Goal: Task Accomplishment & Management: Manage account settings

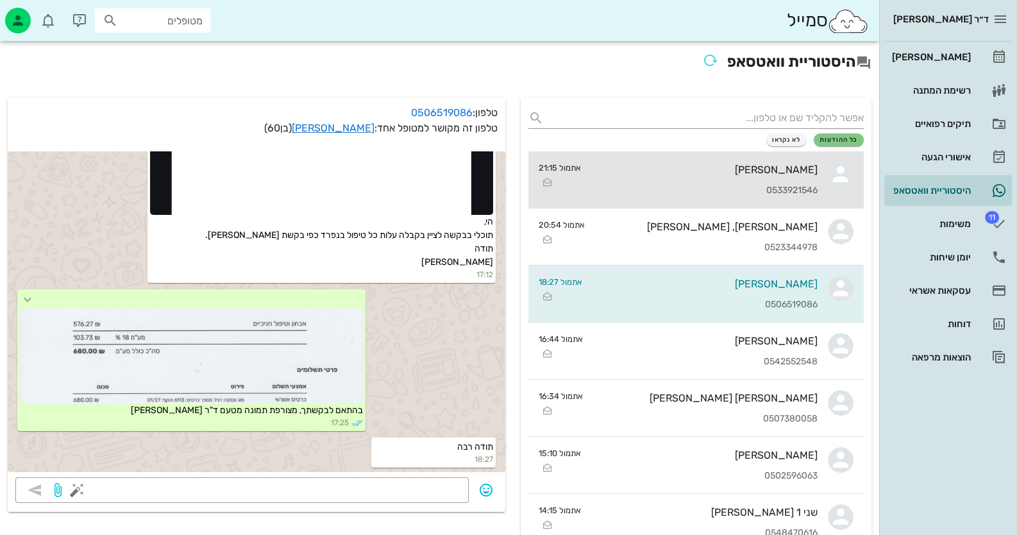
click at [808, 179] on div "[PERSON_NAME] 0533921546" at bounding box center [704, 179] width 226 height 56
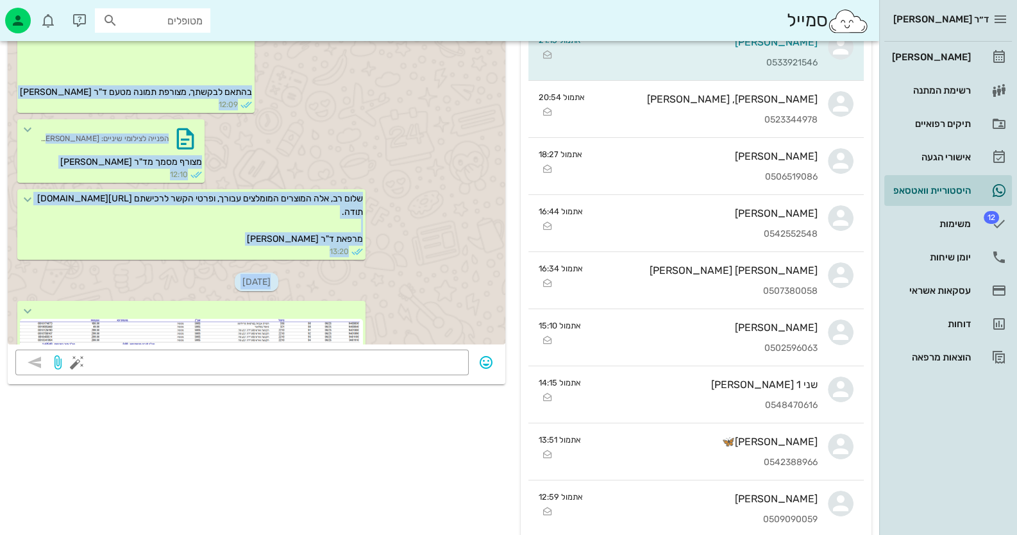
scroll to position [1686, 0]
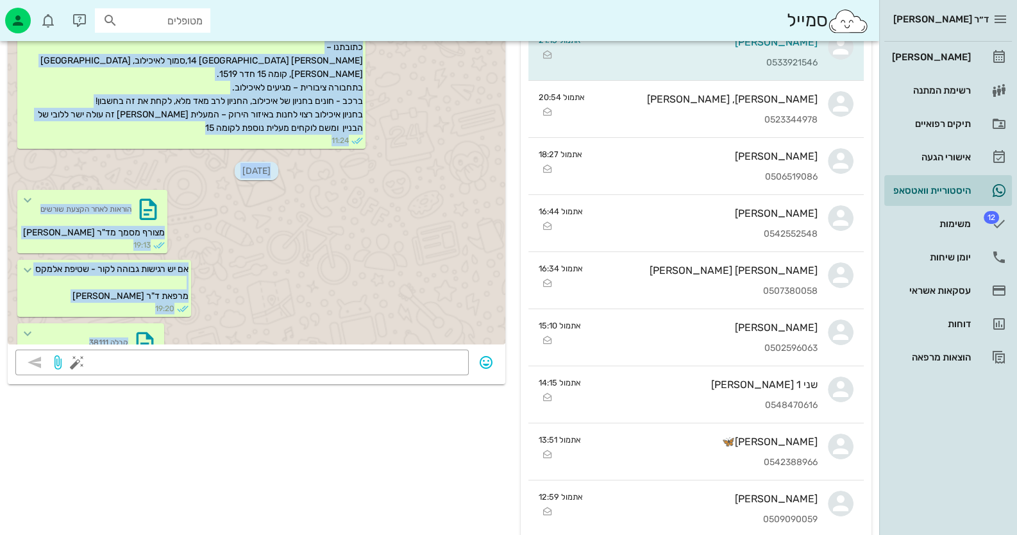
drag, startPoint x: 147, startPoint y: 209, endPoint x: 151, endPoint y: 453, distance: 244.2
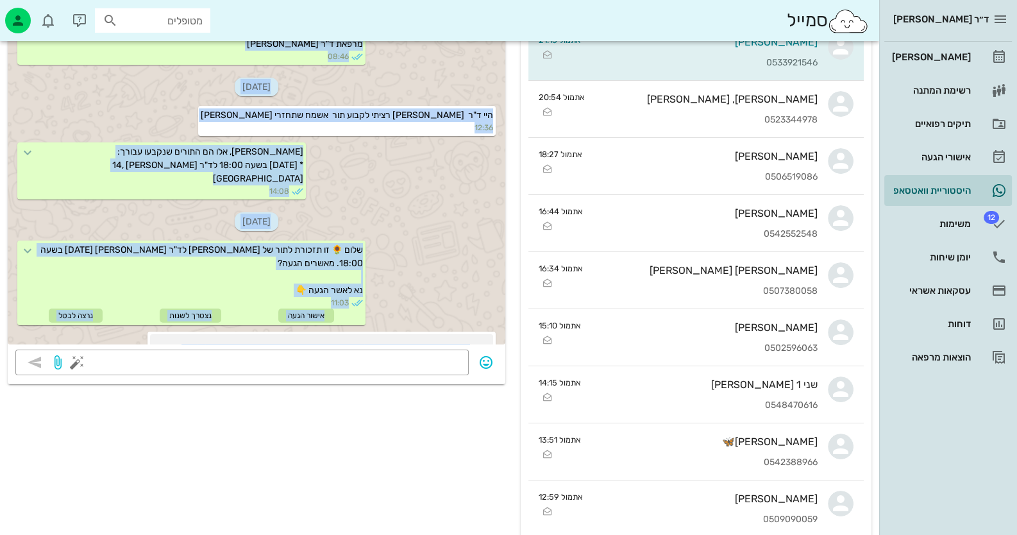
scroll to position [1045, 0]
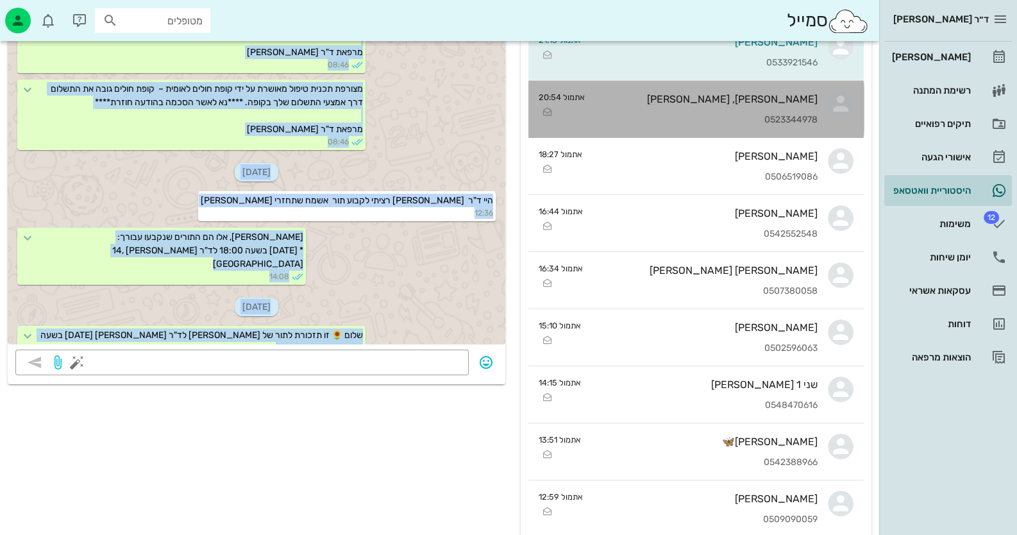
click at [803, 110] on div "[PERSON_NAME], [PERSON_NAME] 0523344978" at bounding box center [706, 109] width 222 height 56
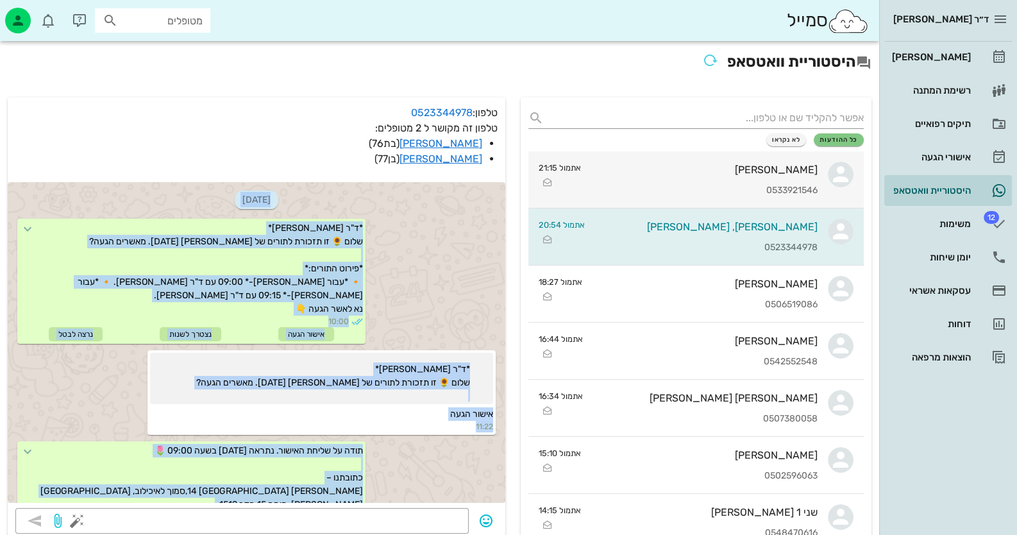
scroll to position [838, 0]
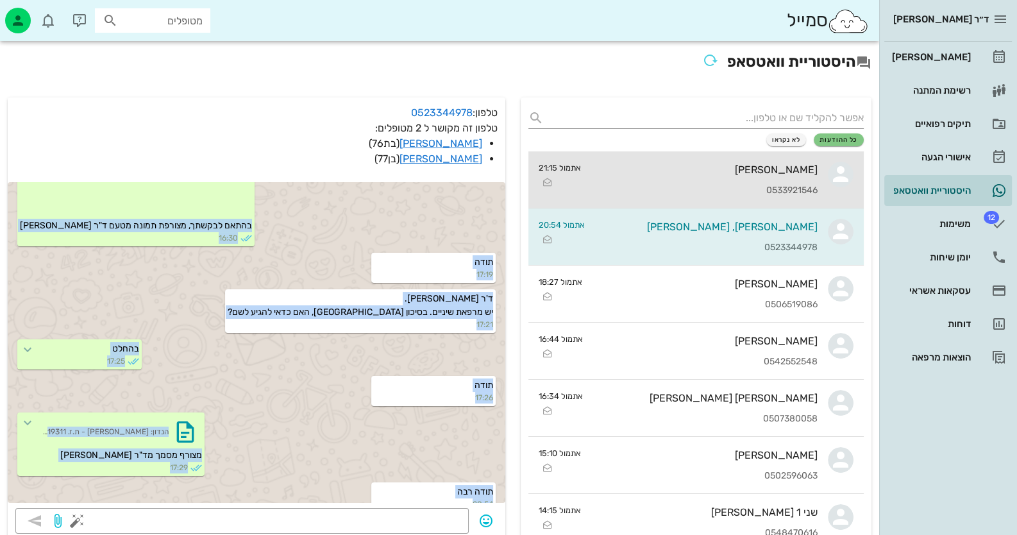
click at [819, 171] on link "[PERSON_NAME] 0533921546 אתמול 21:15" at bounding box center [695, 179] width 335 height 57
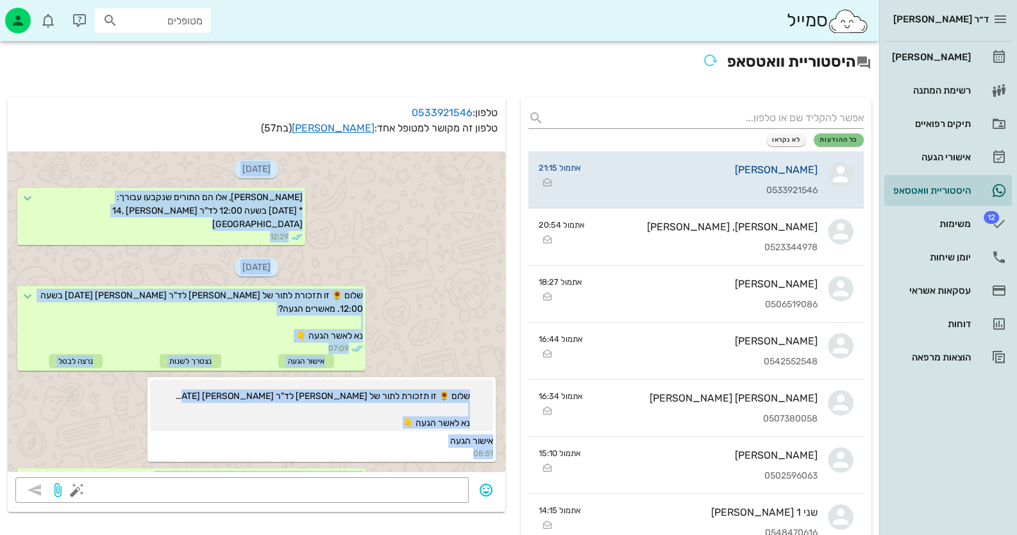
scroll to position [2057, 0]
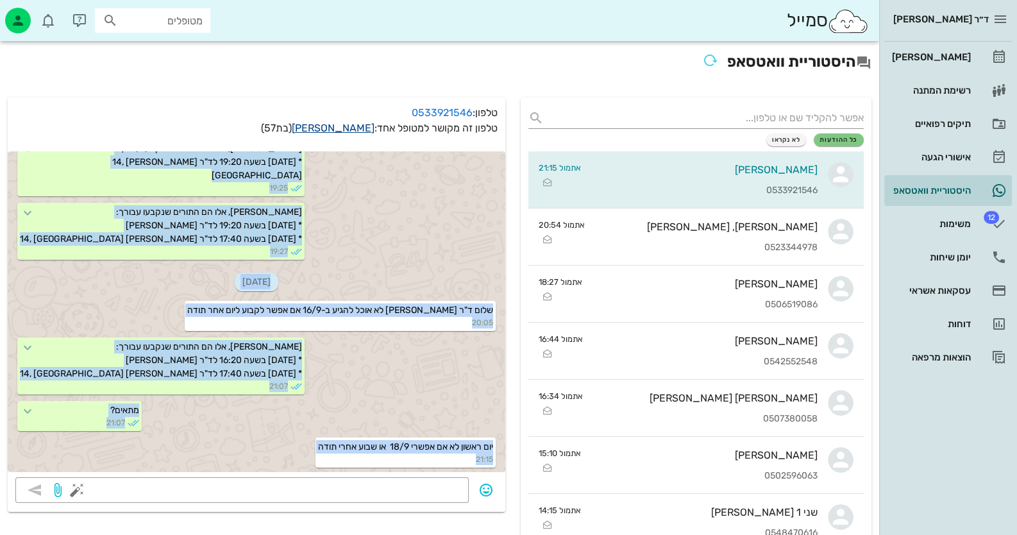
click at [364, 125] on link "[PERSON_NAME]" at bounding box center [333, 128] width 83 height 12
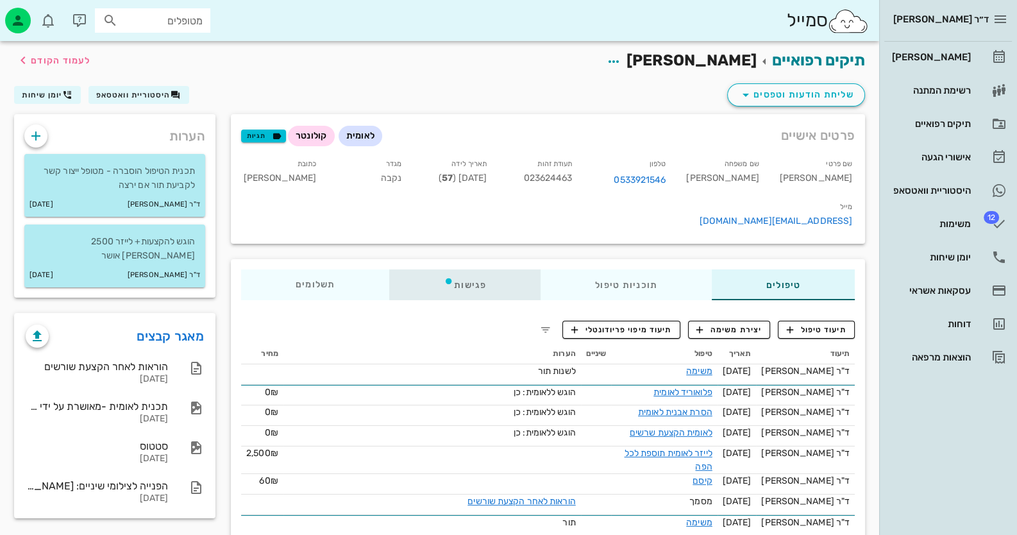
click at [463, 269] on div "פגישות" at bounding box center [464, 284] width 151 height 31
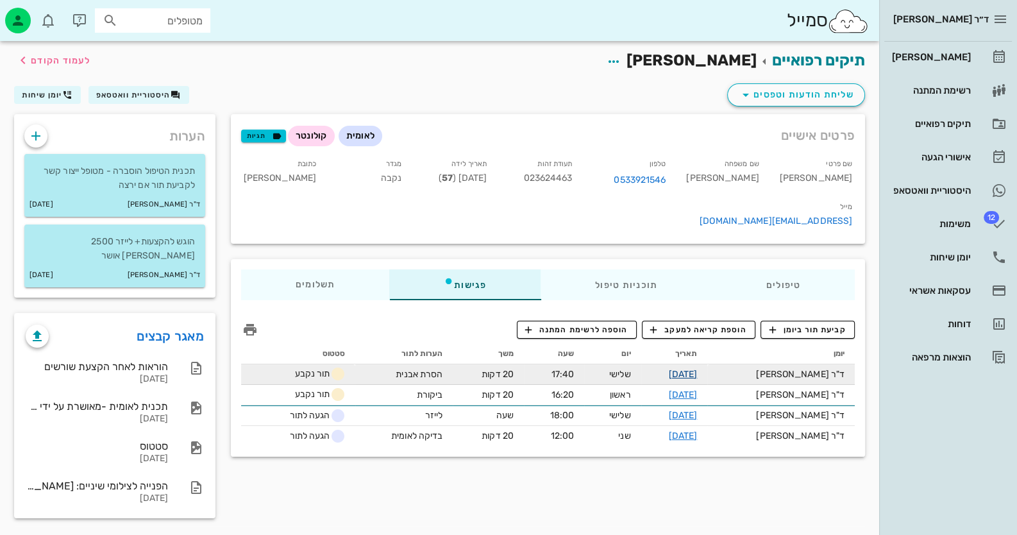
click at [697, 369] on link "[DATE]" at bounding box center [683, 374] width 29 height 11
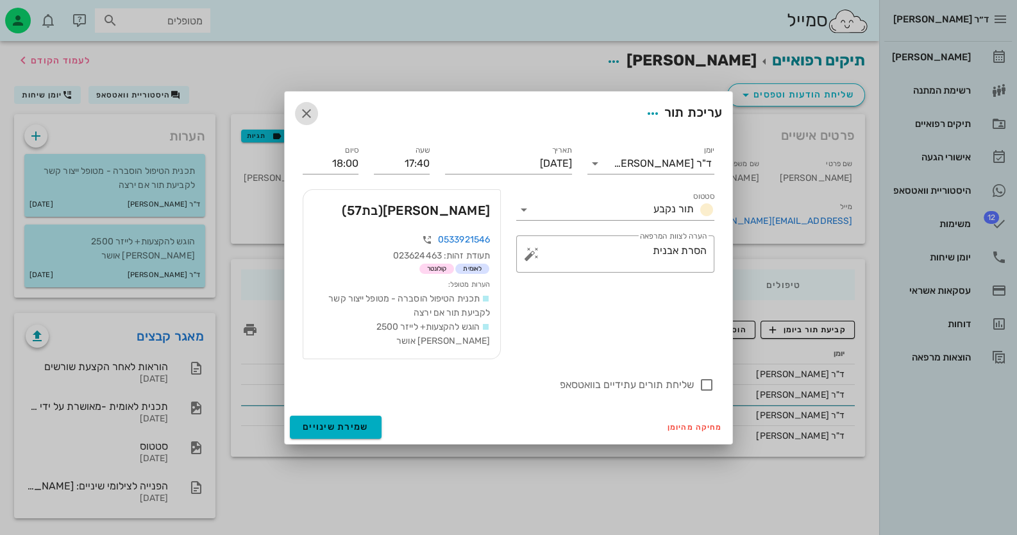
click at [303, 121] on icon "button" at bounding box center [306, 113] width 15 height 15
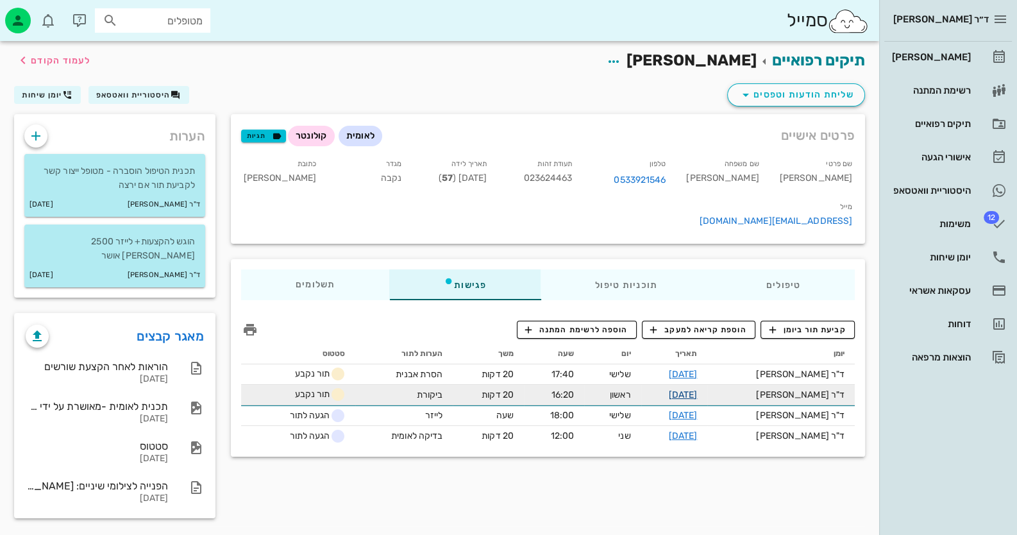
click at [697, 389] on link "[DATE]" at bounding box center [683, 394] width 29 height 11
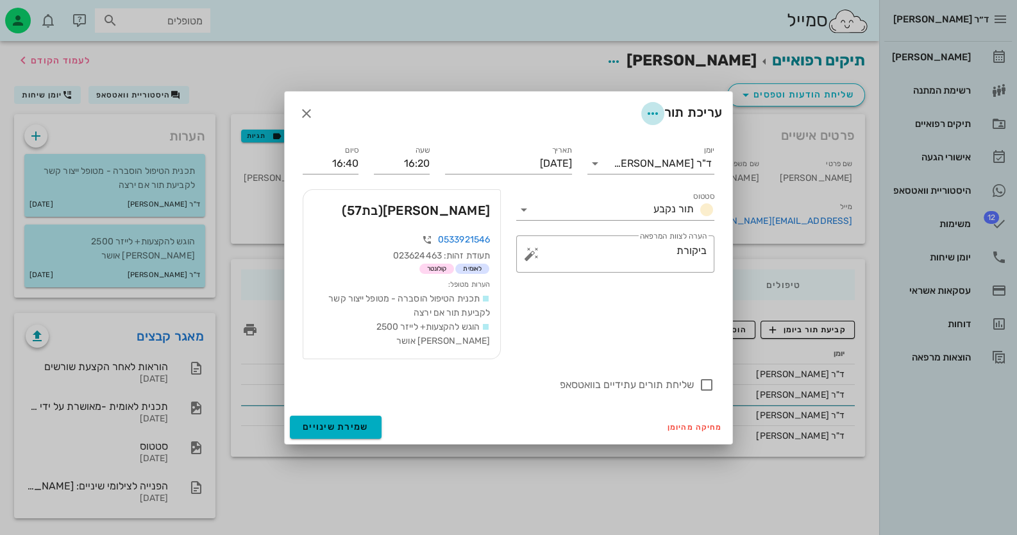
click at [645, 121] on icon "button" at bounding box center [652, 113] width 15 height 15
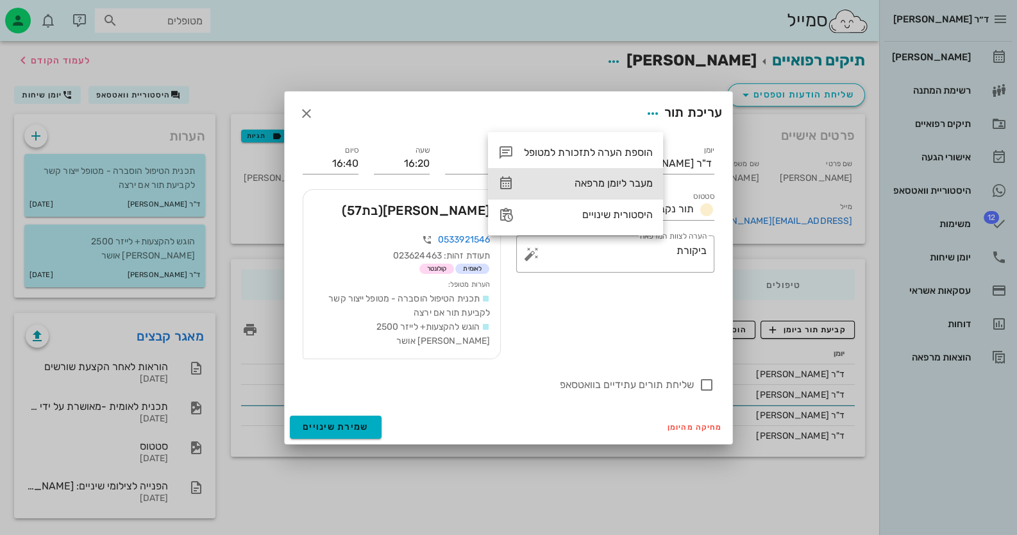
click at [627, 181] on div "מעבר ליומן מרפאה" at bounding box center [588, 183] width 129 height 12
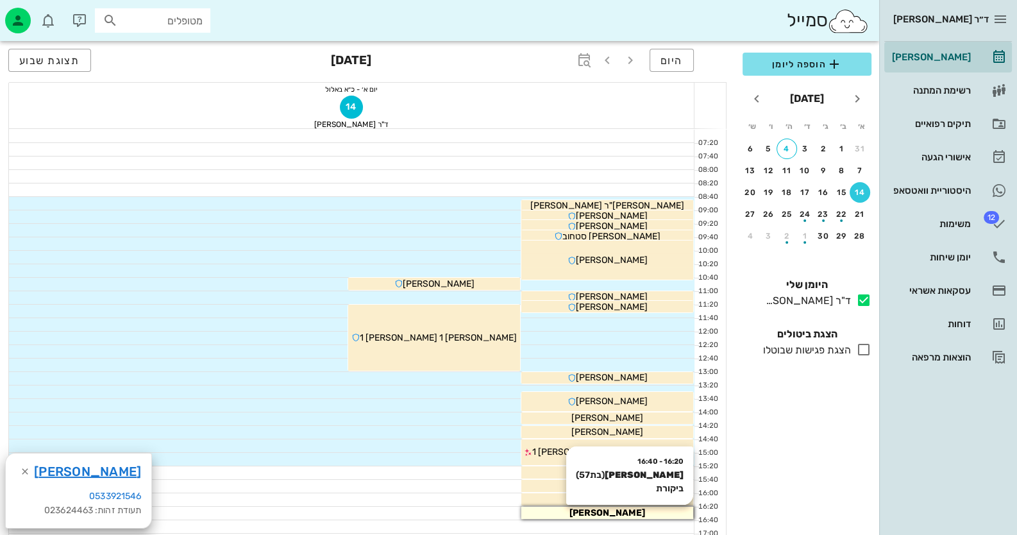
click at [622, 510] on span "[PERSON_NAME]" at bounding box center [607, 512] width 76 height 11
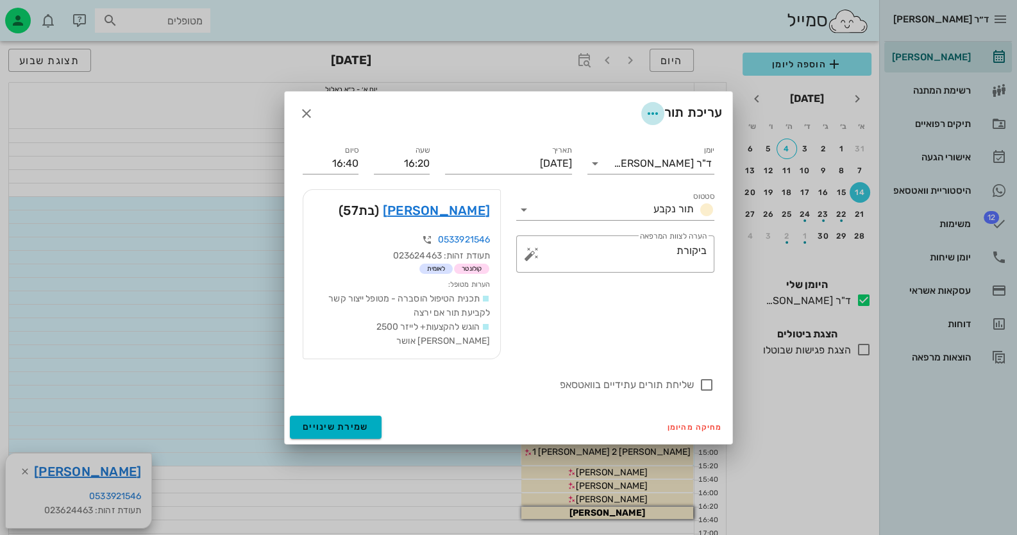
click at [645, 115] on icon "button" at bounding box center [652, 113] width 15 height 15
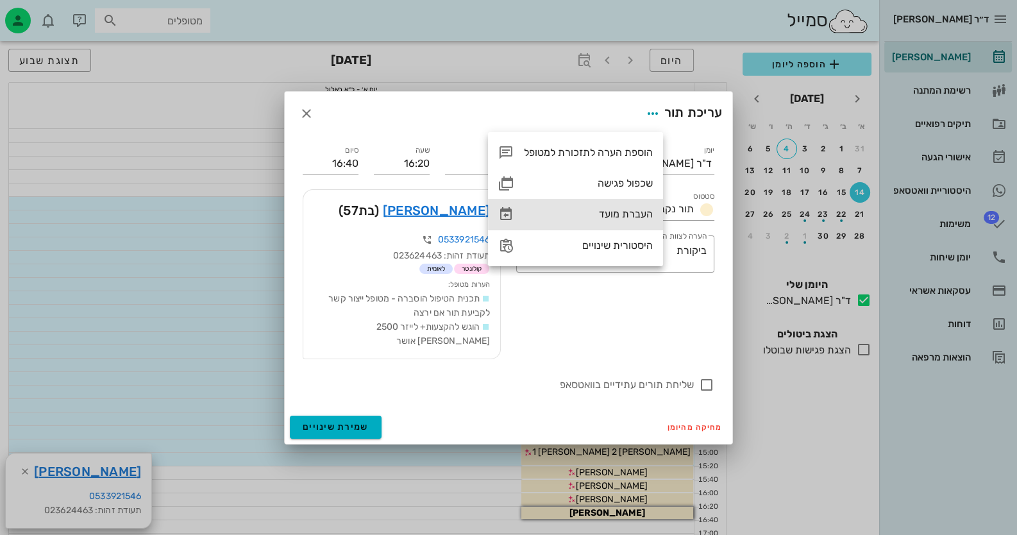
click at [603, 214] on div "העברת מועד" at bounding box center [588, 214] width 129 height 12
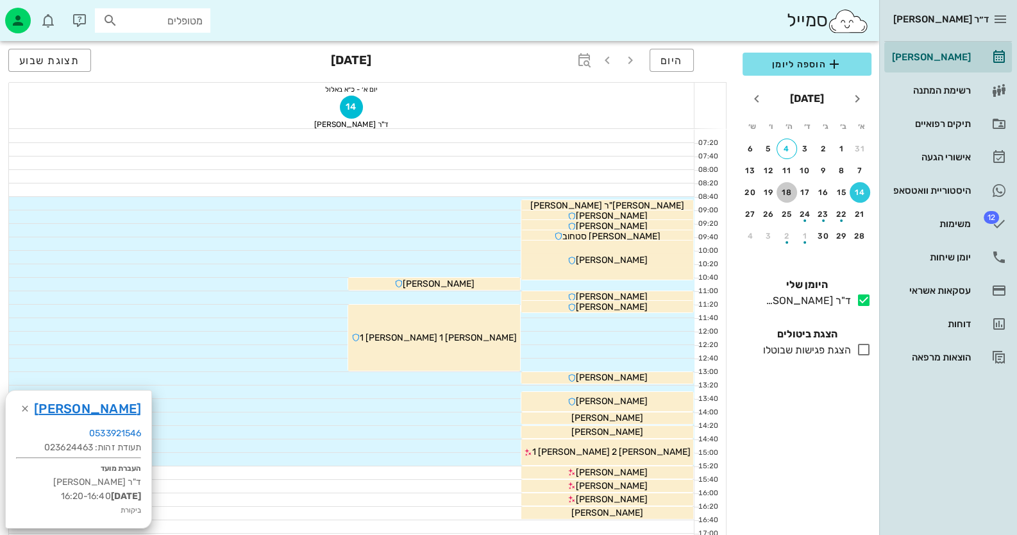
click at [790, 191] on div "18" at bounding box center [786, 192] width 21 height 9
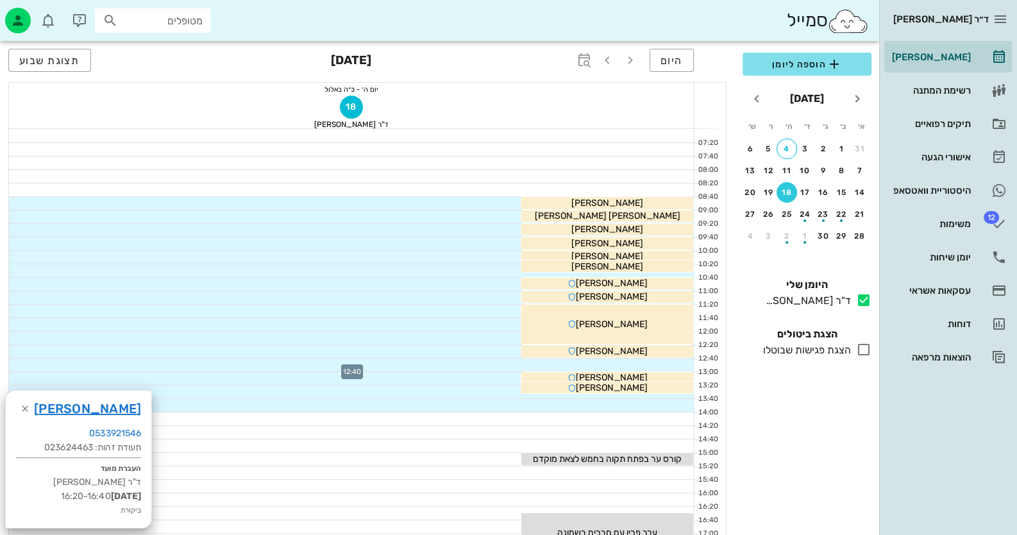
click at [661, 363] on div at bounding box center [351, 364] width 685 height 13
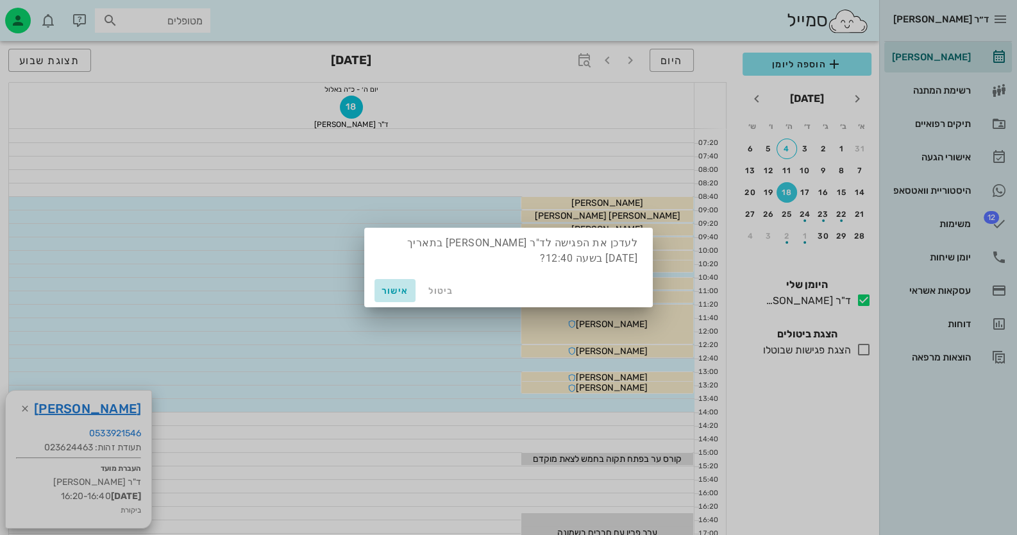
click at [385, 297] on button "אישור" at bounding box center [394, 290] width 41 height 23
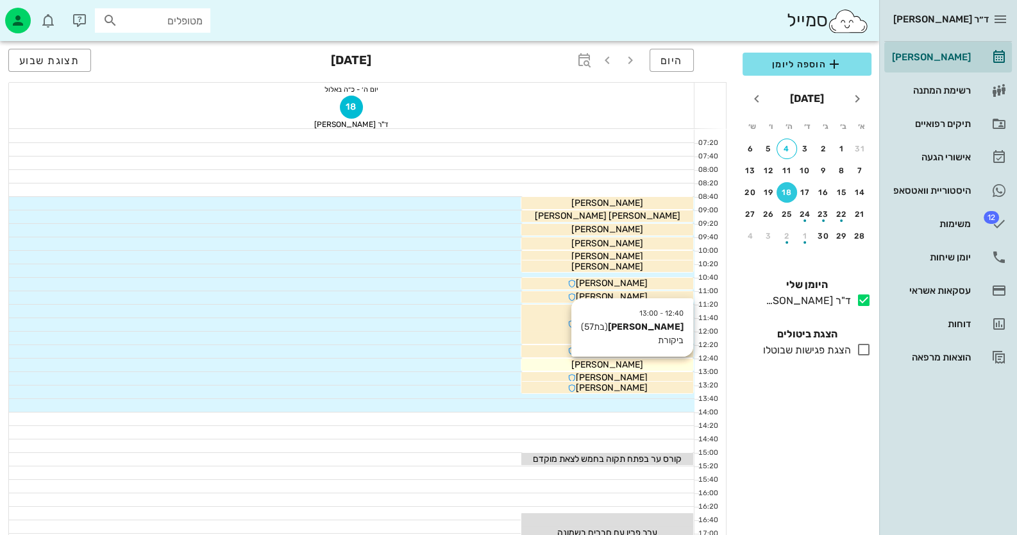
click at [672, 363] on div "[PERSON_NAME]" at bounding box center [607, 364] width 172 height 13
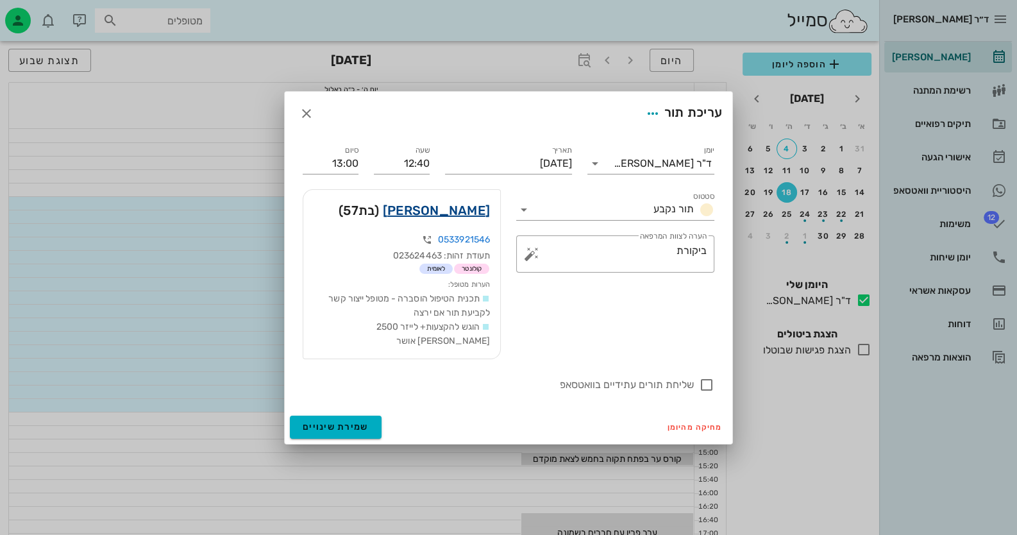
click at [465, 219] on link "[PERSON_NAME]" at bounding box center [436, 210] width 107 height 21
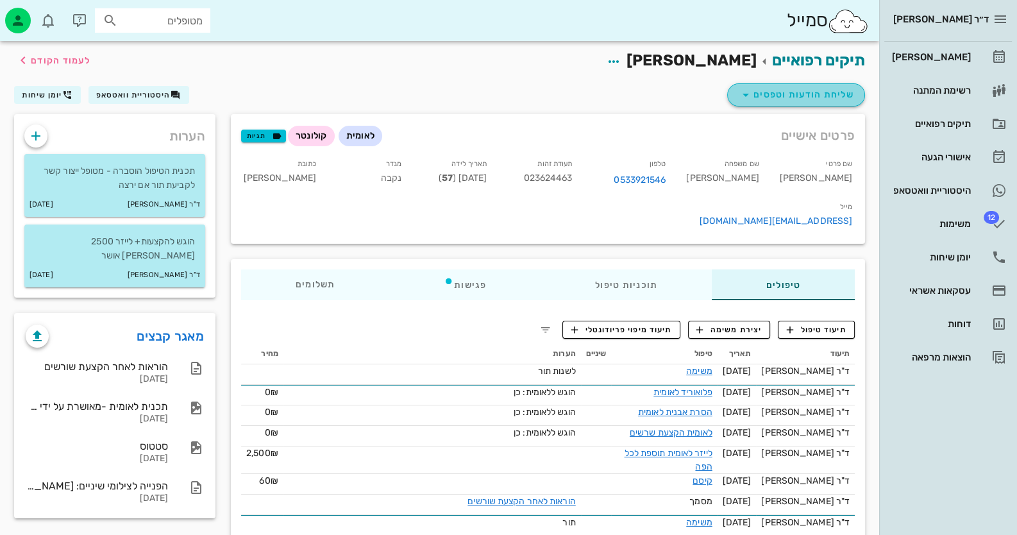
click at [775, 86] on button "שליחת הודעות וטפסים" at bounding box center [796, 94] width 138 height 23
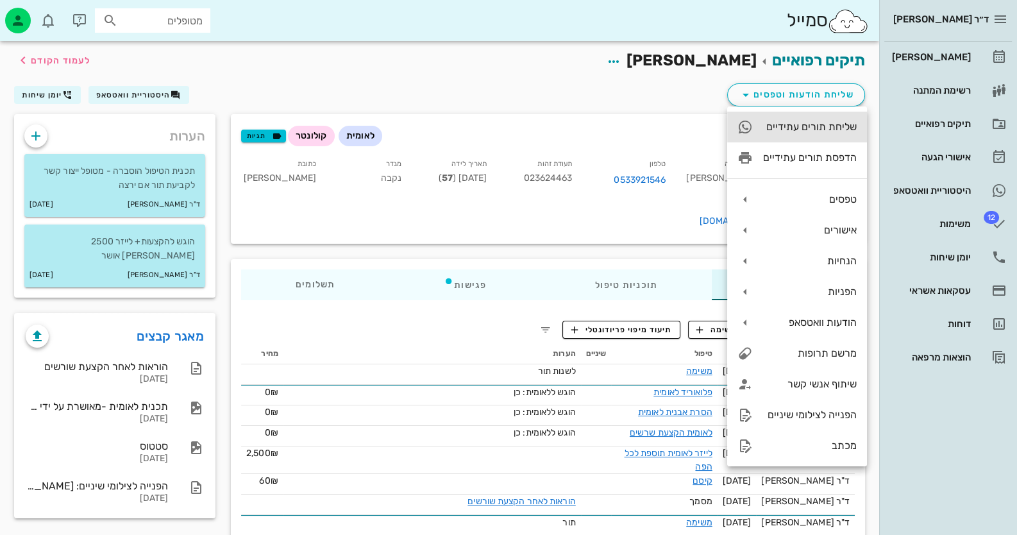
click at [795, 128] on div "שליחת תורים עתידיים" at bounding box center [810, 127] width 94 height 12
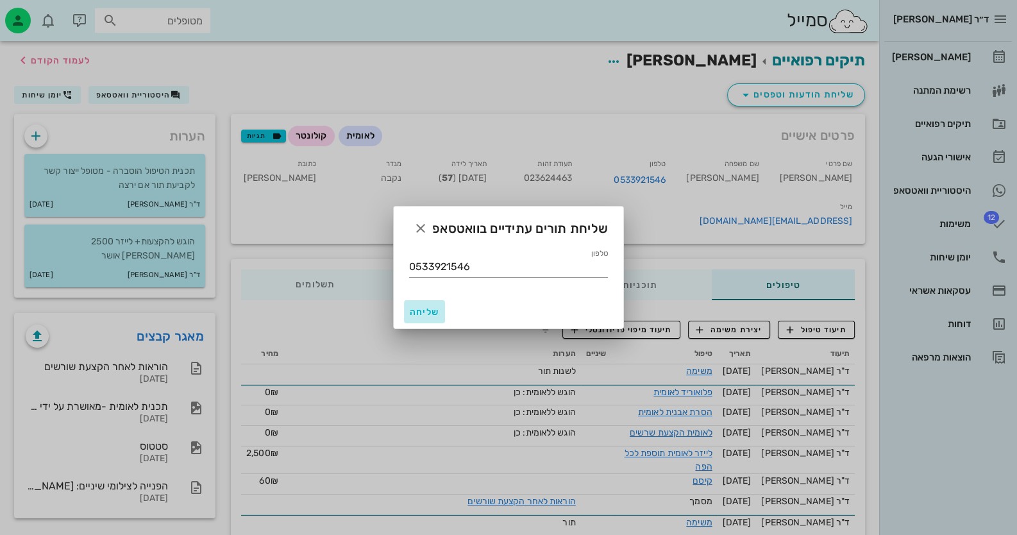
click at [433, 306] on span "שליחה" at bounding box center [424, 311] width 31 height 11
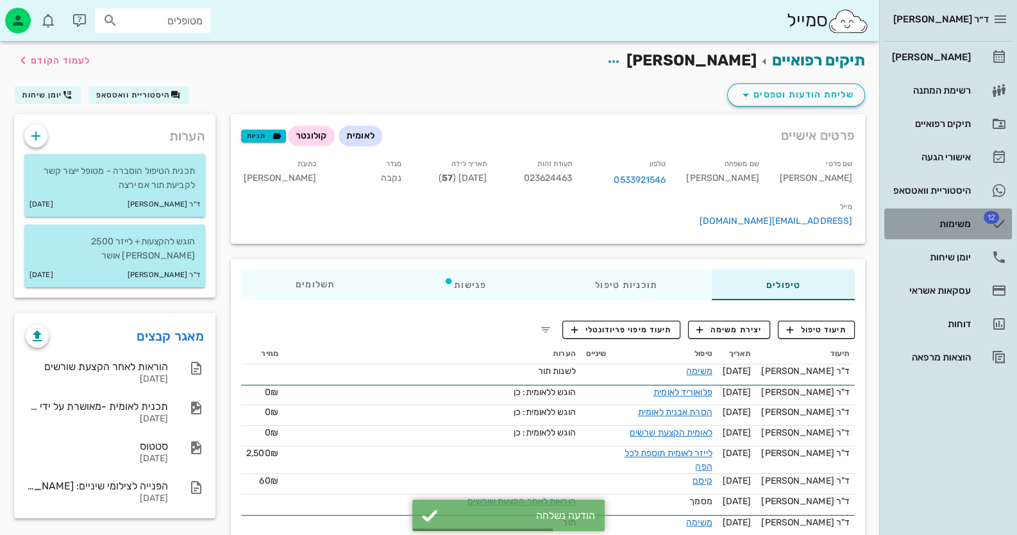
click at [977, 224] on link "12 משימות" at bounding box center [948, 223] width 128 height 31
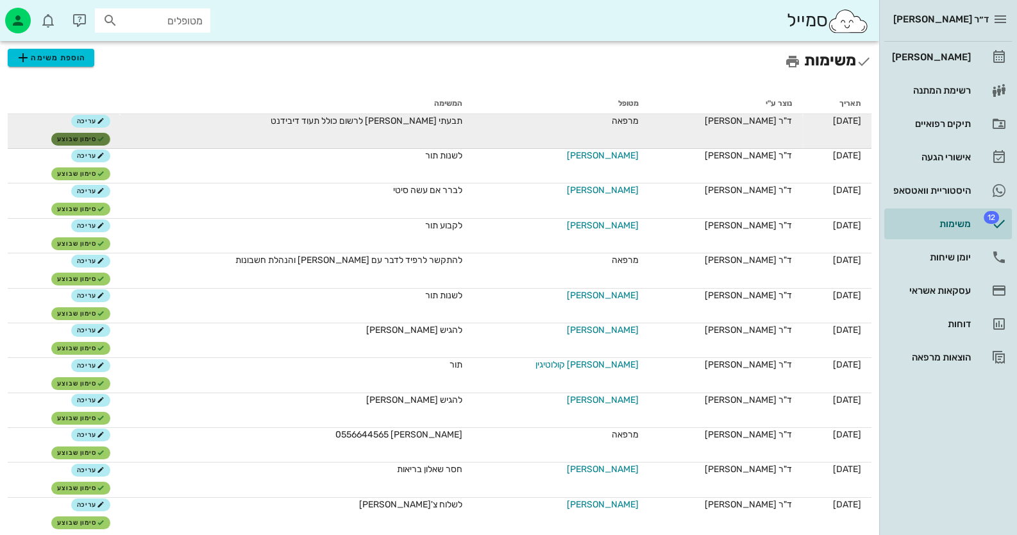
click at [104, 137] on span "סימון שבוצע" at bounding box center [80, 139] width 47 height 8
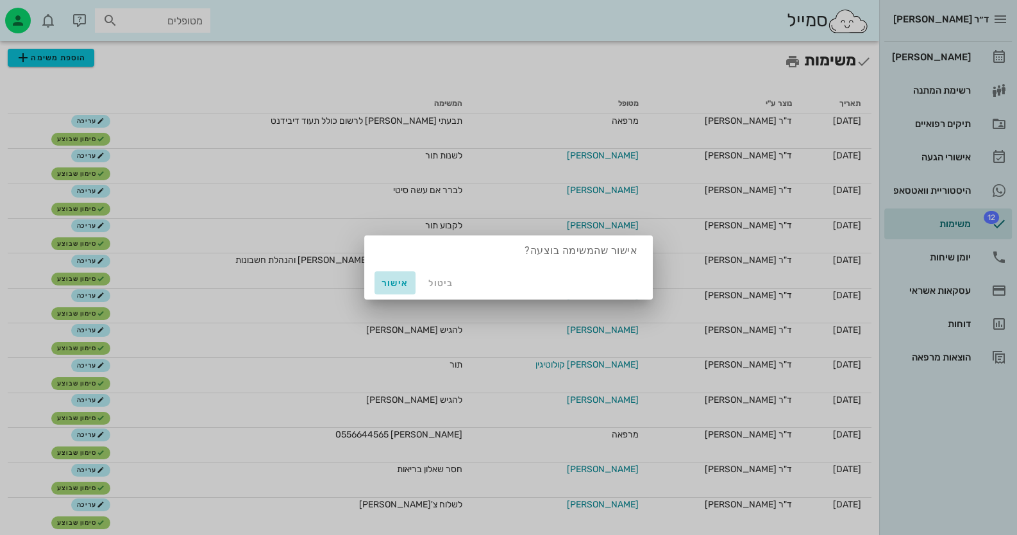
click at [401, 272] on button "אישור" at bounding box center [394, 282] width 41 height 23
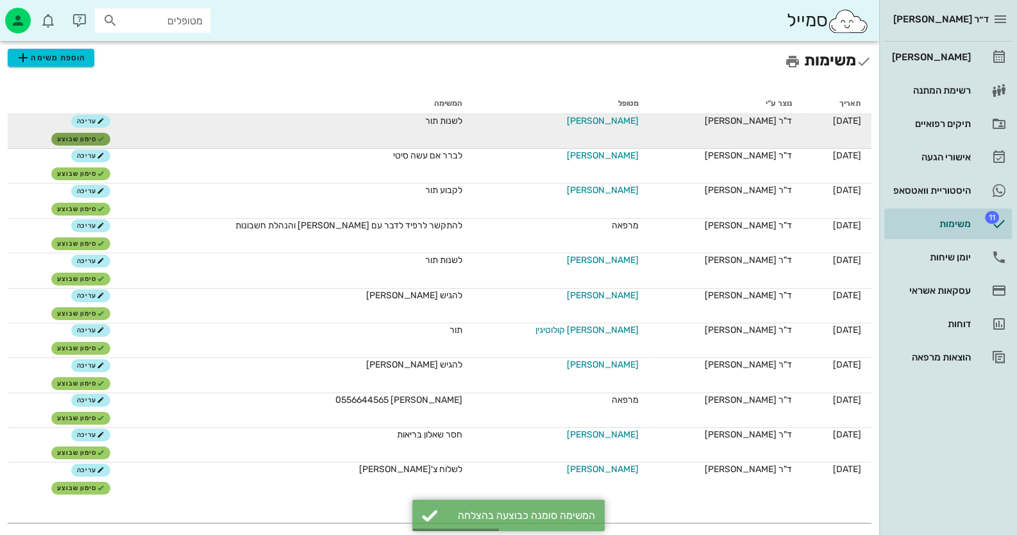
click at [104, 138] on span "סימון שבוצע" at bounding box center [80, 139] width 47 height 8
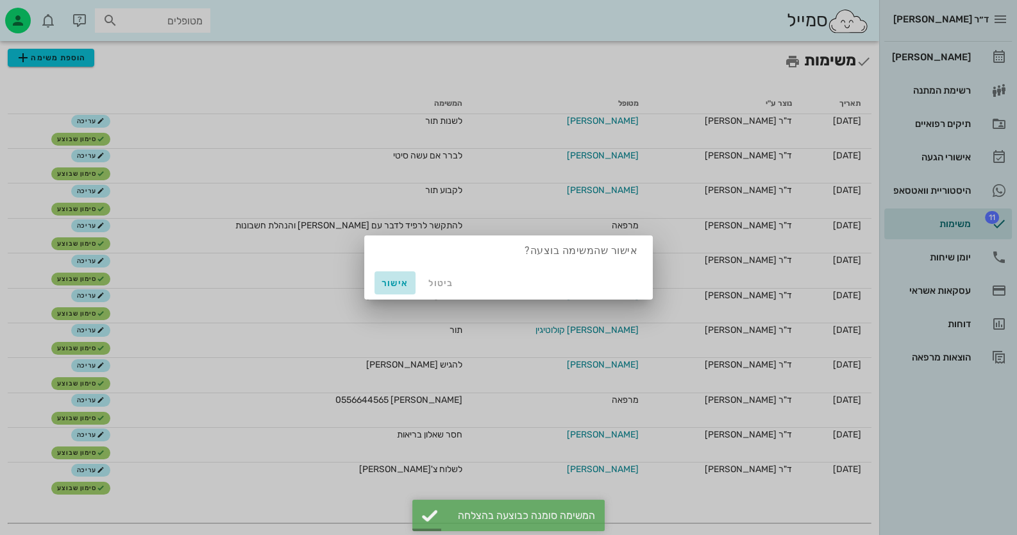
click at [409, 283] on span "אישור" at bounding box center [394, 283] width 31 height 11
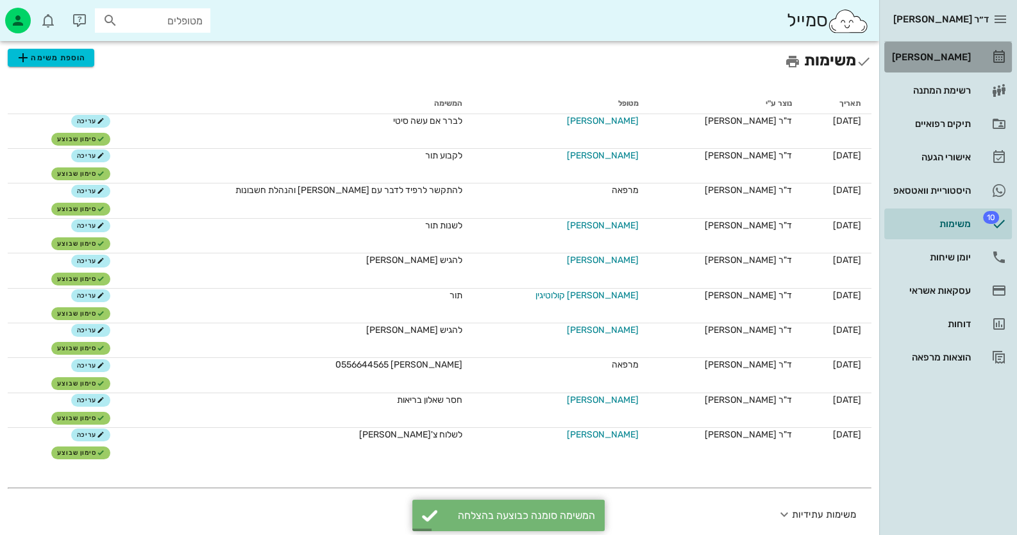
click at [924, 49] on div "[PERSON_NAME]" at bounding box center [929, 57] width 81 height 21
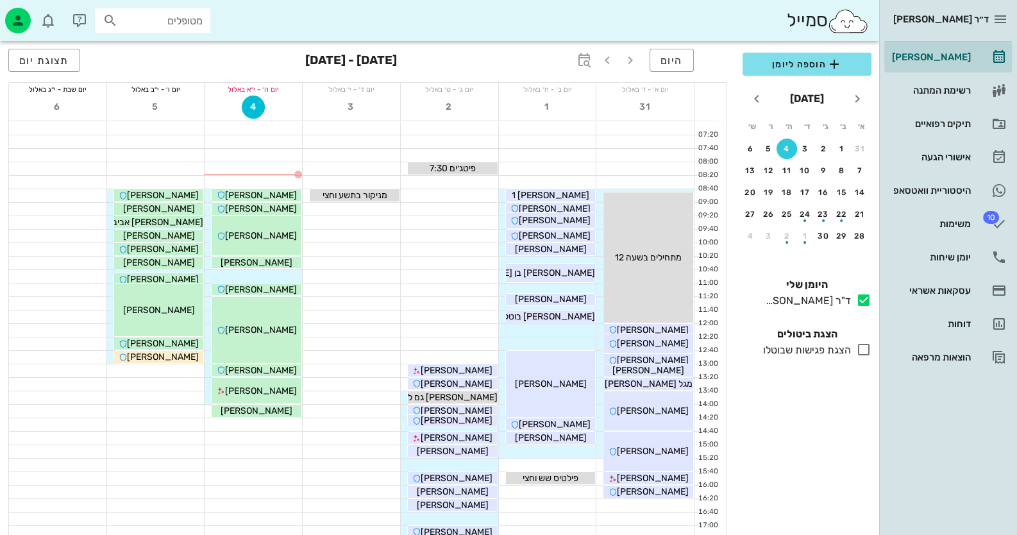
click at [161, 27] on input "מטופלים" at bounding box center [162, 20] width 82 height 17
type input "j"
type input "חרק"
click at [176, 66] on div "[PERSON_NAME] 310610811 0506743093" at bounding box center [133, 54] width 141 height 32
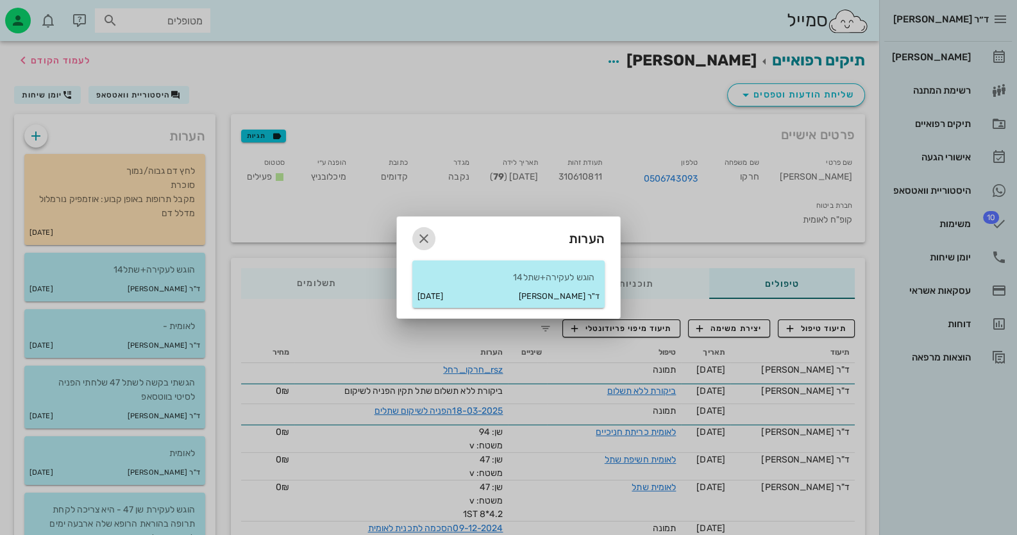
click at [422, 236] on icon "button" at bounding box center [423, 238] width 15 height 15
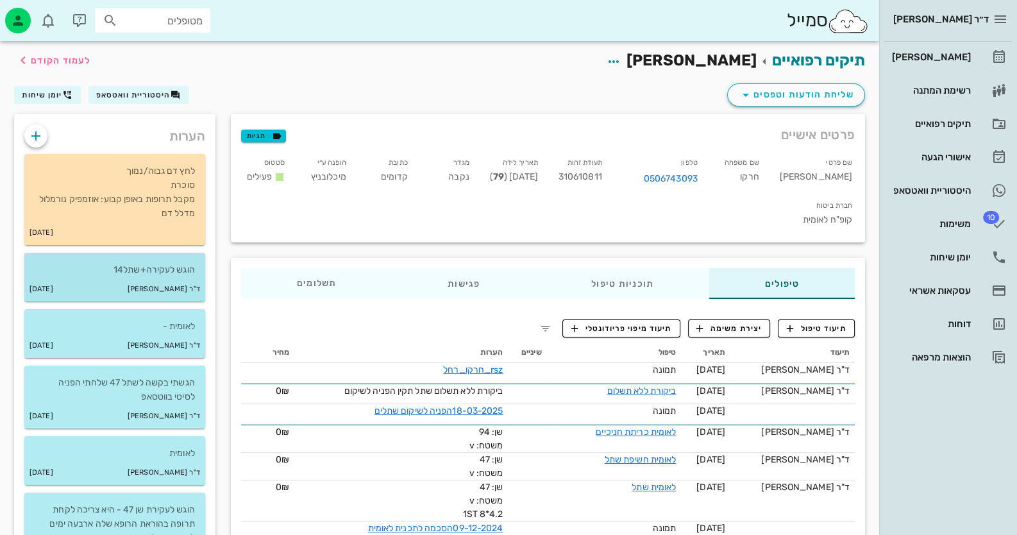
click at [158, 285] on div "ד"ר [PERSON_NAME] [DATE]" at bounding box center [114, 289] width 181 height 24
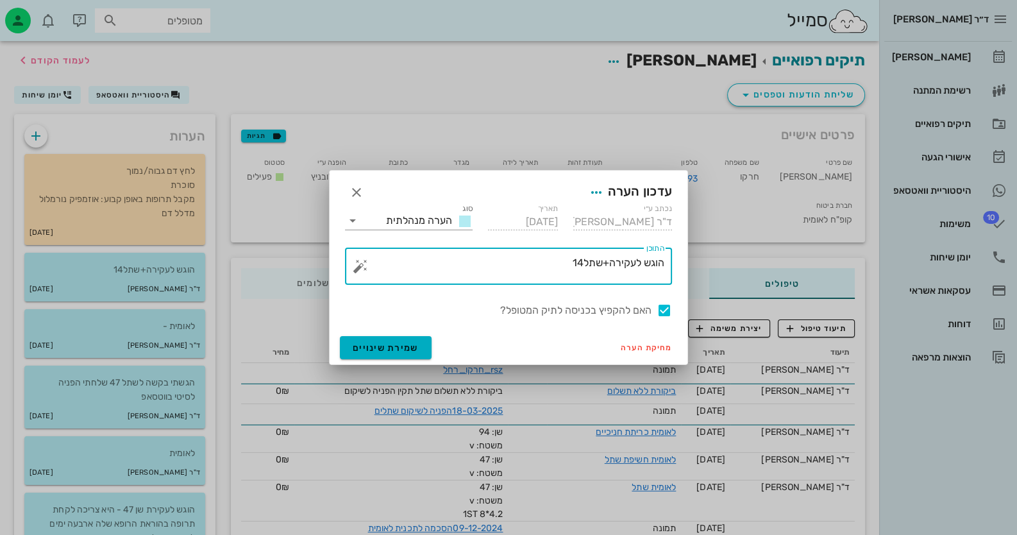
click at [657, 265] on textarea "הוגש לעקירה+שתל14" at bounding box center [513, 269] width 301 height 31
click at [355, 271] on button "button" at bounding box center [360, 265] width 15 height 15
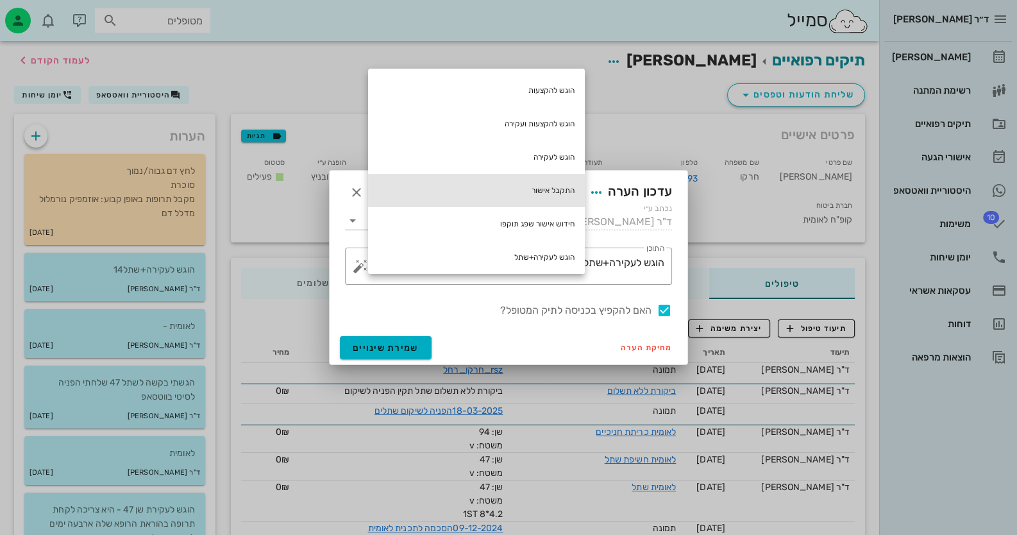
click at [538, 174] on div "התקבל אישור" at bounding box center [476, 190] width 217 height 33
type textarea "התקבל אישור הוגש לעקירה+שתל14"
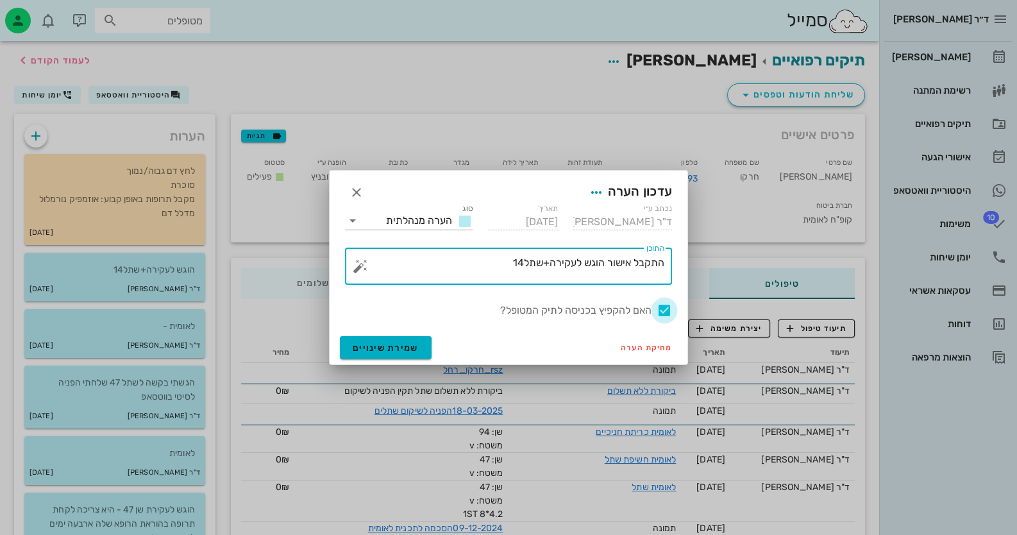
click at [660, 309] on div at bounding box center [664, 310] width 22 height 22
checkbox input "false"
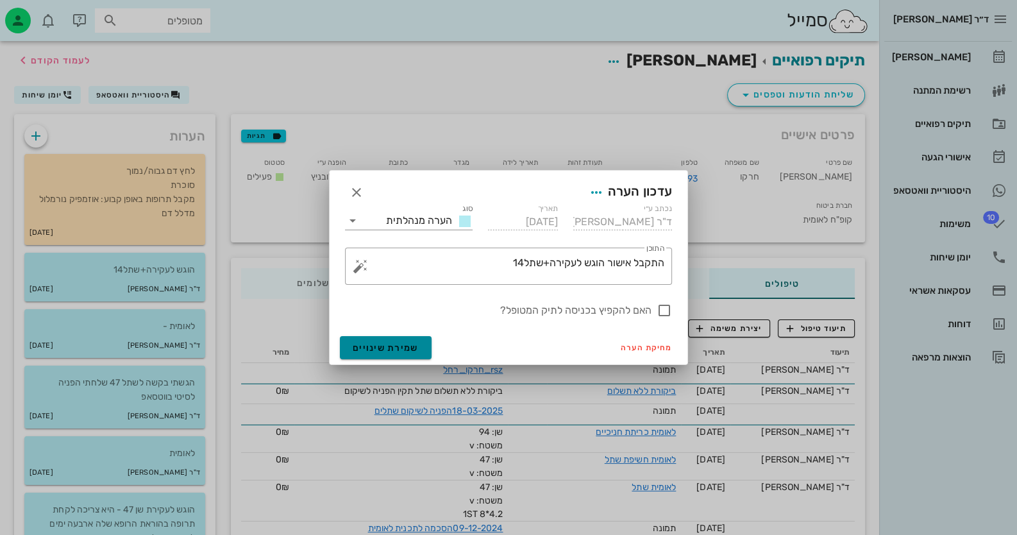
click at [415, 342] on span "שמירת שינויים" at bounding box center [386, 347] width 66 height 11
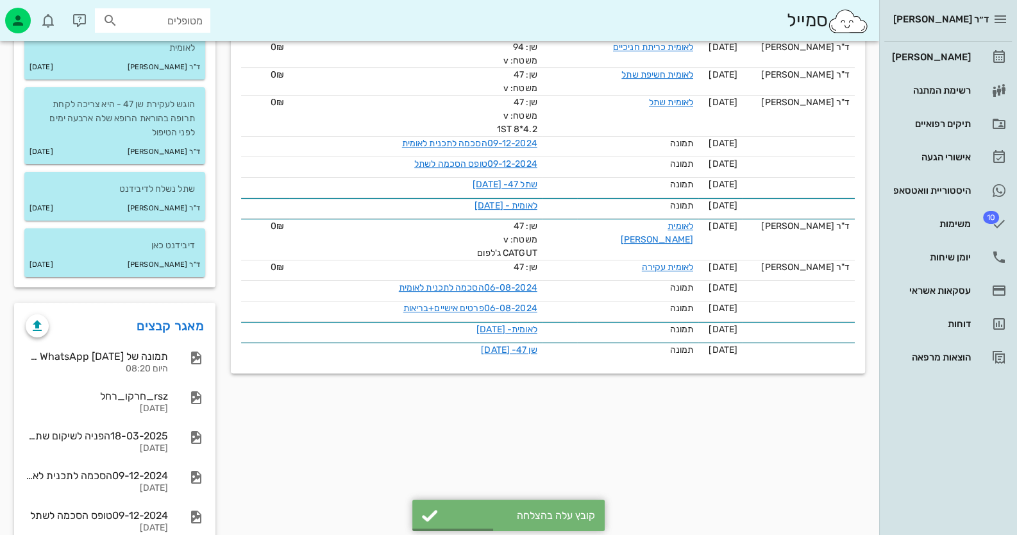
scroll to position [508, 0]
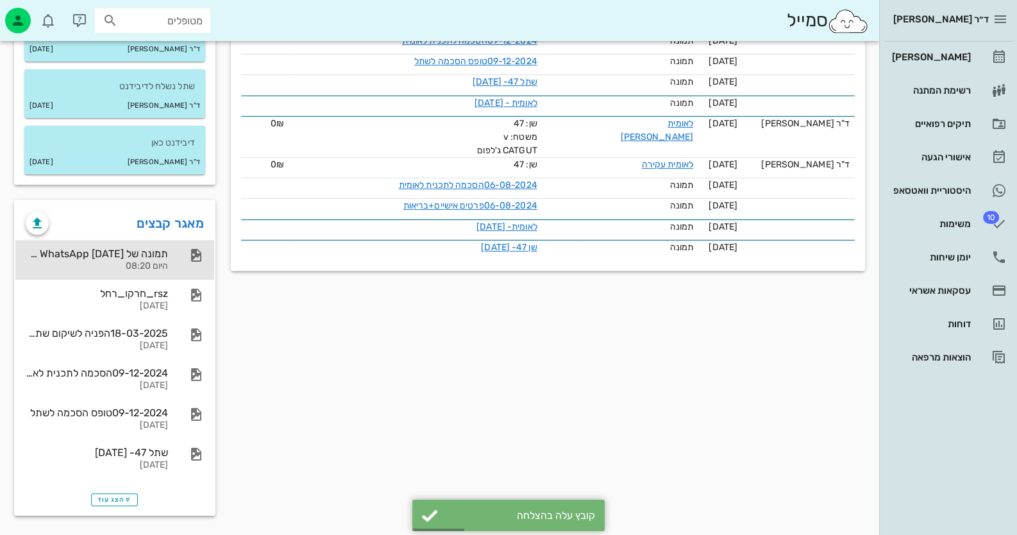
click at [121, 261] on div "היום 08:20" at bounding box center [97, 266] width 142 height 11
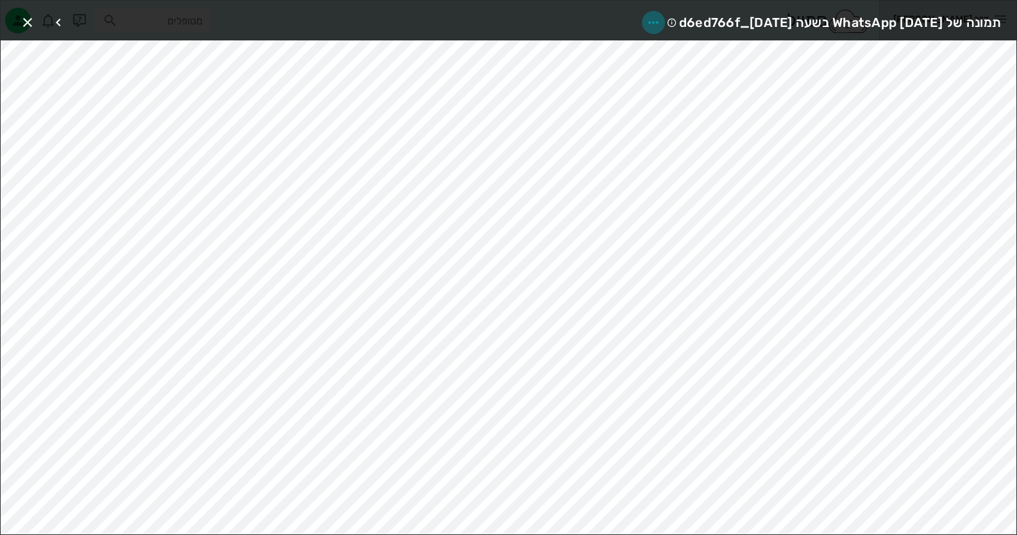
click at [645, 17] on icon "button" at bounding box center [652, 22] width 15 height 15
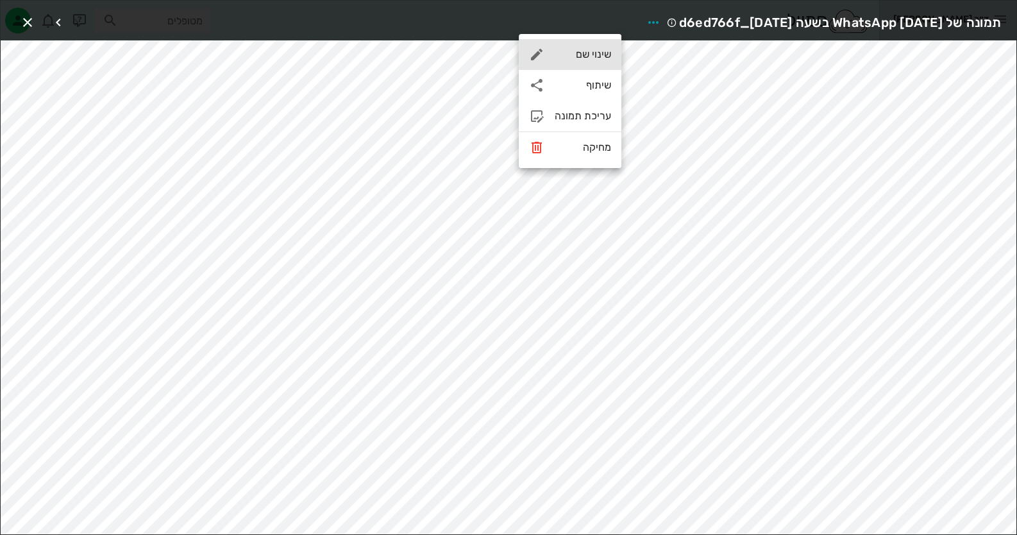
click at [598, 45] on div "שינוי שם" at bounding box center [570, 54] width 103 height 31
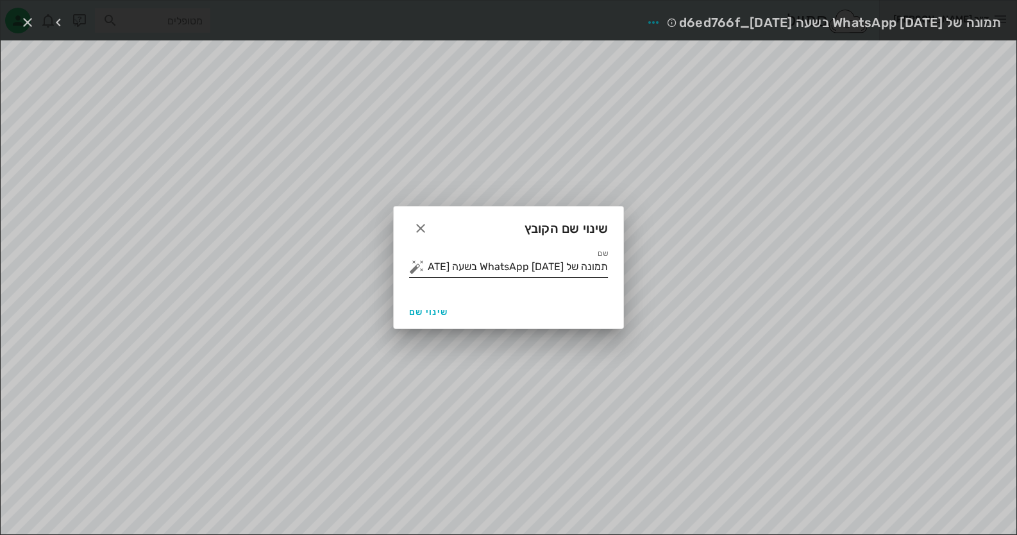
click at [567, 277] on div "שם תמונה של WhatsApp [DATE] בשעה [DATE]_d6ed766f" at bounding box center [508, 266] width 199 height 21
click at [567, 271] on input "תמונה של WhatsApp [DATE] בשעה [DATE]_d6ed766f" at bounding box center [517, 266] width 181 height 21
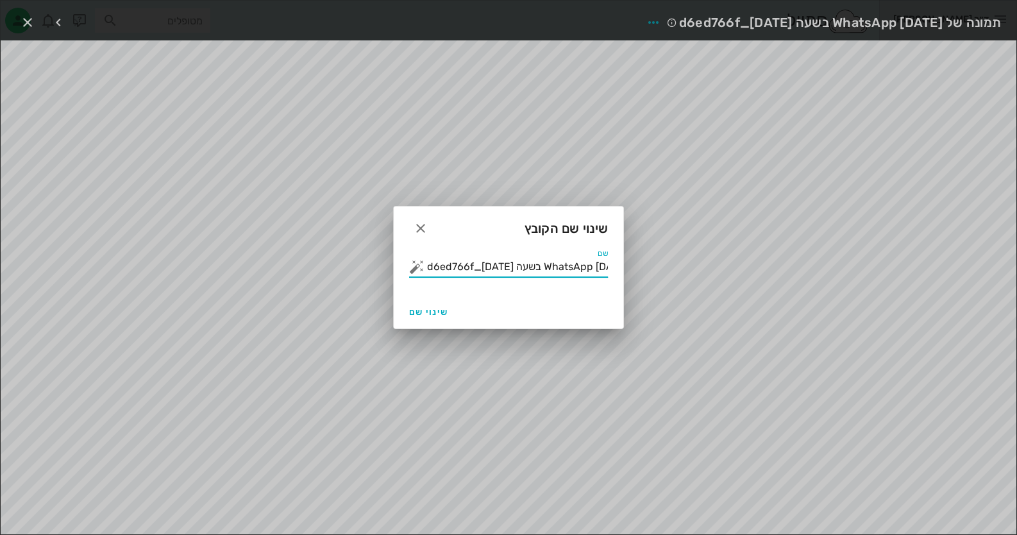
click at [567, 269] on input "תמונה של WhatsApp [DATE] בשעה [DATE]_d6ed766f" at bounding box center [517, 266] width 181 height 21
click at [567, 270] on input "תמונה של WhatsApp [DATE] בשעה [DATE]_d6ed766f" at bounding box center [517, 266] width 181 height 21
click at [412, 270] on button "button" at bounding box center [416, 266] width 15 height 15
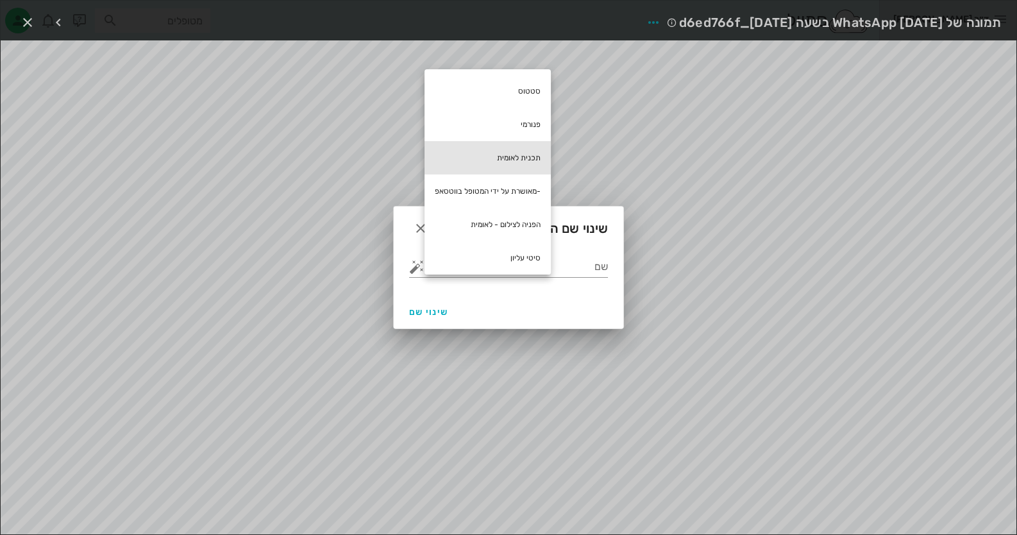
click at [530, 150] on div "תכנית לאומית" at bounding box center [487, 157] width 126 height 33
type input "תכנית לאומית"
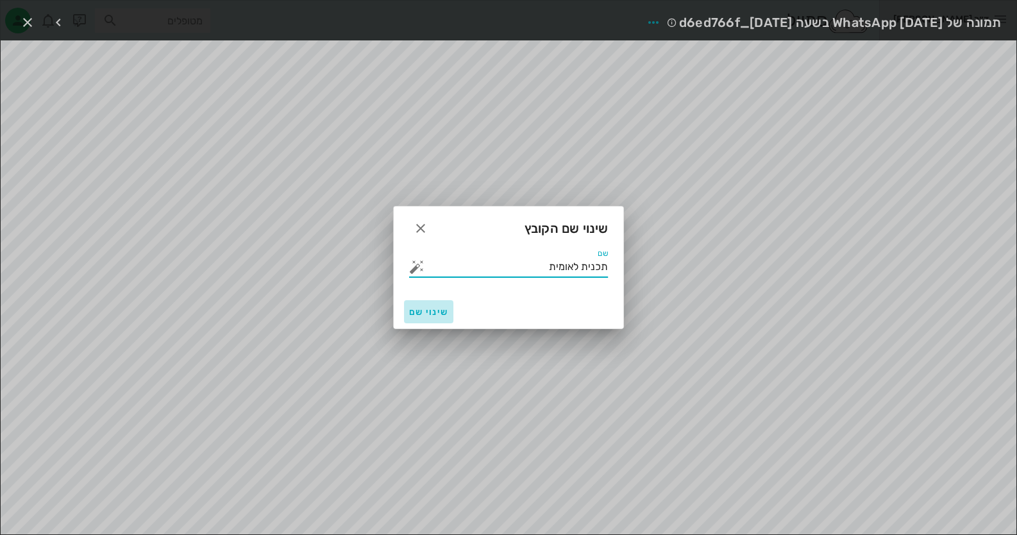
click at [429, 310] on span "שינוי שם" at bounding box center [428, 311] width 39 height 11
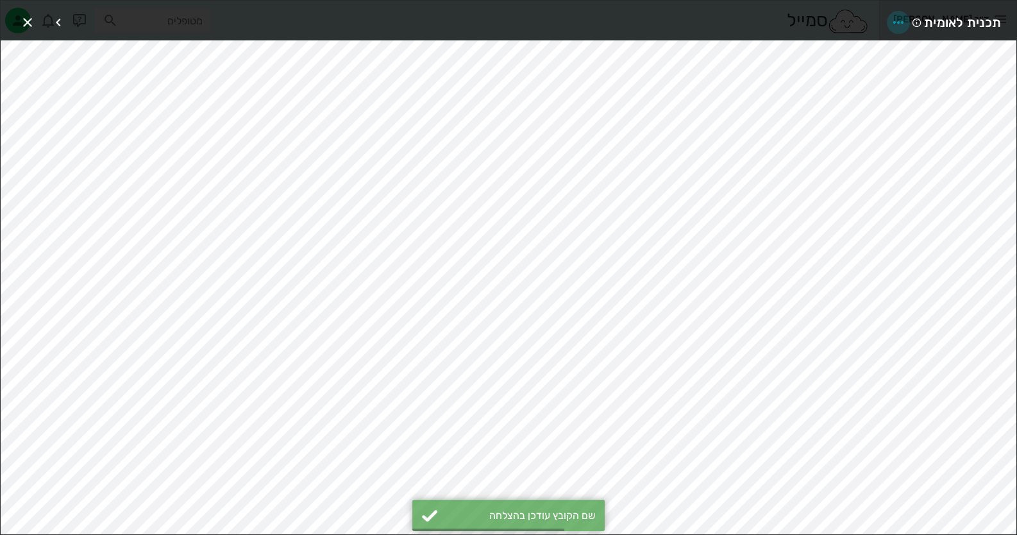
click at [897, 21] on icon "button" at bounding box center [897, 22] width 15 height 15
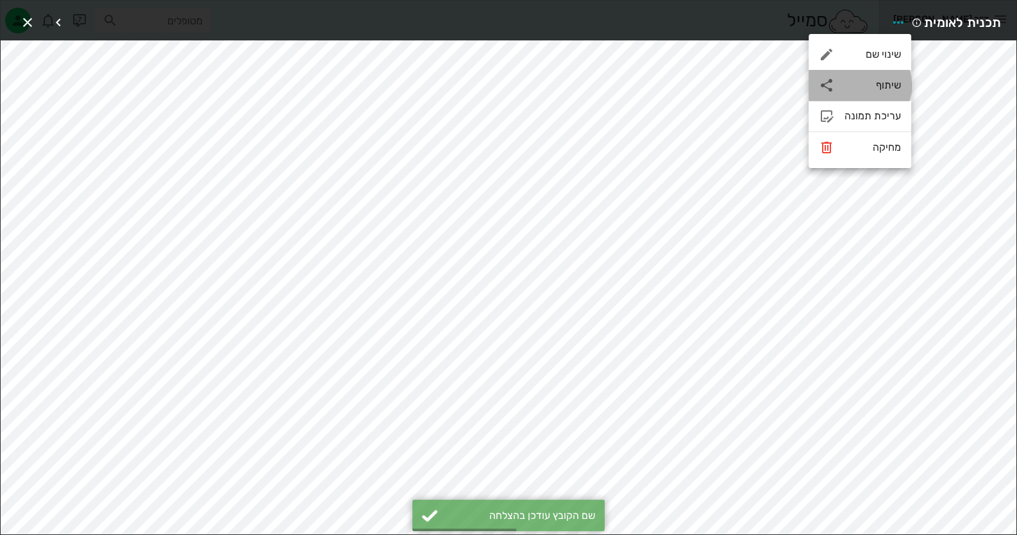
click at [869, 90] on div "שיתוף" at bounding box center [872, 85] width 56 height 12
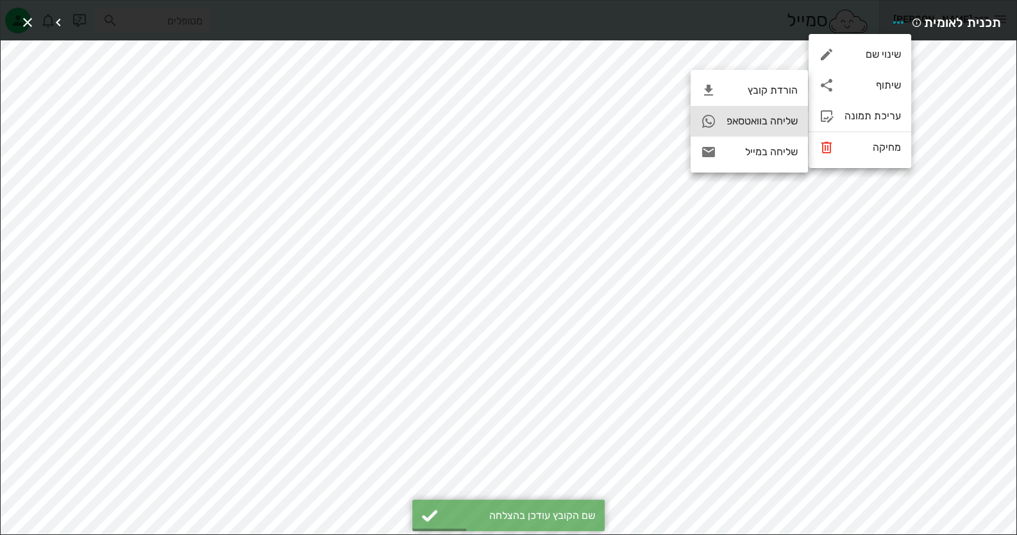
click at [767, 121] on div "שליחה בוואטסאפ" at bounding box center [761, 121] width 71 height 12
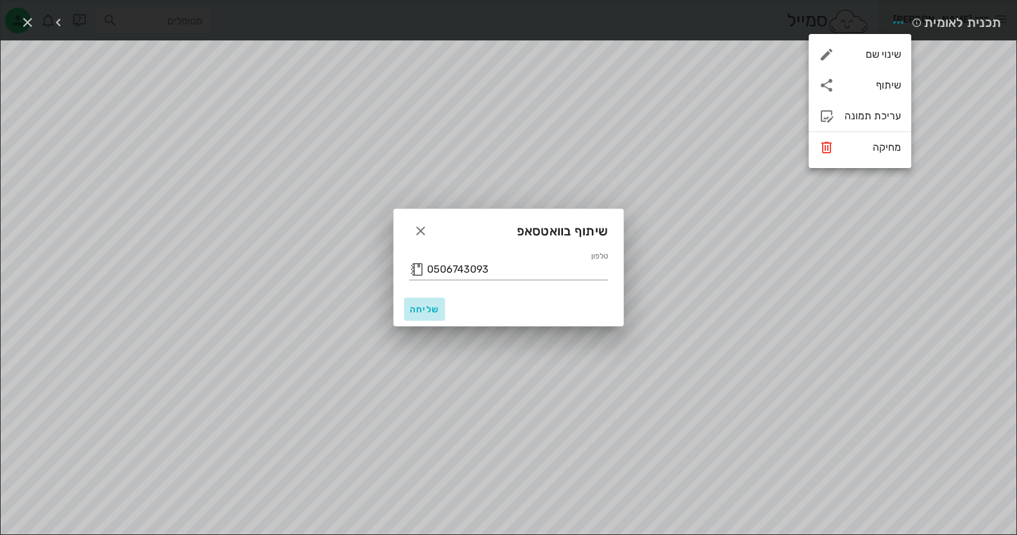
click at [435, 299] on button "שליחה" at bounding box center [424, 308] width 41 height 23
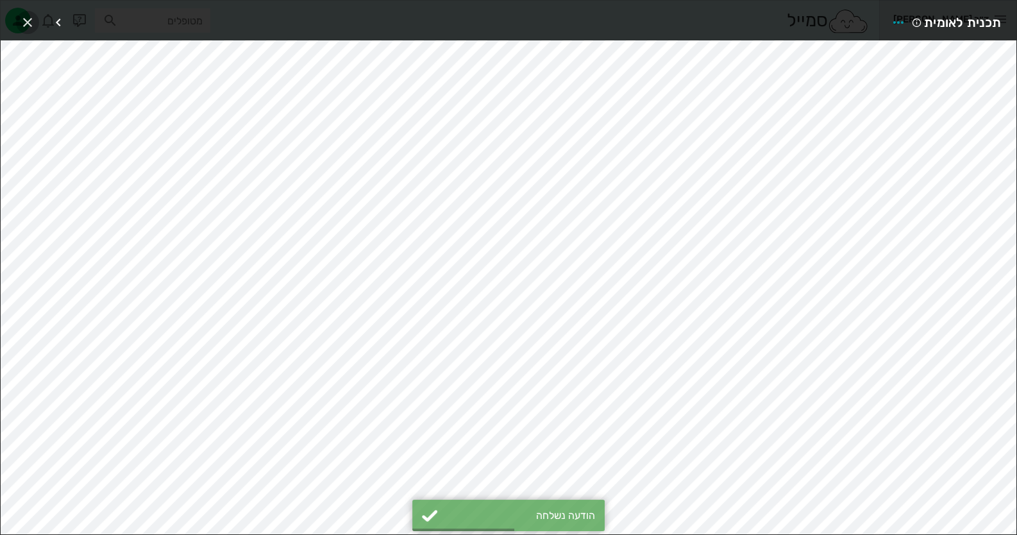
click at [28, 16] on icon "button" at bounding box center [27, 22] width 15 height 15
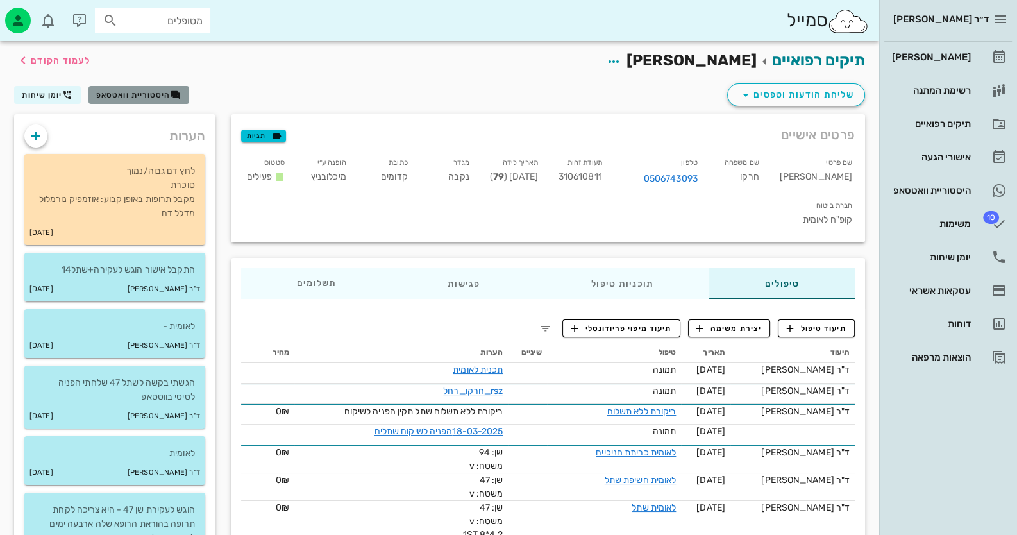
click at [167, 93] on span "היסטוריית וואטסאפ" at bounding box center [133, 94] width 74 height 9
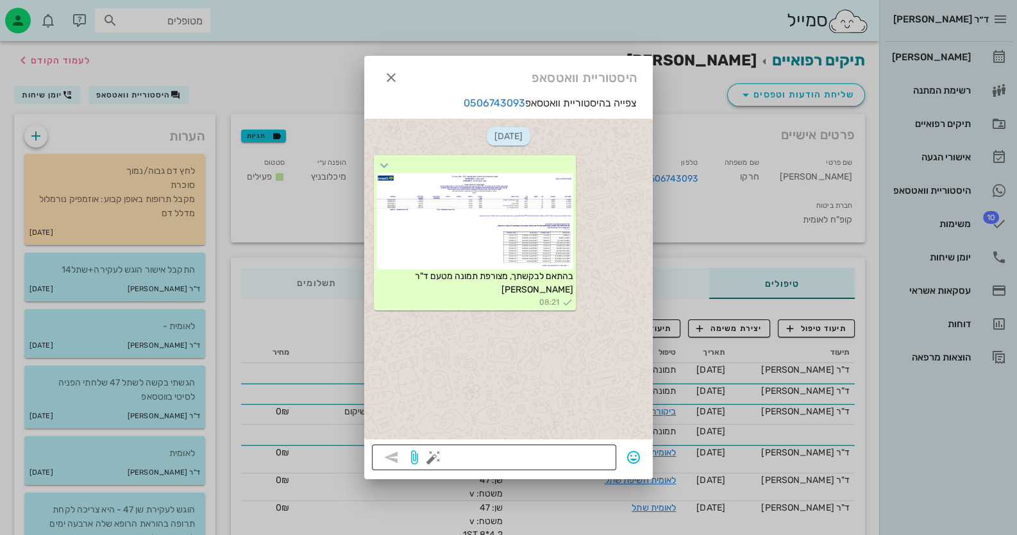
click at [431, 453] on button "button" at bounding box center [433, 456] width 15 height 15
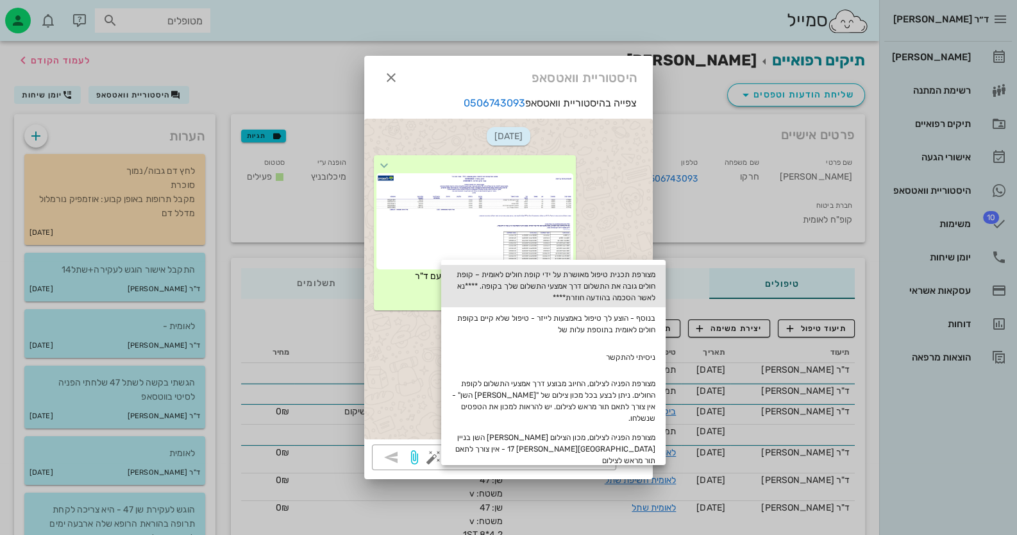
click at [629, 285] on div "מצורפת תכנית טיפול מאושרת על ידי קופת חולים לאומית – קופת חולים גובה את התשלום …" at bounding box center [553, 286] width 224 height 42
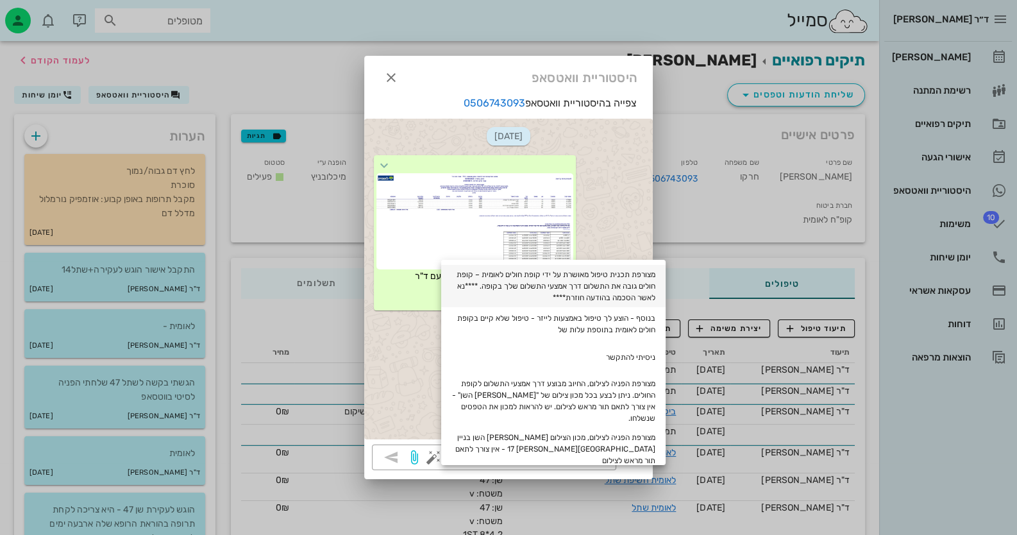
type textarea "מצורפת תכנית טיפול מאושרת על ידי קופת חולים לאומית – קופת חולים גובה את התשלום …"
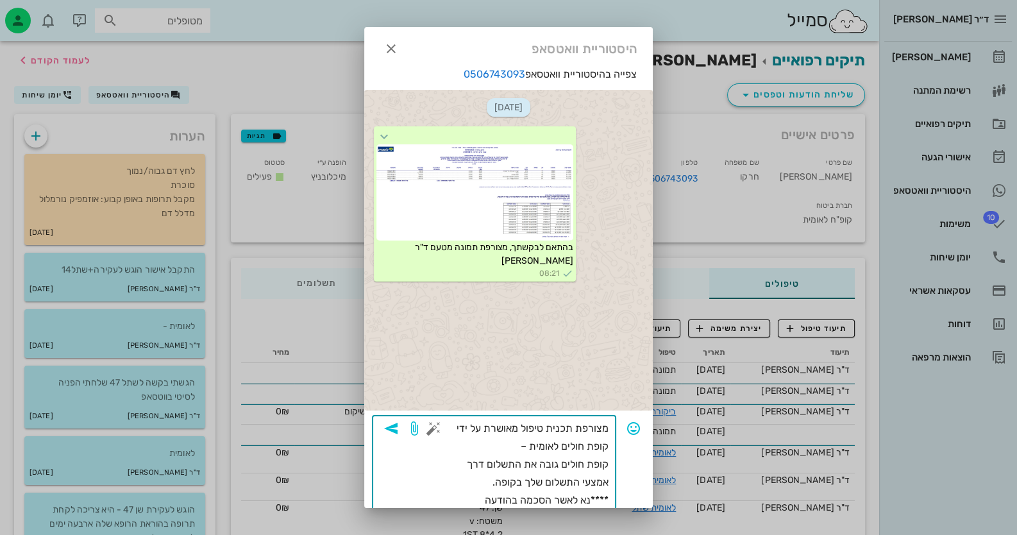
scroll to position [26, 0]
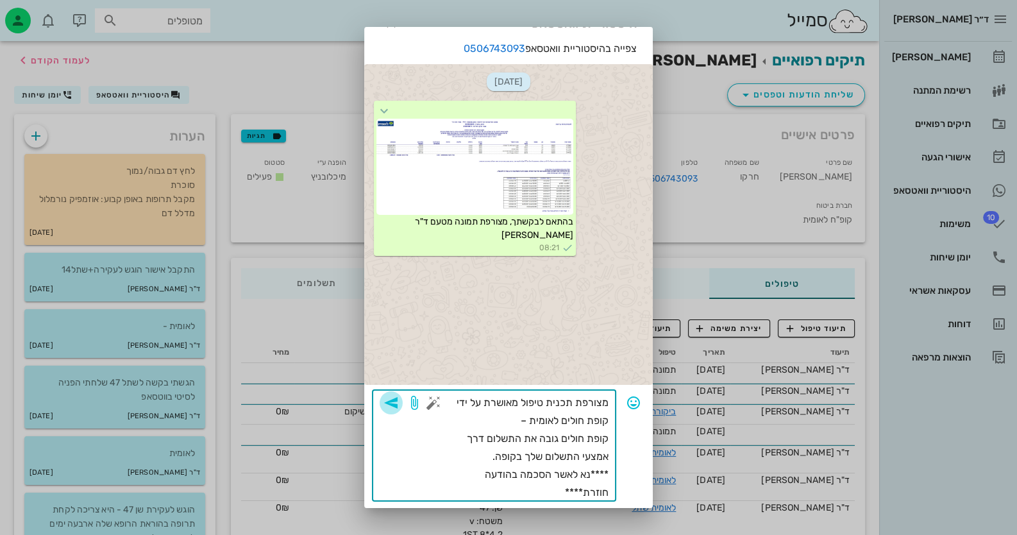
click at [403, 396] on span "button" at bounding box center [390, 402] width 23 height 15
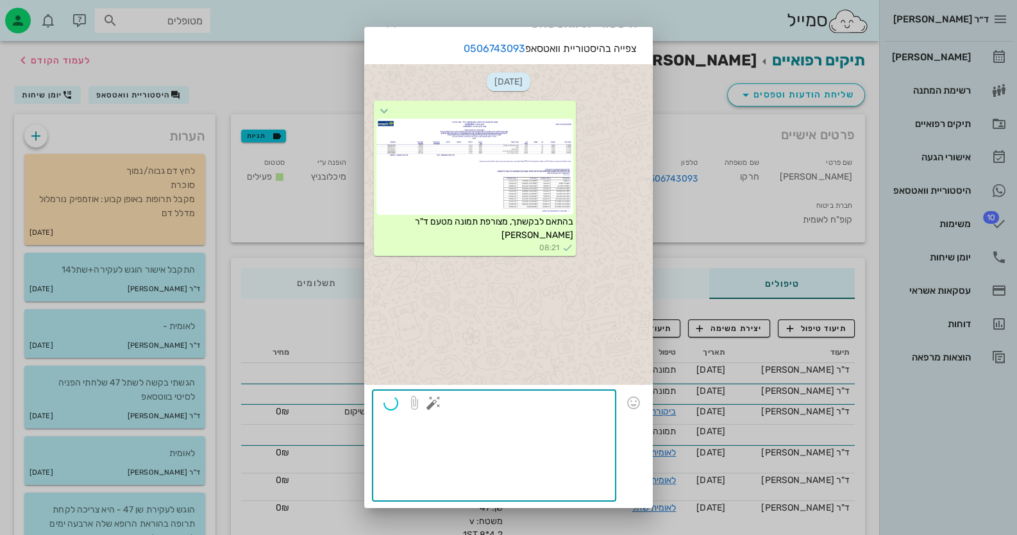
scroll to position [0, 0]
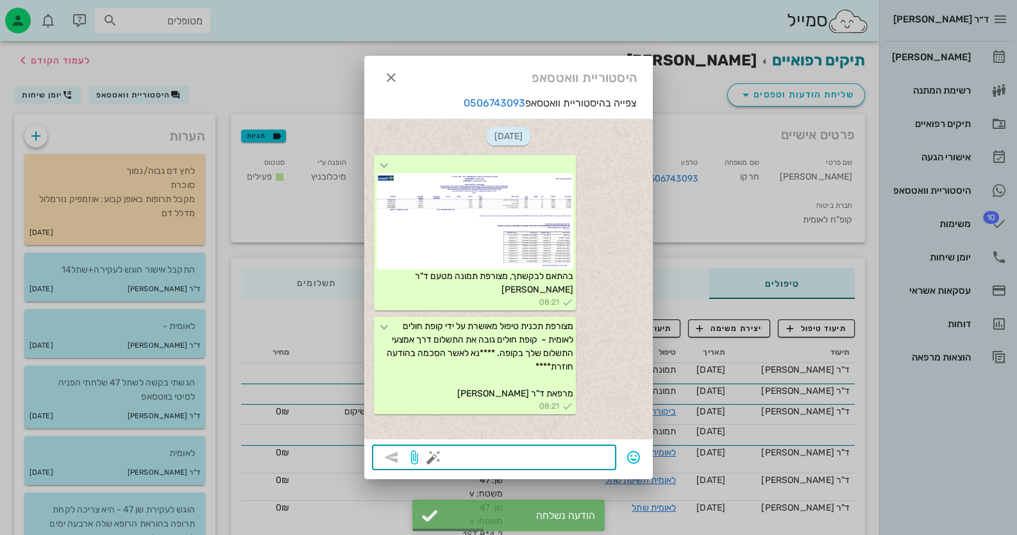
click at [758, 288] on div at bounding box center [508, 267] width 1017 height 535
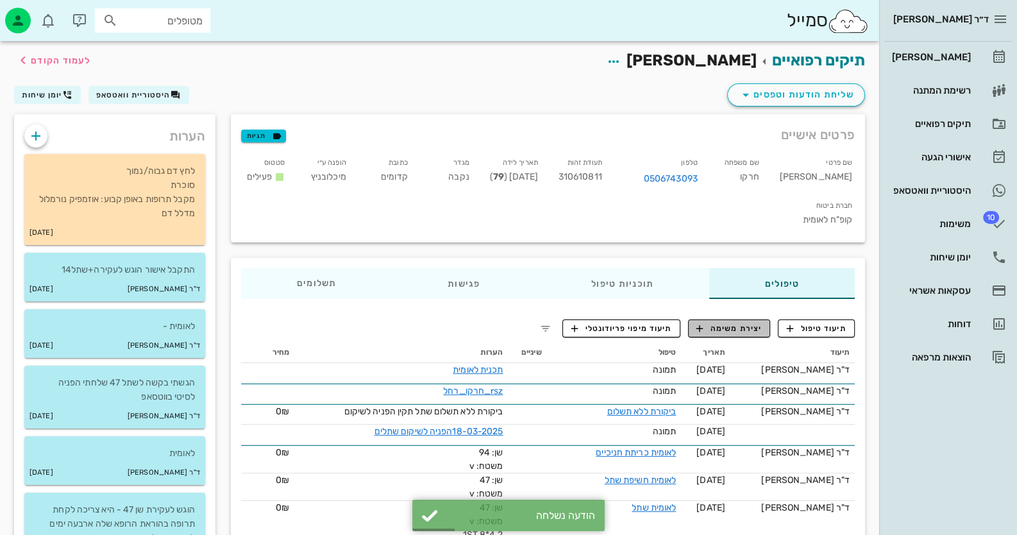
click at [758, 322] on span "יצירת משימה" at bounding box center [728, 328] width 65 height 12
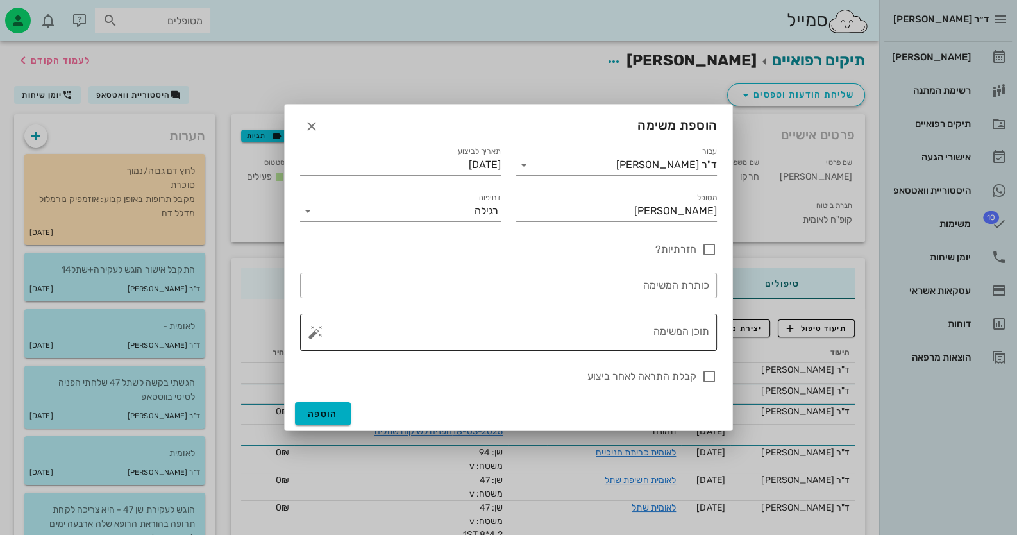
click at [538, 314] on div "תוכן המשימה" at bounding box center [513, 331] width 391 height 37
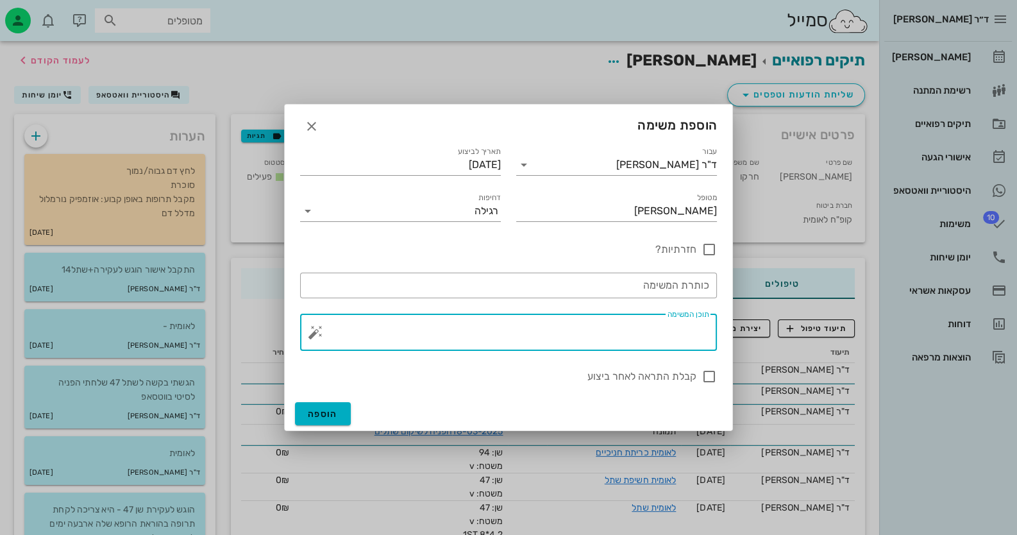
click at [309, 334] on button "button" at bounding box center [315, 331] width 15 height 15
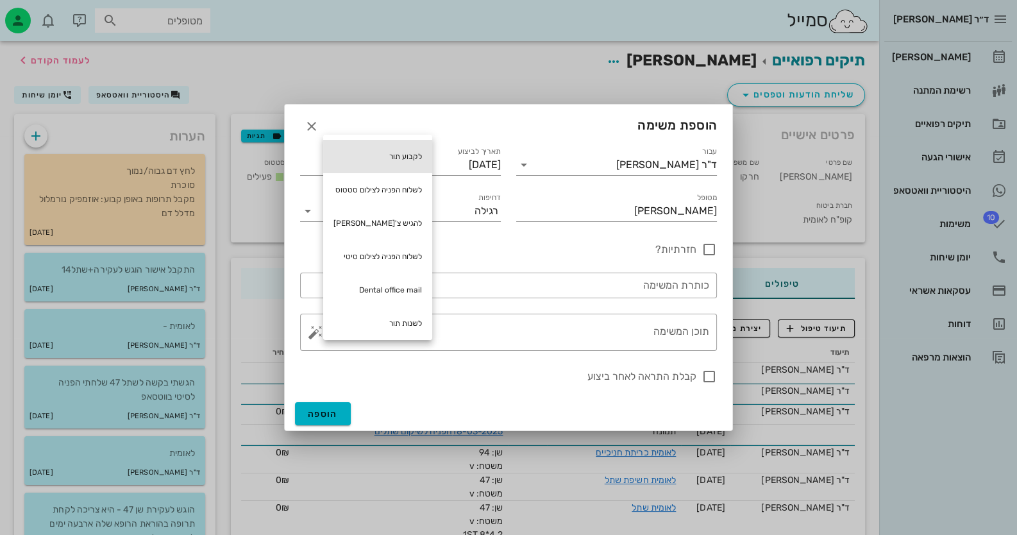
click at [426, 149] on div "לקבוע תור" at bounding box center [377, 156] width 109 height 33
type textarea "לקבוע תור"
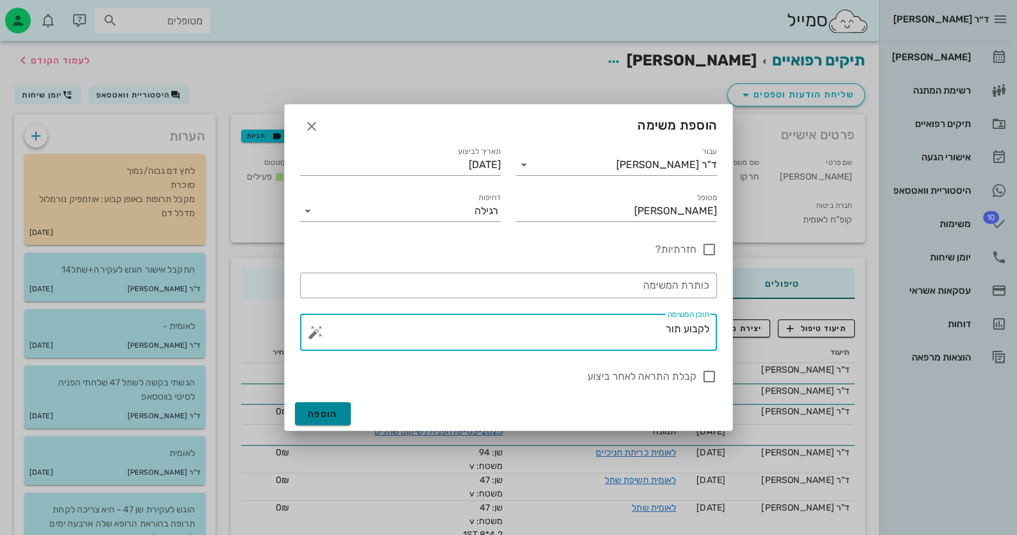
click at [332, 404] on button "הוספה" at bounding box center [323, 413] width 56 height 23
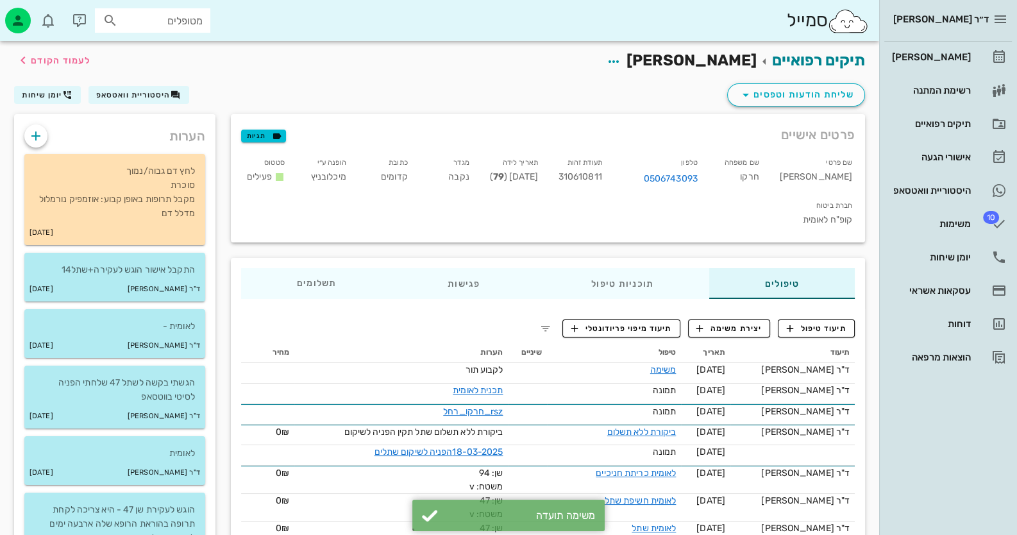
click at [206, 17] on div "מטופלים" at bounding box center [152, 20] width 115 height 24
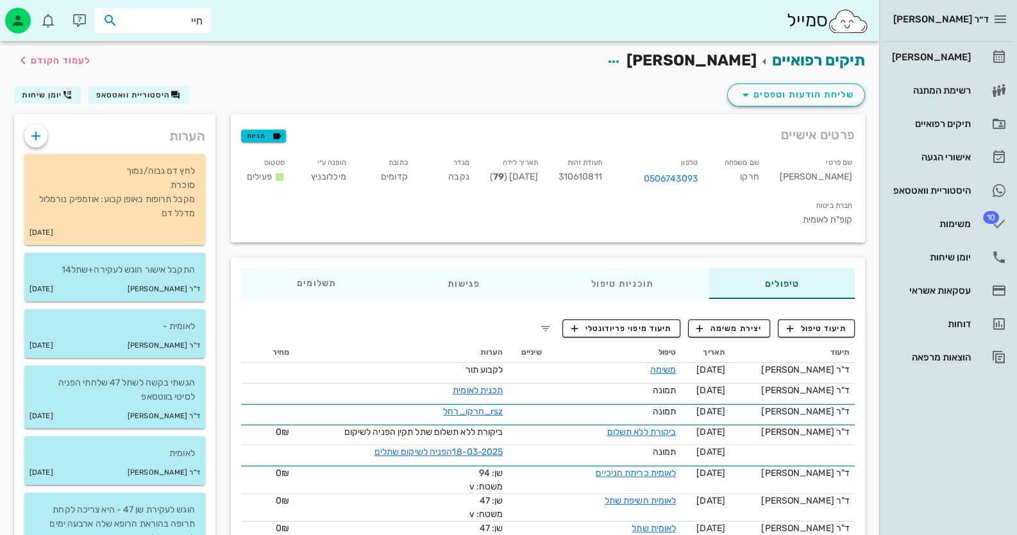
type input "[PERSON_NAME]"
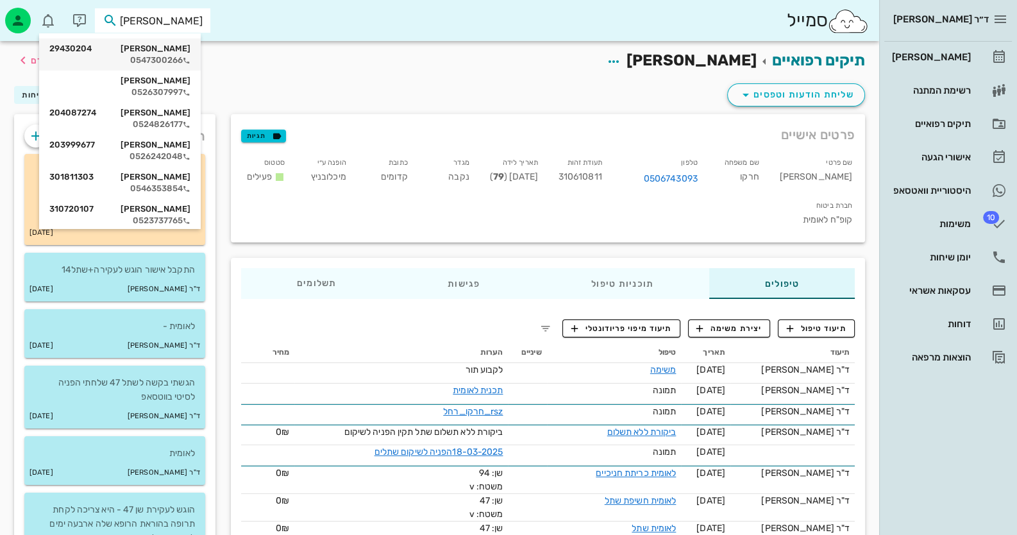
click at [181, 54] on div "[PERSON_NAME] 29430204 0547300266" at bounding box center [119, 54] width 141 height 32
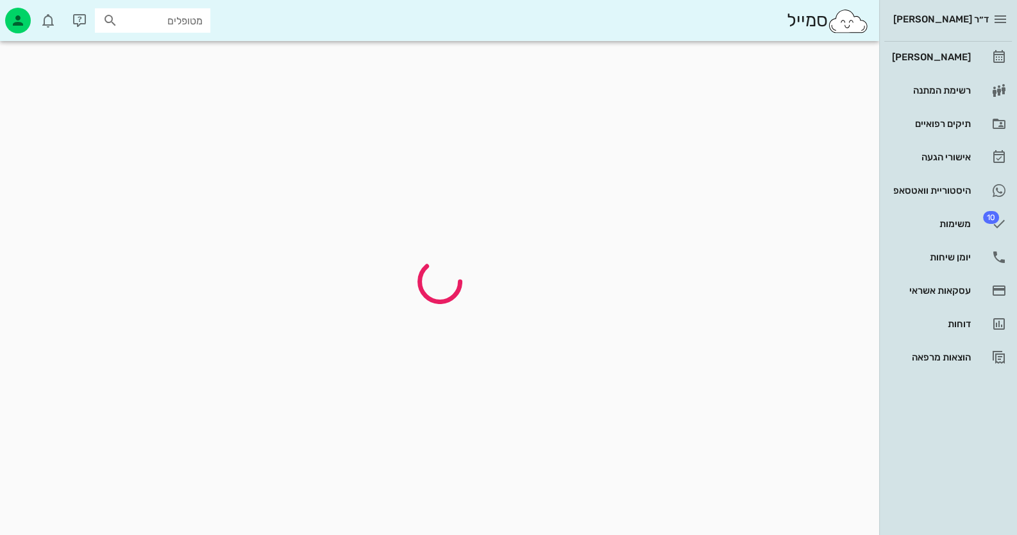
click at [181, 54] on div at bounding box center [439, 281] width 866 height 465
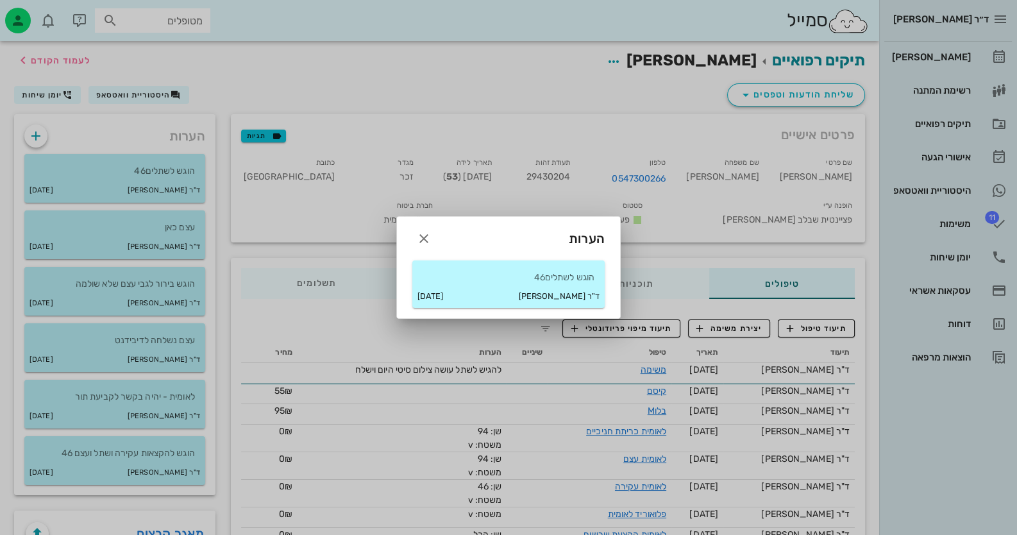
click at [486, 292] on div "ד"ר [PERSON_NAME] [DATE]" at bounding box center [508, 296] width 192 height 22
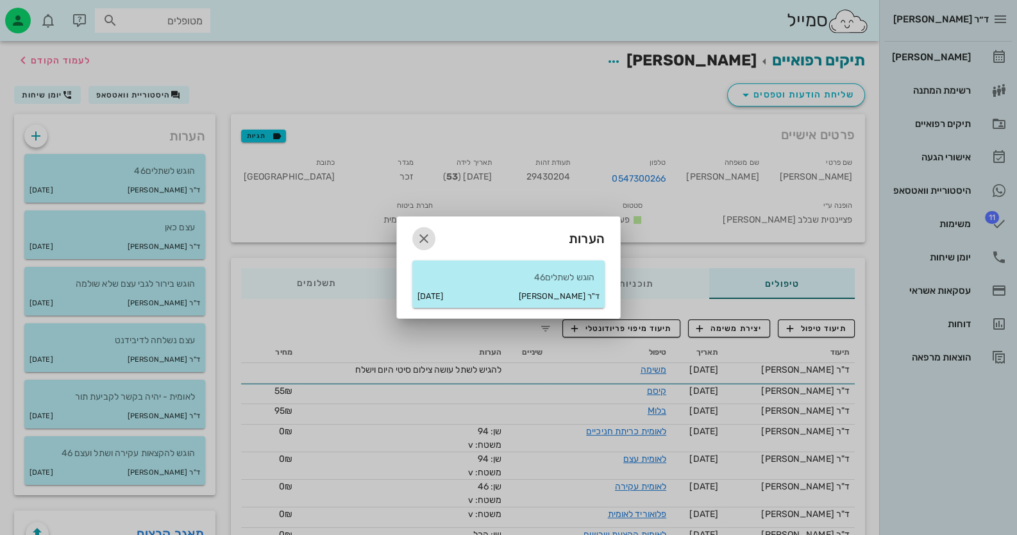
click at [424, 234] on icon "button" at bounding box center [423, 238] width 15 height 15
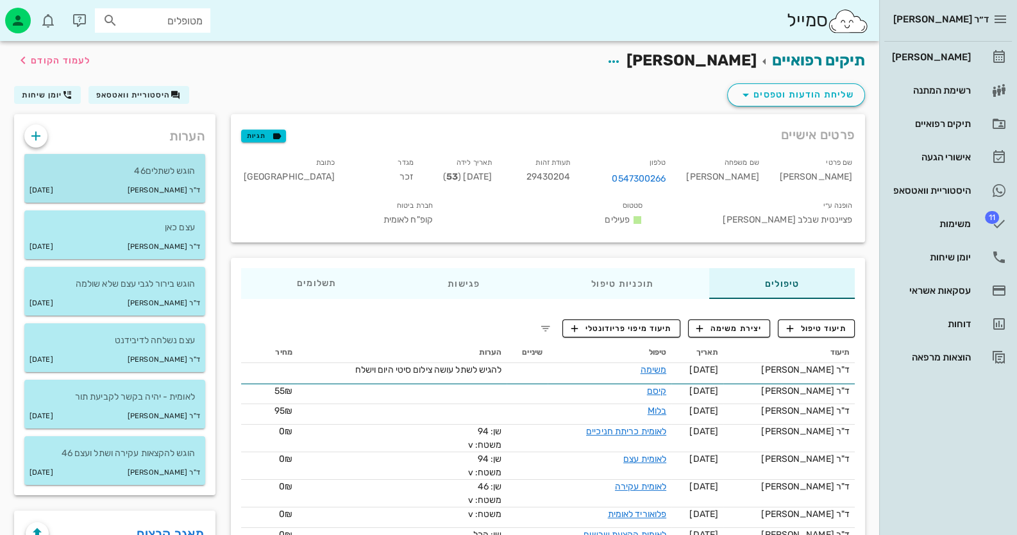
click at [168, 178] on p "הוגש לשתלים46" at bounding box center [115, 171] width 160 height 14
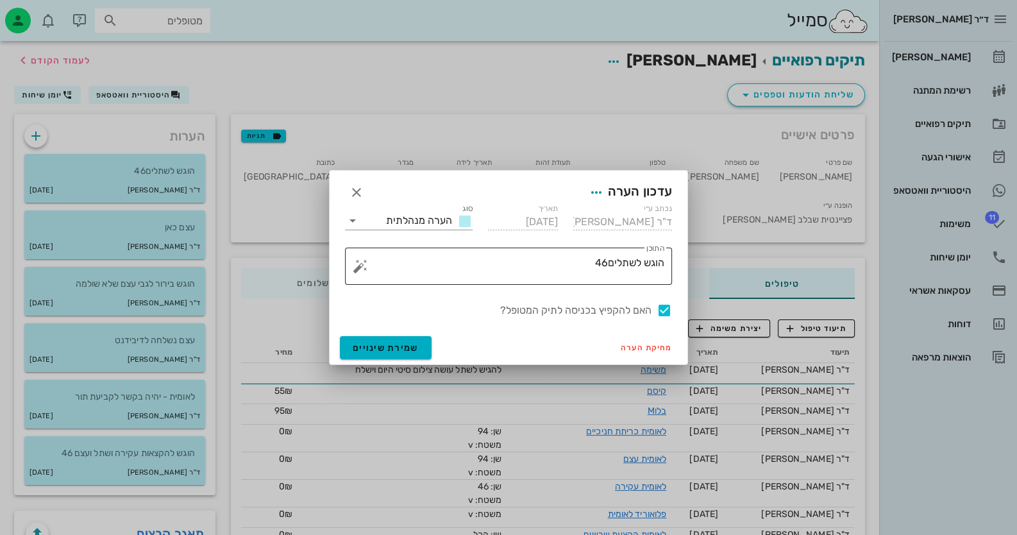
click at [661, 260] on textarea "הוגש לשתלים46" at bounding box center [513, 269] width 301 height 31
click at [365, 267] on button "button" at bounding box center [360, 265] width 15 height 15
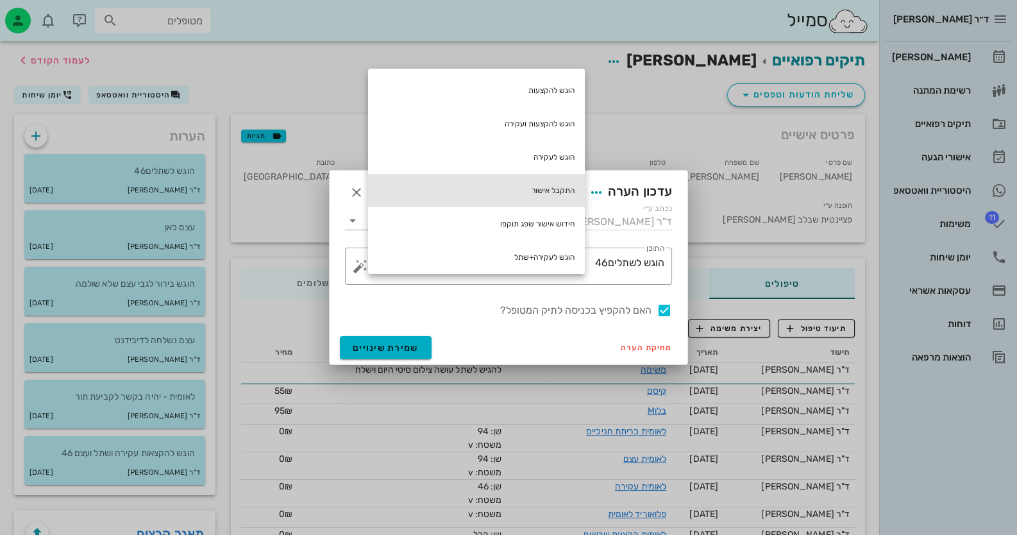
click at [570, 182] on div "התקבל אישור" at bounding box center [476, 190] width 217 height 33
type textarea "התקבל אישור הוגש לשתלים46"
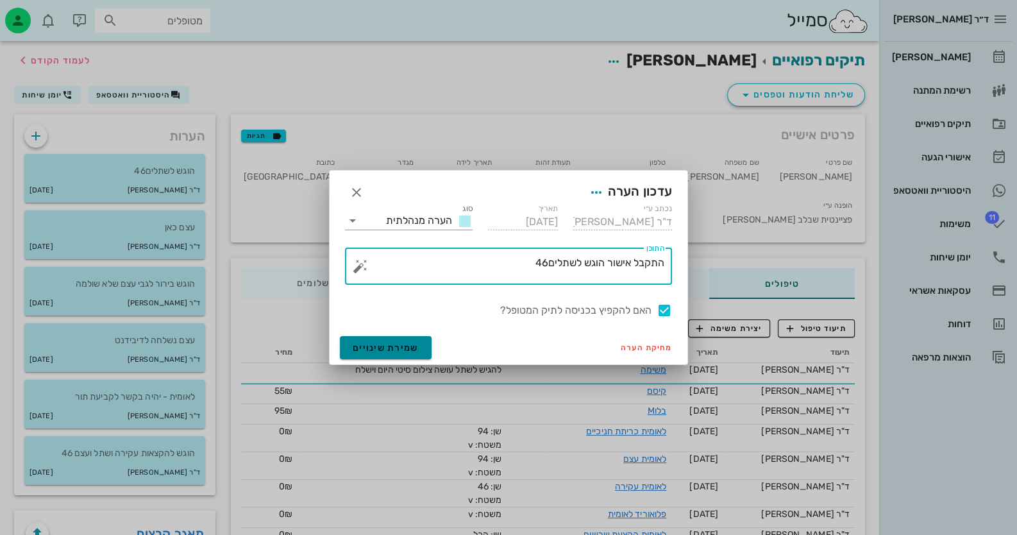
click at [387, 350] on span "שמירת שינויים" at bounding box center [386, 347] width 66 height 11
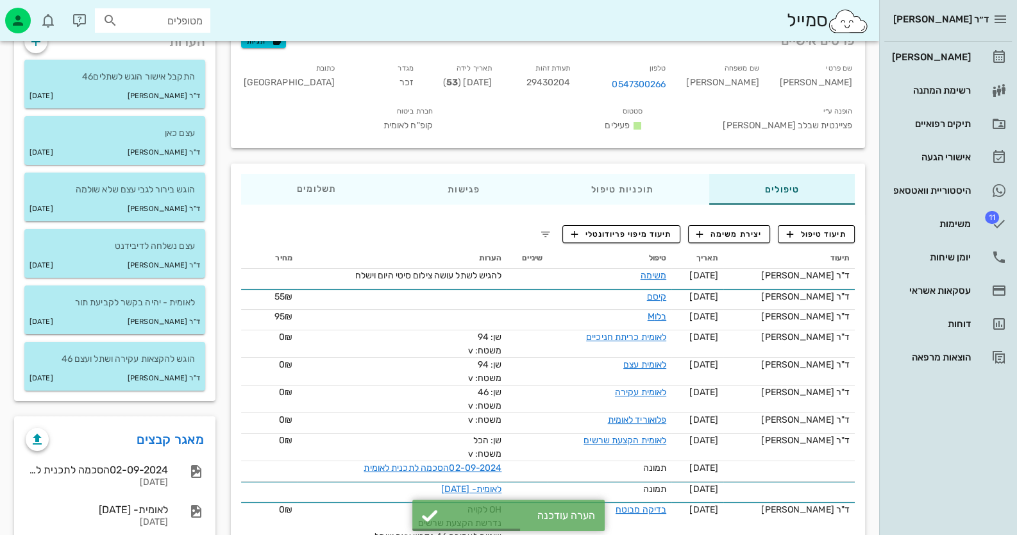
scroll to position [200, 0]
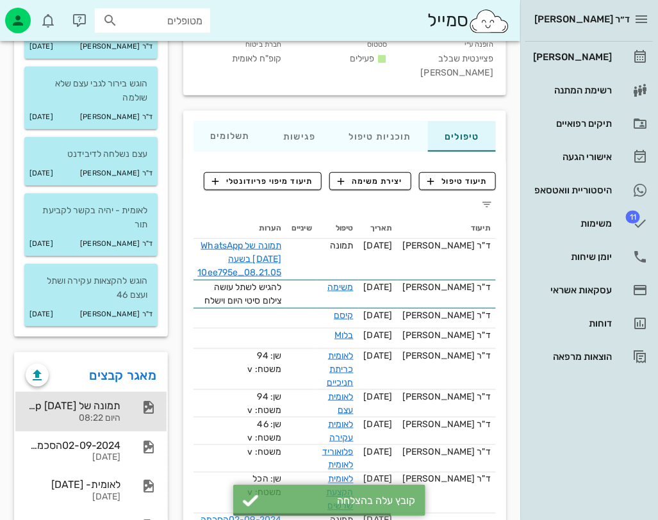
click at [153, 432] on div "תמונה של WhatsApp [DATE] בשעה 08.21.05_10ee795e היום 08:22" at bounding box center [90, 412] width 151 height 40
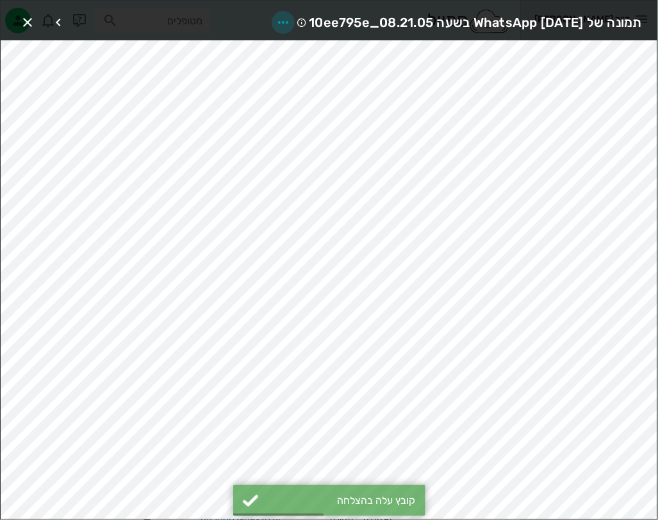
click at [276, 21] on icon "button" at bounding box center [283, 22] width 15 height 15
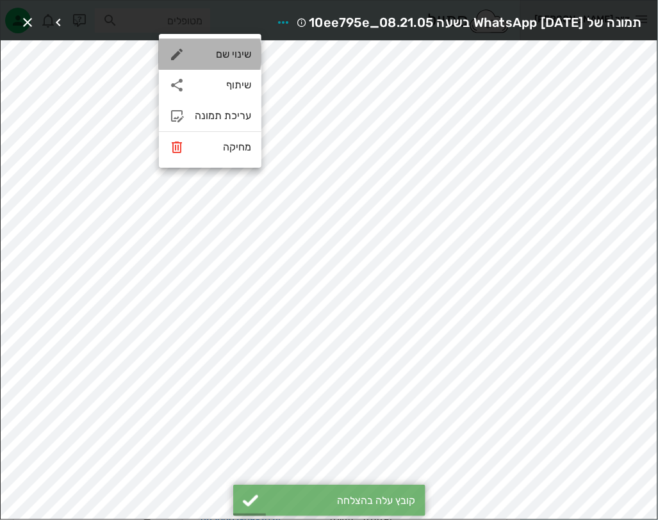
click at [226, 60] on div "שינוי שם" at bounding box center [223, 54] width 56 height 12
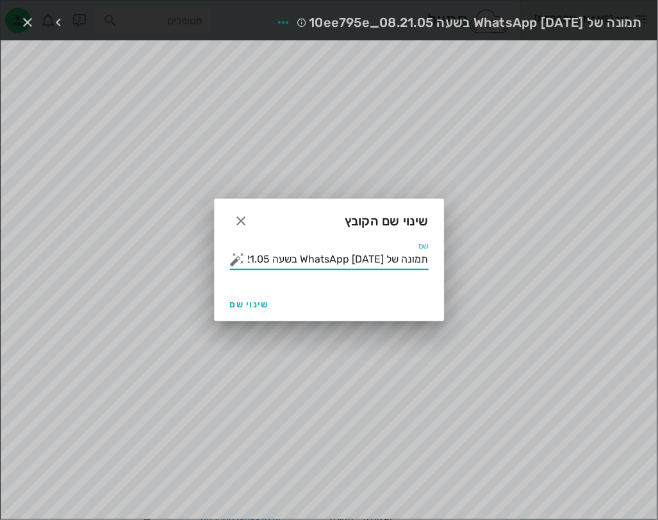
click at [340, 251] on input "תמונה של WhatsApp [DATE] בשעה 08.21.05_10ee795e" at bounding box center [338, 259] width 181 height 21
click at [231, 262] on button "button" at bounding box center [237, 259] width 15 height 15
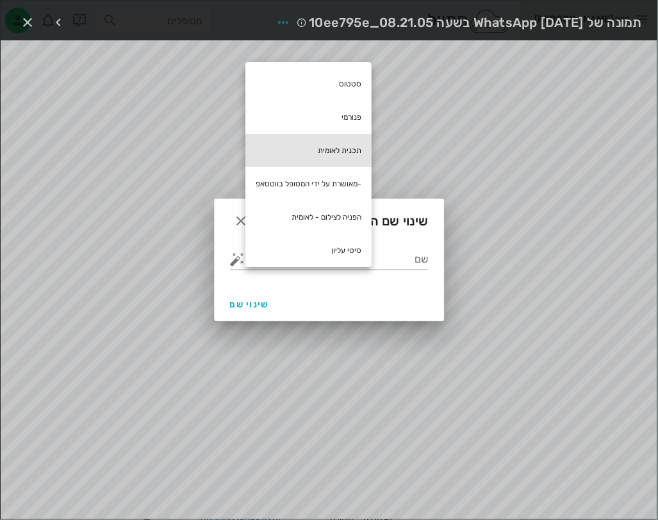
click at [348, 147] on div "תכנית לאומית" at bounding box center [308, 150] width 126 height 33
type input "תכנית לאומית"
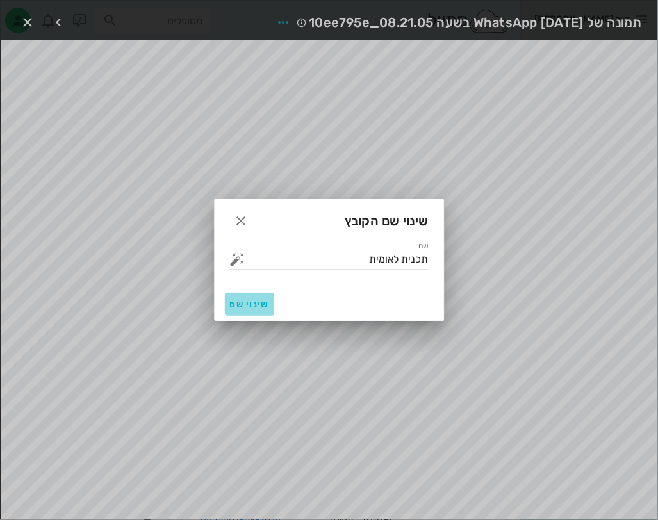
click at [241, 310] on button "שינוי שם" at bounding box center [249, 304] width 49 height 23
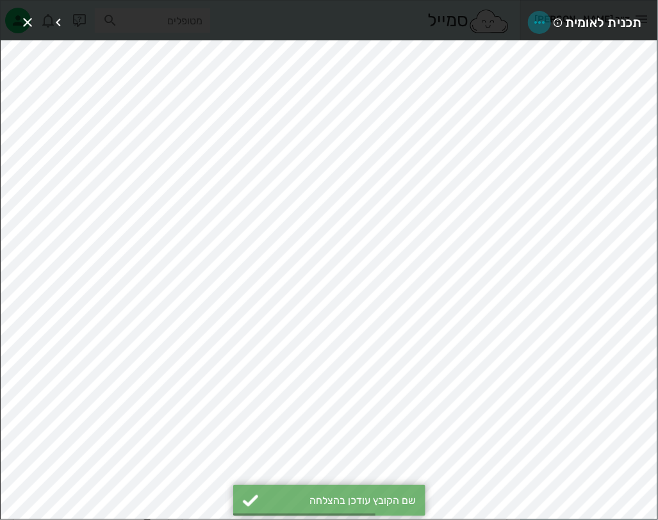
click at [540, 21] on icon "button" at bounding box center [539, 22] width 15 height 15
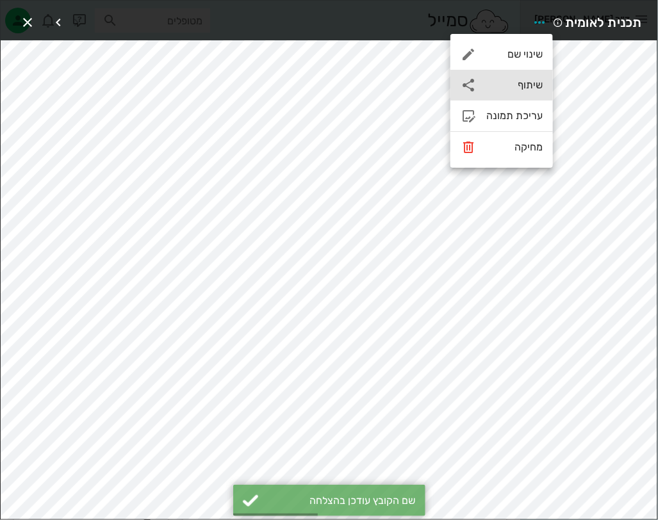
click at [524, 81] on div "שיתוף" at bounding box center [515, 85] width 56 height 12
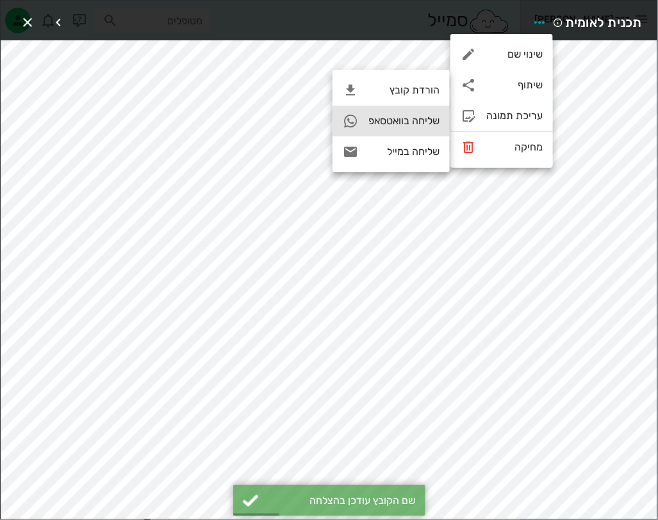
click at [438, 121] on div "שליחה בוואטסאפ" at bounding box center [404, 121] width 71 height 12
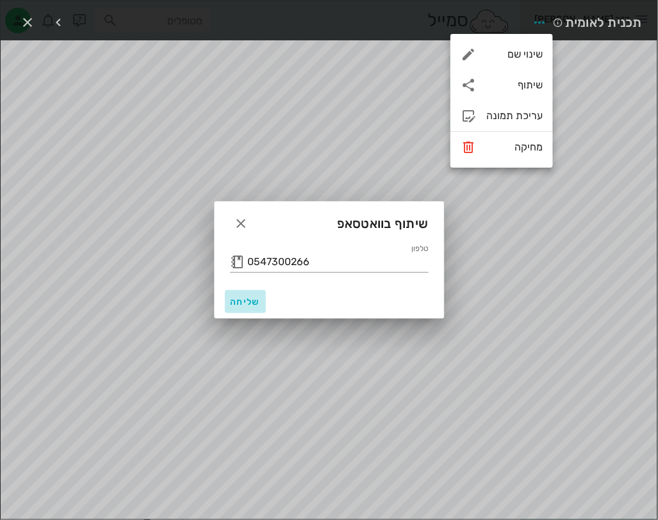
click at [256, 304] on span "שליחה" at bounding box center [245, 302] width 31 height 11
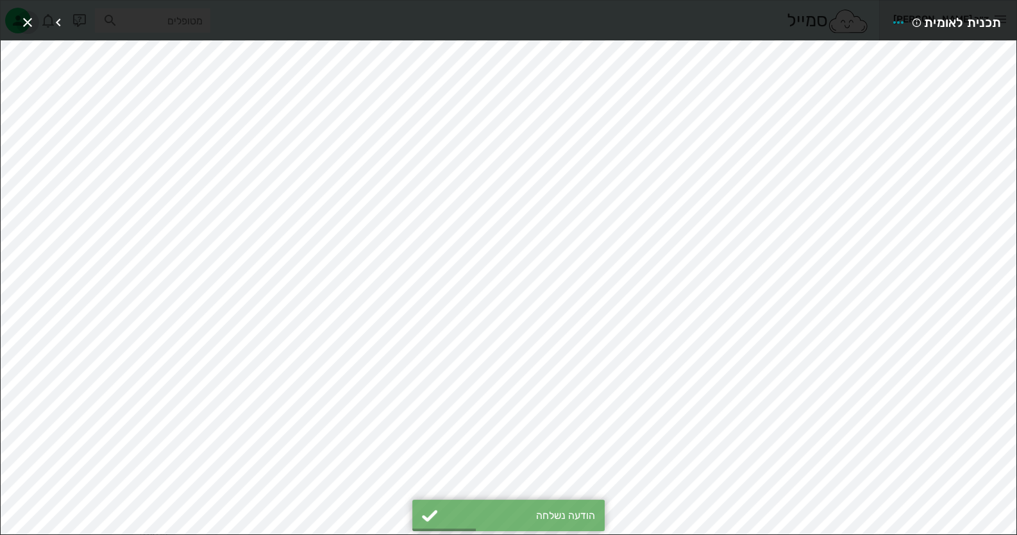
click at [24, 17] on icon "button" at bounding box center [27, 22] width 15 height 15
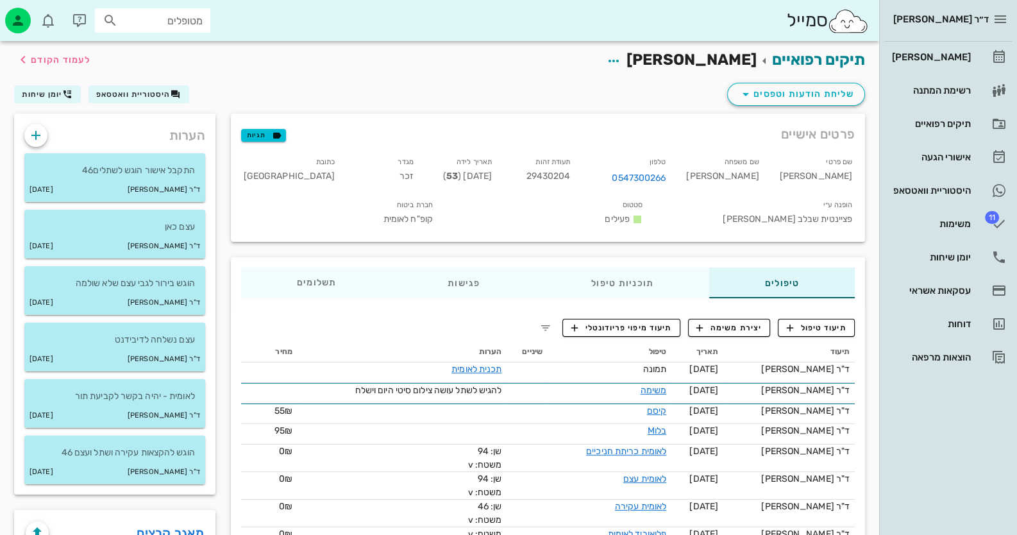
scroll to position [0, 0]
click at [105, 102] on button "היסטוריית וואטסאפ" at bounding box center [138, 95] width 101 height 18
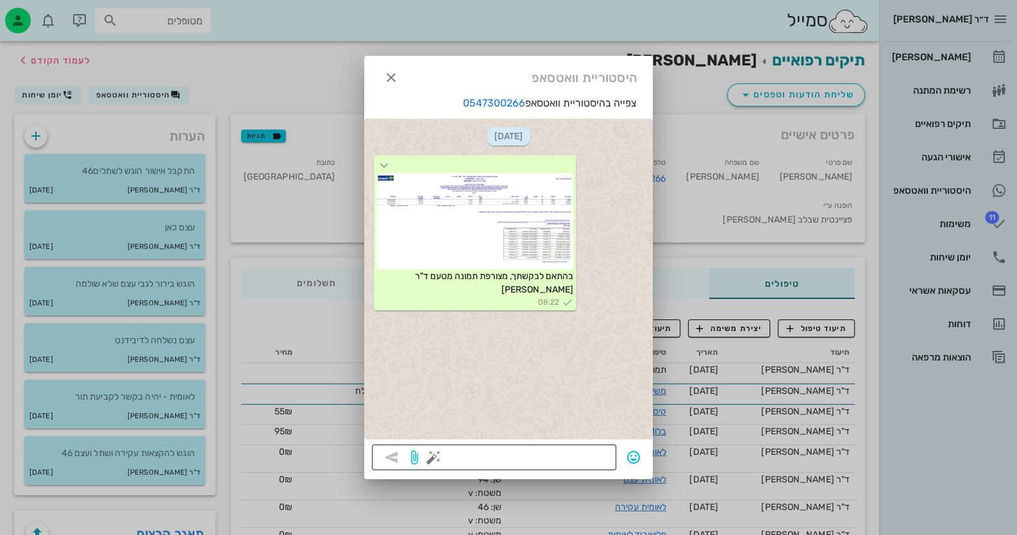
click at [428, 458] on button "button" at bounding box center [433, 456] width 15 height 15
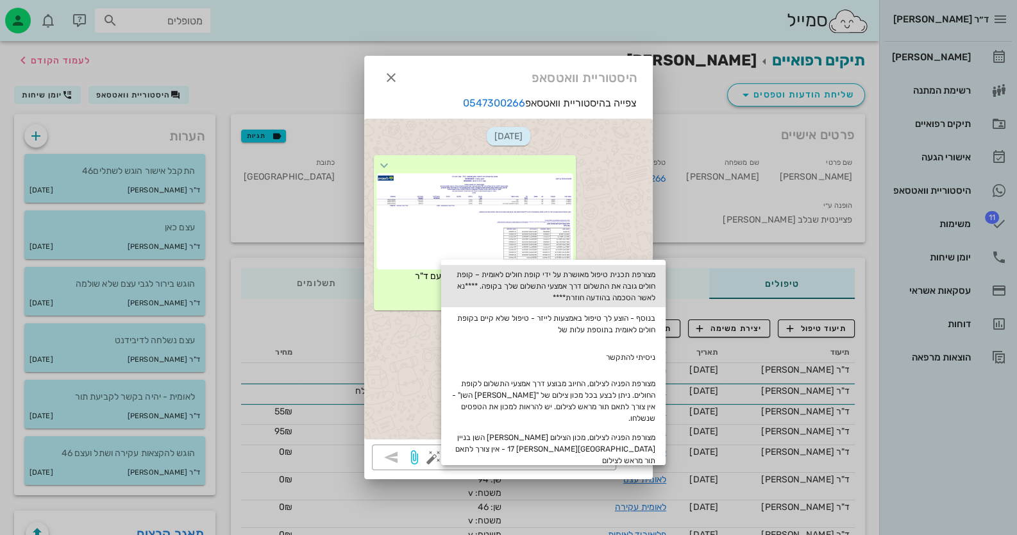
click at [617, 281] on div "מצורפת תכנית טיפול מאושרת על ידי קופת חולים לאומית – קופת חולים גובה את התשלום …" at bounding box center [553, 286] width 224 height 42
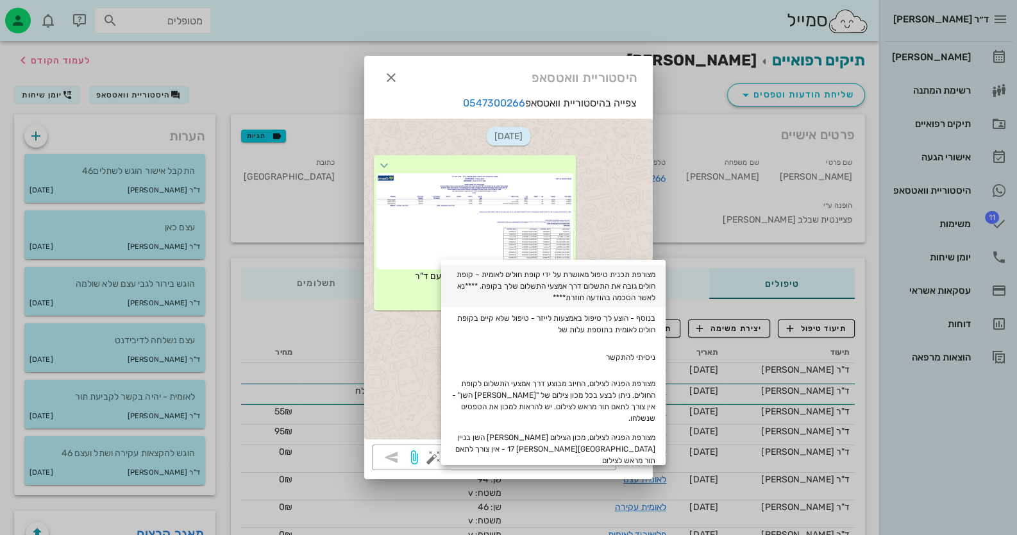
type textarea "מצורפת תכנית טיפול מאושרת על ידי קופת חולים לאומית – קופת חולים גובה את התשלום …"
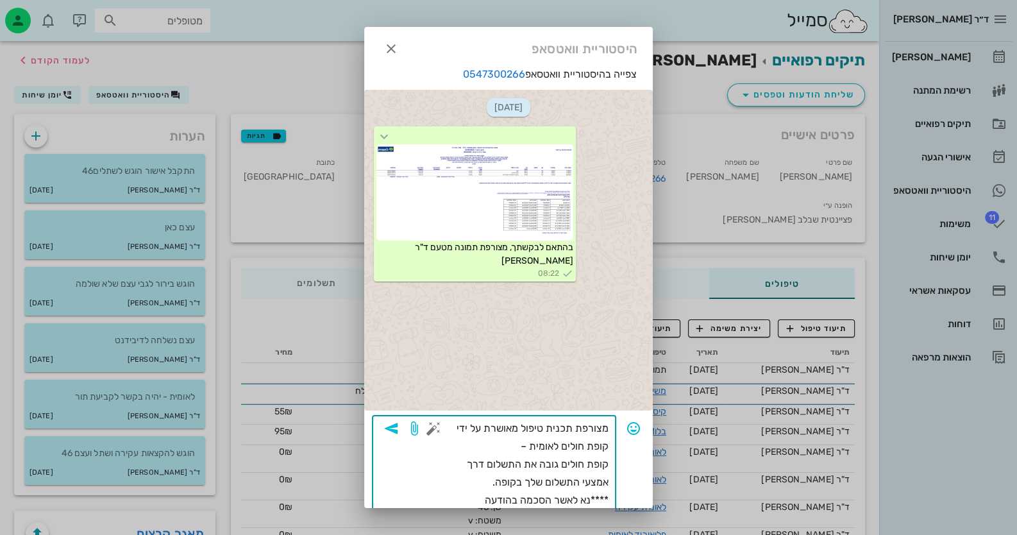
scroll to position [26, 0]
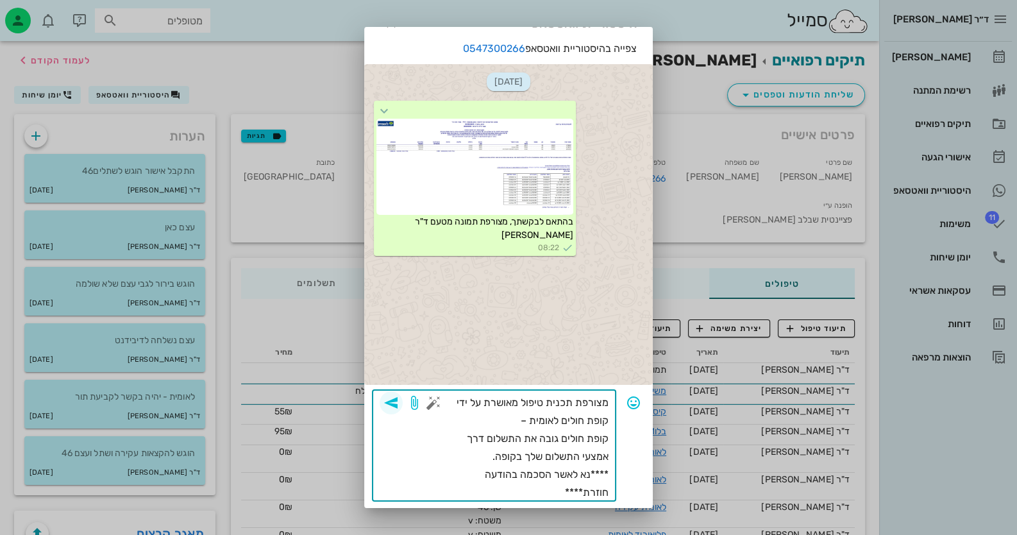
click at [403, 403] on span "button" at bounding box center [390, 402] width 23 height 15
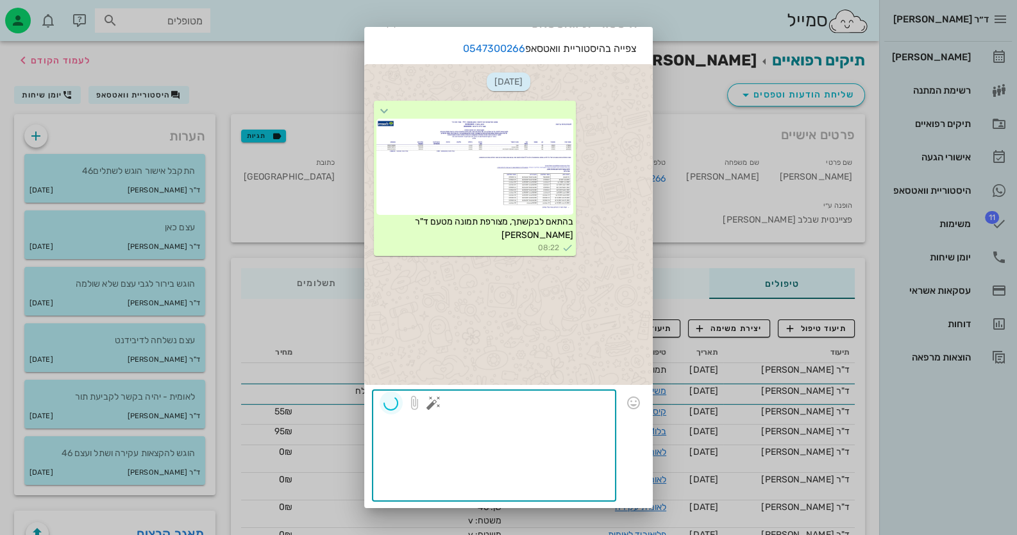
scroll to position [0, 0]
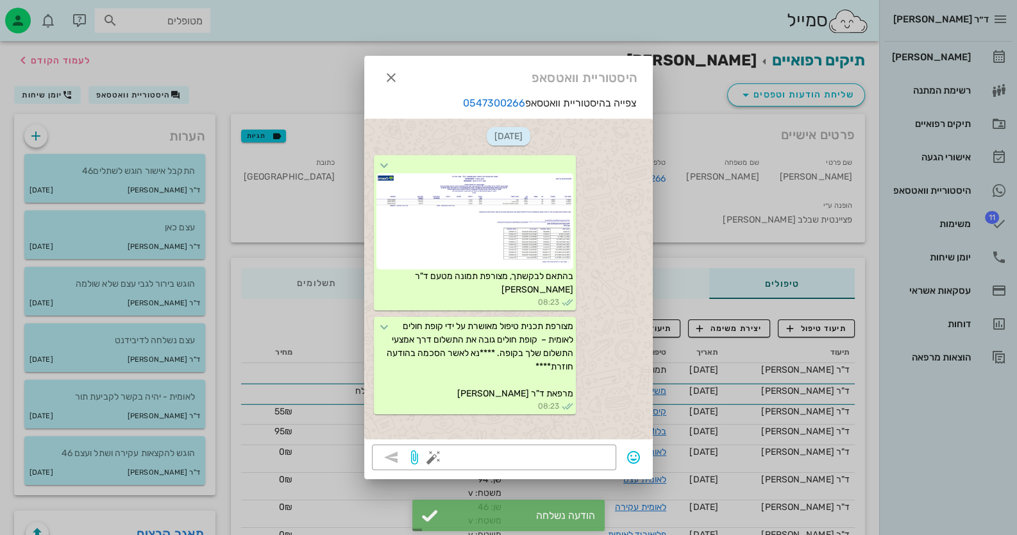
click at [559, 442] on div "צפייה בהיסטוריית וואטסאפ 0547300266 [DATE] בהתאם לבקשתך, מצורפת תמונה מטעם ד"ר …" at bounding box center [508, 270] width 288 height 349
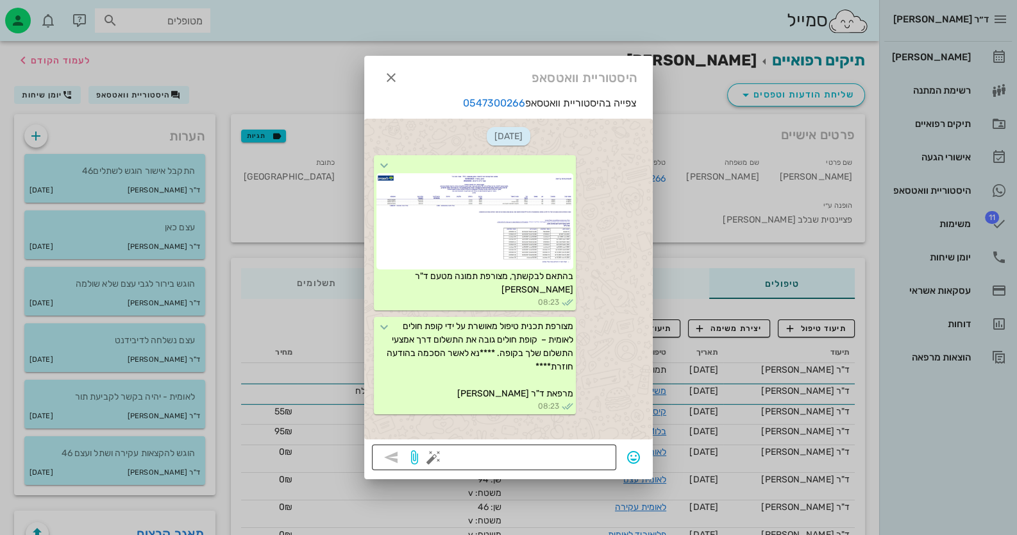
click at [603, 469] on div at bounding box center [522, 457] width 172 height 26
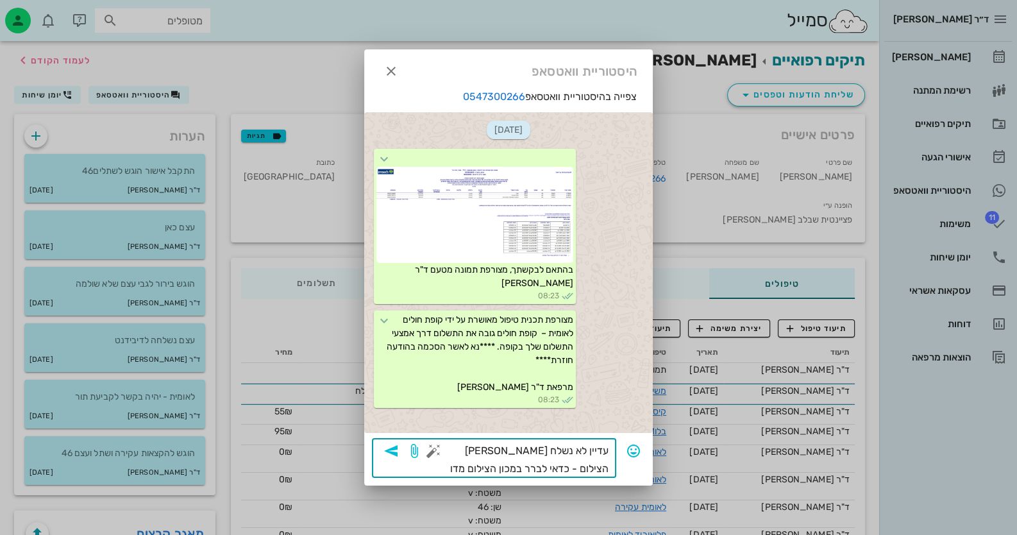
type textarea "עדיין לא נשלח [PERSON_NAME] הצילום - כדאי לברר במכון הצילום מדוע"
click at [391, 449] on icon "button" at bounding box center [390, 450] width 15 height 15
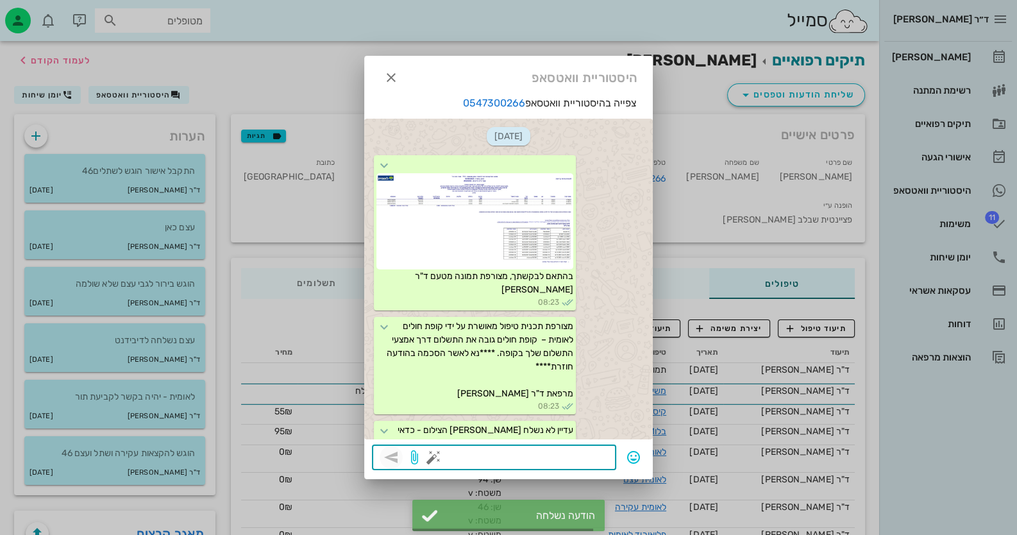
scroll to position [56, 0]
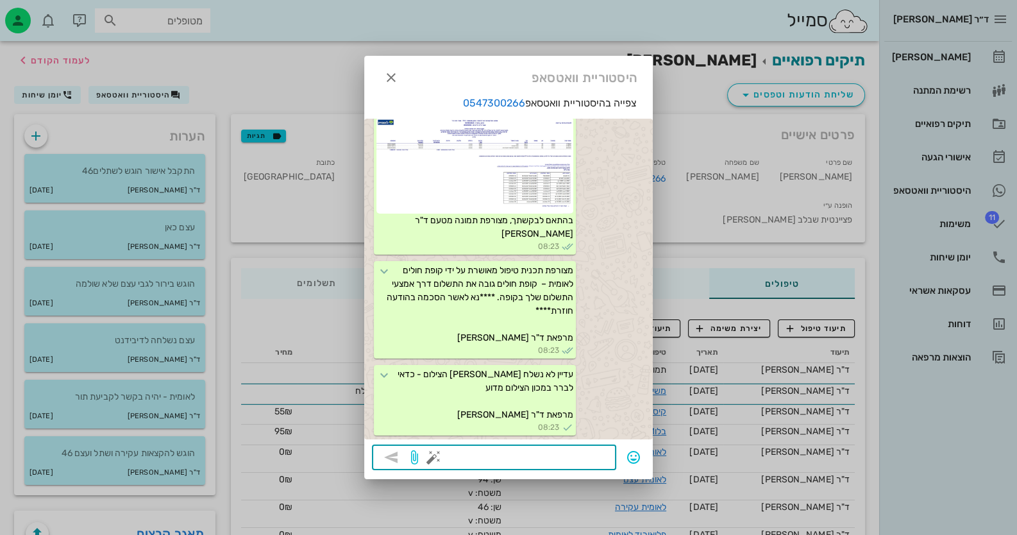
click at [740, 314] on div at bounding box center [508, 267] width 1017 height 535
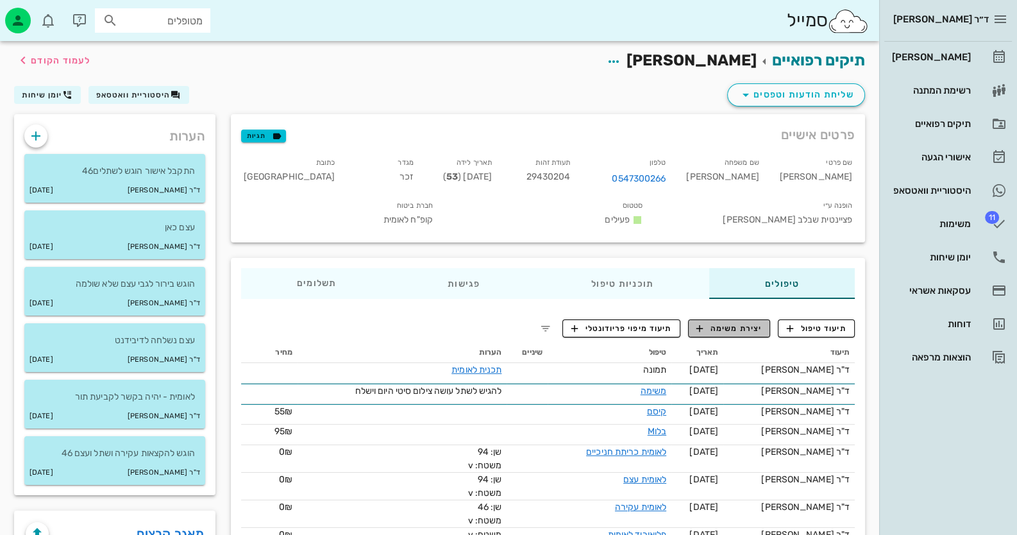
click at [740, 322] on span "יצירת משימה" at bounding box center [728, 328] width 65 height 12
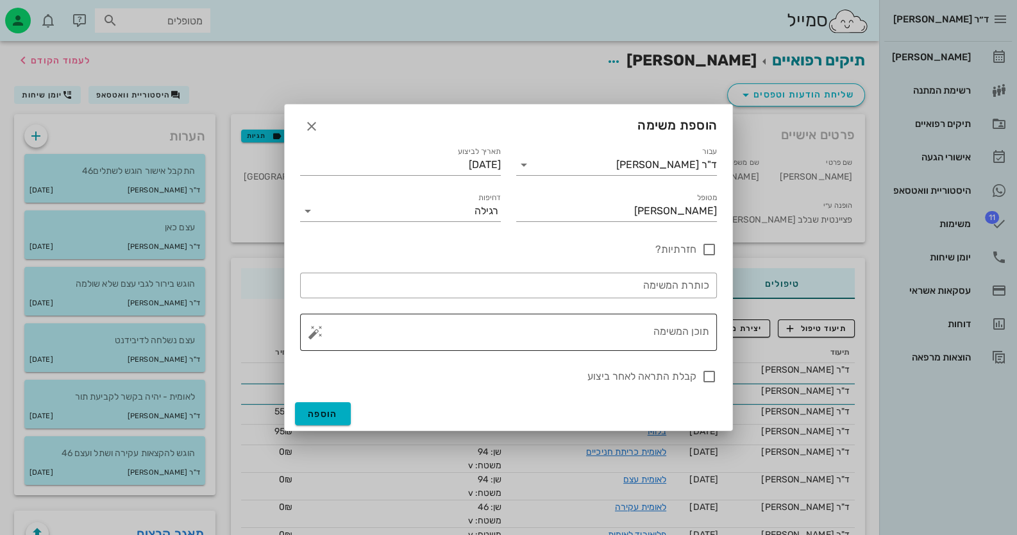
click at [318, 333] on button "button" at bounding box center [315, 331] width 15 height 15
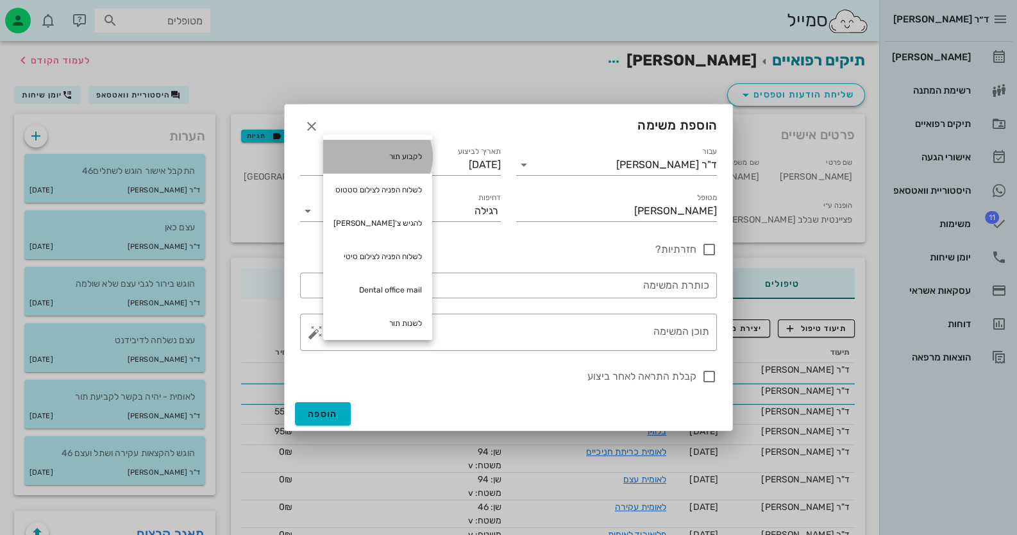
click at [397, 160] on div "לקבוע תור" at bounding box center [377, 156] width 109 height 33
type textarea "לקבוע תור"
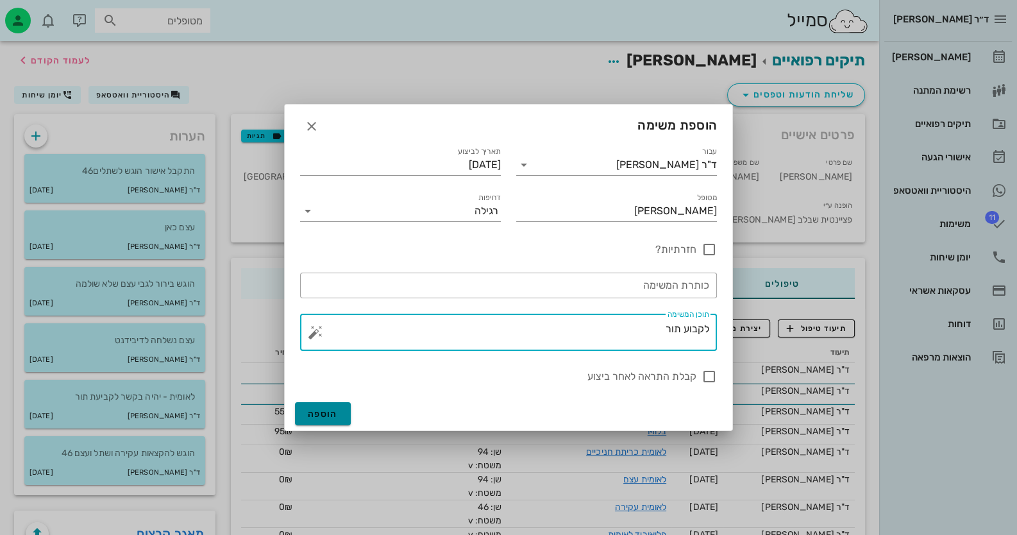
click at [329, 419] on button "הוספה" at bounding box center [323, 413] width 56 height 23
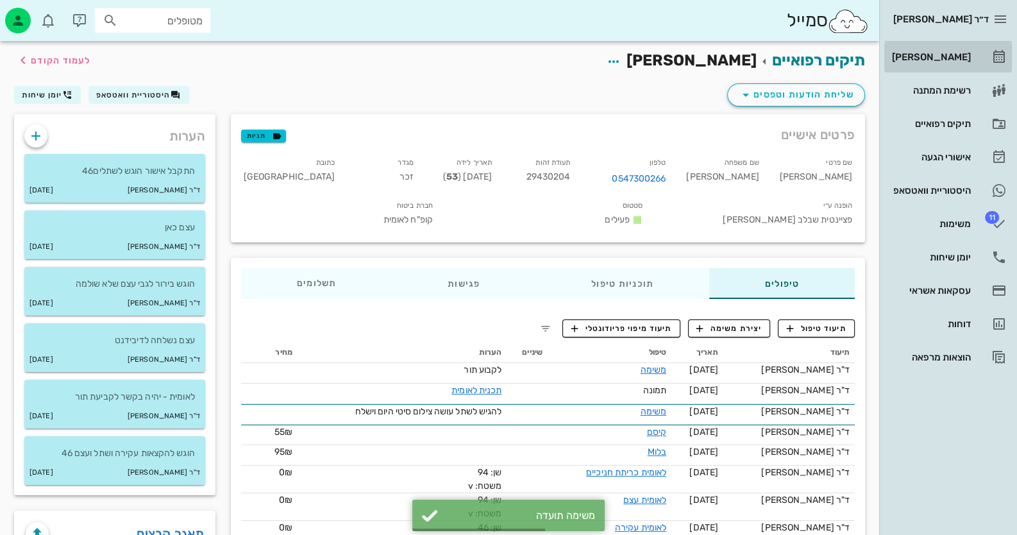
click at [955, 70] on link "[PERSON_NAME]" at bounding box center [948, 57] width 128 height 31
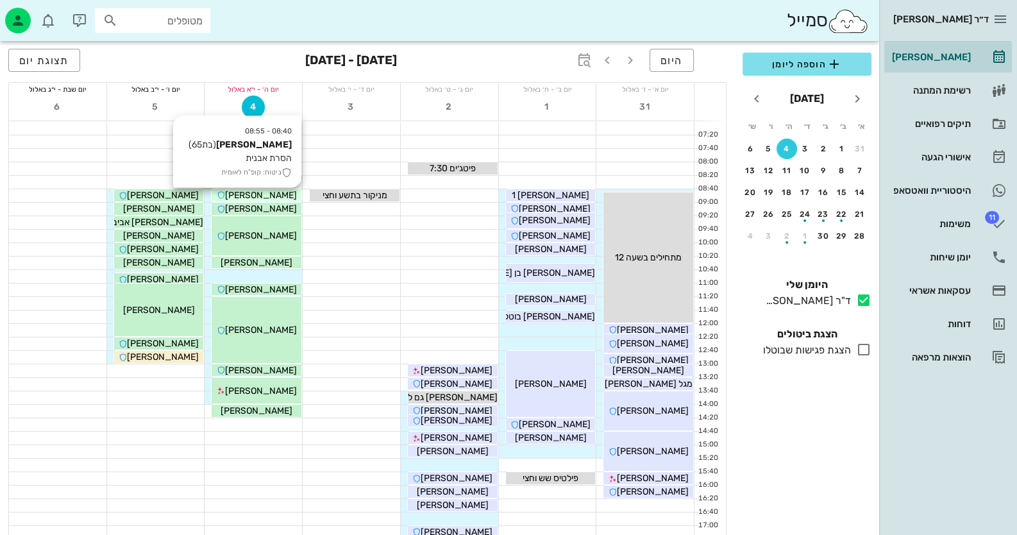
click at [237, 198] on span "[PERSON_NAME]" at bounding box center [261, 195] width 72 height 11
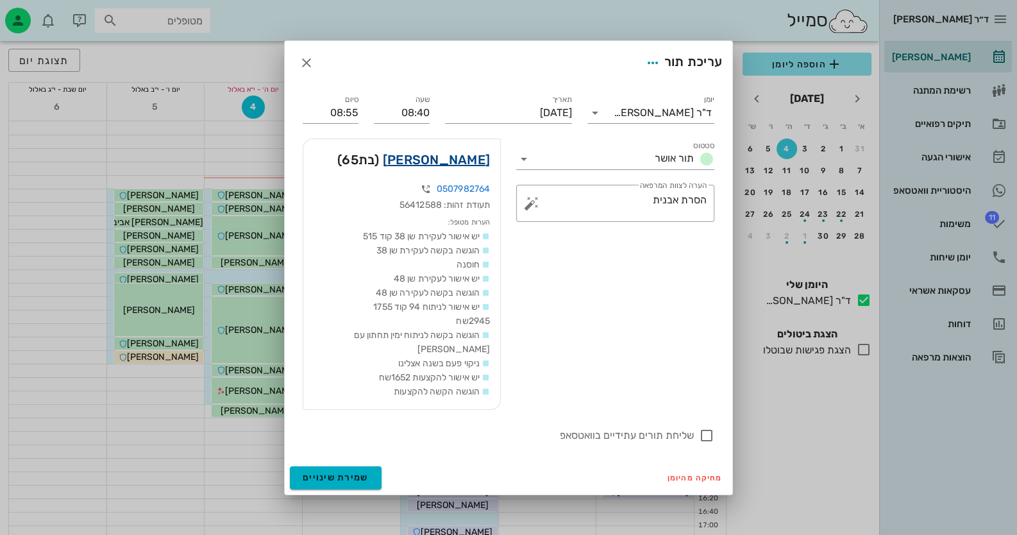
click at [461, 170] on link "[PERSON_NAME]" at bounding box center [436, 159] width 107 height 21
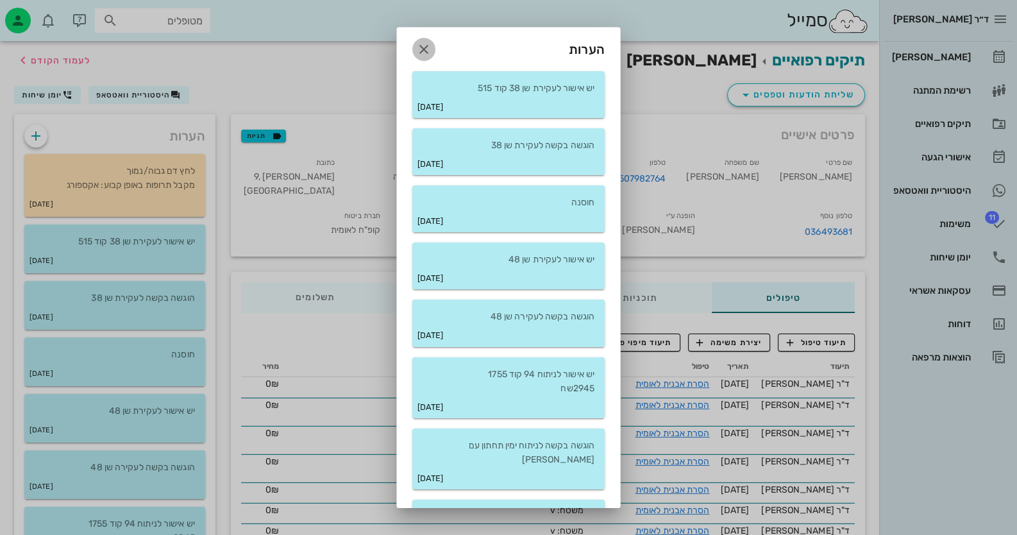
click at [431, 49] on icon "button" at bounding box center [423, 49] width 15 height 15
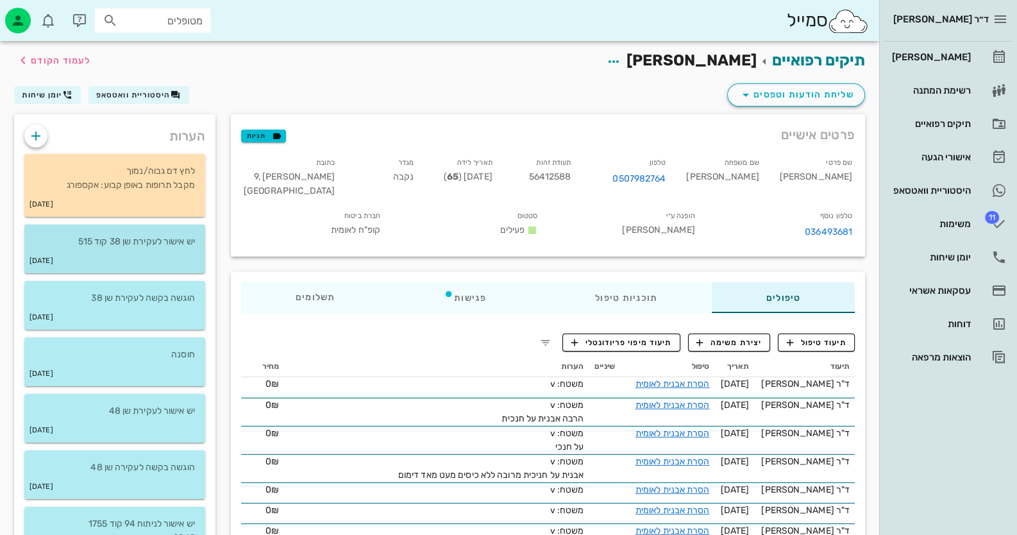
click at [144, 246] on p "יש אישור לעקירת שן 38 קוד 515" at bounding box center [115, 242] width 160 height 14
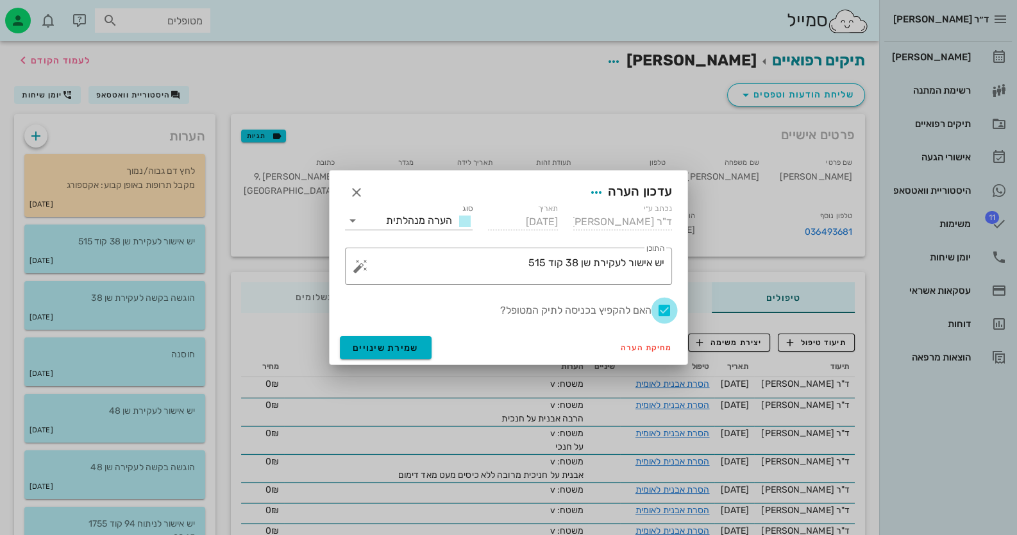
click at [661, 305] on div at bounding box center [664, 310] width 22 height 22
checkbox input "false"
click at [395, 346] on span "שמירת שינויים" at bounding box center [386, 347] width 66 height 11
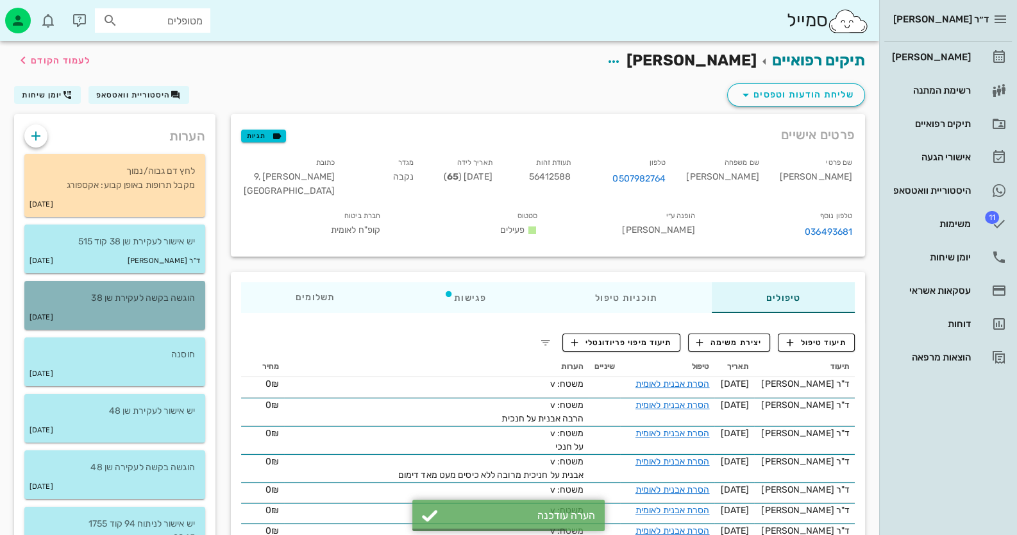
click at [128, 303] on p "הוגשה בקשה לעקירת שן 38" at bounding box center [115, 298] width 160 height 14
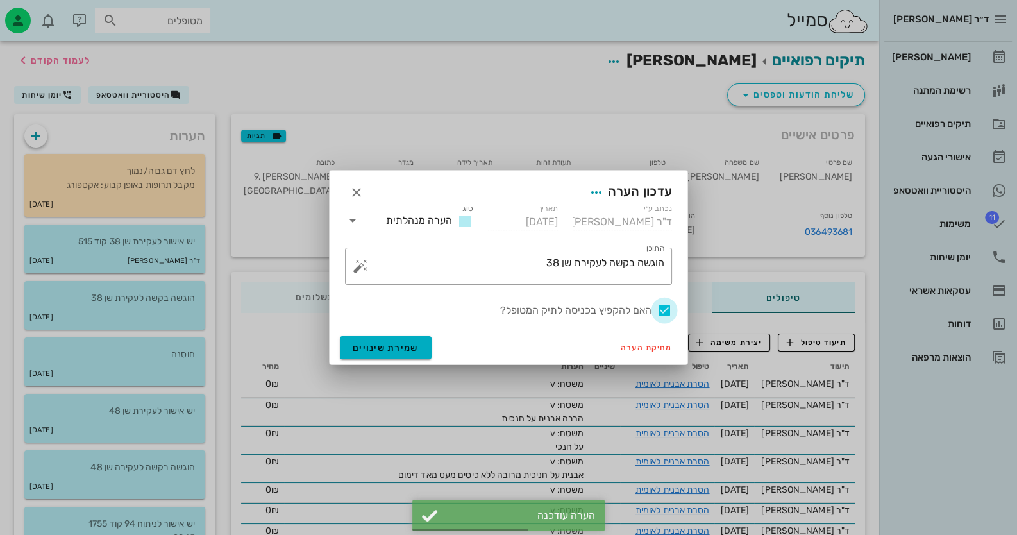
click at [660, 304] on div at bounding box center [664, 310] width 22 height 22
checkbox input "false"
click at [384, 352] on span "שמירת שינויים" at bounding box center [386, 347] width 66 height 11
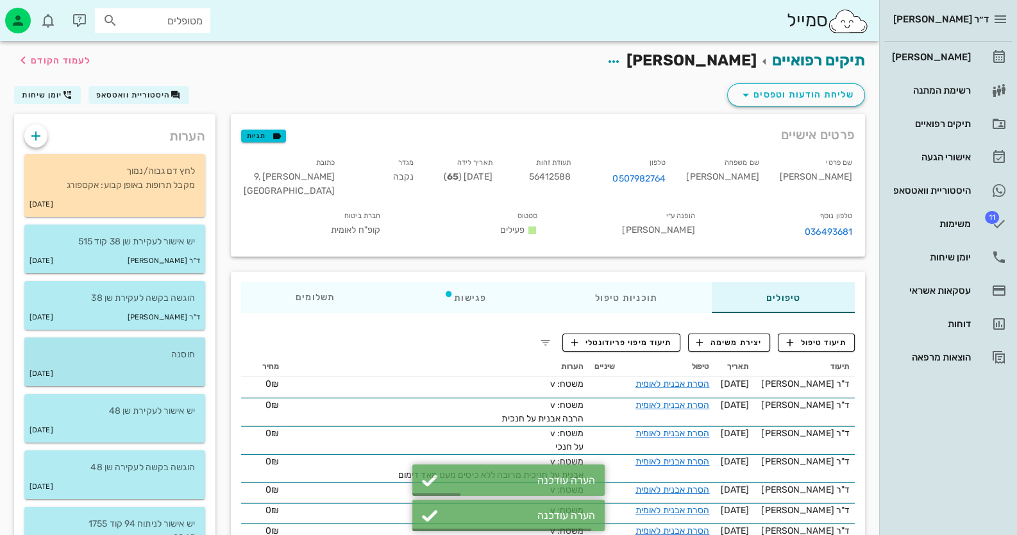
click at [181, 360] on p "חוסנה" at bounding box center [115, 354] width 160 height 14
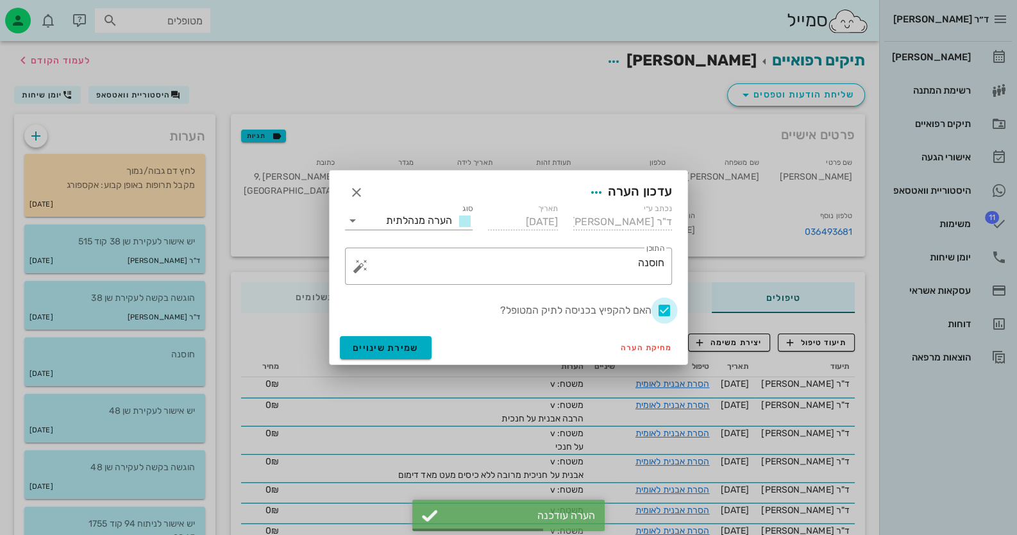
click at [672, 311] on div at bounding box center [664, 310] width 22 height 22
checkbox input "false"
click at [367, 354] on button "שמירת שינויים" at bounding box center [386, 347] width 92 height 23
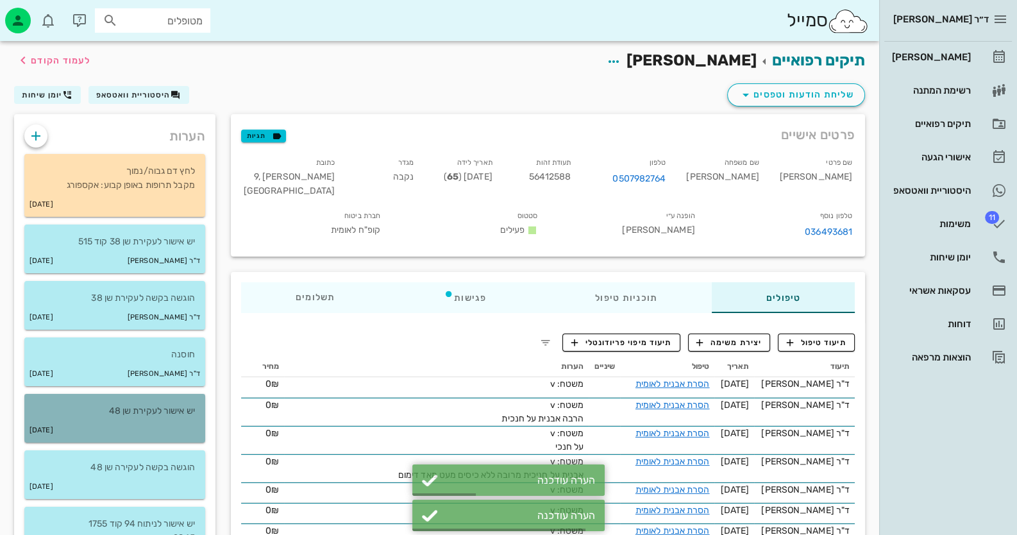
click at [124, 429] on div "[DATE]" at bounding box center [114, 430] width 181 height 24
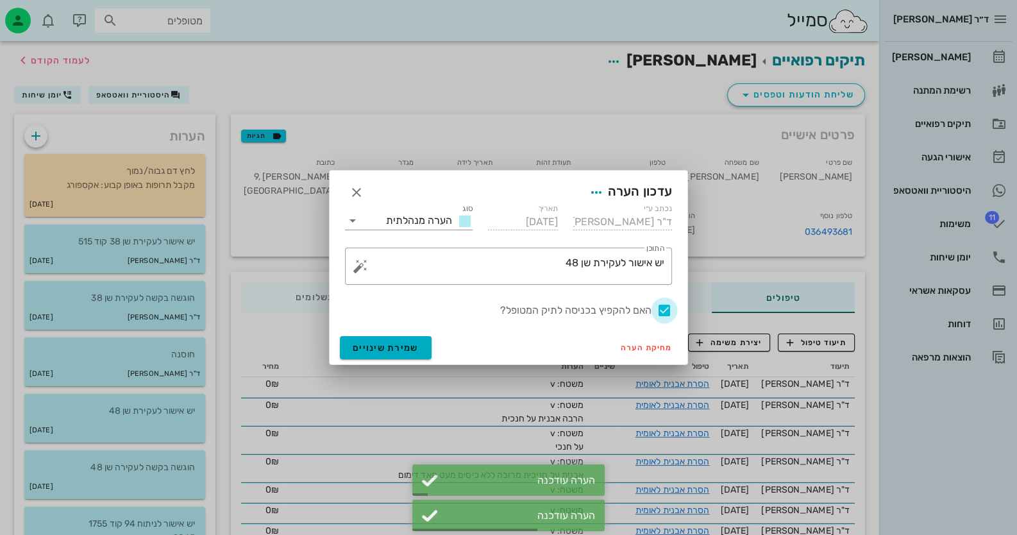
click at [663, 312] on div at bounding box center [664, 310] width 22 height 22
checkbox input "false"
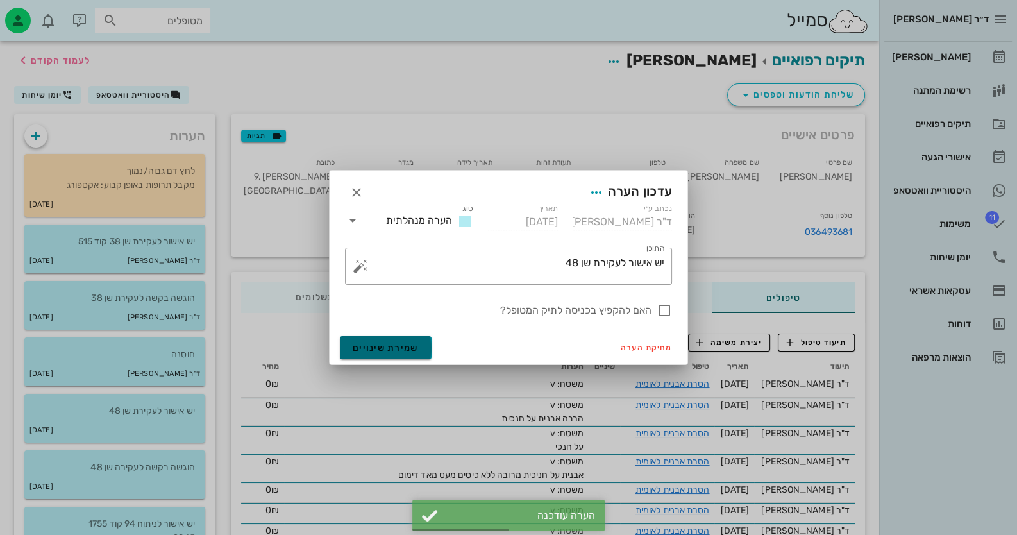
click at [408, 358] on button "שמירת שינויים" at bounding box center [386, 347] width 92 height 23
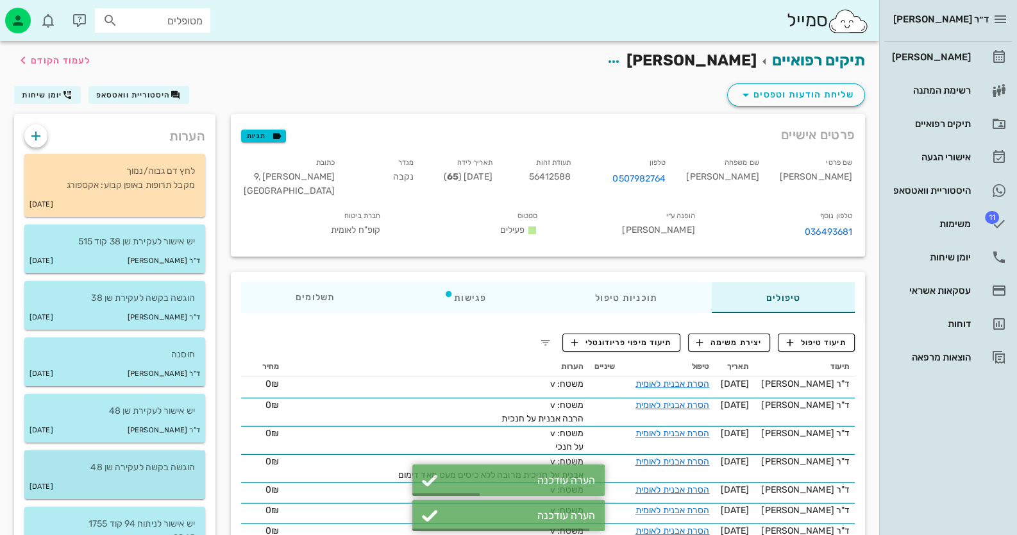
click at [183, 474] on p "הוגשה בקשה לעקירה שן 48" at bounding box center [115, 467] width 160 height 14
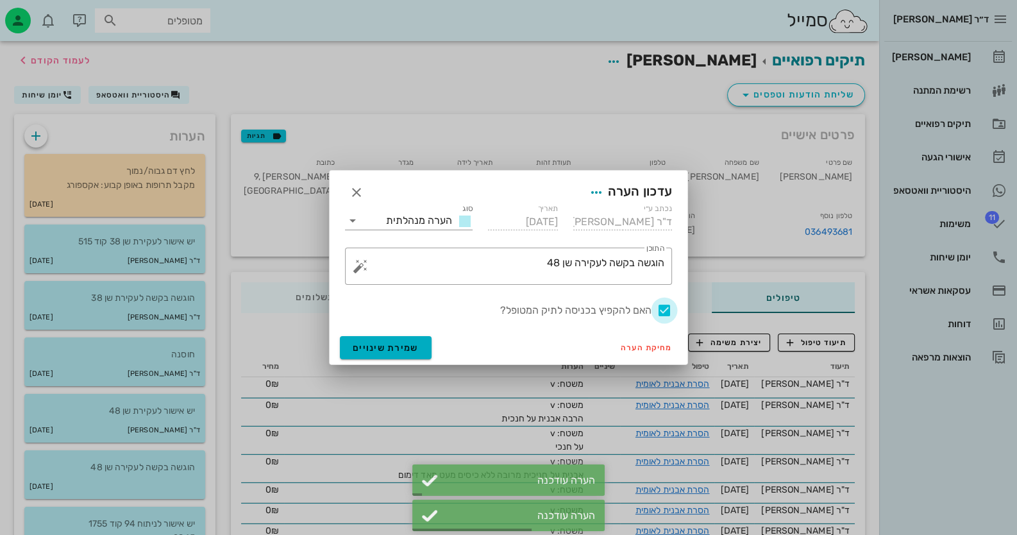
click at [667, 310] on div at bounding box center [664, 310] width 22 height 22
checkbox input "false"
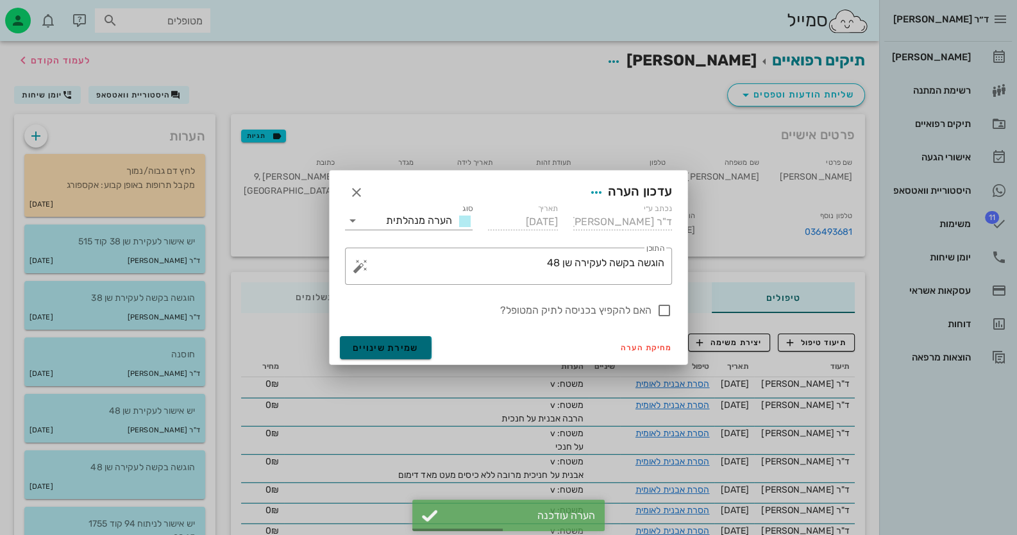
click at [407, 342] on span "שמירת שינויים" at bounding box center [386, 347] width 66 height 11
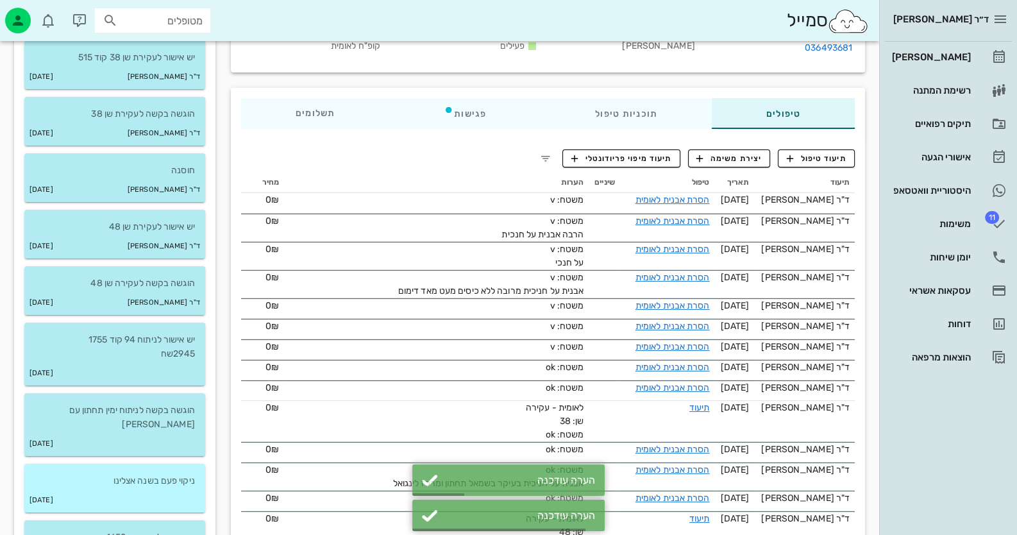
scroll to position [192, 0]
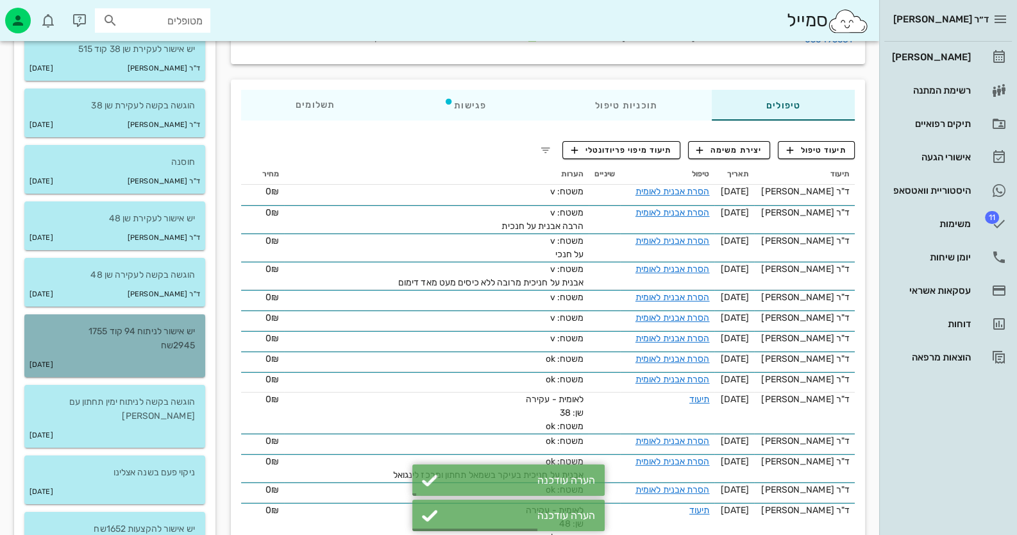
click at [169, 341] on p "יש אישור לניתוח 94 קוד 1755 2945שח" at bounding box center [115, 338] width 160 height 28
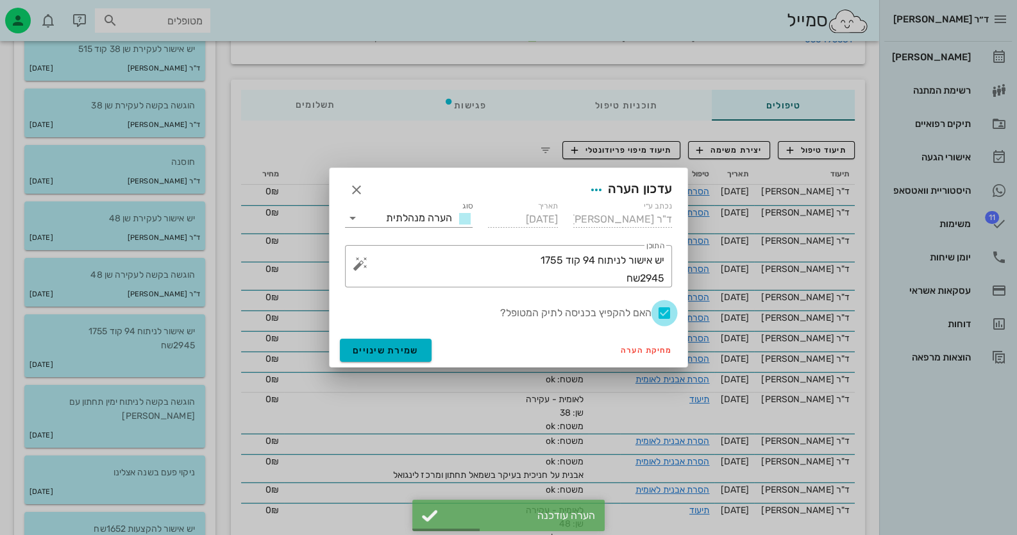
click at [668, 310] on div at bounding box center [664, 313] width 22 height 22
checkbox input "false"
click at [401, 343] on button "שמירת שינויים" at bounding box center [386, 349] width 92 height 23
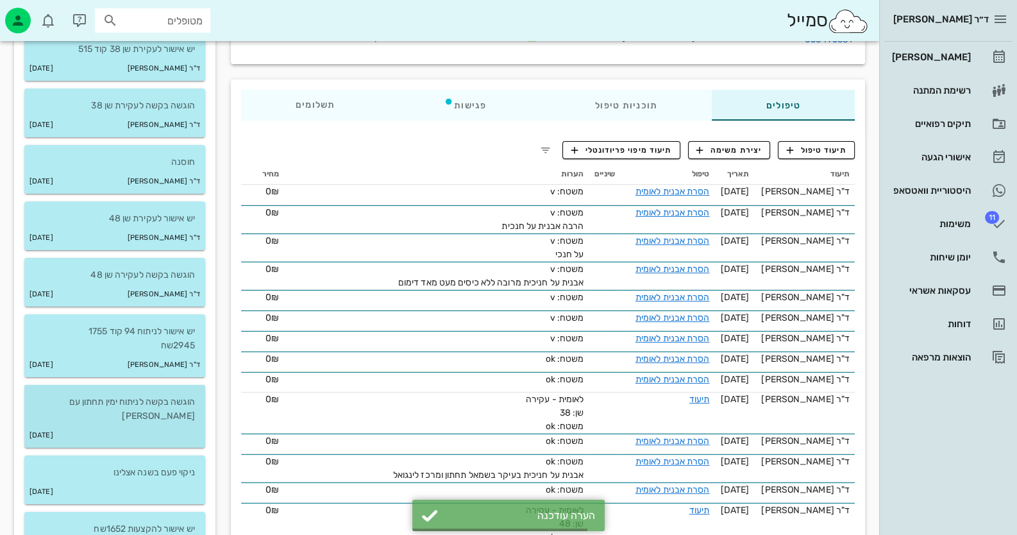
click at [124, 423] on div "[DATE]" at bounding box center [114, 435] width 181 height 24
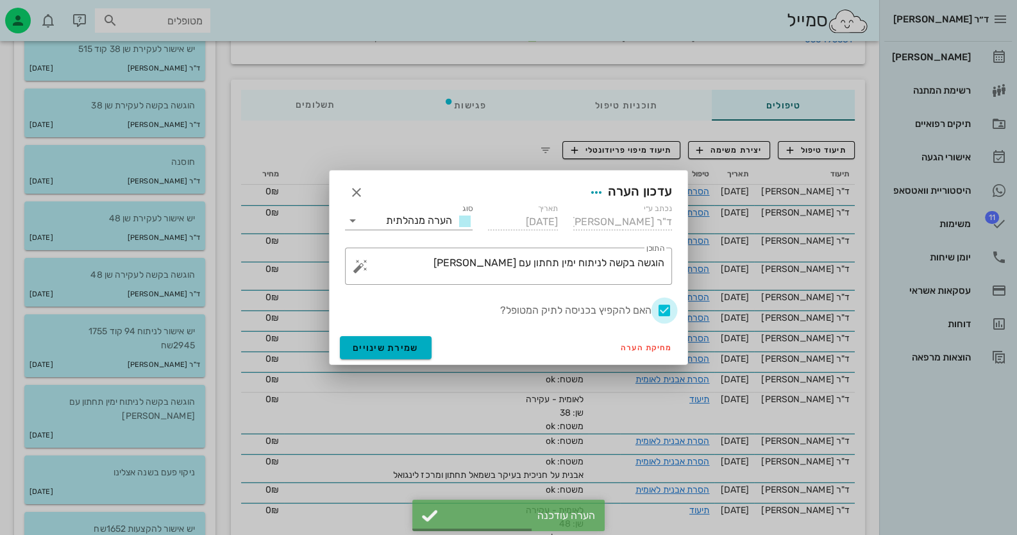
click at [659, 310] on div at bounding box center [664, 310] width 22 height 22
checkbox input "false"
click at [376, 348] on span "שמירת שינויים" at bounding box center [386, 347] width 66 height 11
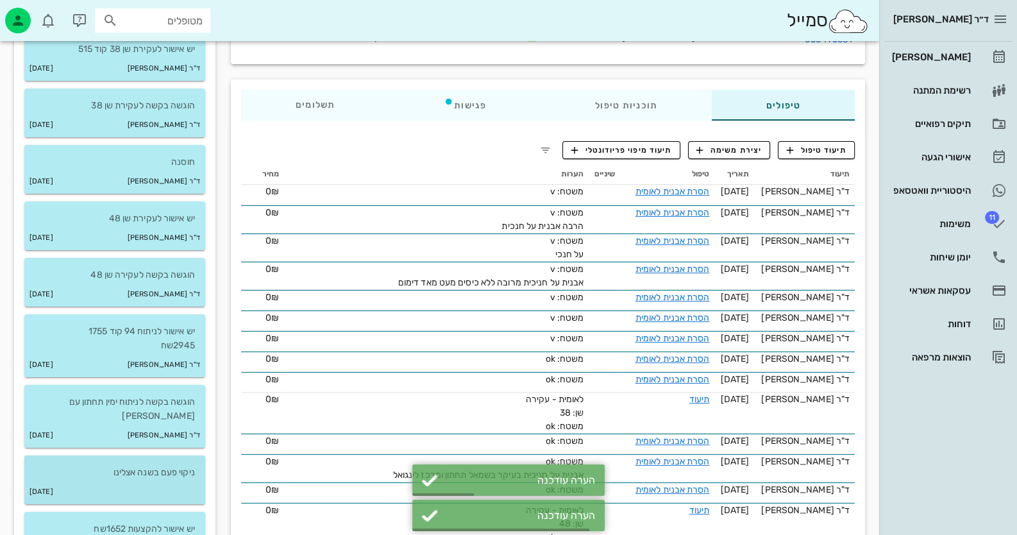
click at [109, 479] on div "[DATE]" at bounding box center [114, 491] width 181 height 24
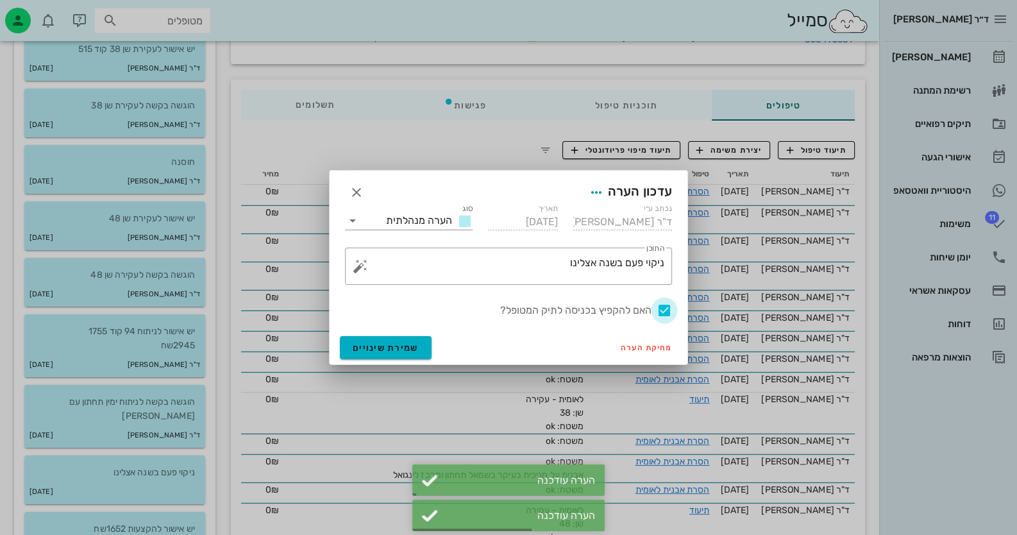
click at [669, 307] on div at bounding box center [664, 310] width 22 height 22
checkbox input "false"
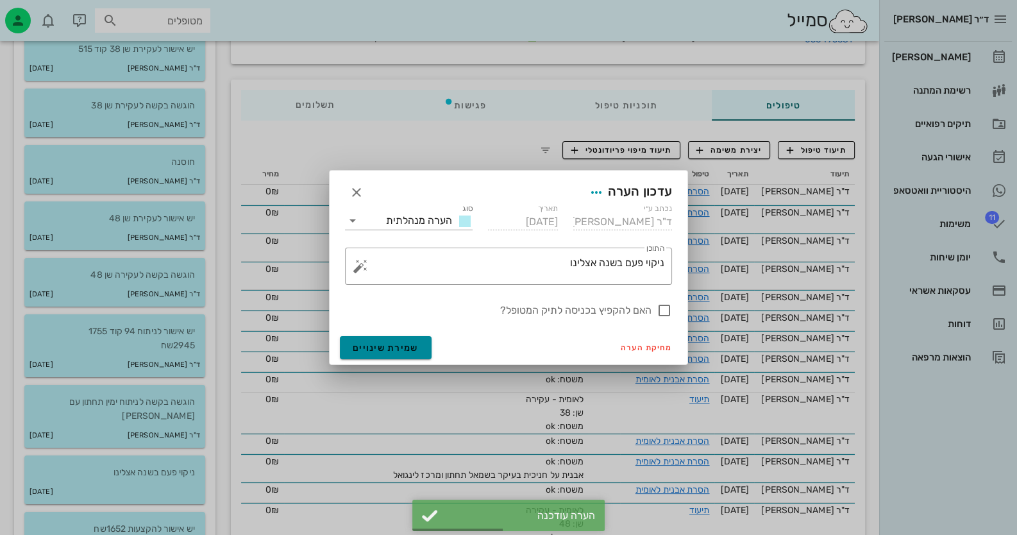
click at [361, 349] on span "שמירת שינויים" at bounding box center [386, 347] width 66 height 11
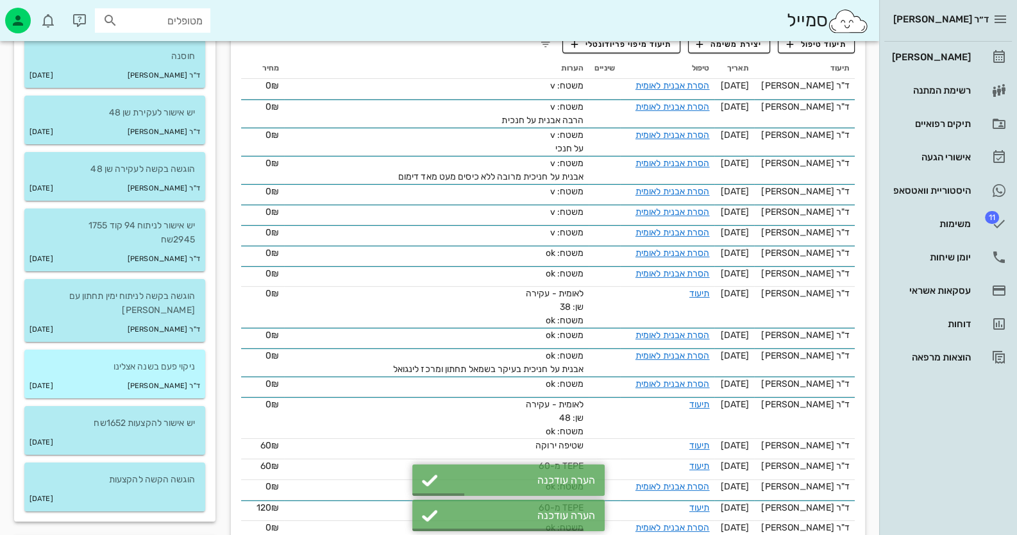
scroll to position [385, 0]
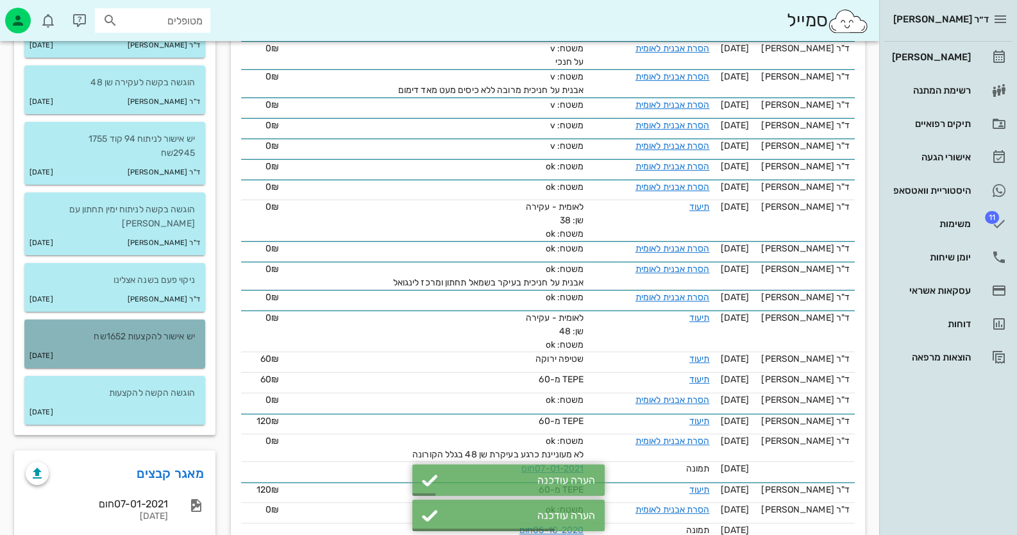
click at [163, 345] on div "[DATE]" at bounding box center [114, 356] width 181 height 24
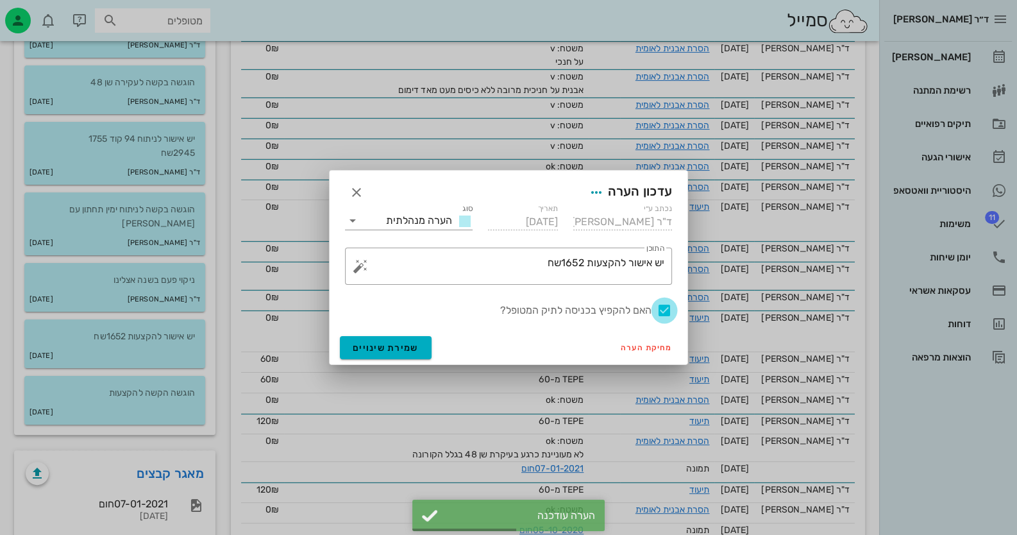
click at [667, 303] on div at bounding box center [664, 310] width 22 height 22
checkbox input "false"
click at [380, 348] on span "שמירת שינויים" at bounding box center [386, 347] width 66 height 11
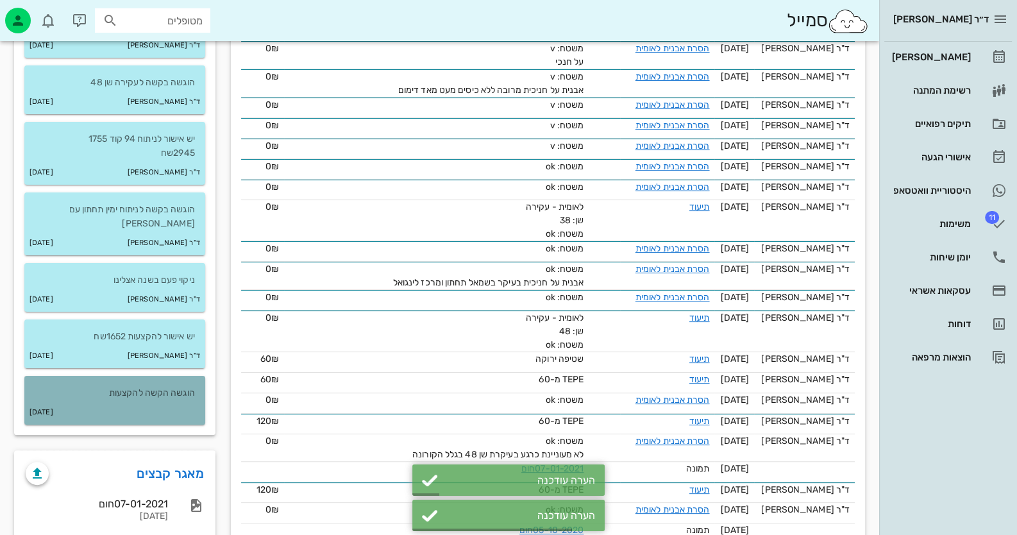
click at [178, 400] on div "[DATE]" at bounding box center [114, 412] width 181 height 24
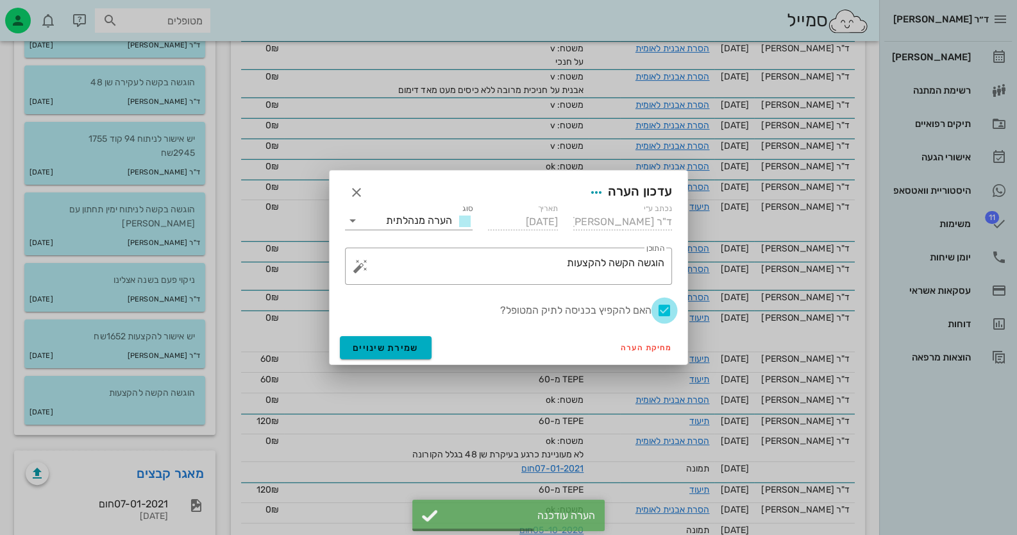
click at [670, 313] on div at bounding box center [664, 310] width 22 height 22
checkbox input "false"
click at [415, 347] on span "שמירת שינויים" at bounding box center [386, 347] width 66 height 11
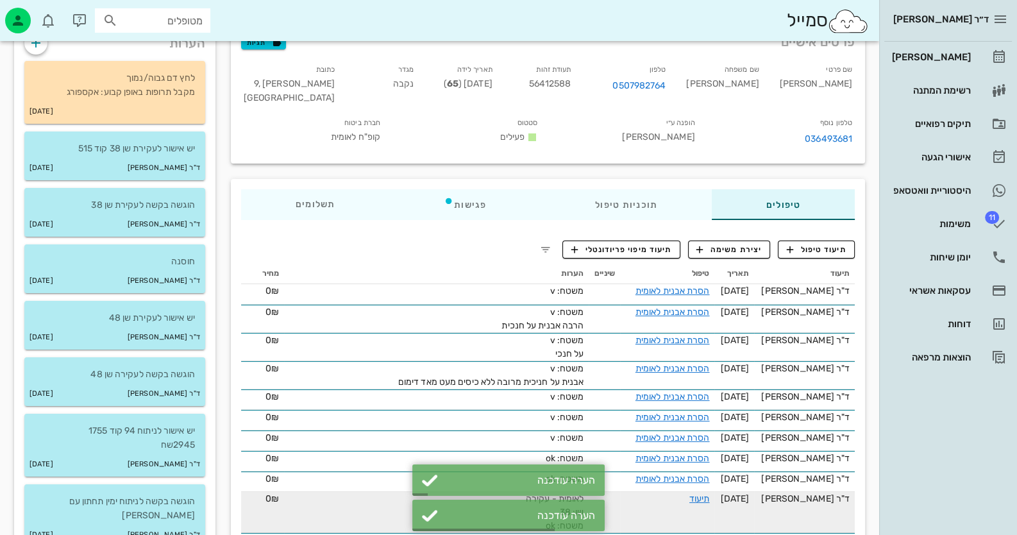
scroll to position [0, 0]
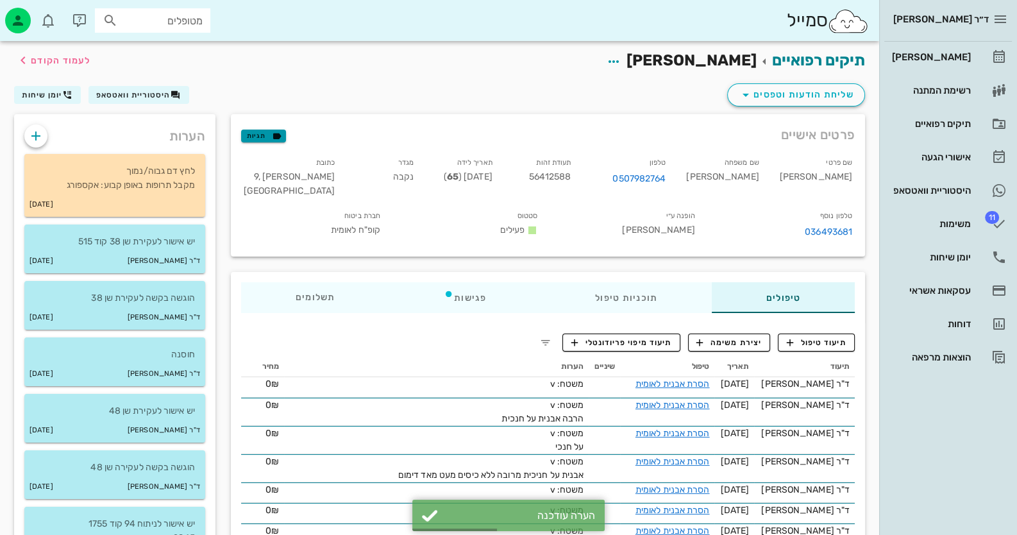
click at [271, 140] on icon "button" at bounding box center [277, 136] width 12 height 12
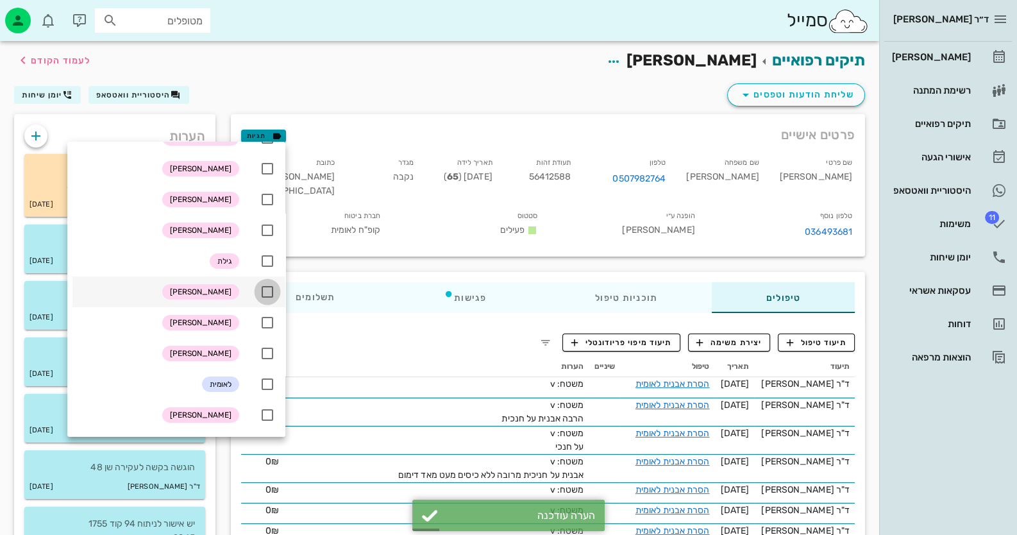
scroll to position [128, 0]
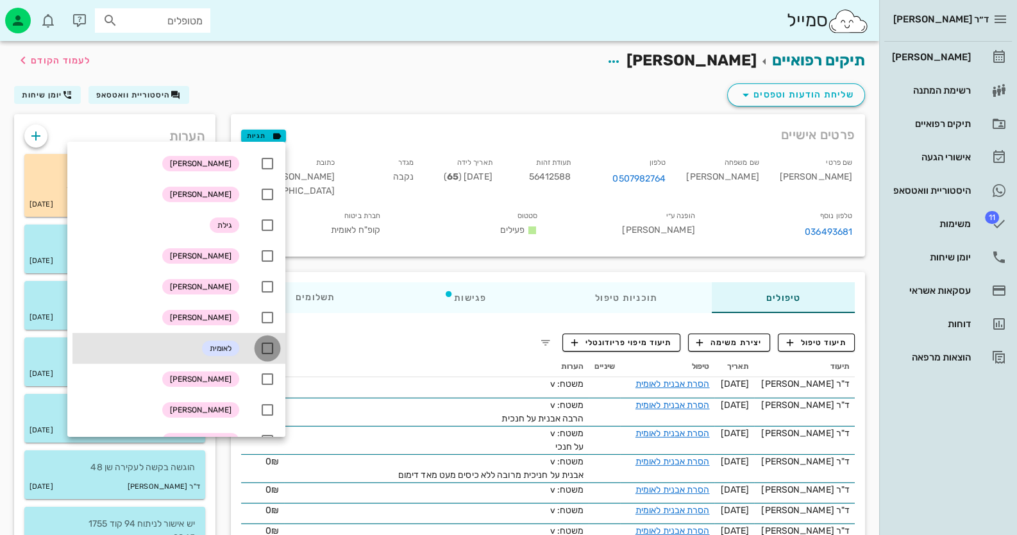
click at [266, 340] on div at bounding box center [267, 348] width 22 height 22
checkbox input "true"
click at [331, 247] on div "שם פרטי [PERSON_NAME] שם משפחה בן [PERSON_NAME] טלפון 0507982764 תעודת זהות 564…" at bounding box center [547, 200] width 629 height 106
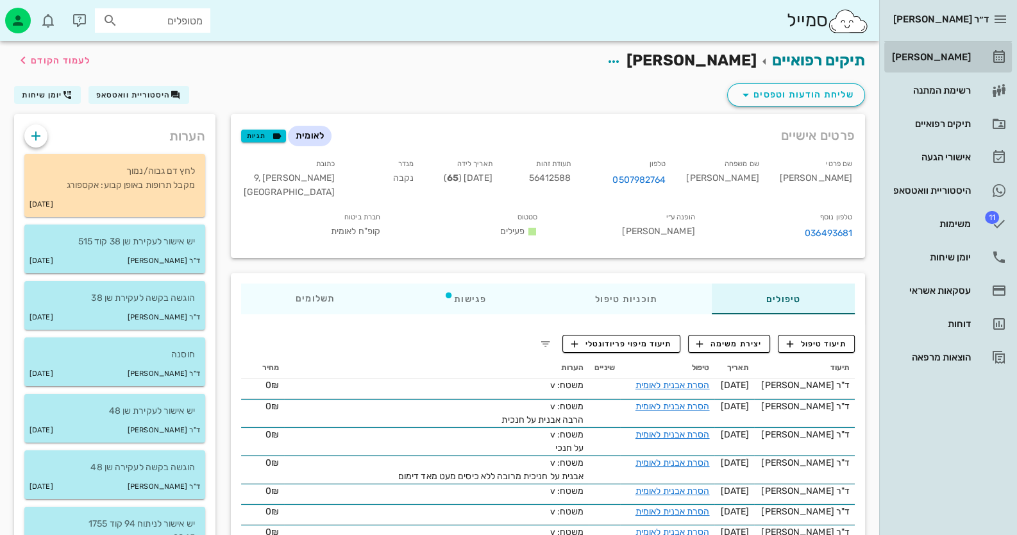
click at [980, 58] on link "[PERSON_NAME]" at bounding box center [948, 57] width 128 height 31
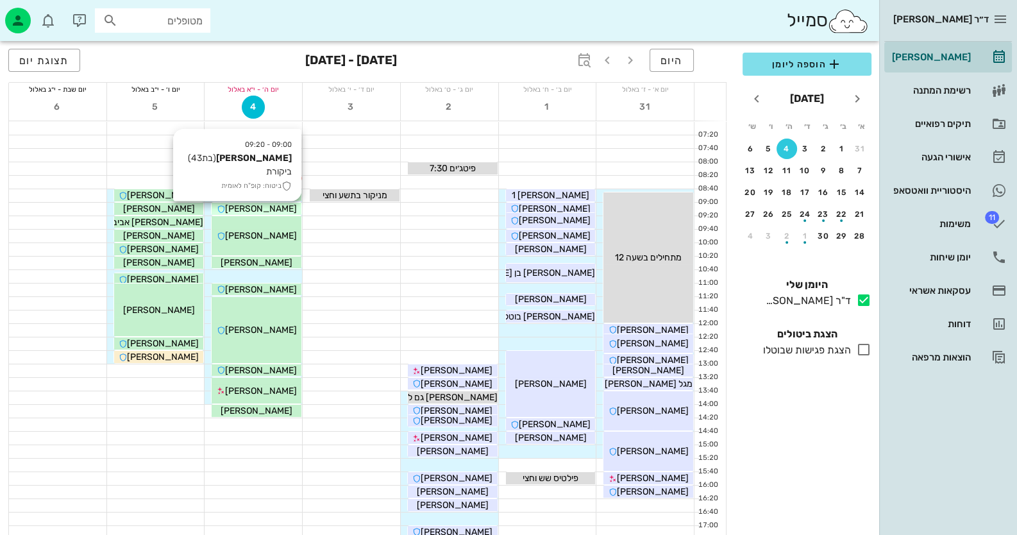
click at [287, 210] on span "[PERSON_NAME]" at bounding box center [261, 208] width 72 height 11
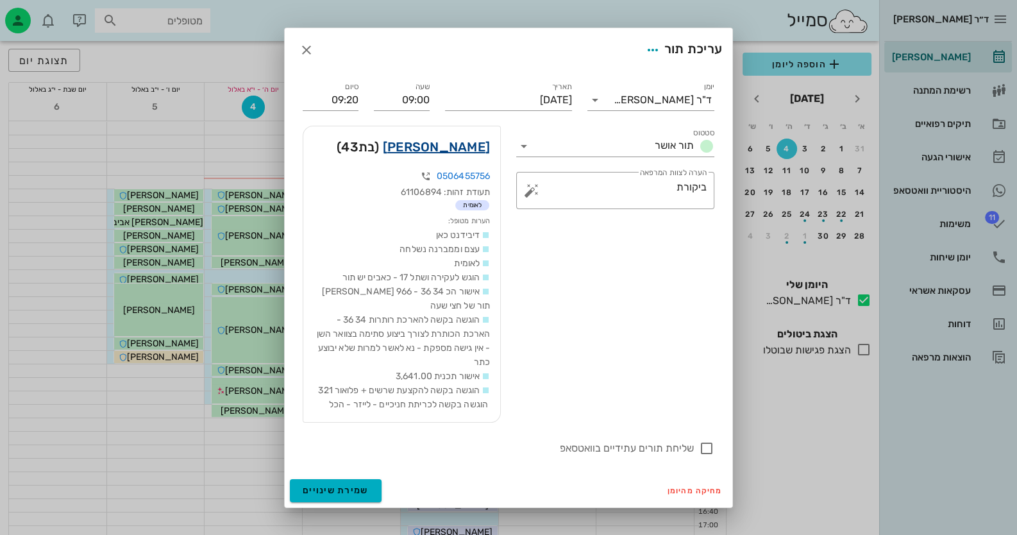
click at [433, 144] on link "[PERSON_NAME]" at bounding box center [436, 147] width 107 height 21
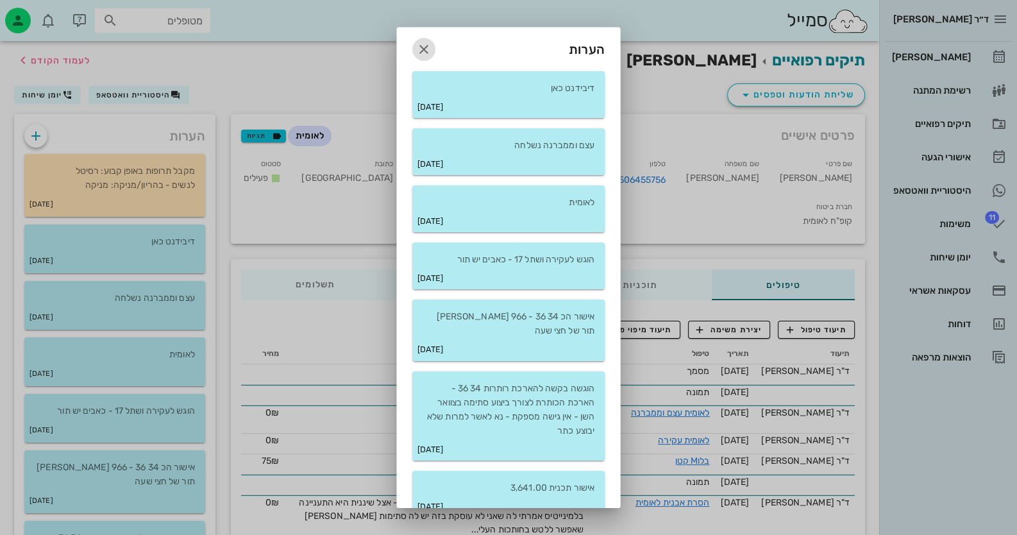
click at [431, 44] on icon "button" at bounding box center [423, 49] width 15 height 15
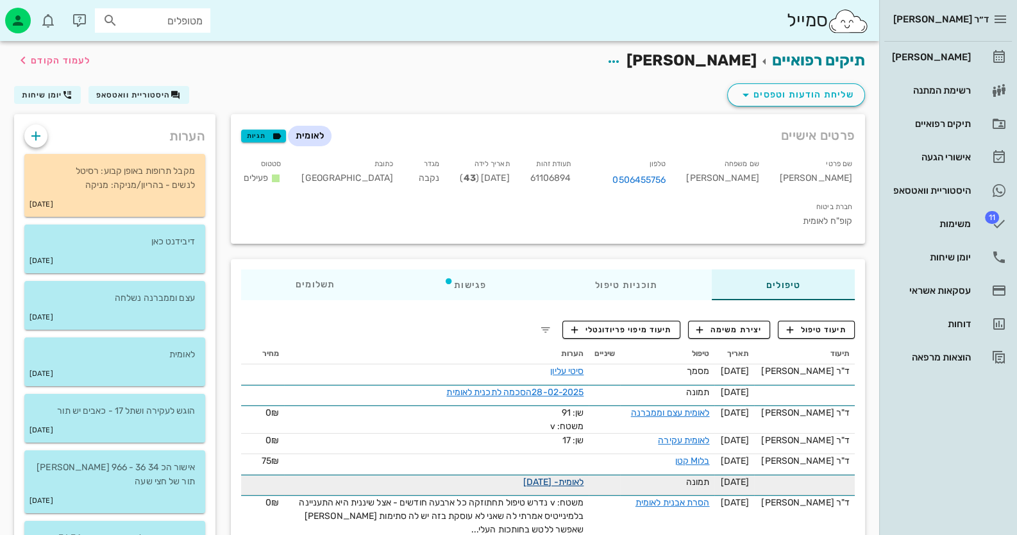
click at [555, 476] on link "לאומית- [DATE]" at bounding box center [553, 481] width 60 height 11
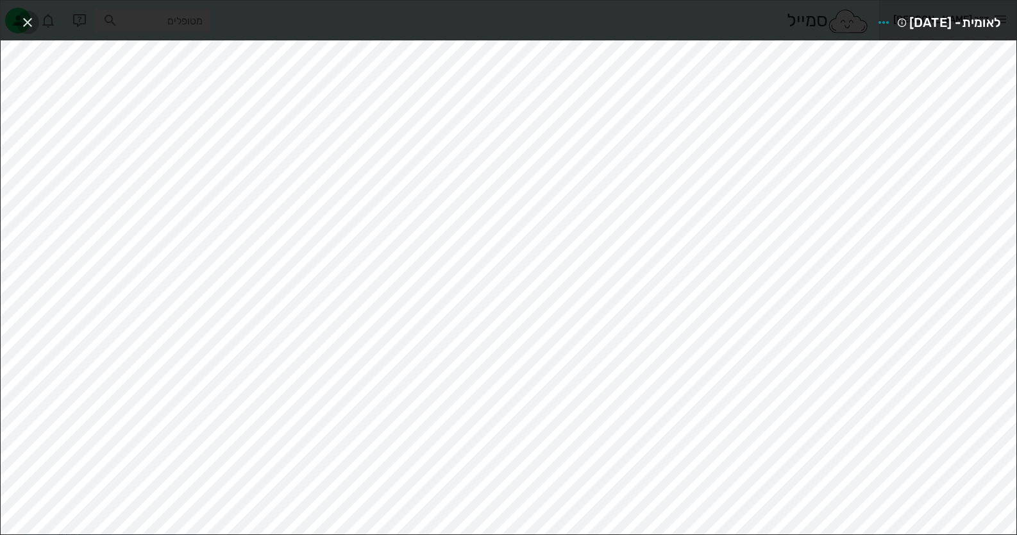
click at [30, 24] on icon "button" at bounding box center [27, 22] width 15 height 15
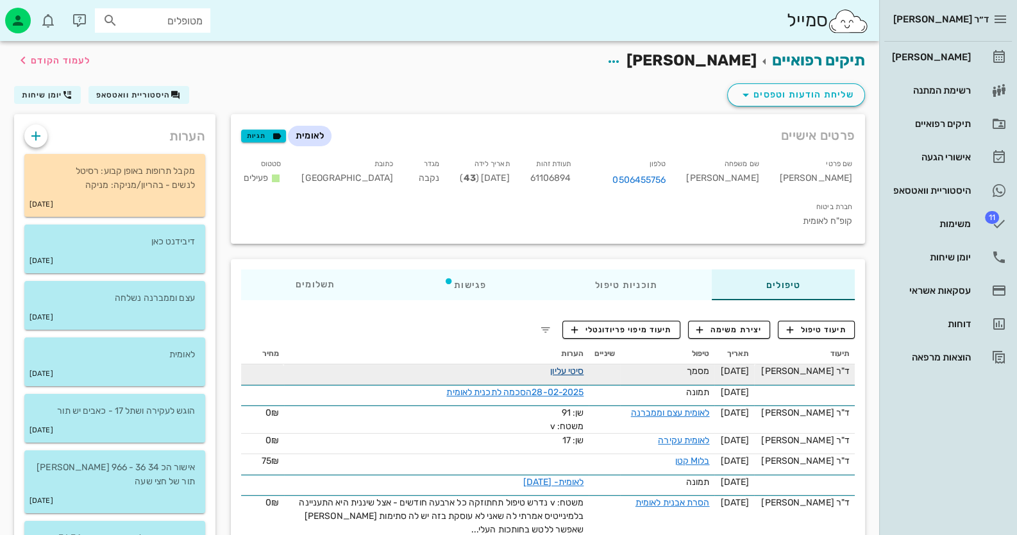
click at [569, 365] on link "סיטי עליון" at bounding box center [566, 370] width 33 height 11
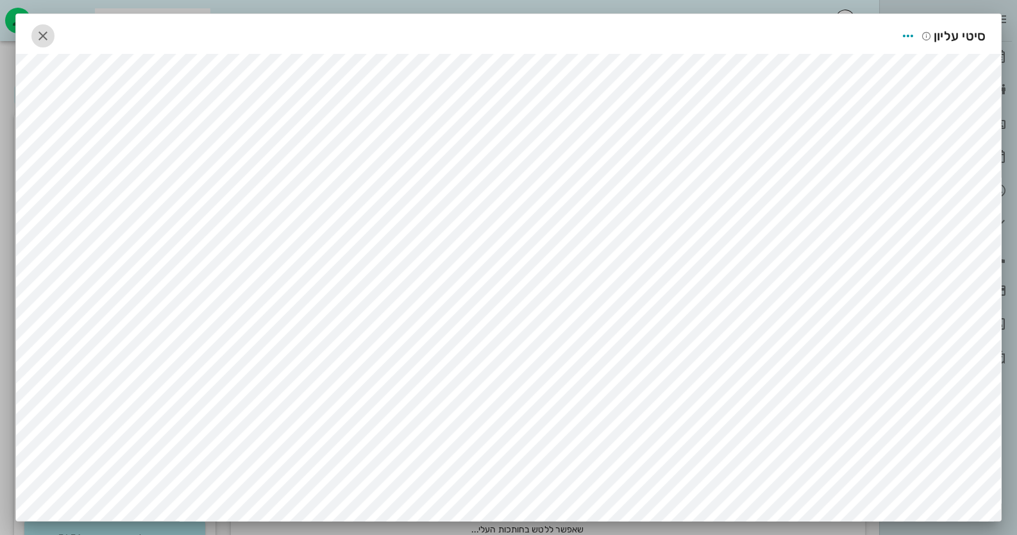
click at [41, 41] on icon "button" at bounding box center [42, 35] width 15 height 15
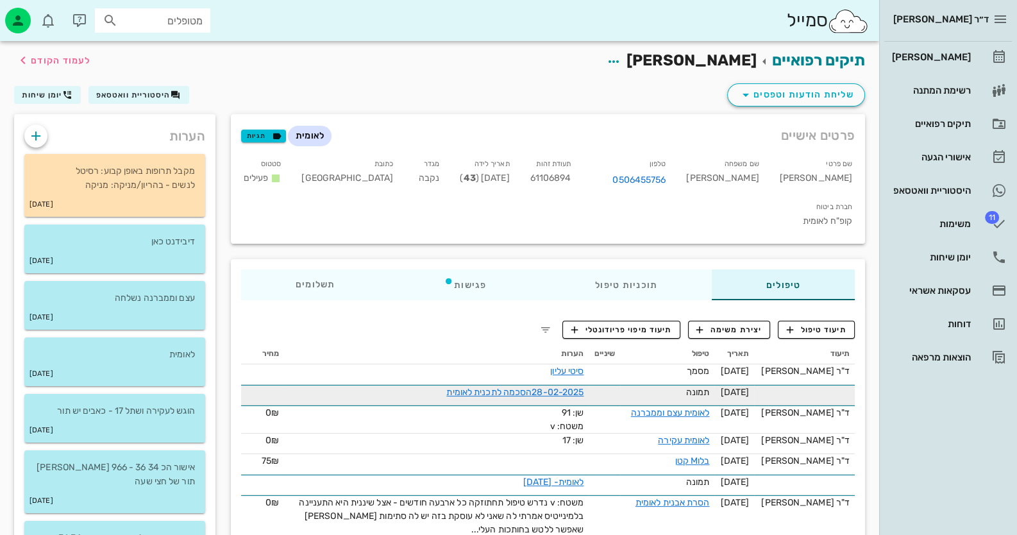
click at [490, 385] on div "28-02-2025הסכמה לתכנית לאומית" at bounding box center [439, 391] width 288 height 13
click at [491, 387] on link "28-02-2025הסכמה לתכנית לאומית" at bounding box center [514, 392] width 137 height 11
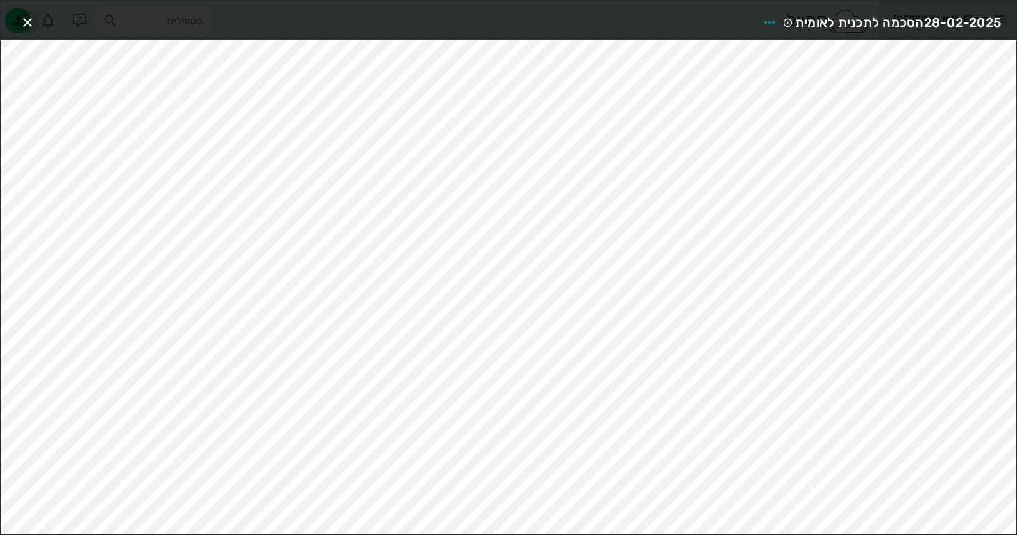
click at [26, 19] on icon "button" at bounding box center [27, 22] width 15 height 15
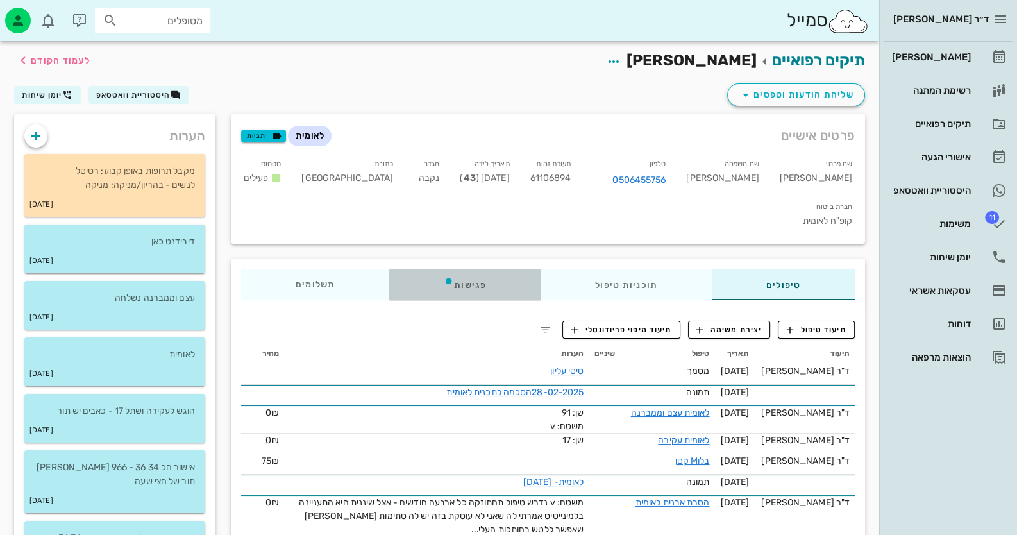
click at [453, 269] on div "פגישות" at bounding box center [464, 284] width 151 height 31
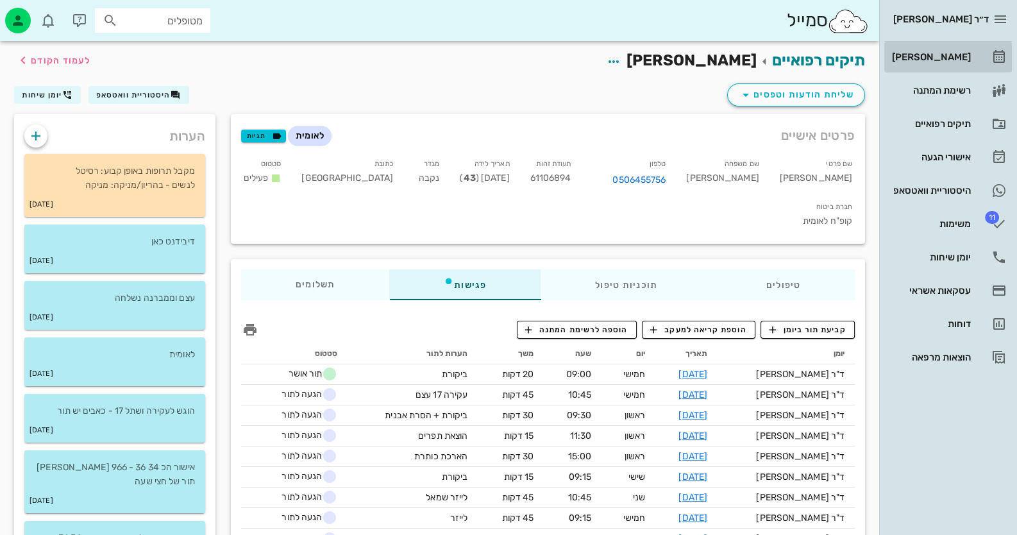
click at [991, 53] on icon at bounding box center [998, 56] width 15 height 15
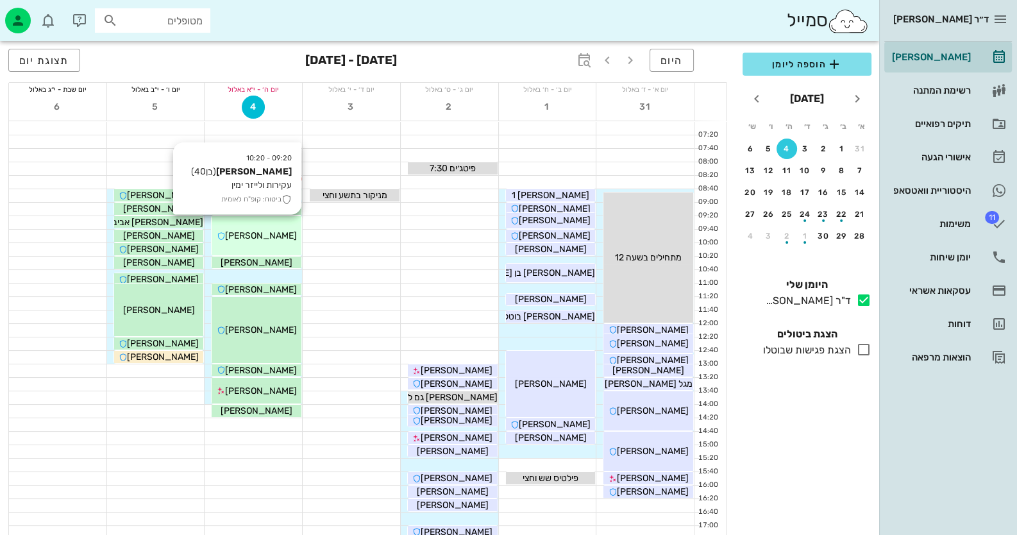
click at [262, 237] on span "[PERSON_NAME]" at bounding box center [261, 235] width 72 height 11
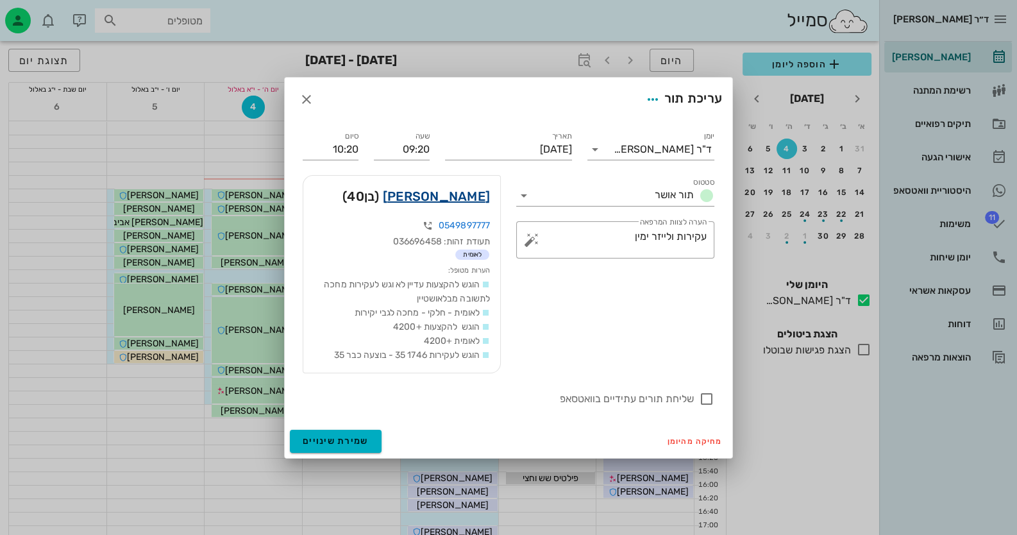
click at [481, 198] on link "[PERSON_NAME]" at bounding box center [436, 196] width 107 height 21
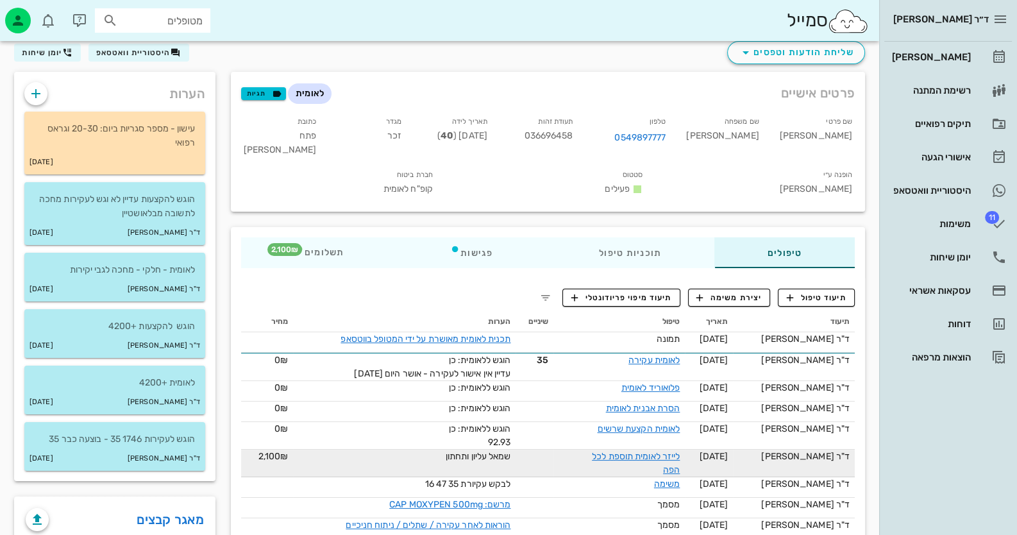
scroll to position [63, 0]
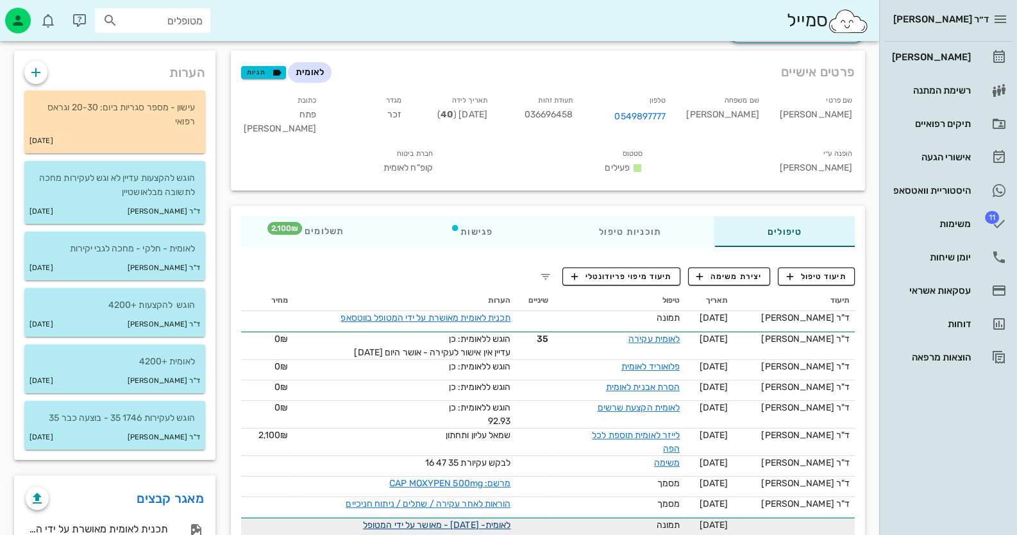
click at [433, 519] on link "לאומית- [DATE] - מאושר על ידי המטופל" at bounding box center [437, 524] width 148 height 11
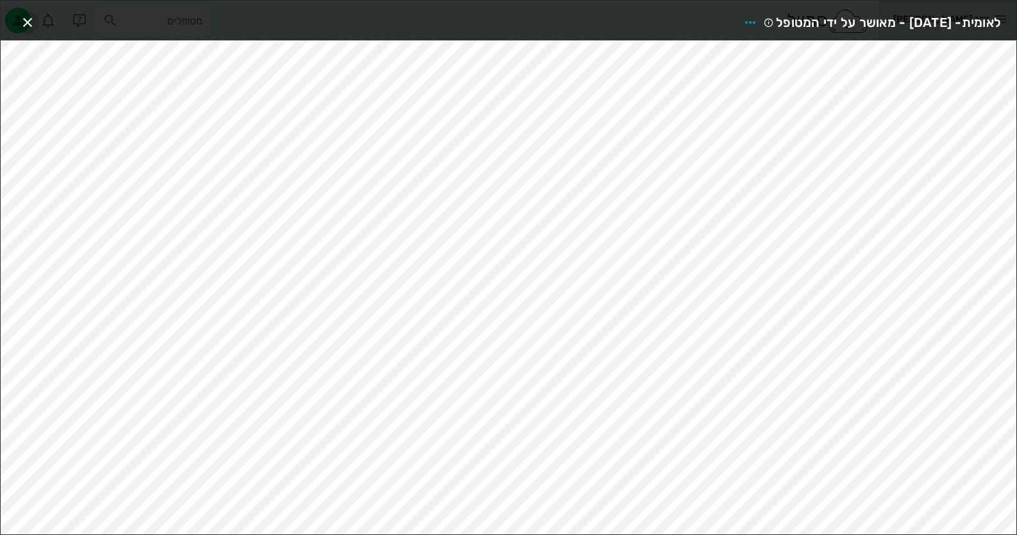
click at [32, 21] on icon "button" at bounding box center [27, 22] width 15 height 15
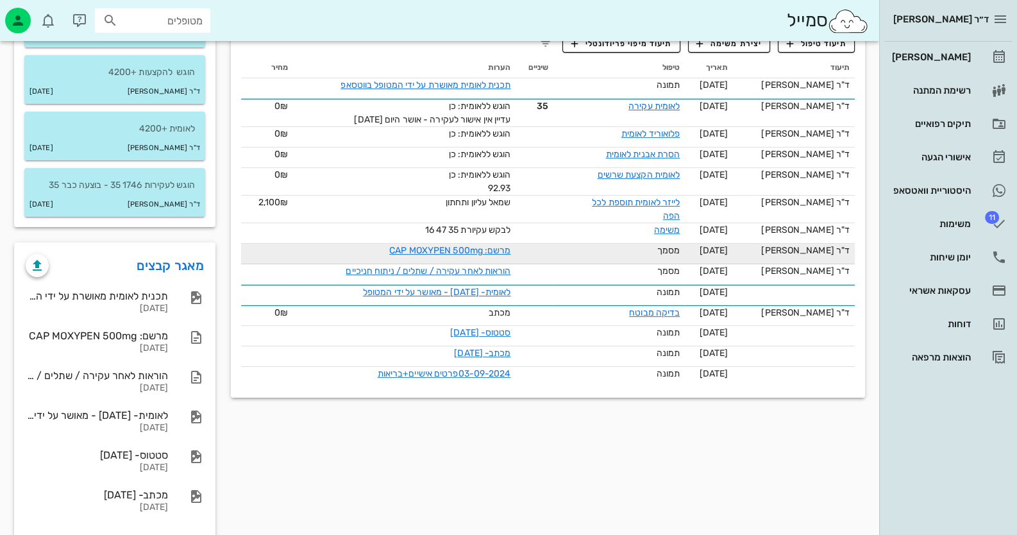
scroll to position [338, 0]
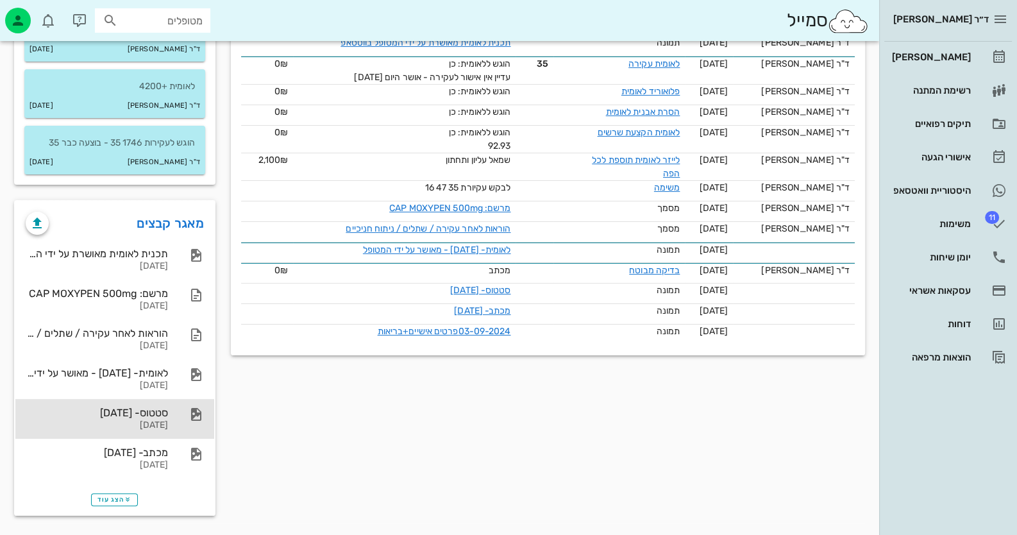
click at [148, 423] on div "[DATE]" at bounding box center [97, 425] width 142 height 11
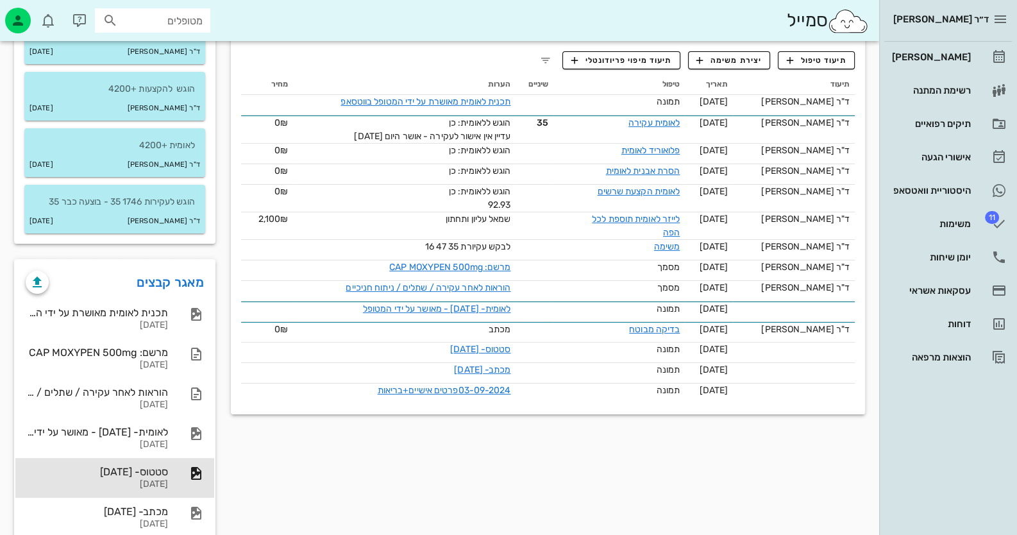
scroll to position [146, 0]
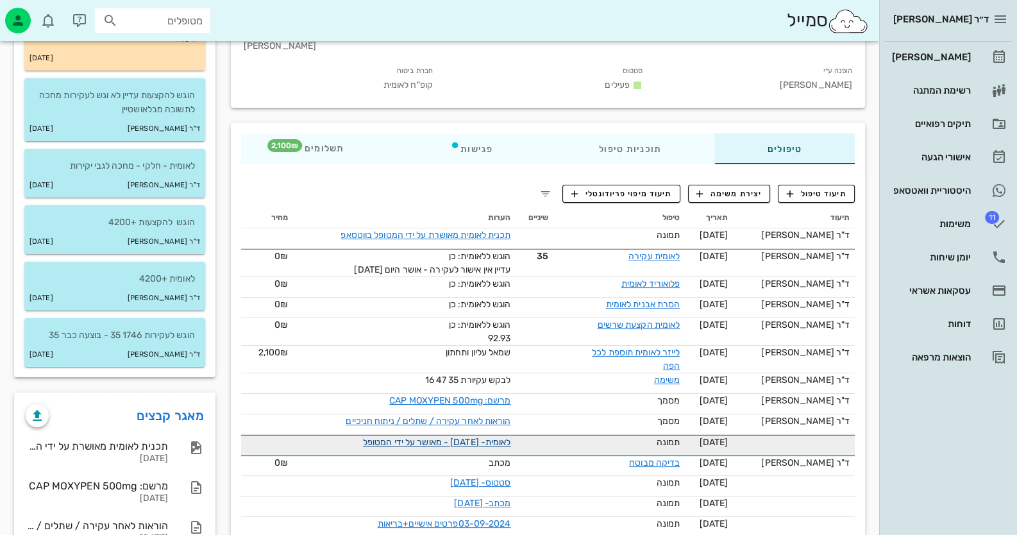
click at [476, 437] on link "לאומית- [DATE] - מאושר על ידי המטופל" at bounding box center [437, 442] width 148 height 11
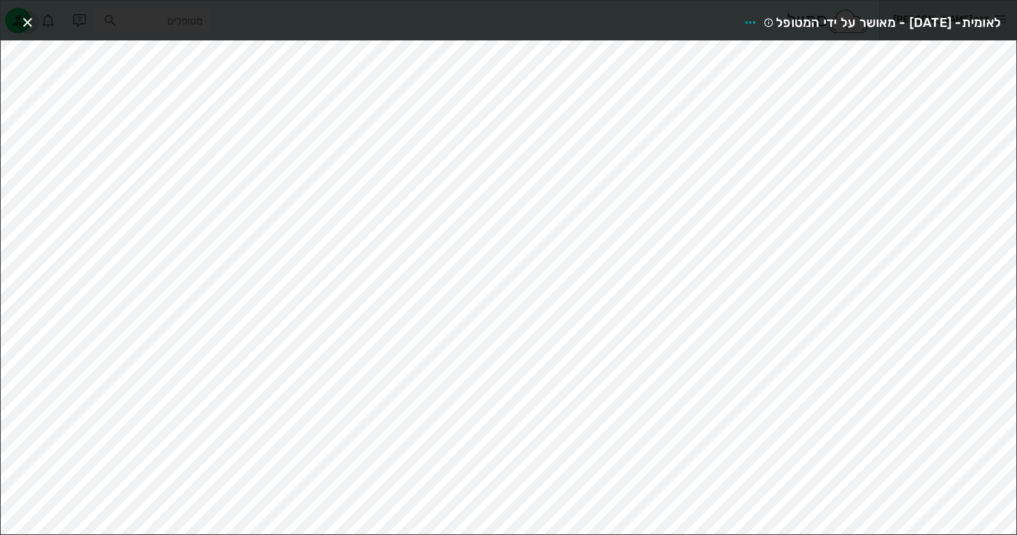
click at [26, 19] on icon "button" at bounding box center [27, 22] width 15 height 15
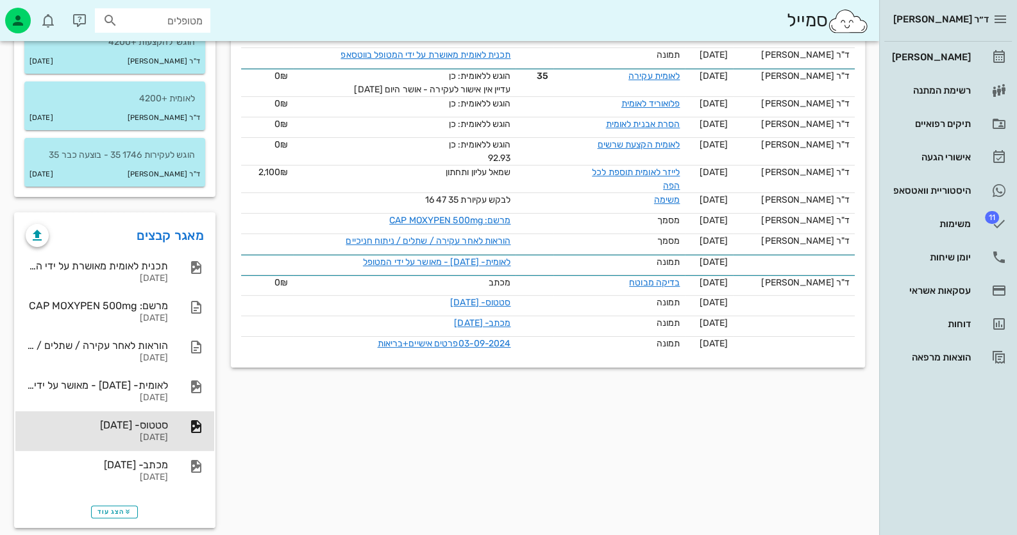
scroll to position [338, 0]
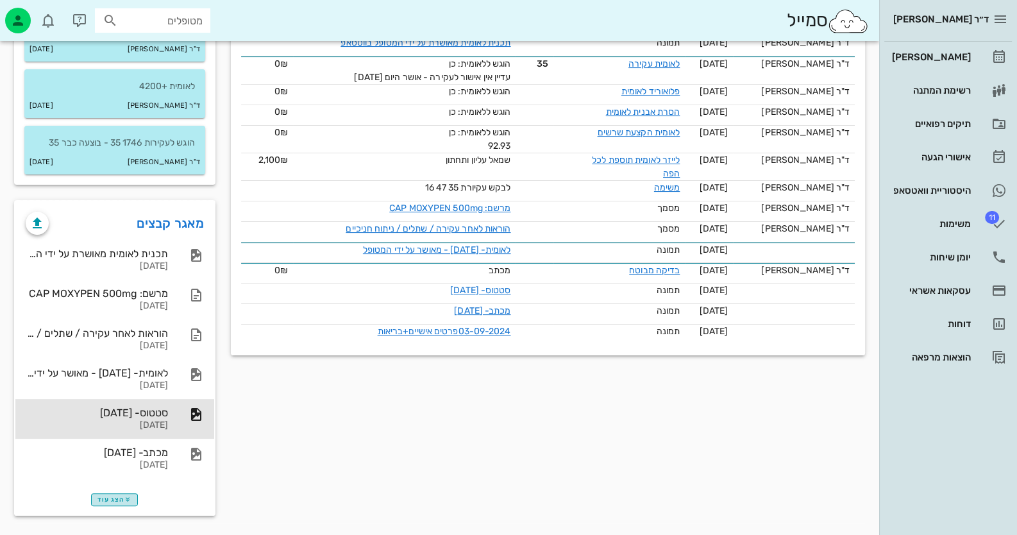
click at [113, 500] on span "הצג עוד" at bounding box center [114, 499] width 34 height 8
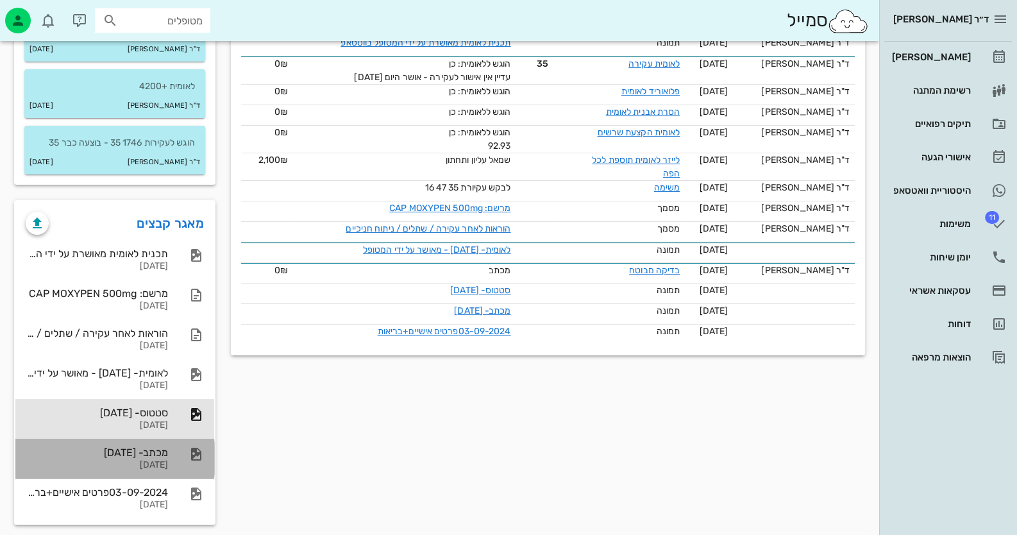
click at [145, 463] on div "[DATE]" at bounding box center [97, 465] width 142 height 11
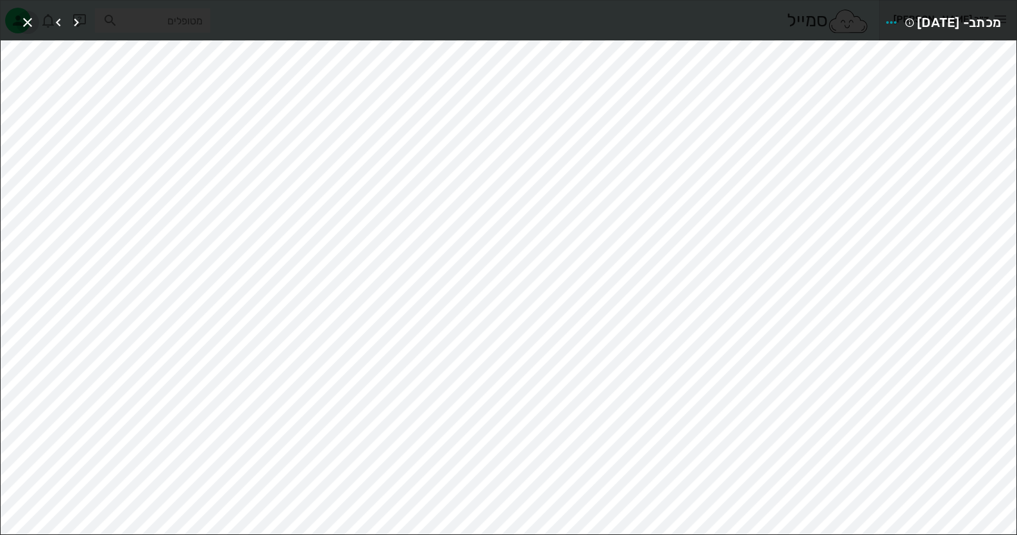
click at [28, 19] on icon "button" at bounding box center [27, 22] width 15 height 15
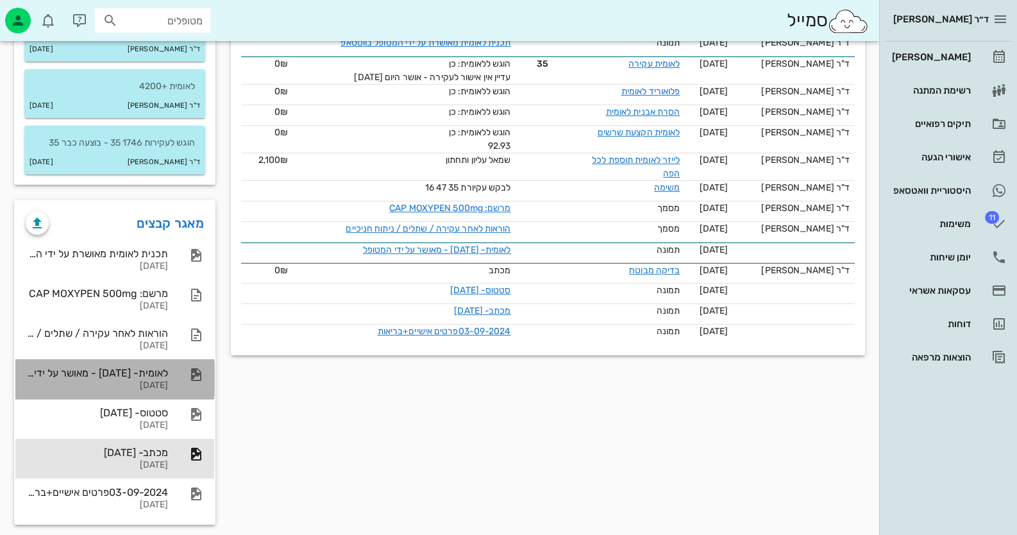
click at [187, 383] on div "לאומית- [DATE] - מאושר על ידי המטופל [DATE]" at bounding box center [114, 379] width 199 height 40
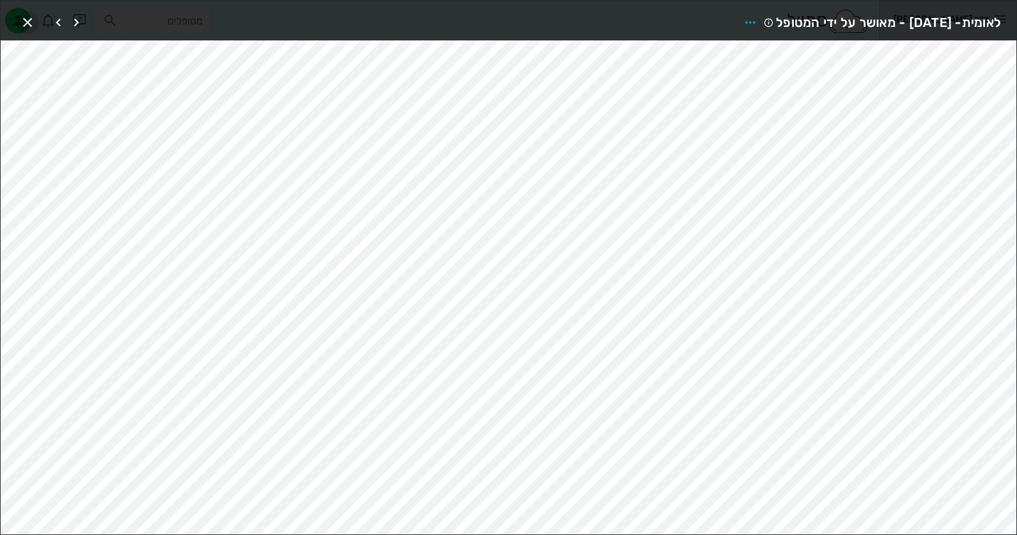
click at [20, 23] on icon "button" at bounding box center [27, 22] width 15 height 15
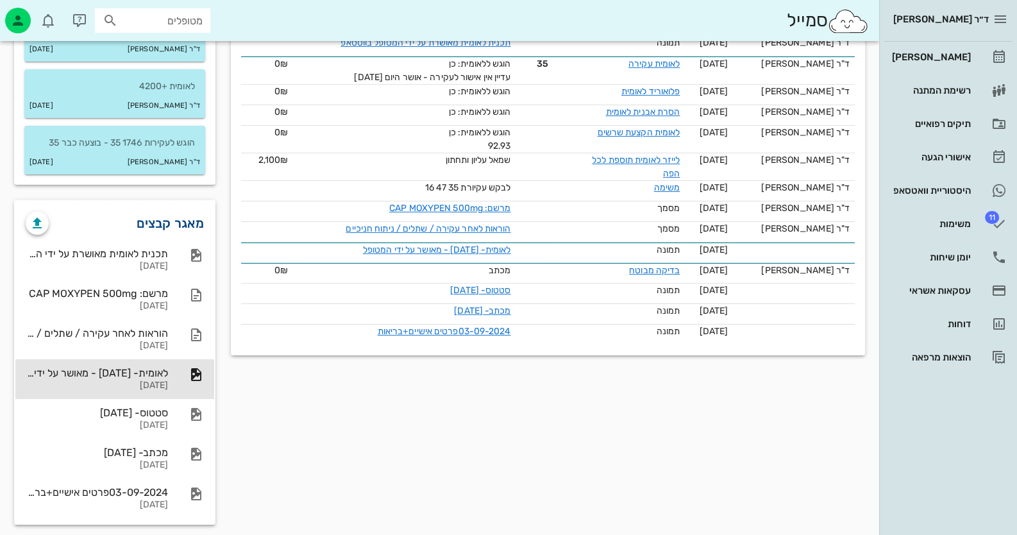
click at [178, 223] on link "מאגר קבצים" at bounding box center [170, 223] width 67 height 21
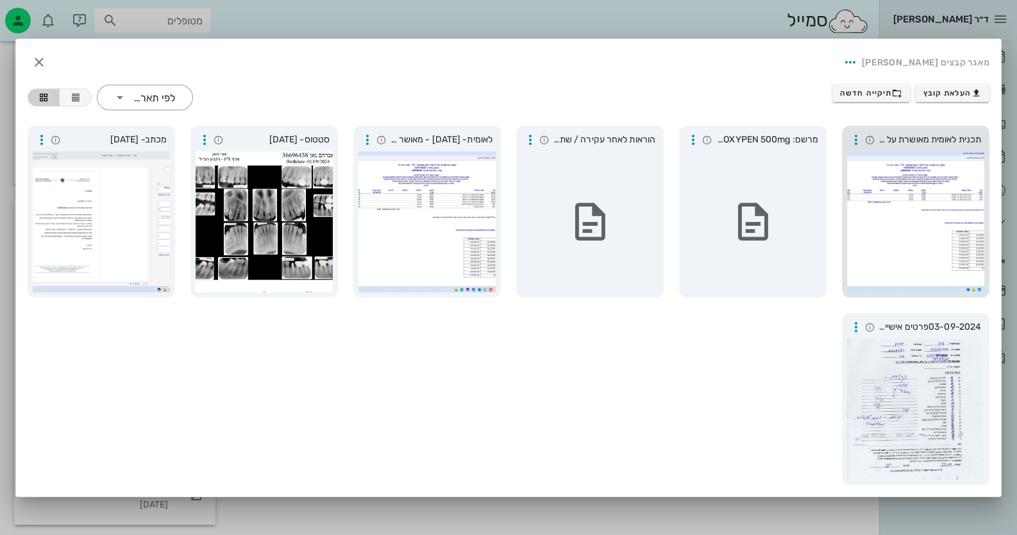
click at [970, 185] on div at bounding box center [915, 221] width 137 height 141
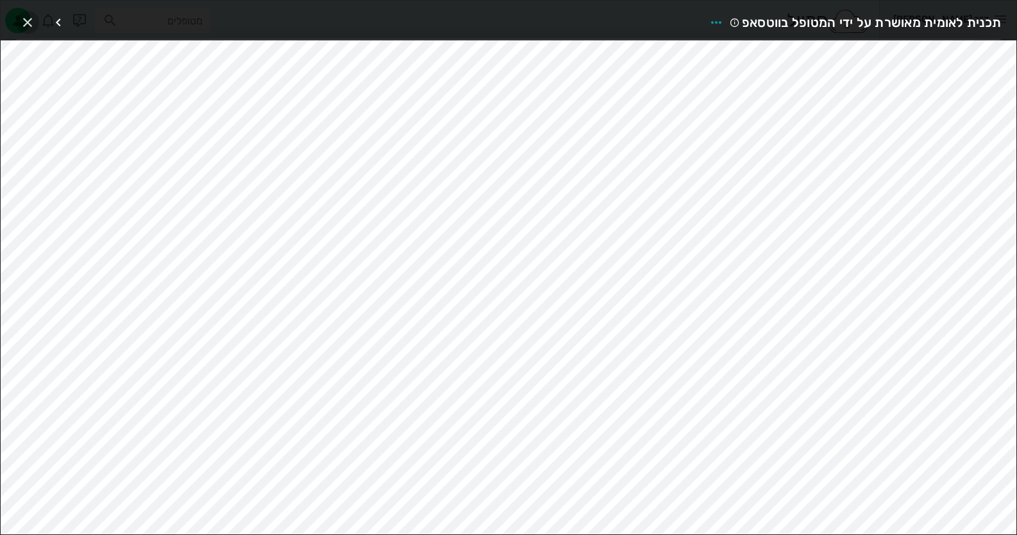
click at [22, 22] on icon "button" at bounding box center [27, 22] width 15 height 15
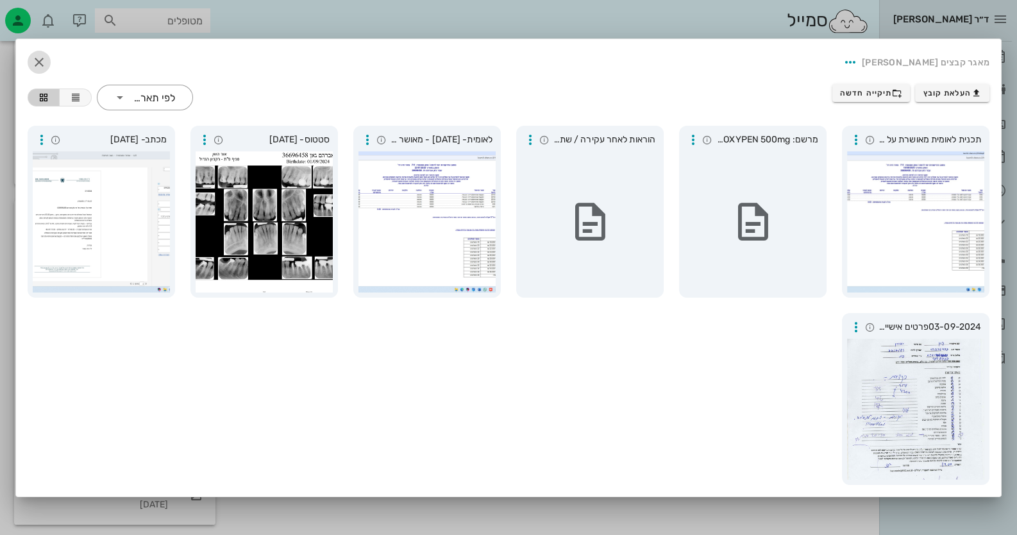
click at [37, 61] on icon "button" at bounding box center [38, 61] width 15 height 15
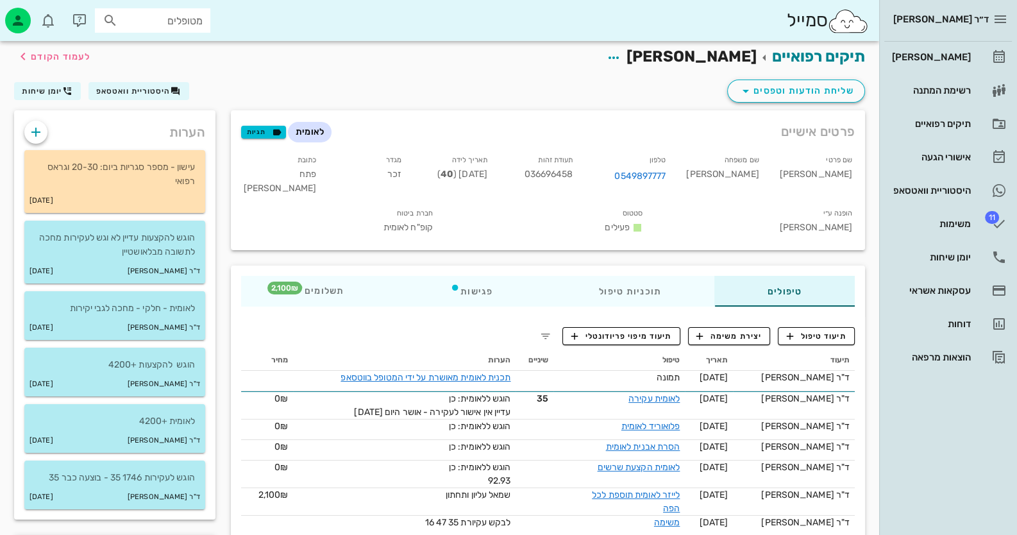
scroll to position [0, 0]
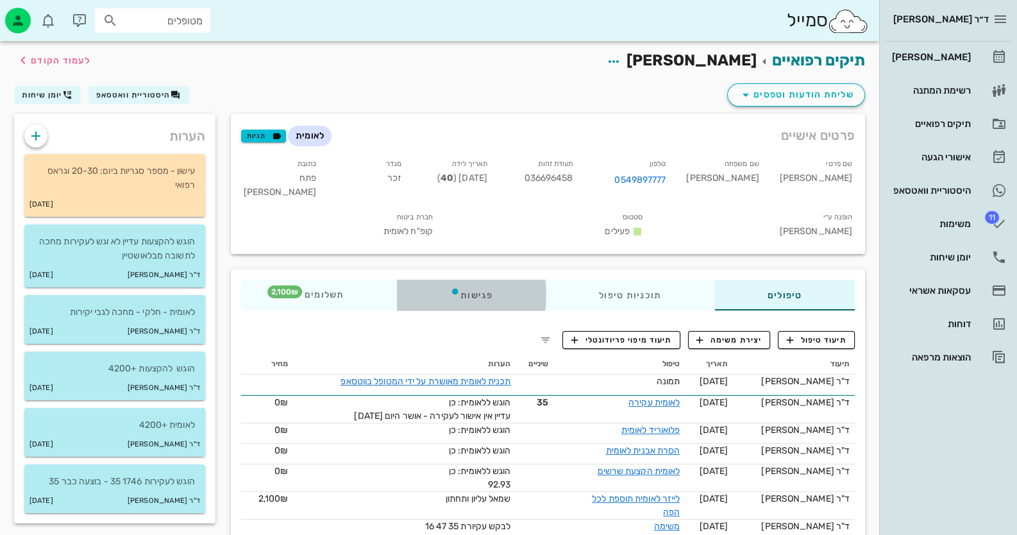
click at [463, 279] on div "פגישות" at bounding box center [471, 294] width 149 height 31
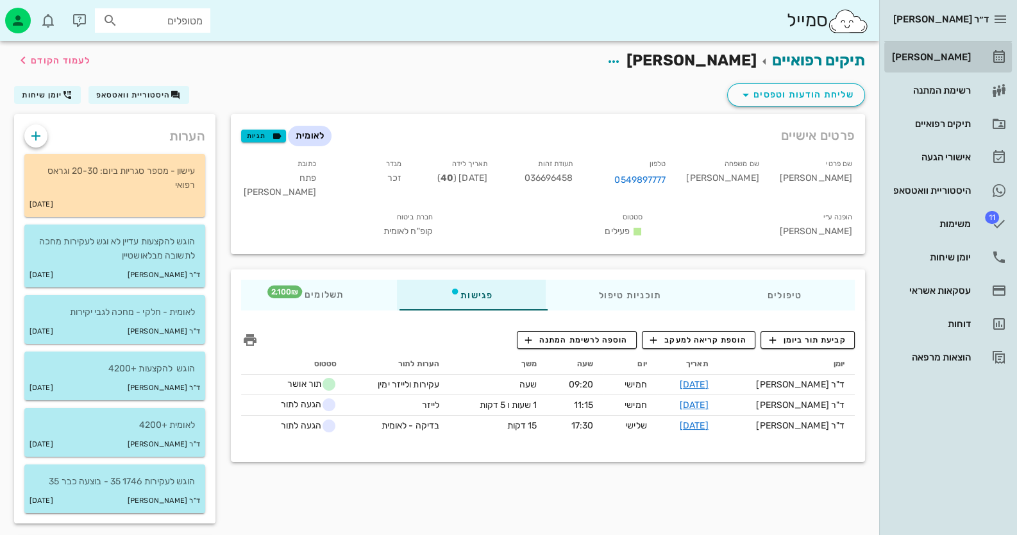
click at [965, 62] on div "[PERSON_NAME]" at bounding box center [929, 57] width 81 height 21
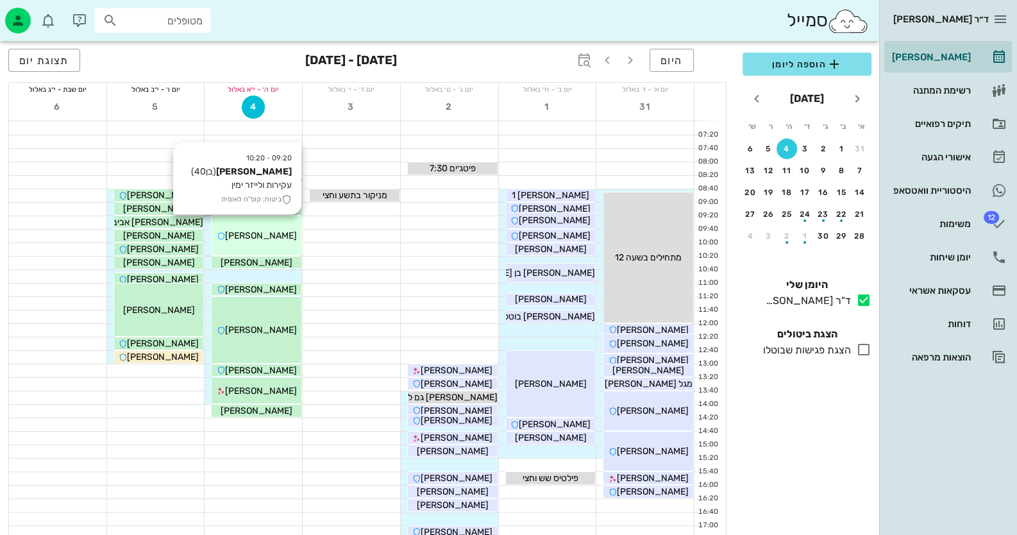
click at [267, 221] on div "09:20 - 10:20 [PERSON_NAME] (בן 40 ) עקירות ולייזר ימין ביטוח: קופ"ח לאומית [PE…" at bounding box center [257, 235] width 90 height 39
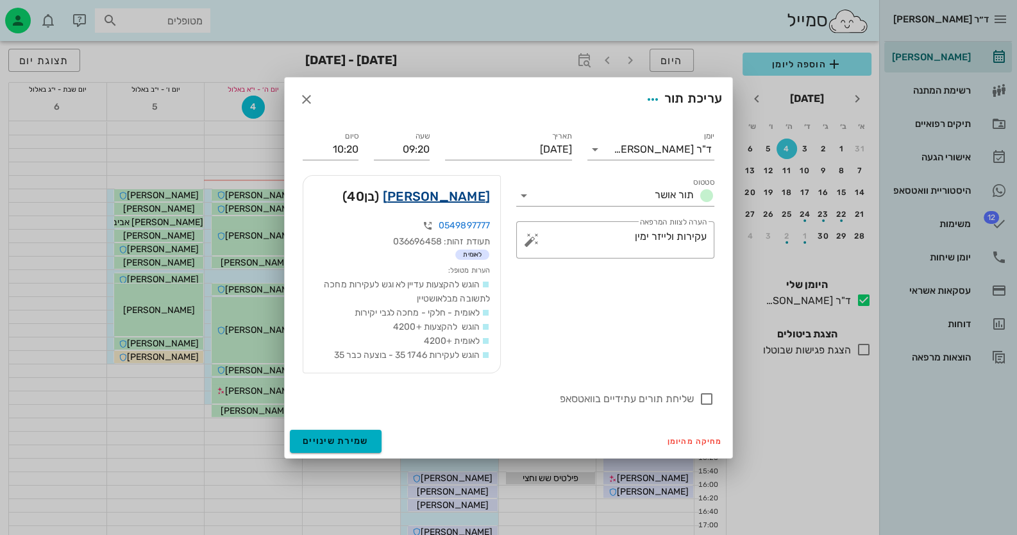
click at [439, 201] on link "[PERSON_NAME]" at bounding box center [436, 196] width 107 height 21
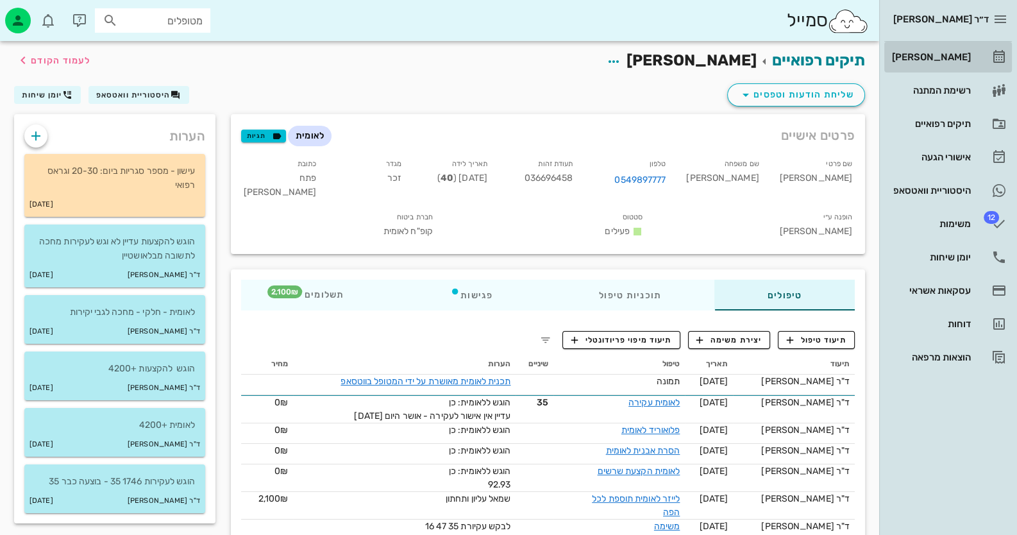
click at [974, 60] on link "[PERSON_NAME]" at bounding box center [948, 57] width 128 height 31
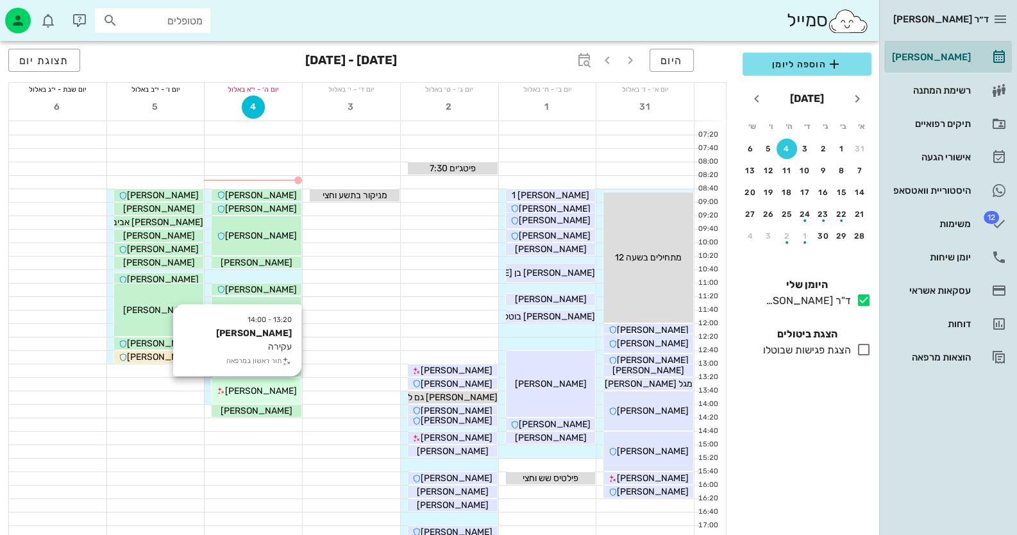
click at [266, 385] on span "[PERSON_NAME]" at bounding box center [261, 390] width 72 height 11
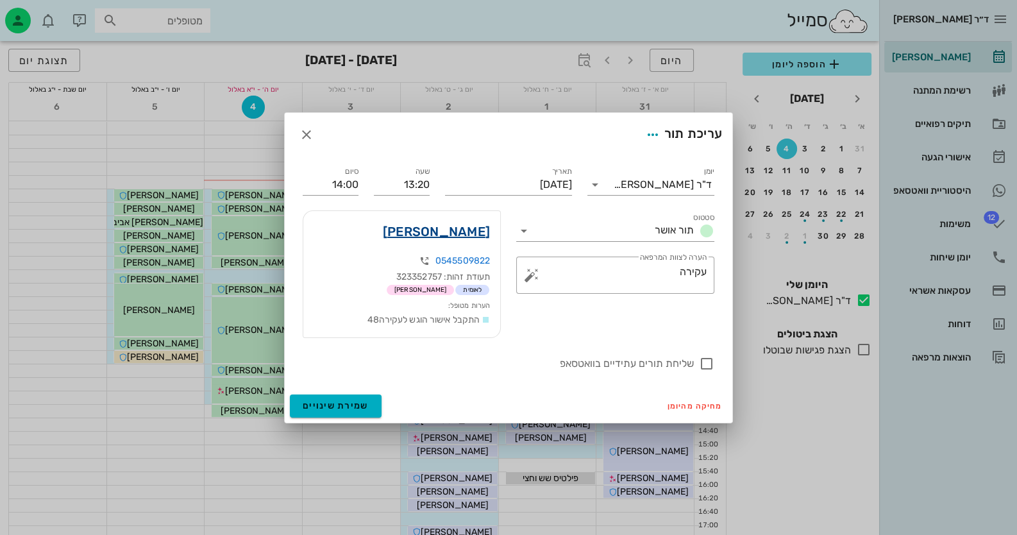
click at [447, 233] on link "[PERSON_NAME]" at bounding box center [436, 231] width 107 height 21
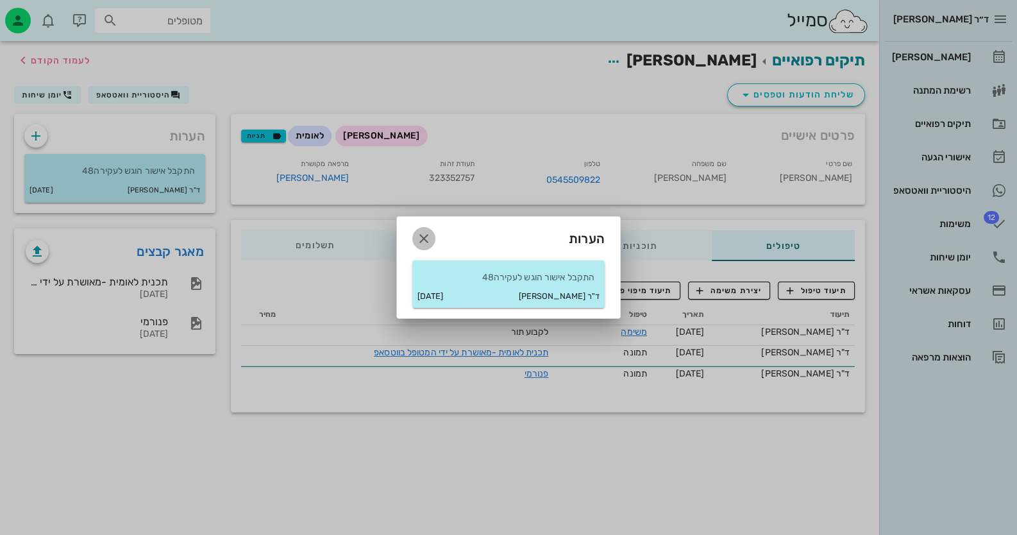
click at [426, 234] on icon "button" at bounding box center [423, 238] width 15 height 15
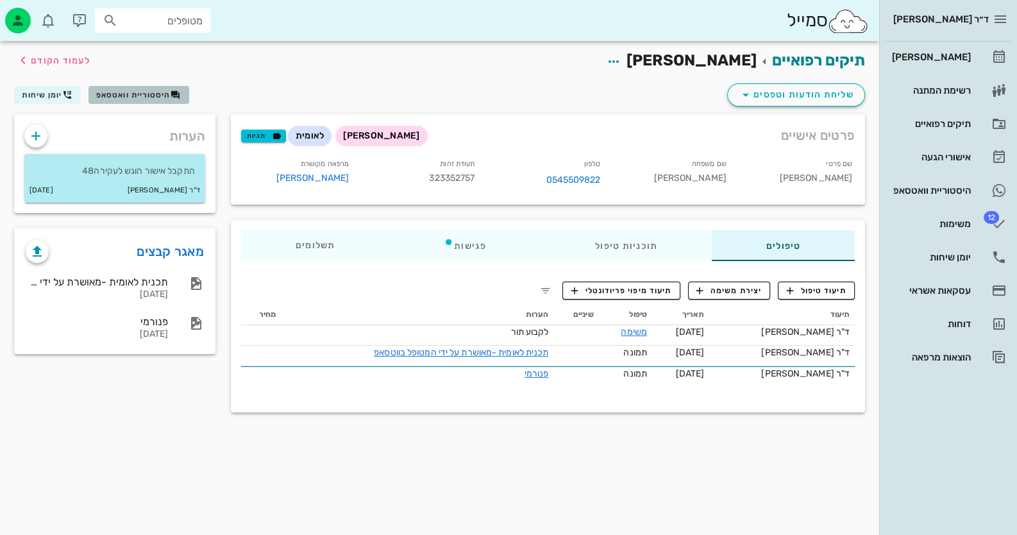
click at [181, 100] on button "היסטוריית וואטסאפ" at bounding box center [138, 95] width 101 height 18
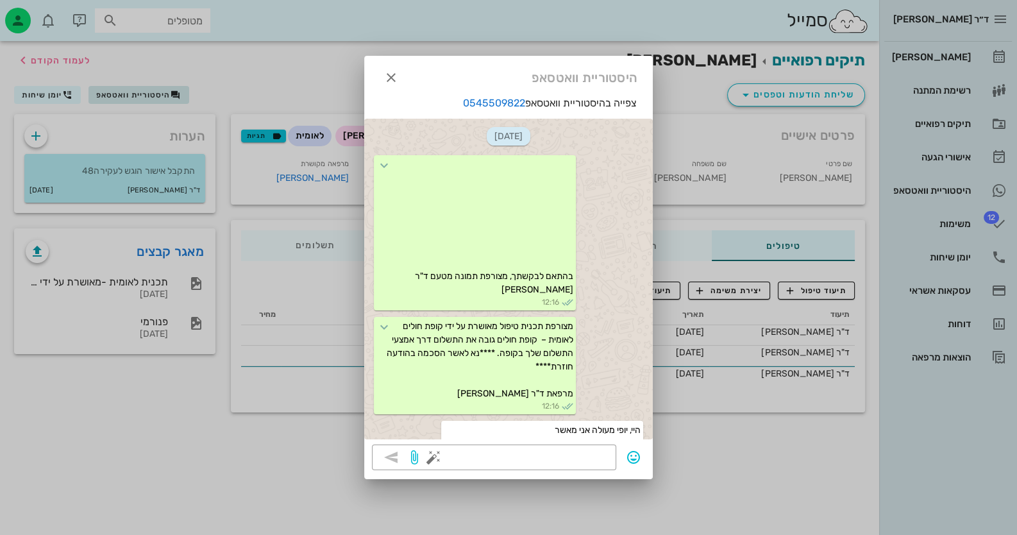
scroll to position [577, 0]
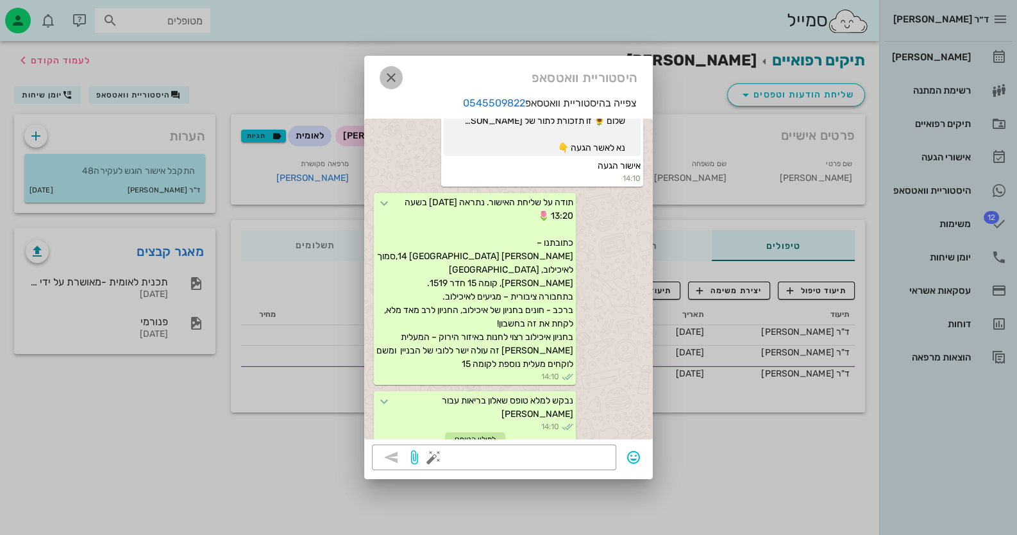
click at [391, 77] on icon "button" at bounding box center [390, 77] width 15 height 15
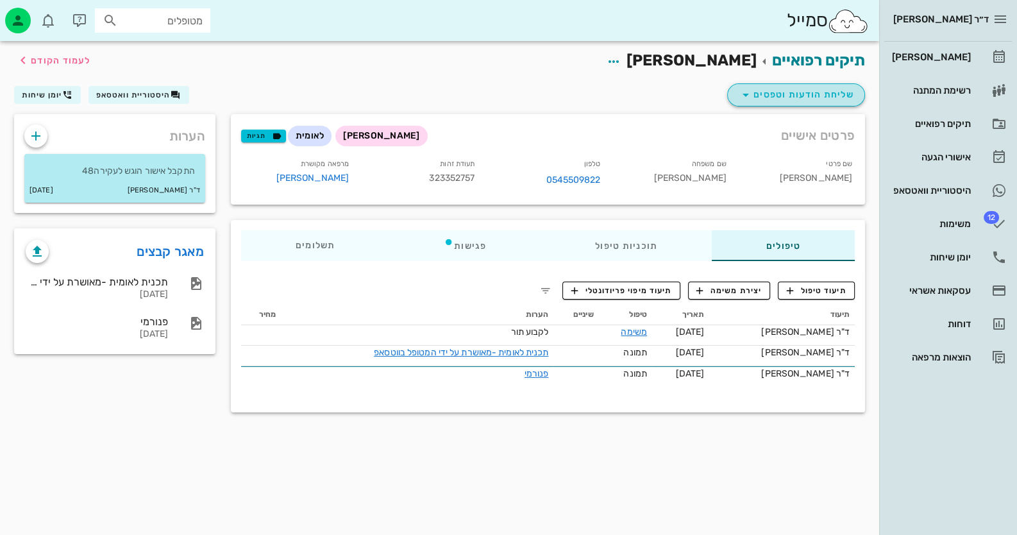
click at [836, 92] on span "שליחת הודעות וטפסים" at bounding box center [796, 94] width 116 height 15
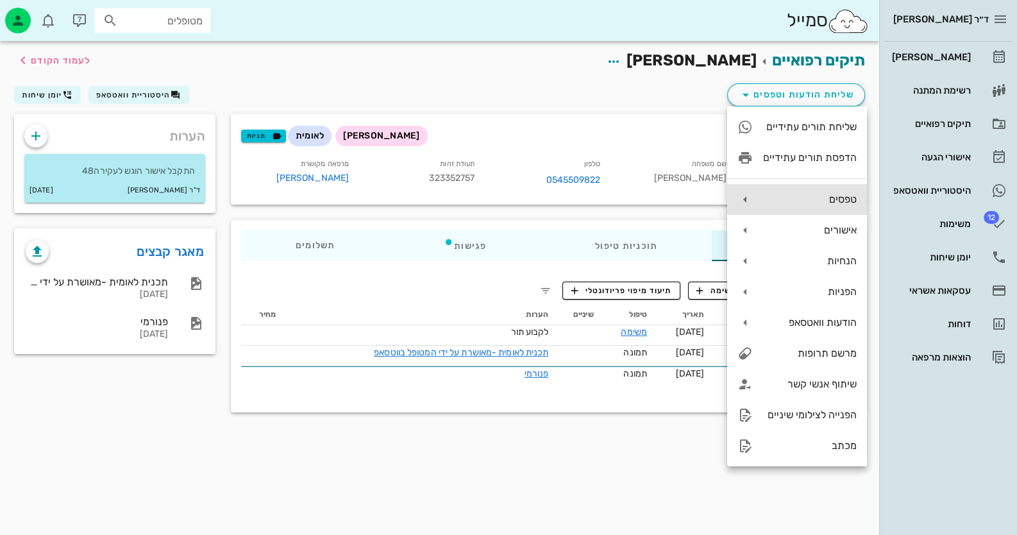
click at [836, 195] on div "טפסים" at bounding box center [810, 199] width 94 height 12
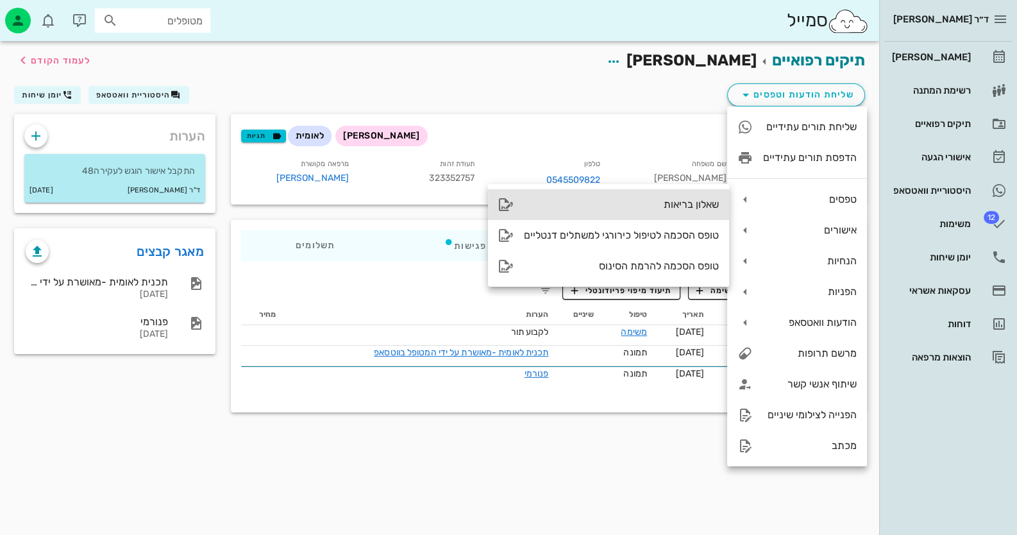
click at [706, 208] on div "שאלון בריאות" at bounding box center [621, 204] width 195 height 12
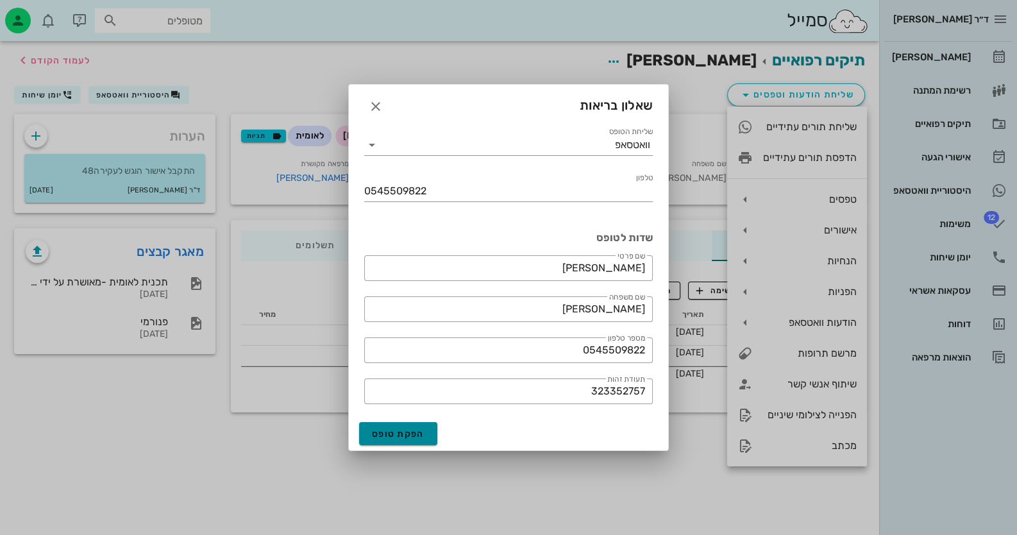
click at [421, 438] on button "הפקת טופס" at bounding box center [398, 433] width 78 height 23
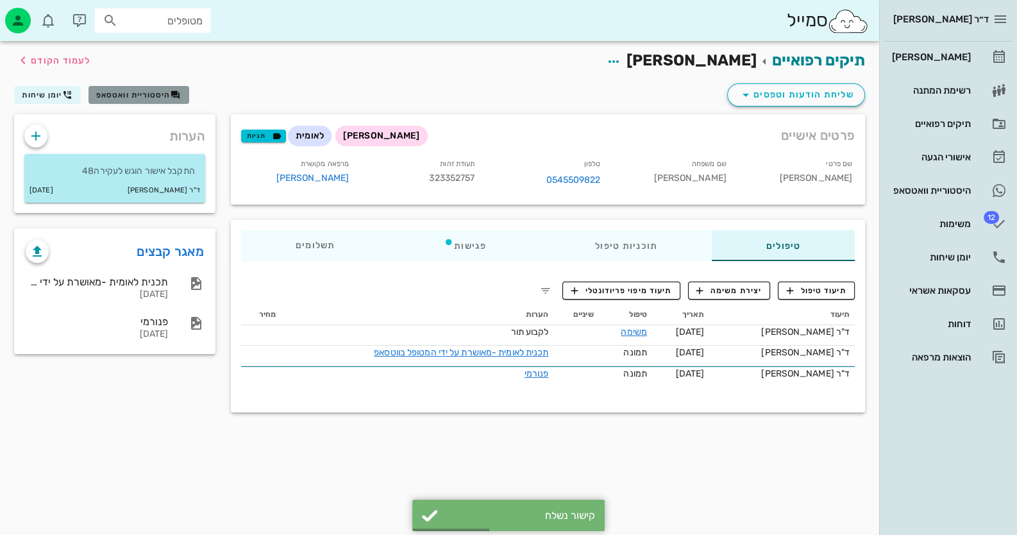
click at [144, 88] on button "היסטוריית וואטסאפ" at bounding box center [138, 95] width 101 height 18
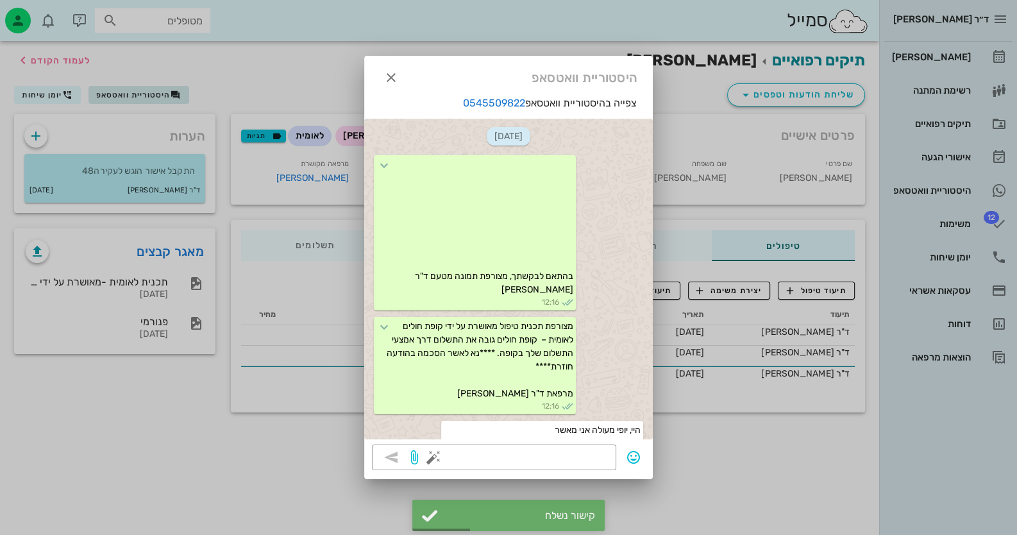
scroll to position [662, 0]
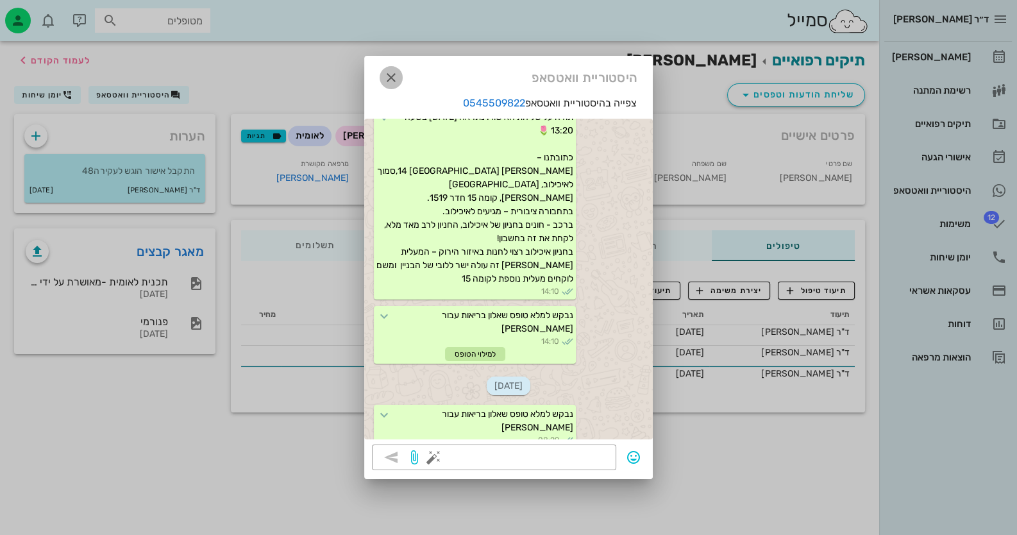
click at [397, 79] on icon "button" at bounding box center [390, 77] width 15 height 15
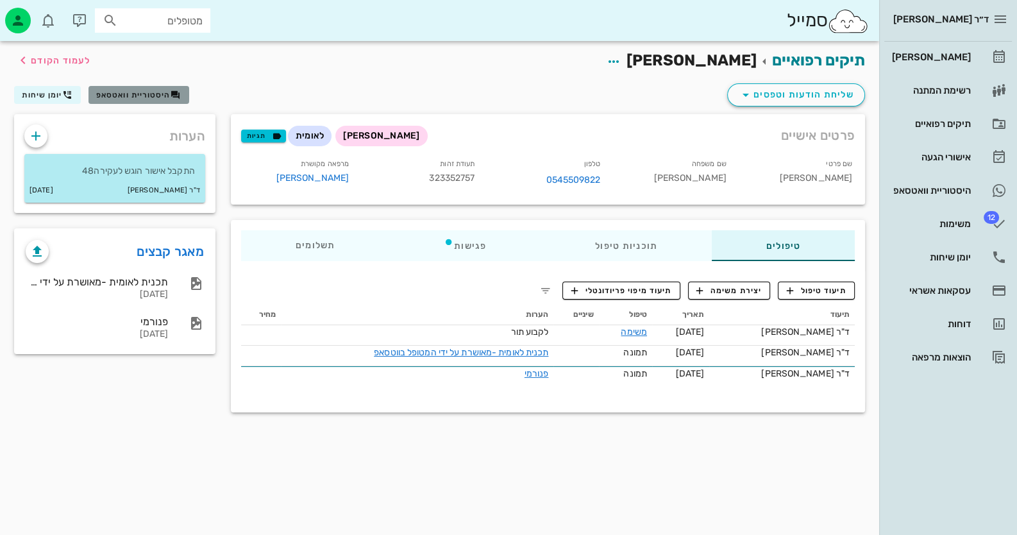
click at [134, 94] on span "היסטוריית וואטסאפ" at bounding box center [133, 94] width 74 height 9
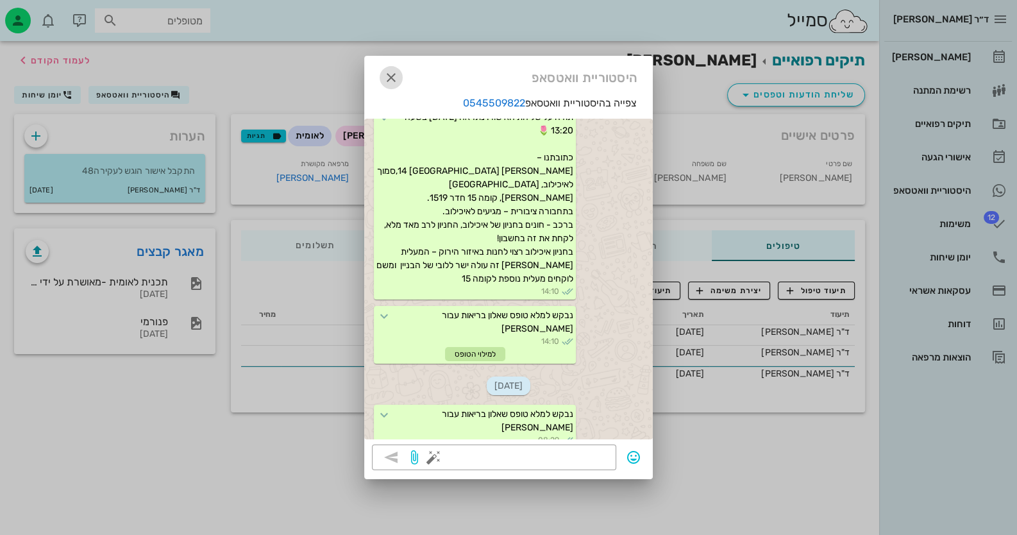
click at [388, 85] on button "button" at bounding box center [390, 77] width 23 height 23
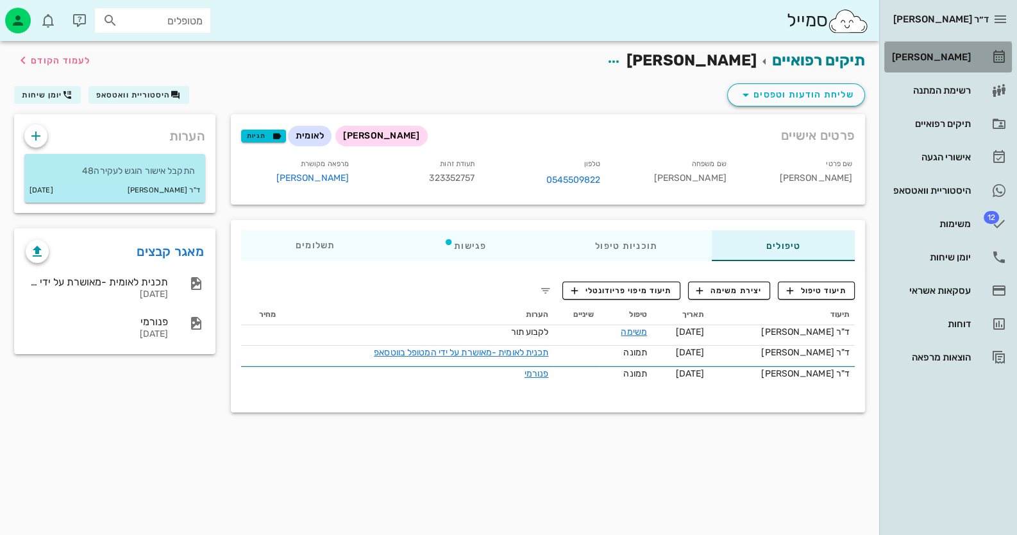
click at [987, 60] on link "[PERSON_NAME]" at bounding box center [948, 57] width 128 height 31
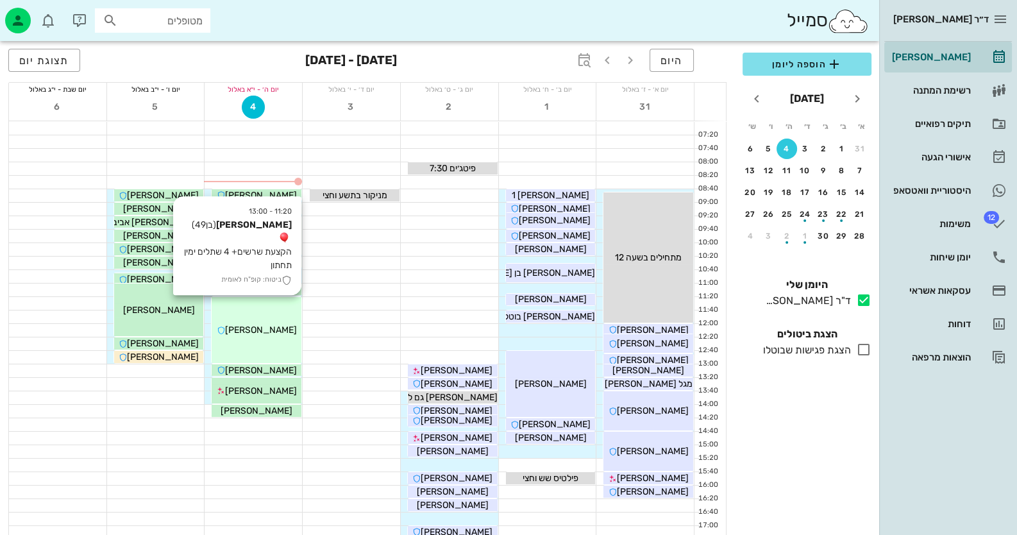
click at [269, 333] on span "[PERSON_NAME]" at bounding box center [261, 329] width 72 height 11
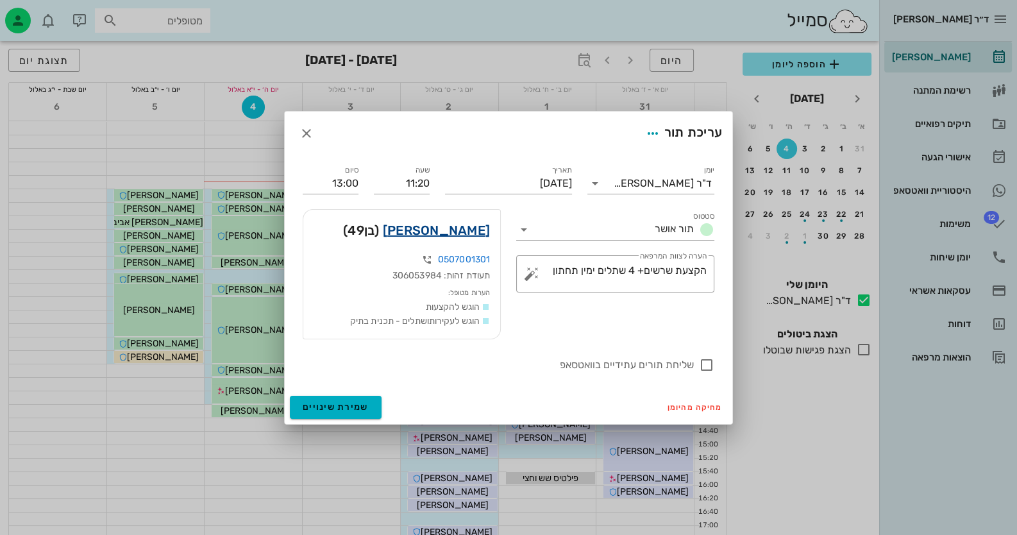
click at [474, 225] on link "[PERSON_NAME]" at bounding box center [436, 230] width 107 height 21
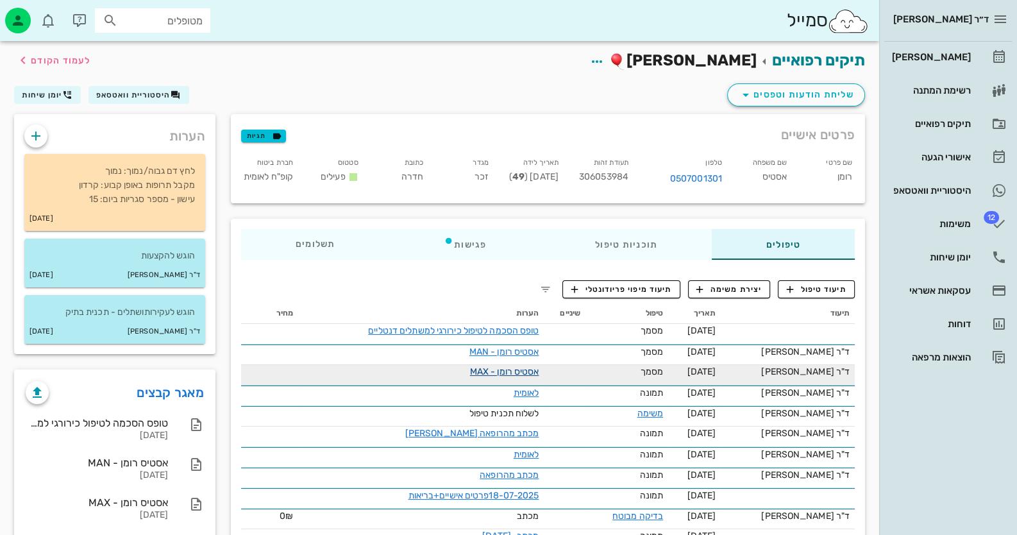
click at [539, 375] on link "אסטיס רומן - MAX" at bounding box center [504, 371] width 69 height 11
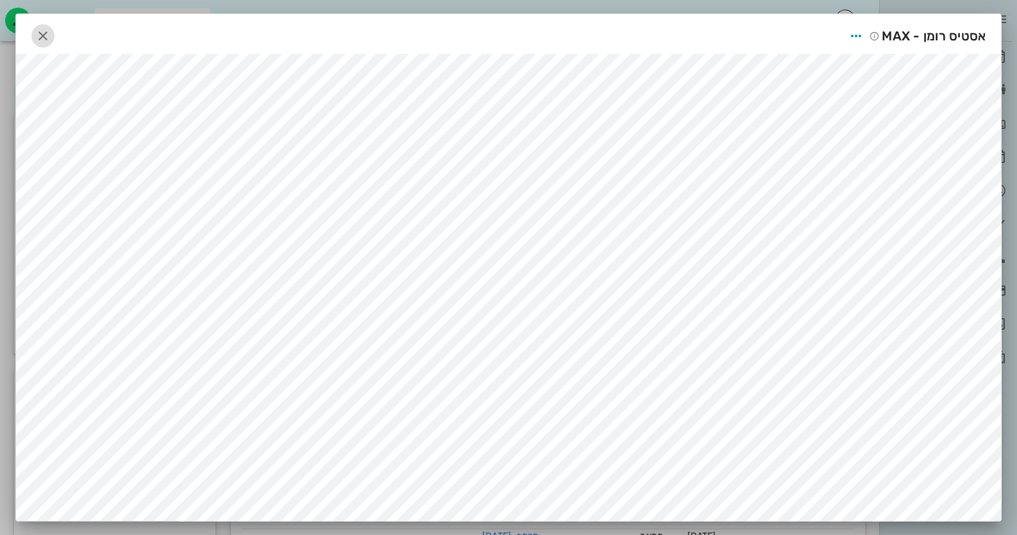
click at [51, 34] on icon "button" at bounding box center [42, 35] width 15 height 15
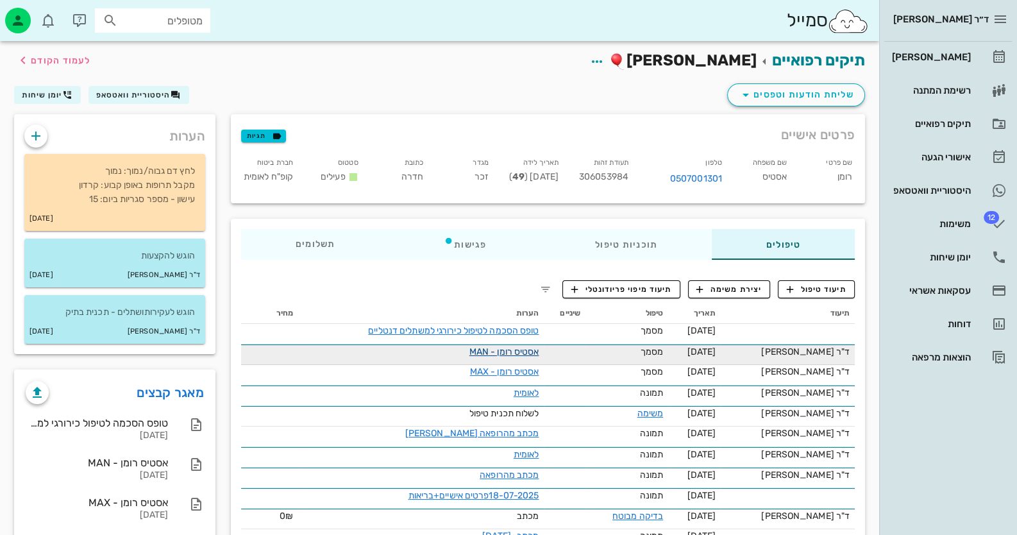
click at [508, 352] on link "אסטיס רומן - MAN" at bounding box center [504, 351] width 70 height 11
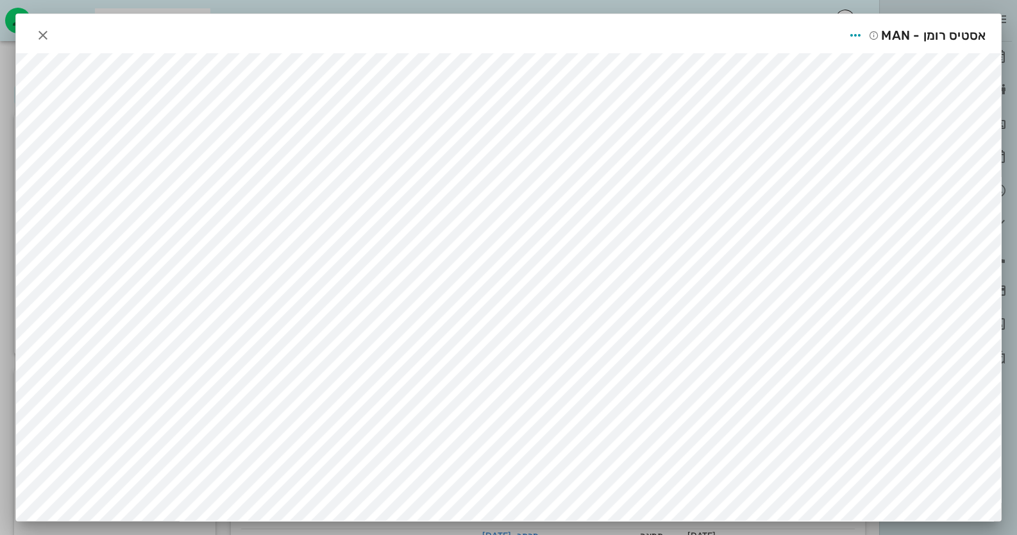
scroll to position [3, 0]
click at [51, 40] on button "button" at bounding box center [42, 35] width 23 height 23
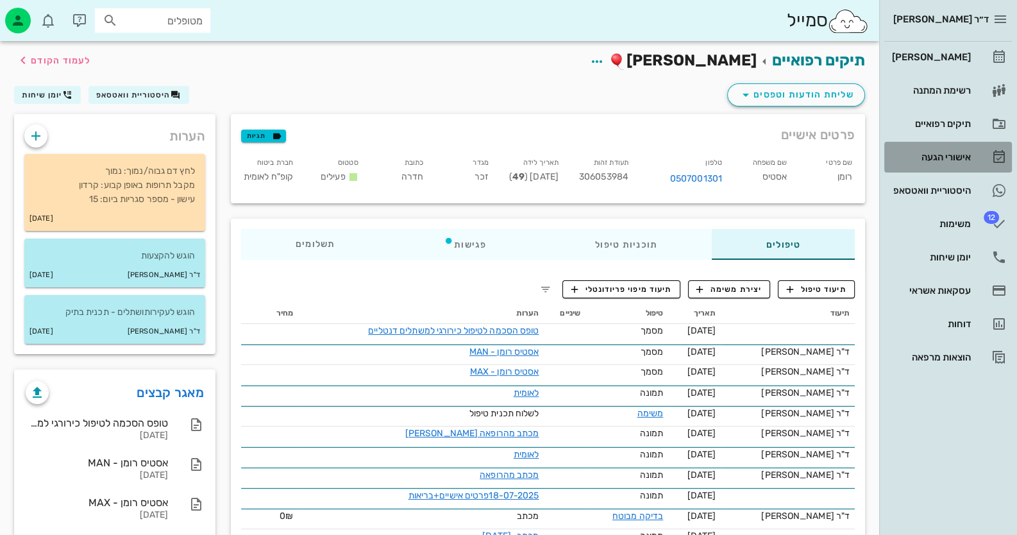
click at [942, 147] on div "אישורי הגעה" at bounding box center [929, 157] width 81 height 21
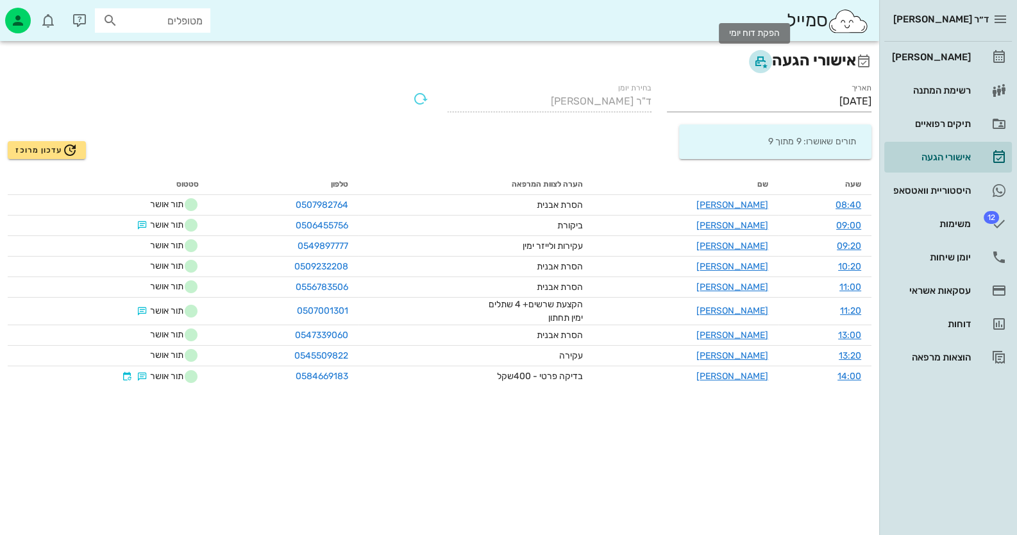
click at [761, 65] on icon "button" at bounding box center [760, 61] width 15 height 15
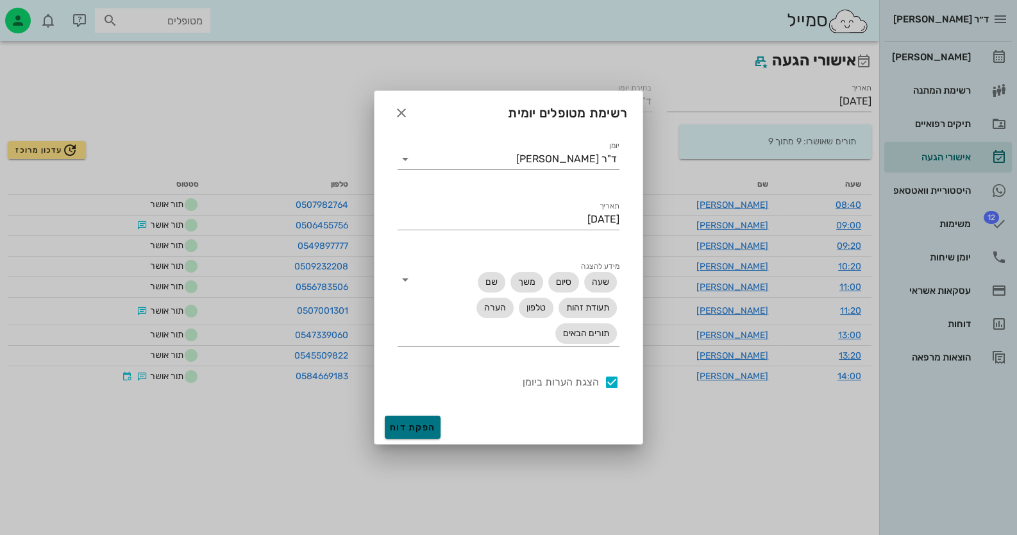
click at [413, 429] on span "הפקת דוח" at bounding box center [413, 427] width 46 height 11
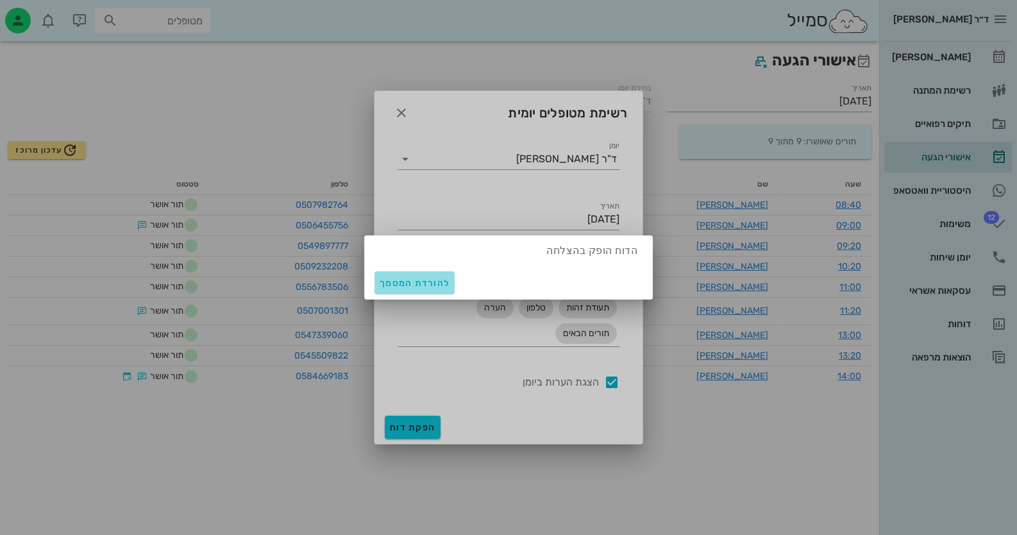
click at [407, 285] on span "להורדת המסמך" at bounding box center [414, 283] width 70 height 11
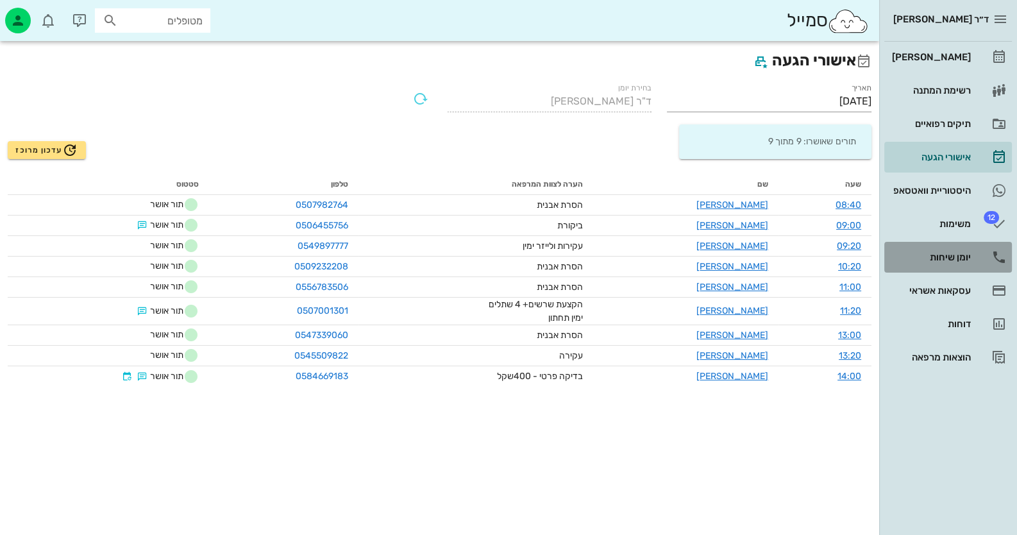
click at [979, 256] on link "יומן שיחות" at bounding box center [948, 257] width 128 height 31
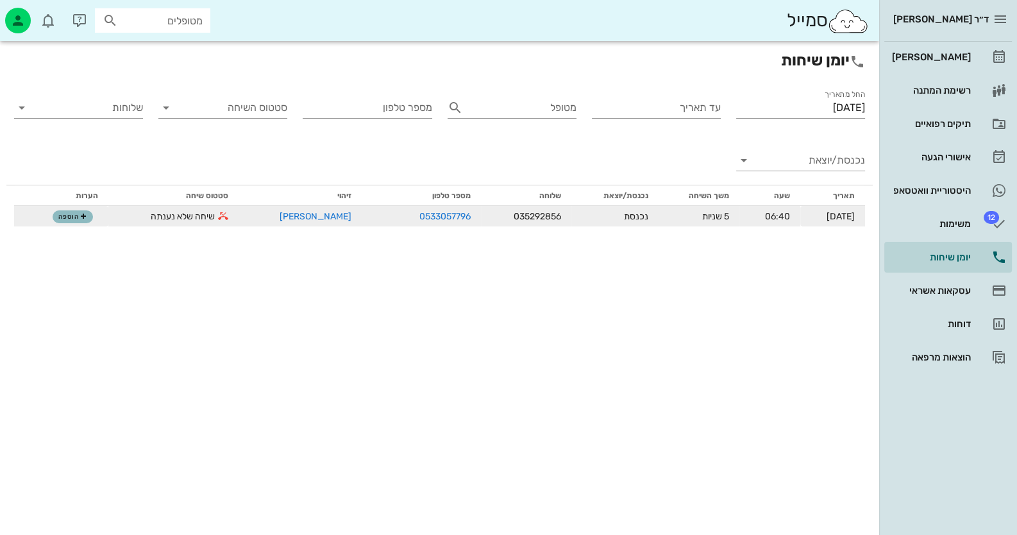
click at [72, 214] on span "הוספה" at bounding box center [72, 217] width 28 height 8
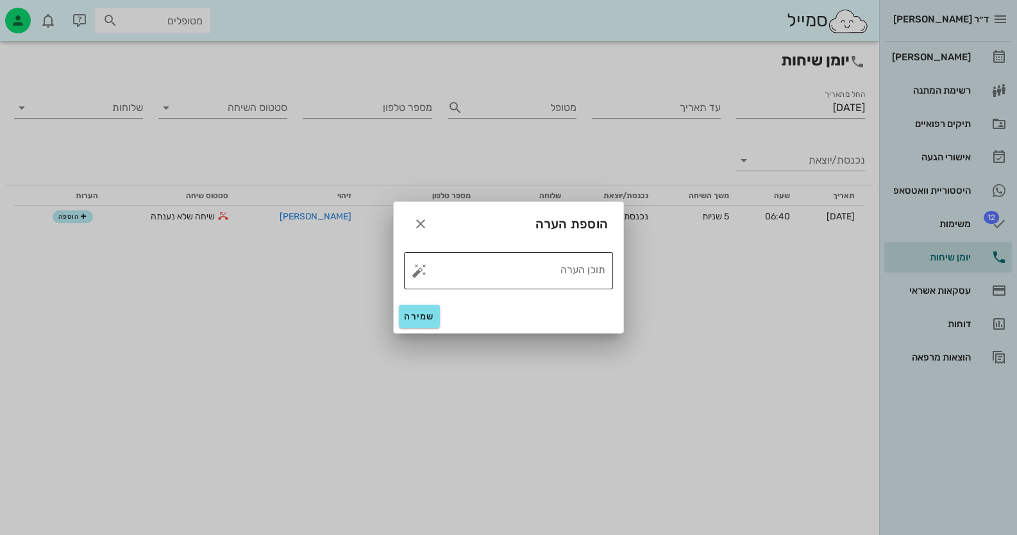
click at [419, 267] on button "button" at bounding box center [419, 270] width 15 height 15
click at [499, 269] on div "טופל" at bounding box center [475, 256] width 96 height 33
type textarea "טופל"
click at [426, 317] on span "שמירה" at bounding box center [419, 316] width 31 height 11
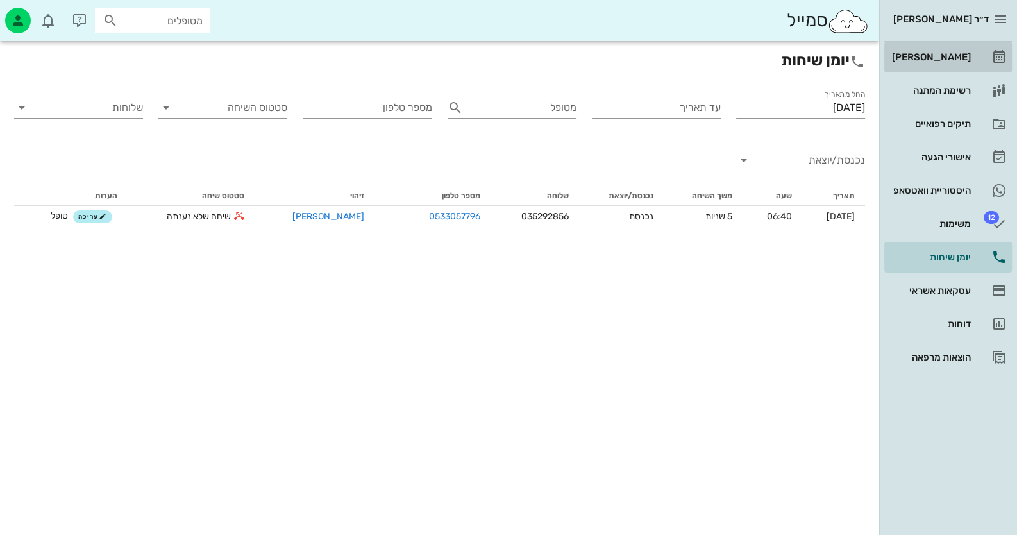
click at [942, 53] on div "[PERSON_NAME]" at bounding box center [929, 57] width 81 height 10
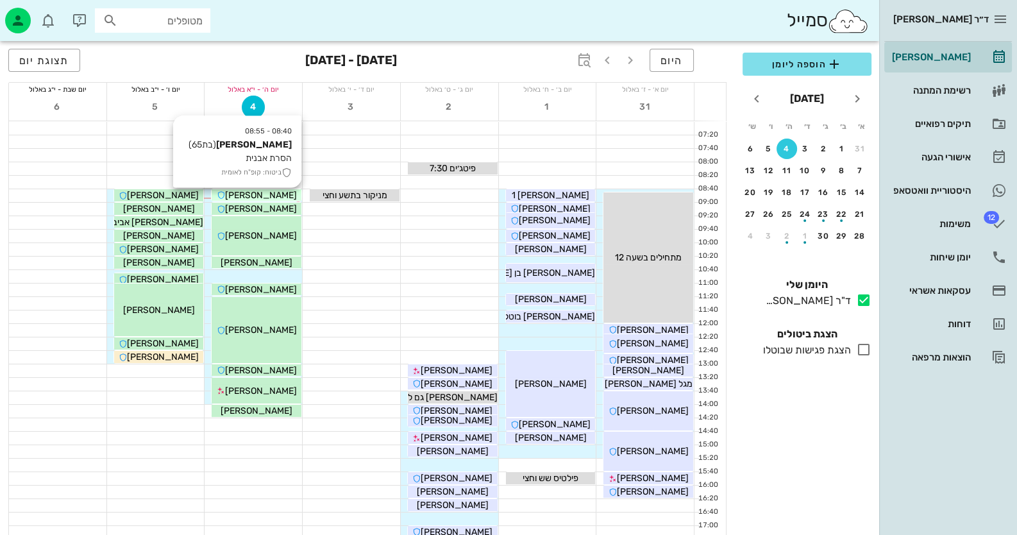
click at [291, 194] on div "[PERSON_NAME]" at bounding box center [257, 194] width 90 height 13
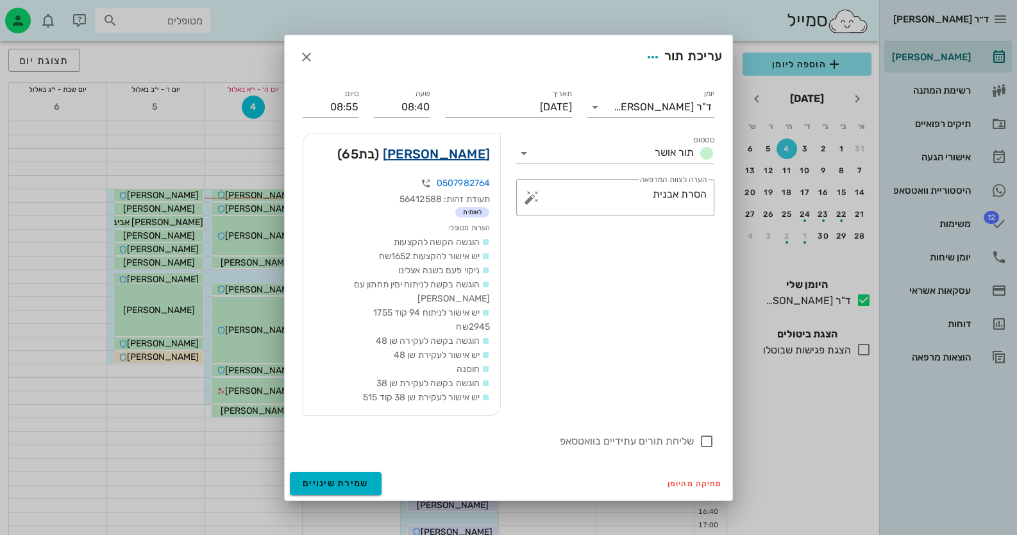
click at [436, 158] on link "[PERSON_NAME]" at bounding box center [436, 154] width 107 height 21
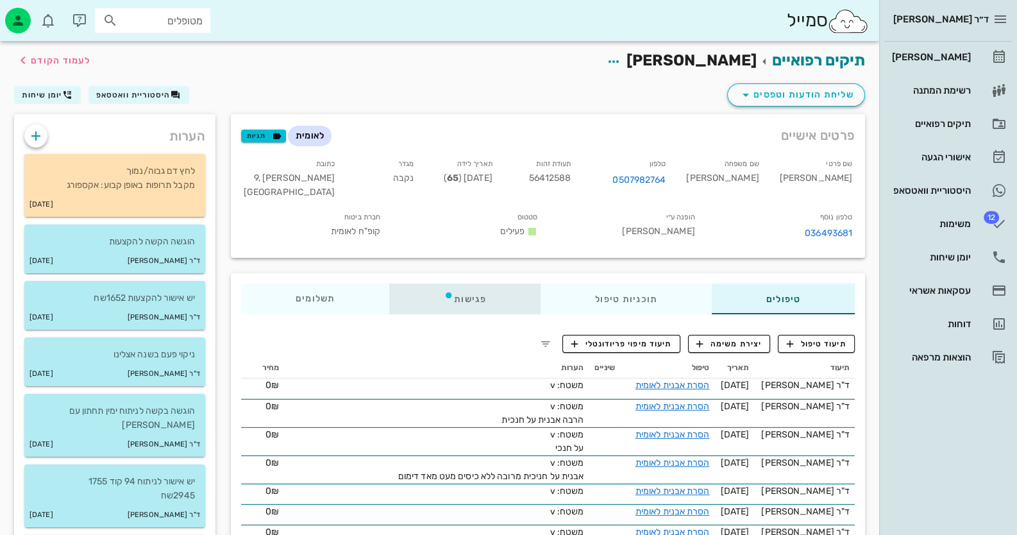
click at [487, 301] on div "פגישות" at bounding box center [464, 298] width 151 height 31
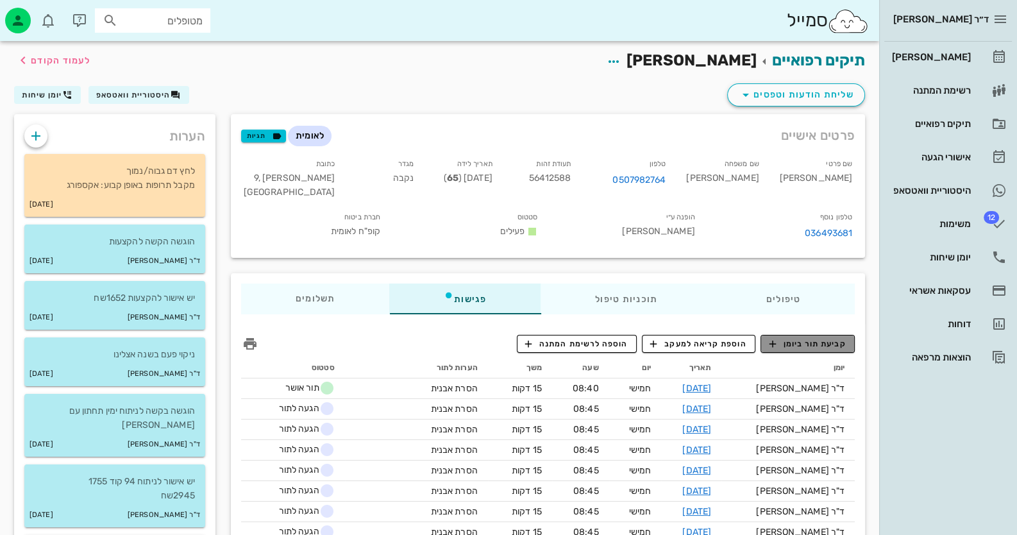
click at [830, 338] on span "קביעת תור ביומן" at bounding box center [807, 344] width 77 height 12
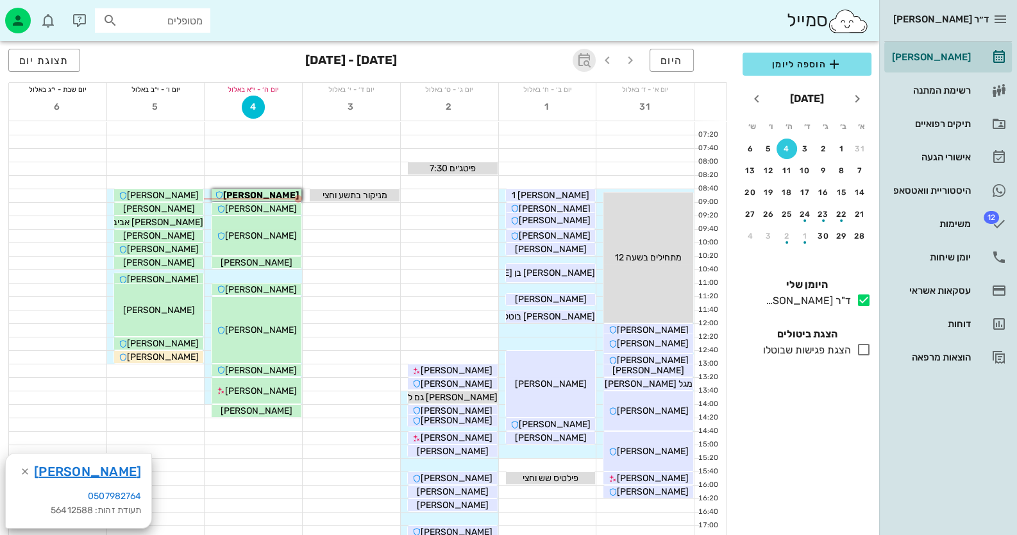
click at [590, 64] on icon "button" at bounding box center [583, 60] width 15 height 15
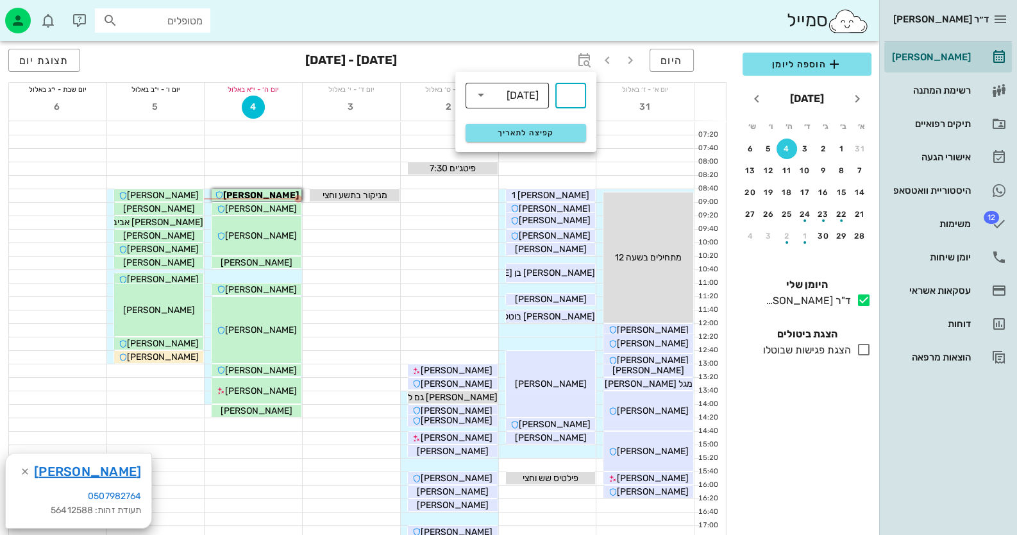
click at [508, 101] on div "[DATE]" at bounding box center [522, 96] width 32 height 12
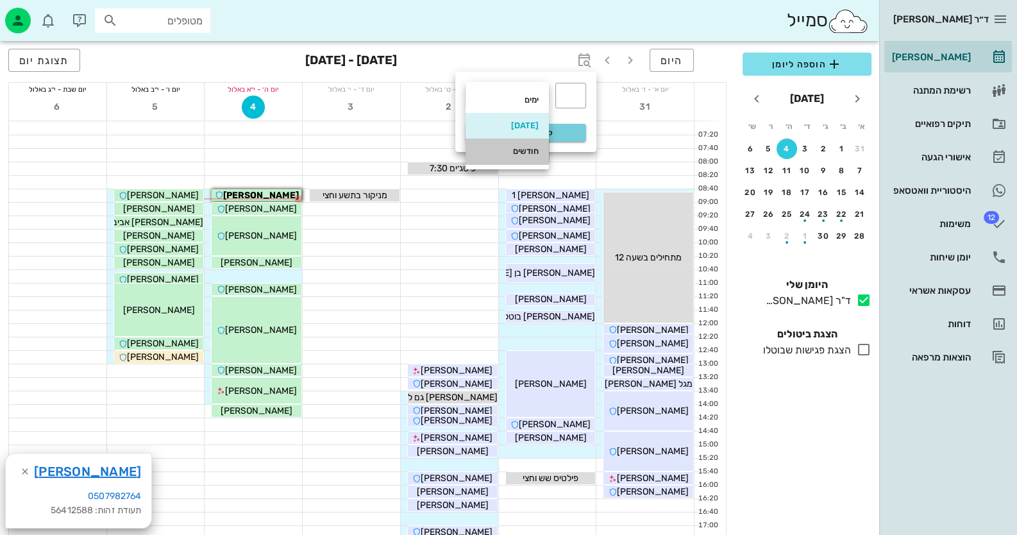
drag, startPoint x: 512, startPoint y: 152, endPoint x: 542, endPoint y: 128, distance: 37.8
click at [513, 152] on div "חודשים" at bounding box center [507, 151] width 63 height 10
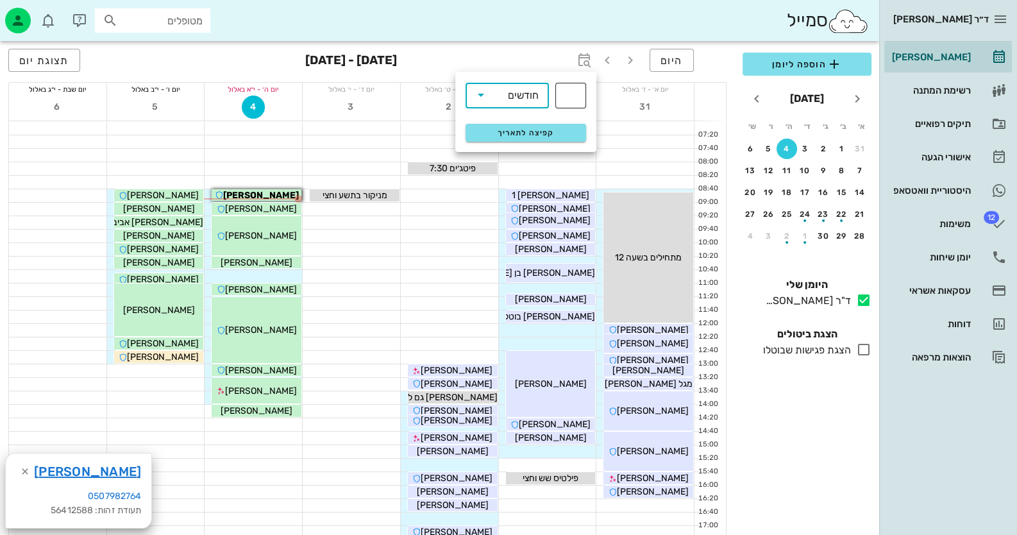
click at [584, 90] on div "​" at bounding box center [570, 96] width 31 height 26
type input "4"
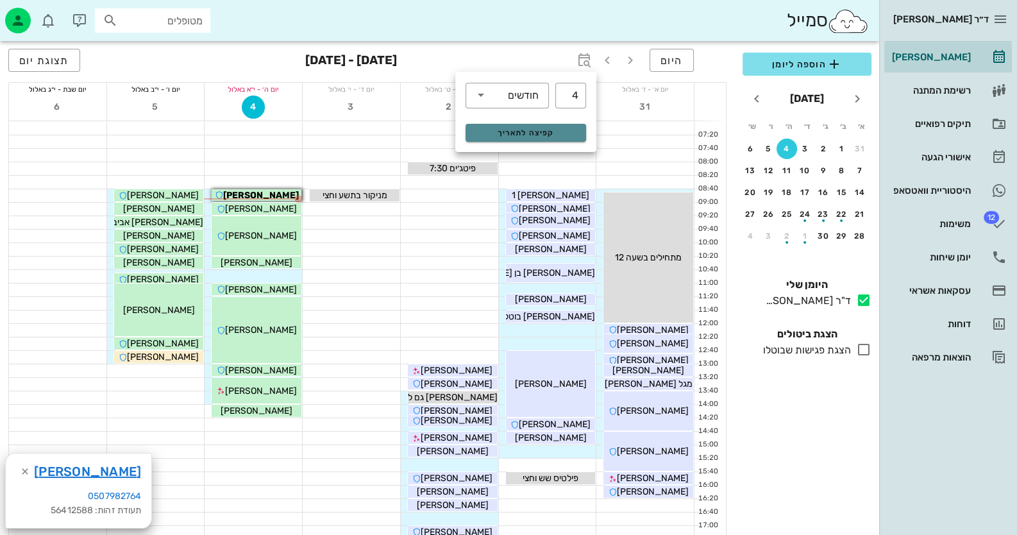
click at [549, 127] on button "קפיצה לתאריך" at bounding box center [525, 133] width 121 height 18
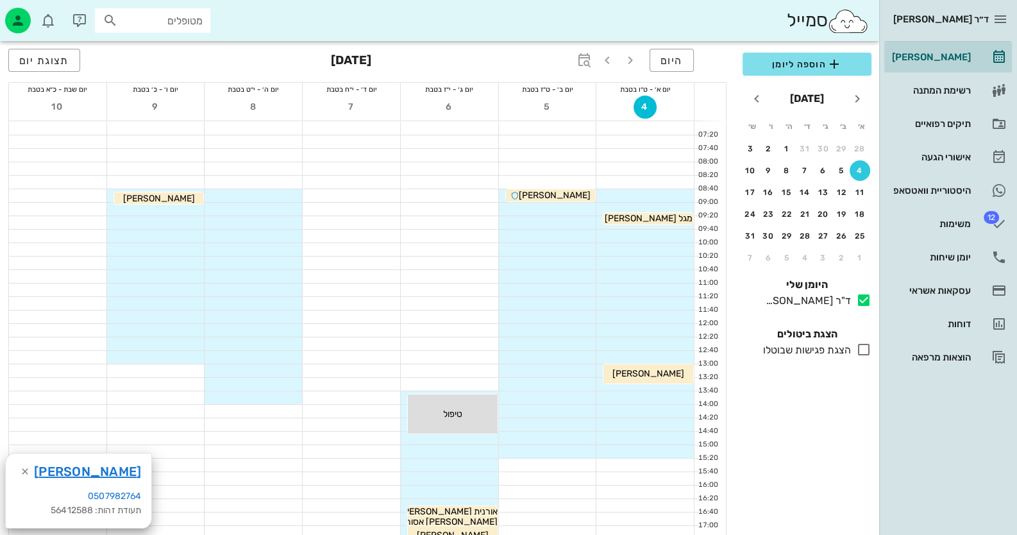
click at [284, 197] on div at bounding box center [252, 195] width 97 height 13
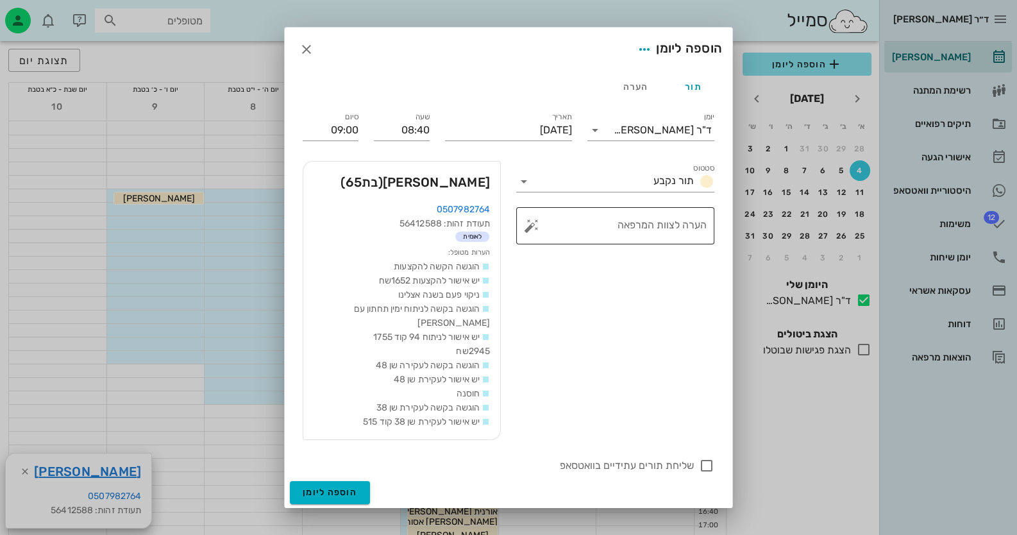
click at [535, 233] on button "button" at bounding box center [531, 225] width 15 height 15
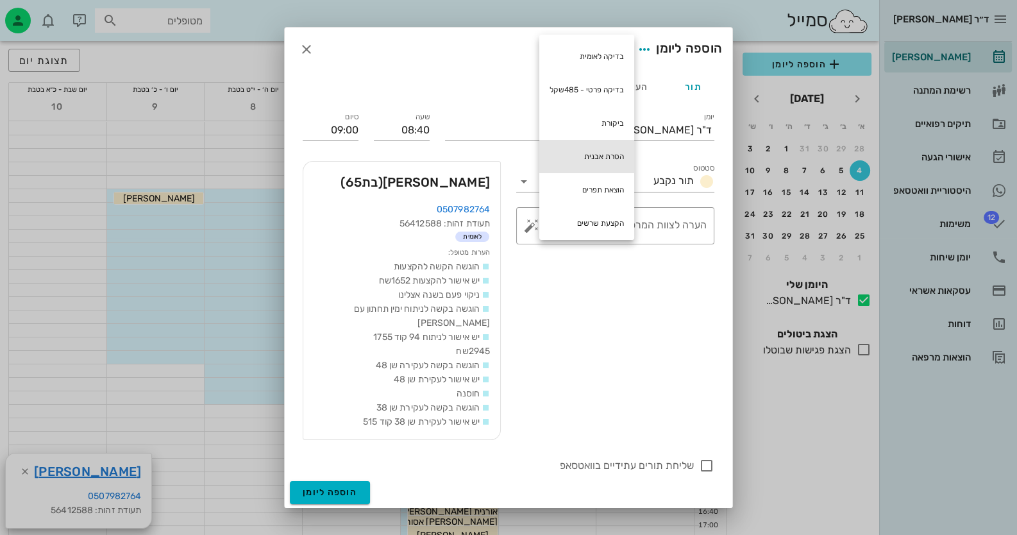
click at [570, 153] on div "הסרת אבנית" at bounding box center [586, 156] width 95 height 33
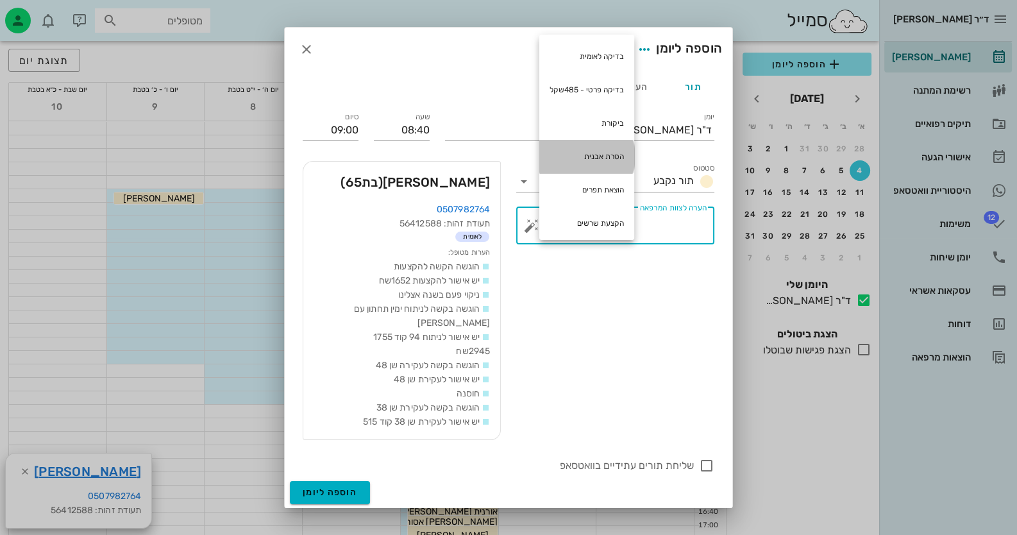
type textarea "הסרת אבנית"
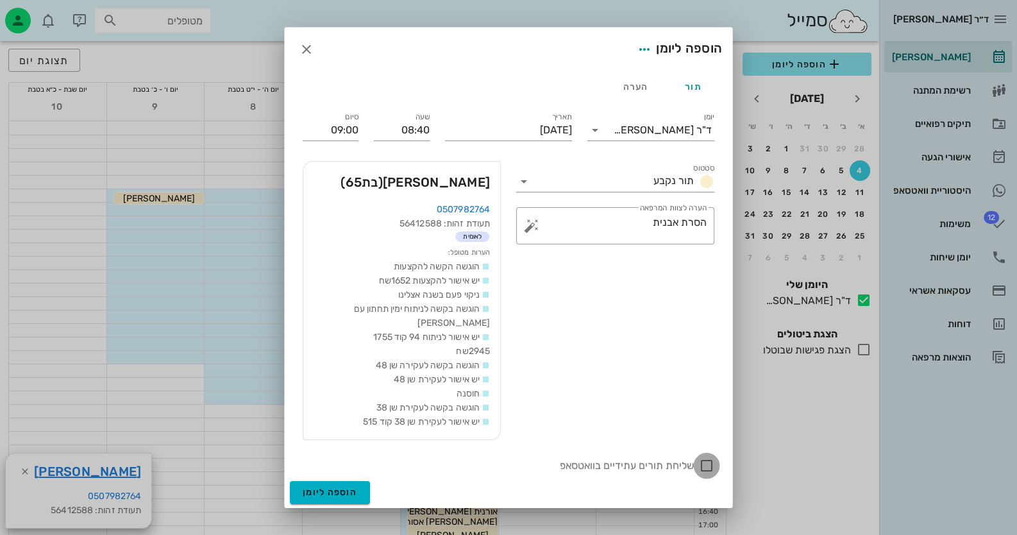
click at [702, 454] on div at bounding box center [706, 465] width 22 height 22
checkbox input "true"
click at [315, 487] on span "הוספה ליומן" at bounding box center [330, 492] width 54 height 11
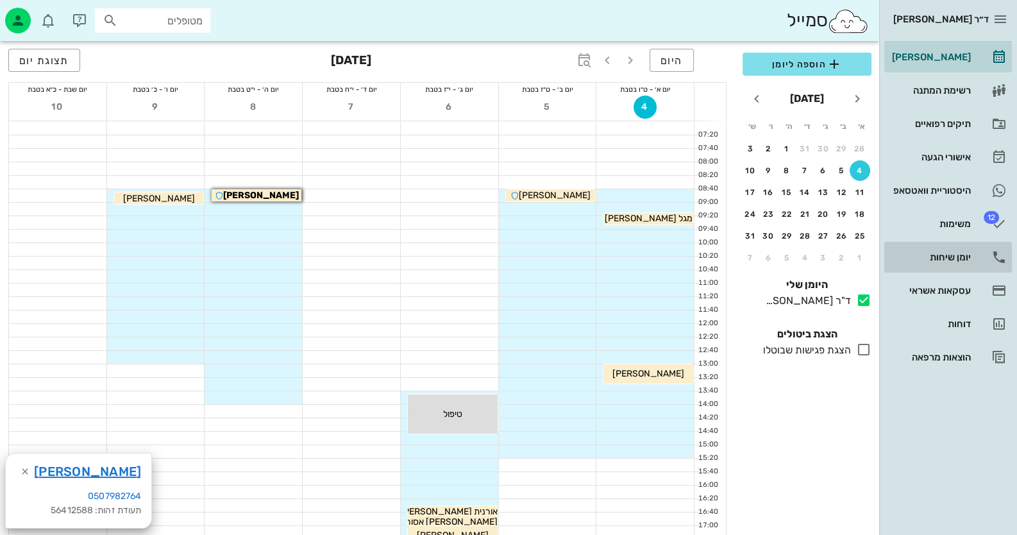
click at [960, 263] on div "יומן שיחות" at bounding box center [929, 257] width 81 height 21
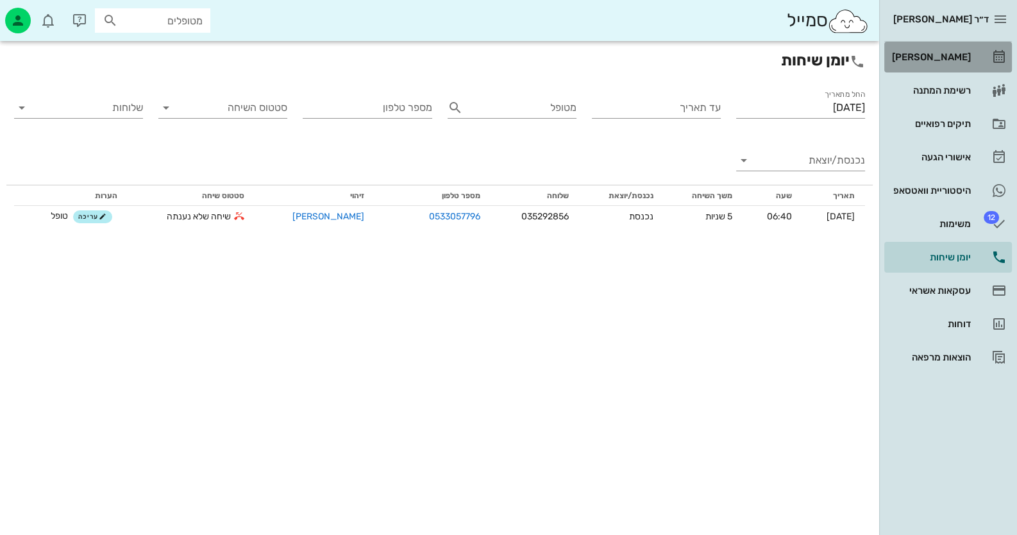
click at [958, 54] on div "[PERSON_NAME]" at bounding box center [929, 57] width 81 height 10
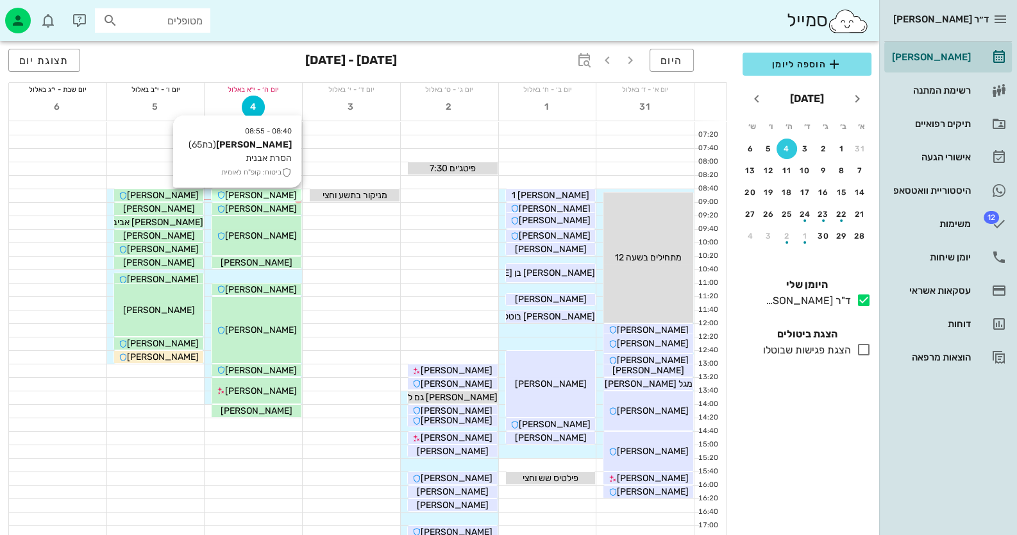
click at [285, 190] on span "[PERSON_NAME]" at bounding box center [261, 195] width 72 height 11
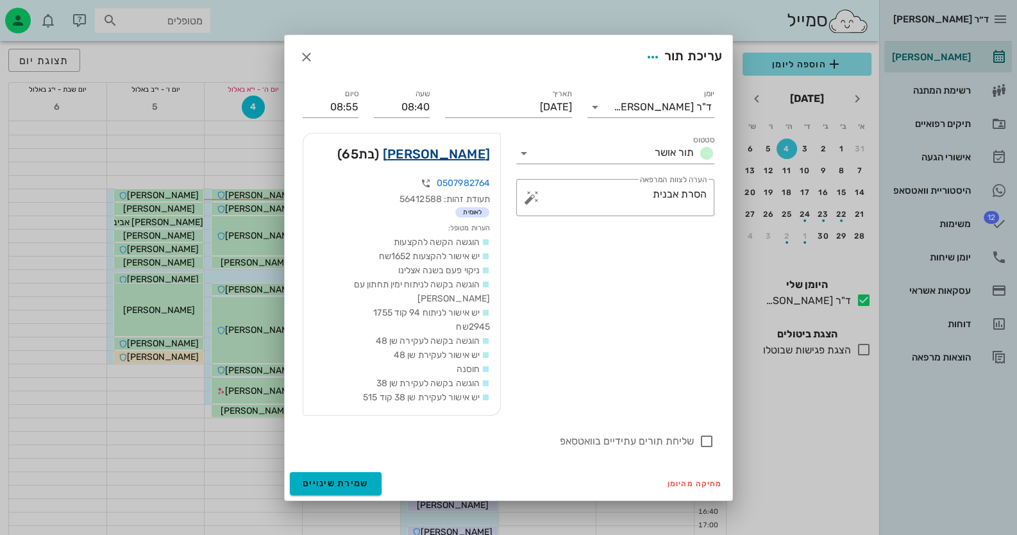
click at [467, 157] on link "[PERSON_NAME]" at bounding box center [436, 154] width 107 height 21
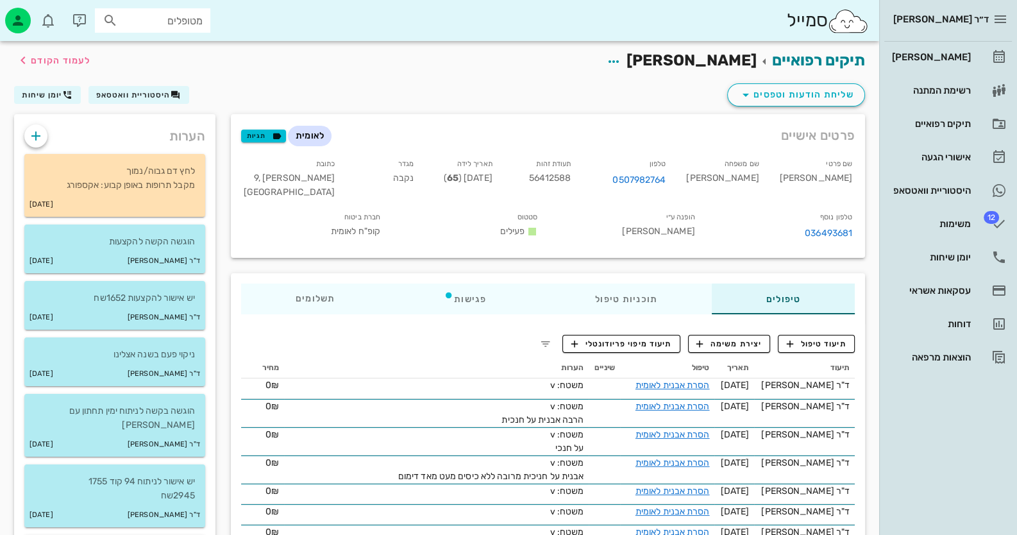
click at [817, 338] on span "תיעוד טיפול" at bounding box center [816, 344] width 60 height 12
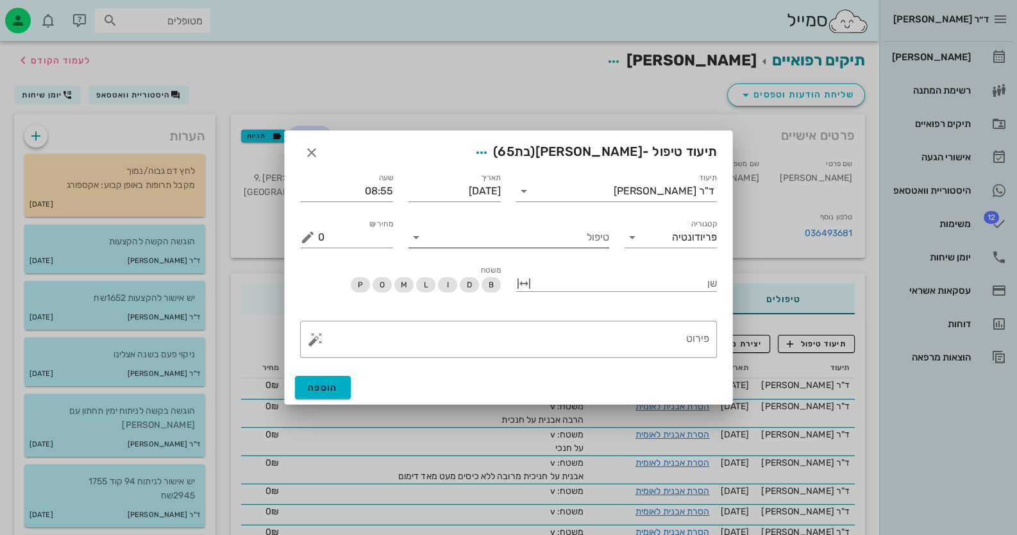
click at [491, 239] on input "טיפול" at bounding box center [517, 237] width 183 height 21
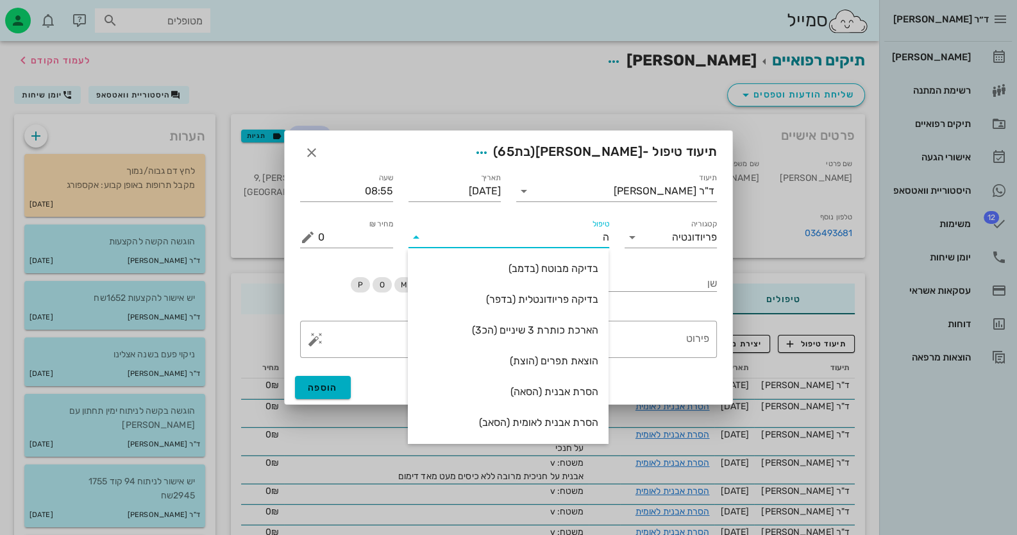
type input "[PERSON_NAME]"
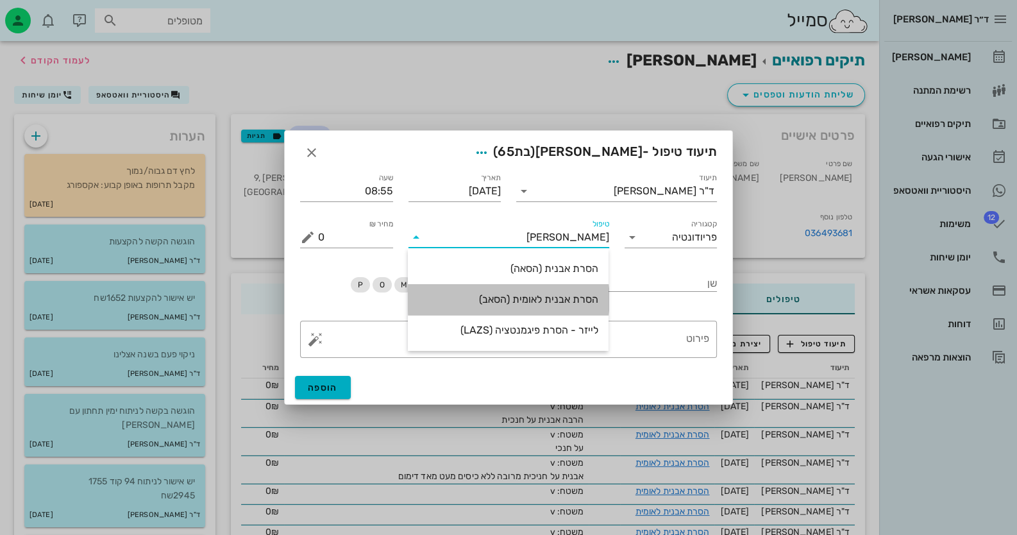
click at [481, 295] on div "הסרת אבנית לאומית (הסאב)" at bounding box center [508, 299] width 180 height 12
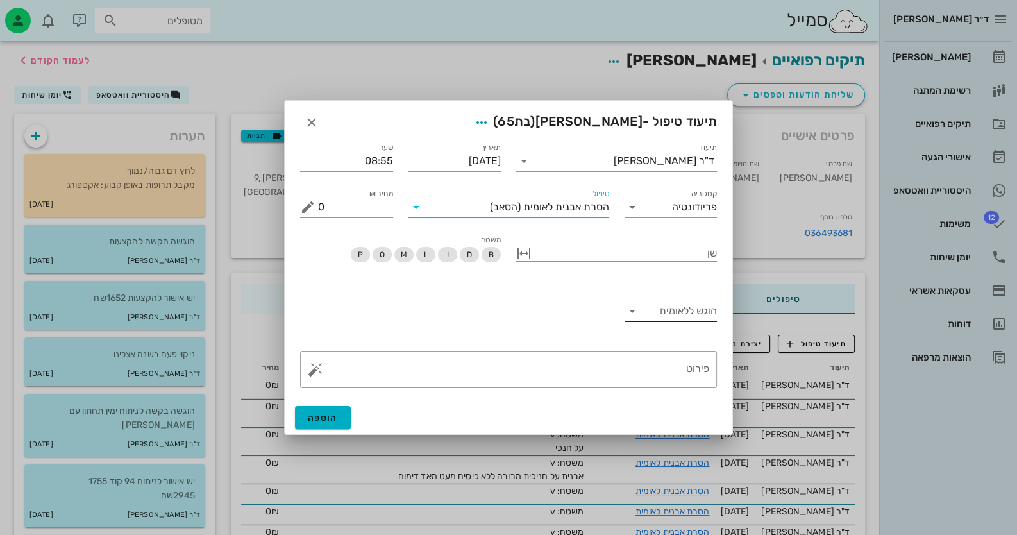
click at [692, 319] on input "הוגש ללאומית" at bounding box center [681, 311] width 72 height 21
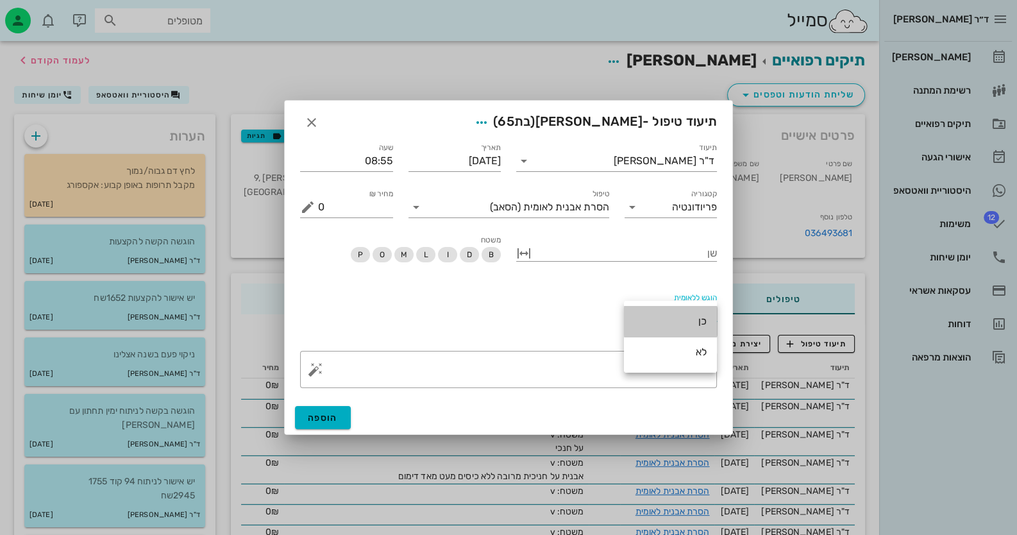
click at [692, 319] on div "כן" at bounding box center [670, 321] width 72 height 12
click at [319, 376] on button "button" at bounding box center [315, 369] width 15 height 15
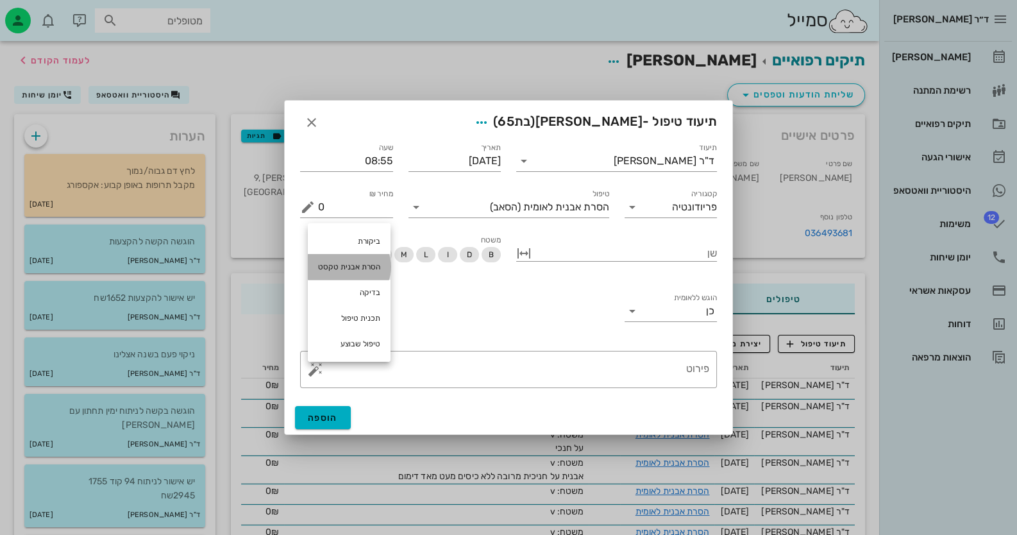
click at [354, 271] on div "הסרת אבנית טקסט" at bounding box center [349, 267] width 83 height 26
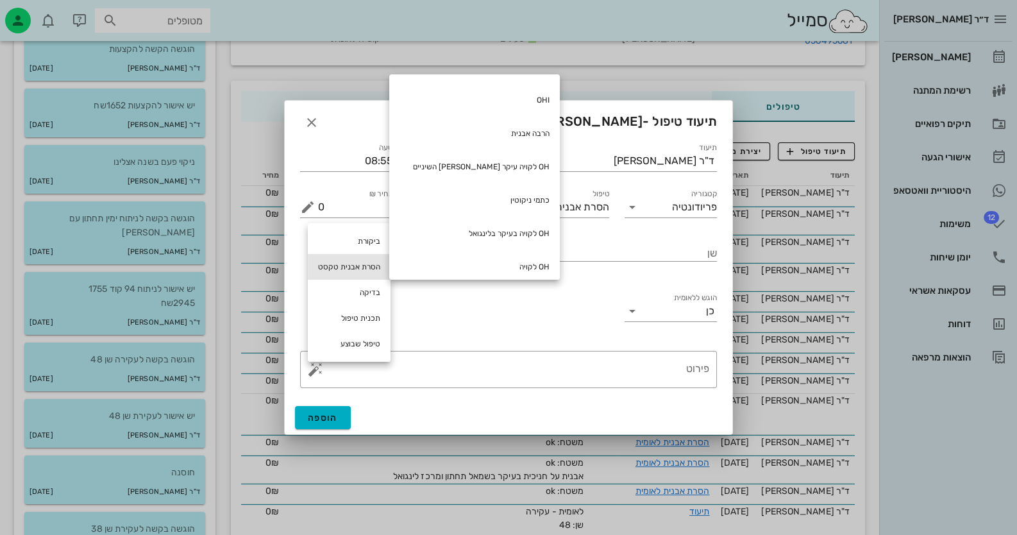
scroll to position [10, 0]
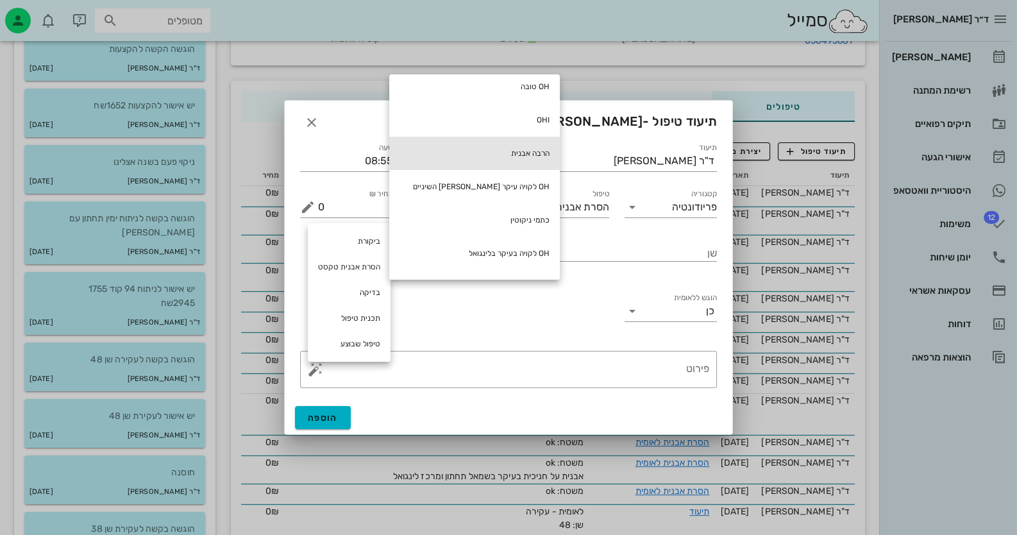
click at [468, 153] on div "הרבה אבנית" at bounding box center [474, 153] width 171 height 33
type textarea "הרבה אבנית"
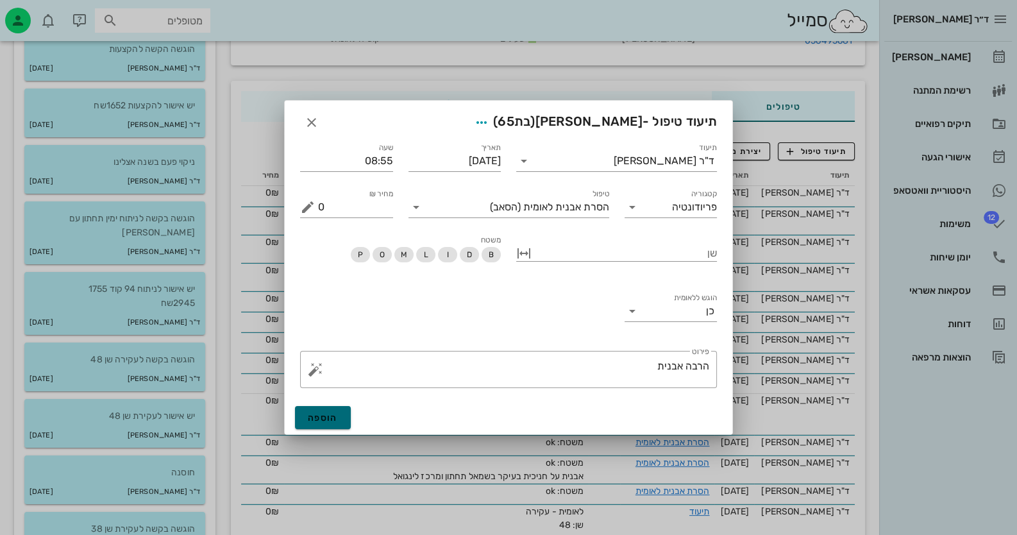
click at [325, 422] on span "הוספה" at bounding box center [323, 417] width 30 height 11
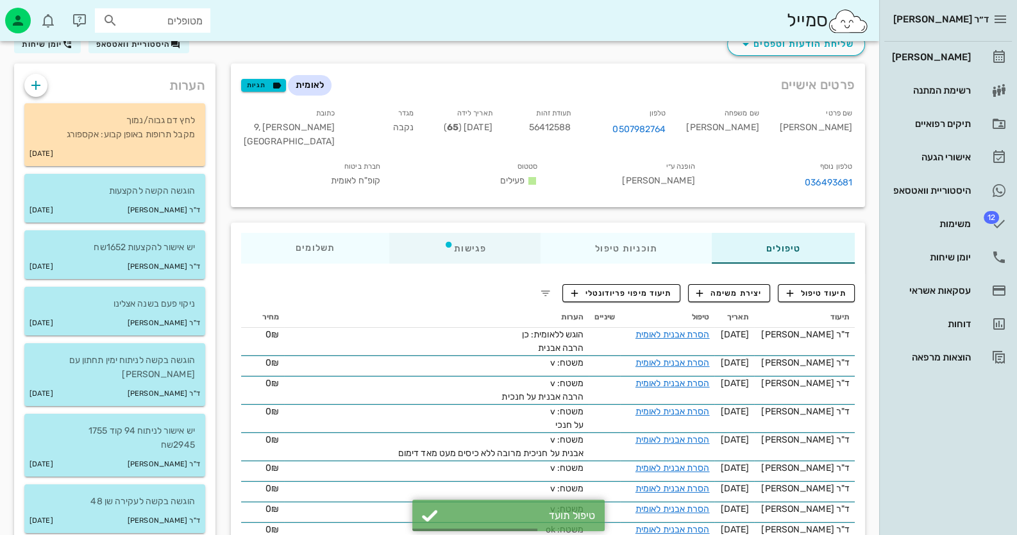
scroll to position [0, 0]
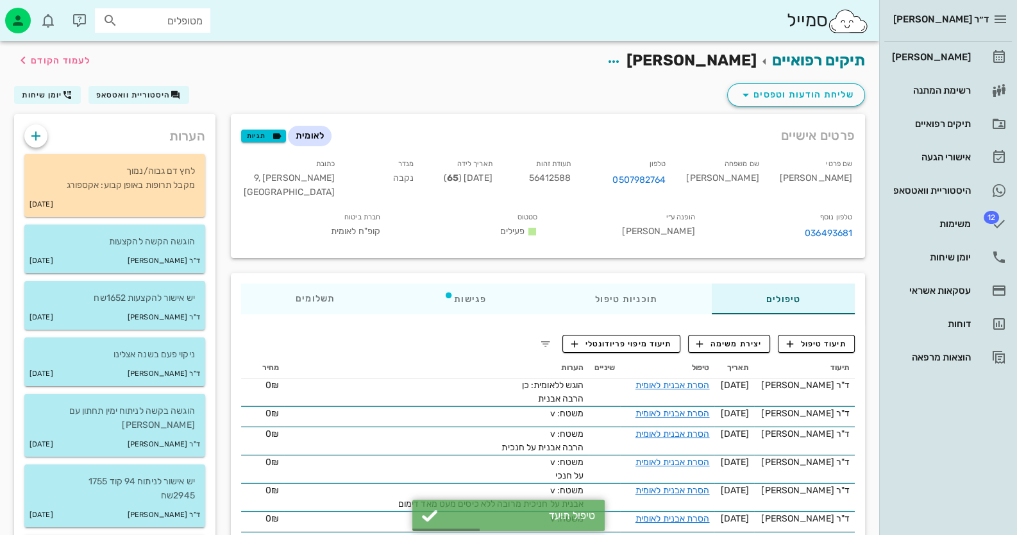
click at [571, 179] on span "56412588" at bounding box center [550, 177] width 42 height 11
copy span "56412588"
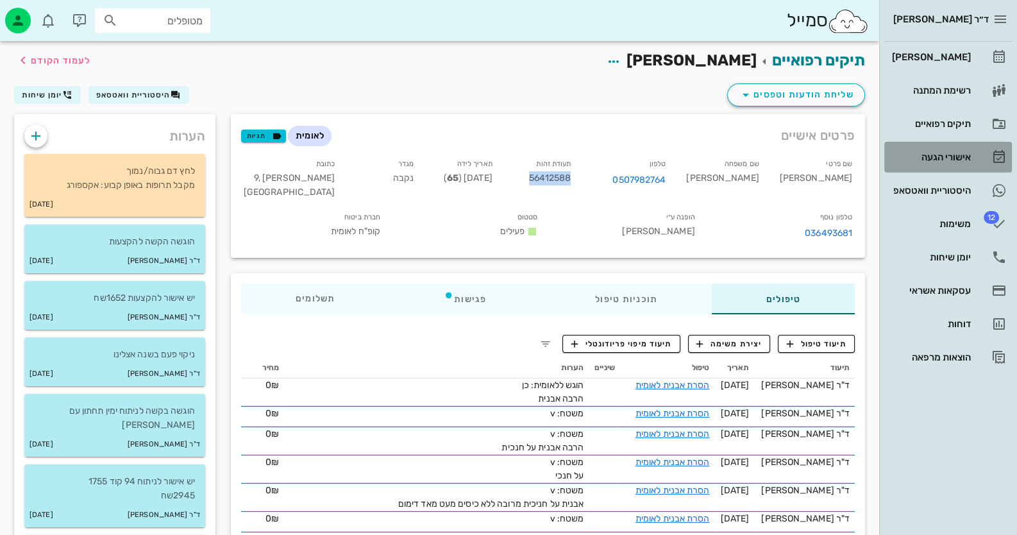
click at [954, 158] on div "אישורי הגעה" at bounding box center [929, 157] width 81 height 10
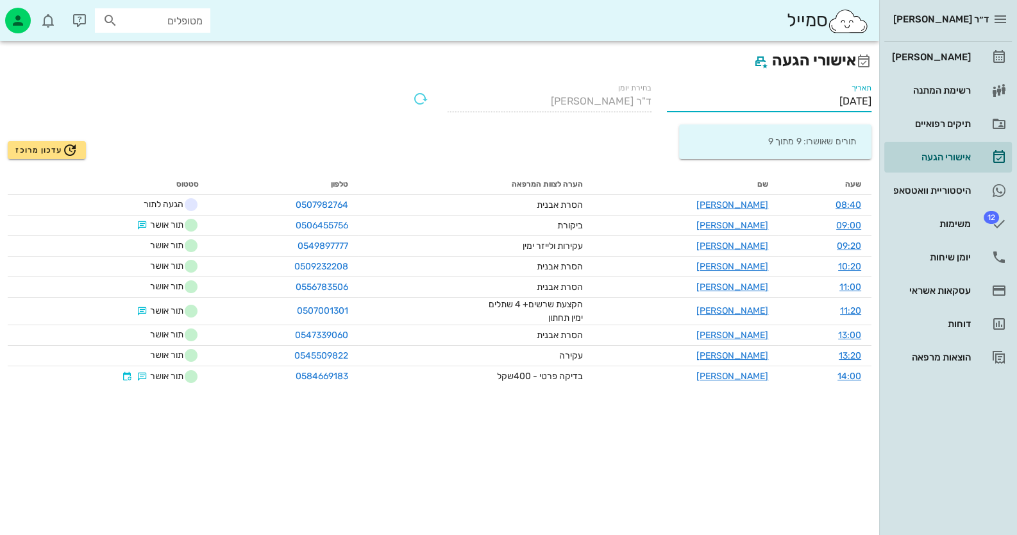
click at [857, 95] on input "[DATE]" at bounding box center [769, 101] width 204 height 21
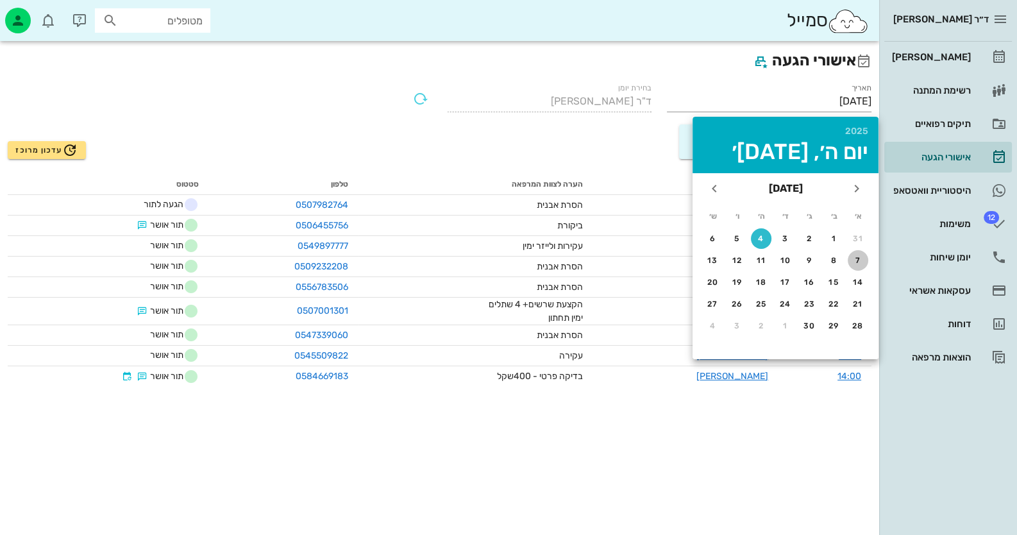
click at [859, 258] on div "7" at bounding box center [857, 260] width 21 height 9
type input "[DATE]"
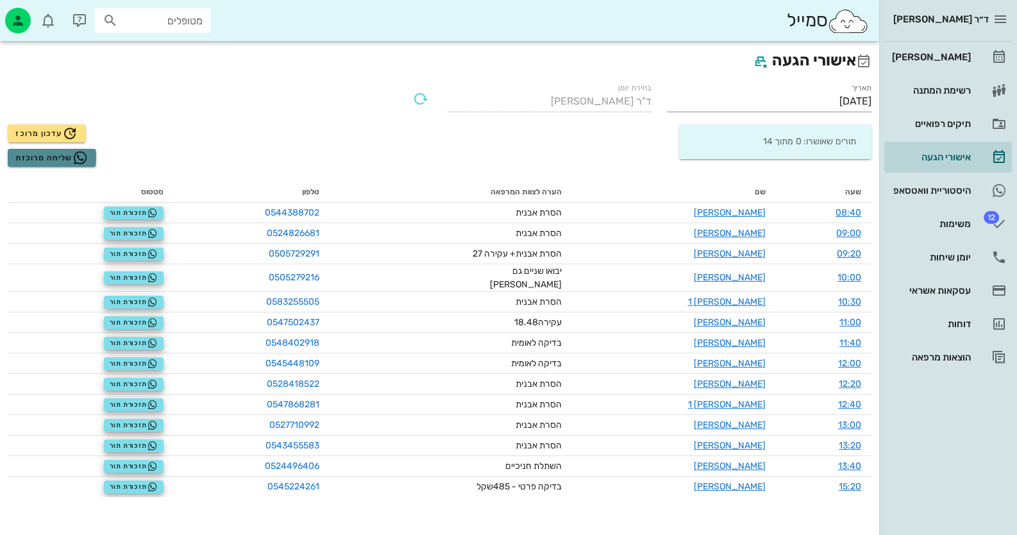
click at [22, 154] on span "שליחה מרוכזת" at bounding box center [51, 157] width 72 height 15
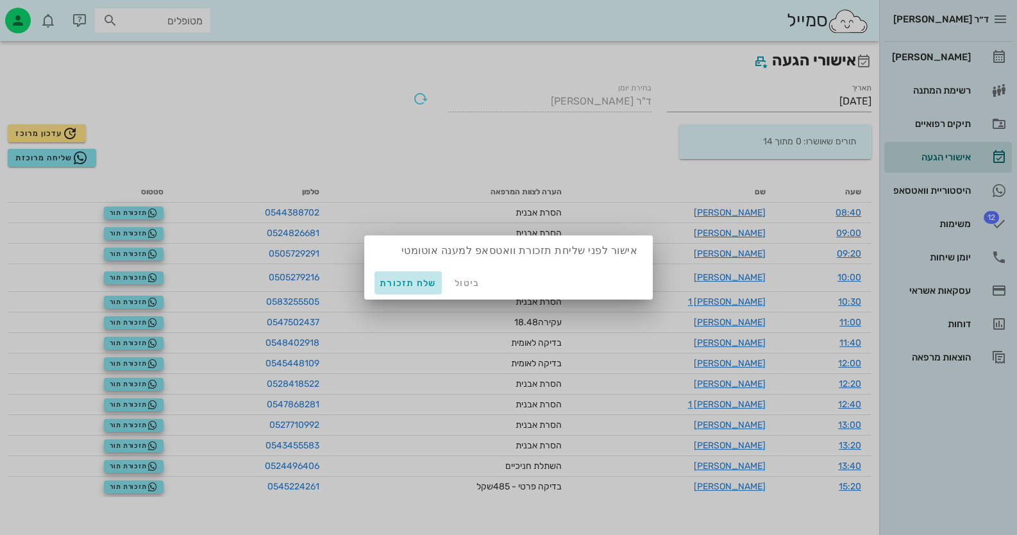
click at [392, 281] on span "שלח תזכורת" at bounding box center [407, 283] width 57 height 11
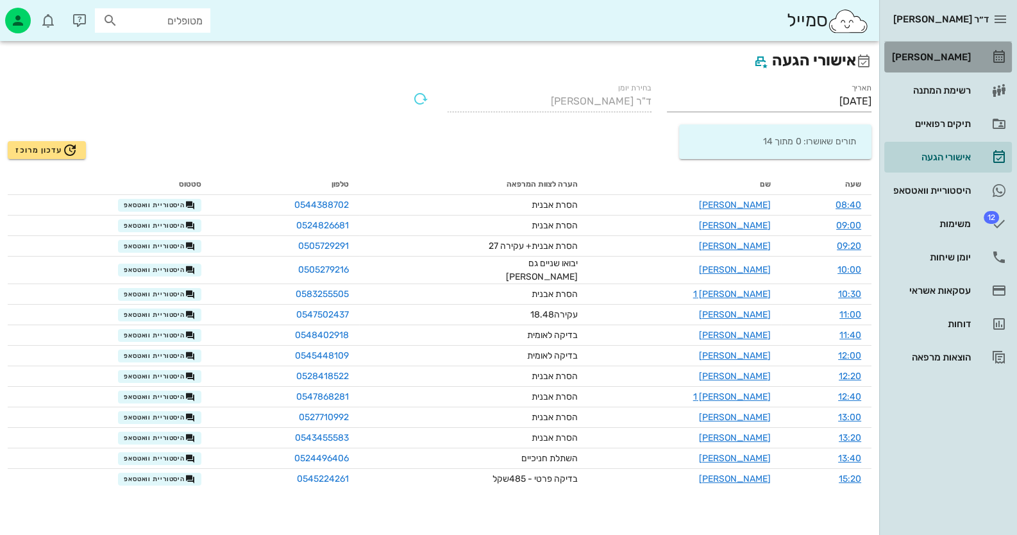
click at [958, 56] on div "[PERSON_NAME]" at bounding box center [929, 57] width 81 height 10
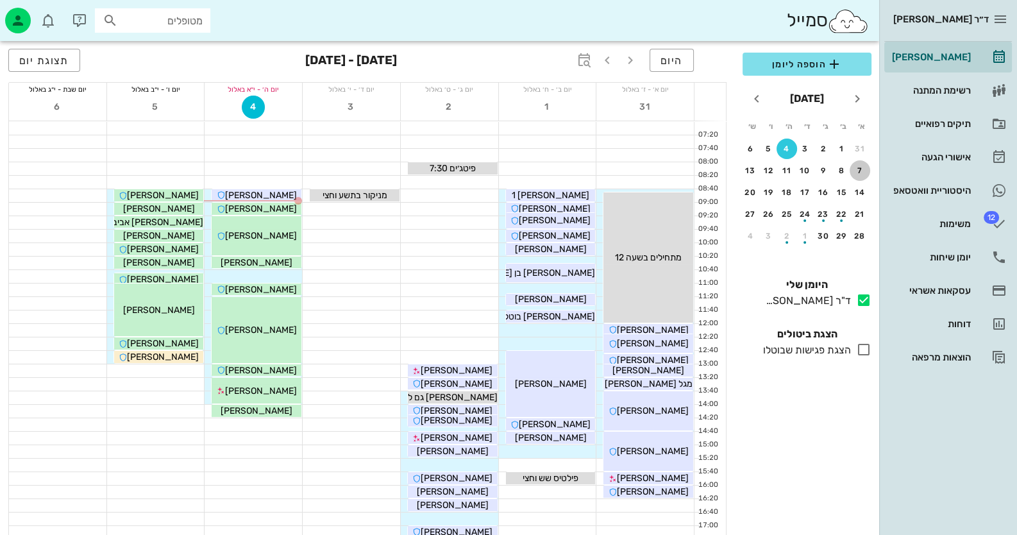
click at [859, 166] on div "7" at bounding box center [859, 170] width 21 height 9
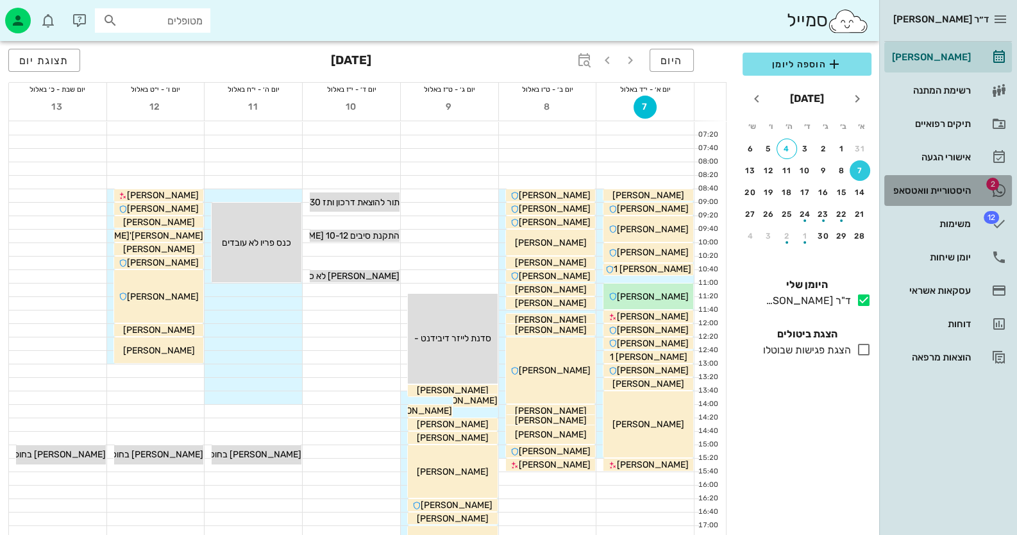
click at [947, 178] on link "2 היסטוריית וואטסאפ" at bounding box center [948, 190] width 128 height 31
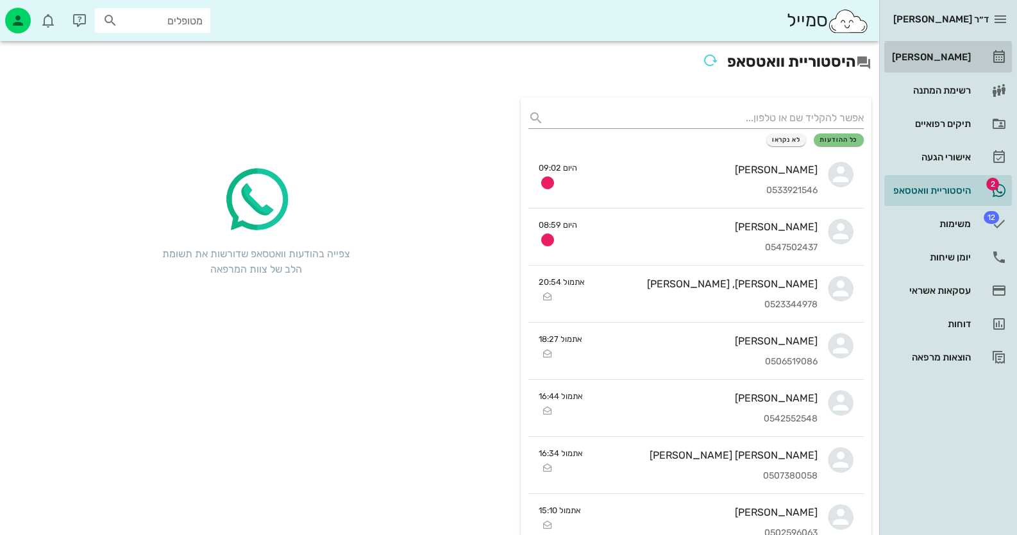
click at [948, 57] on div "[PERSON_NAME]" at bounding box center [929, 57] width 81 height 10
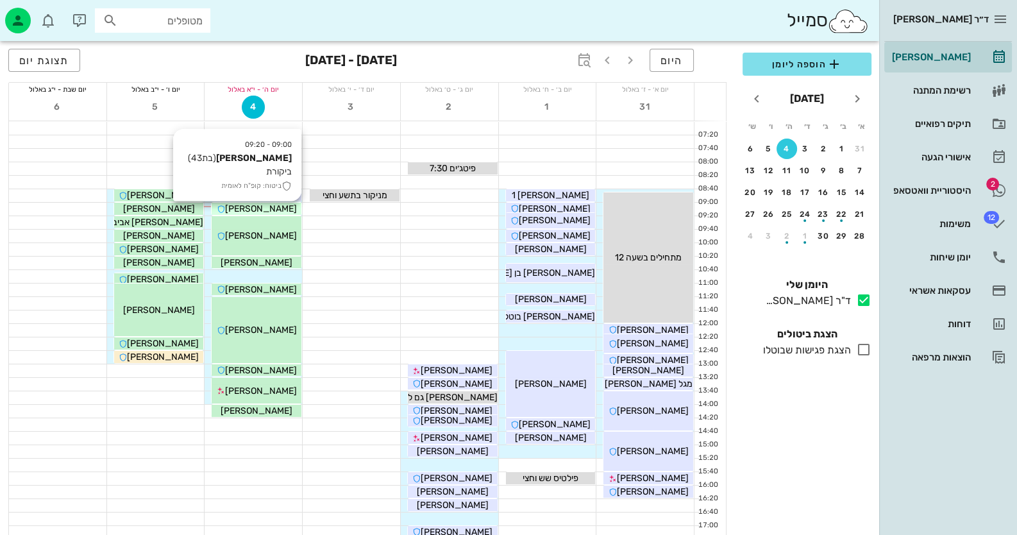
click at [262, 212] on span "[PERSON_NAME]" at bounding box center [261, 208] width 72 height 11
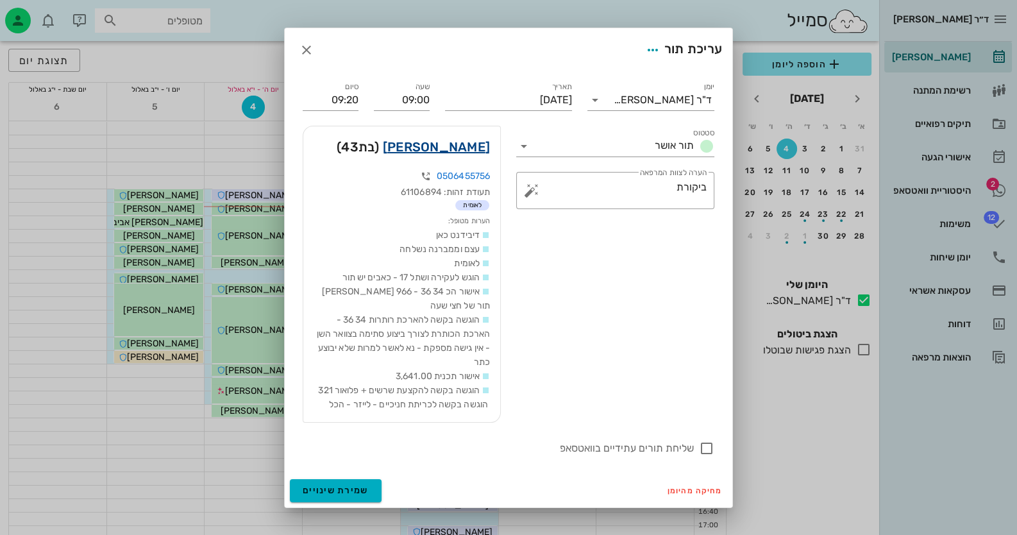
click at [447, 150] on link "[PERSON_NAME]" at bounding box center [436, 147] width 107 height 21
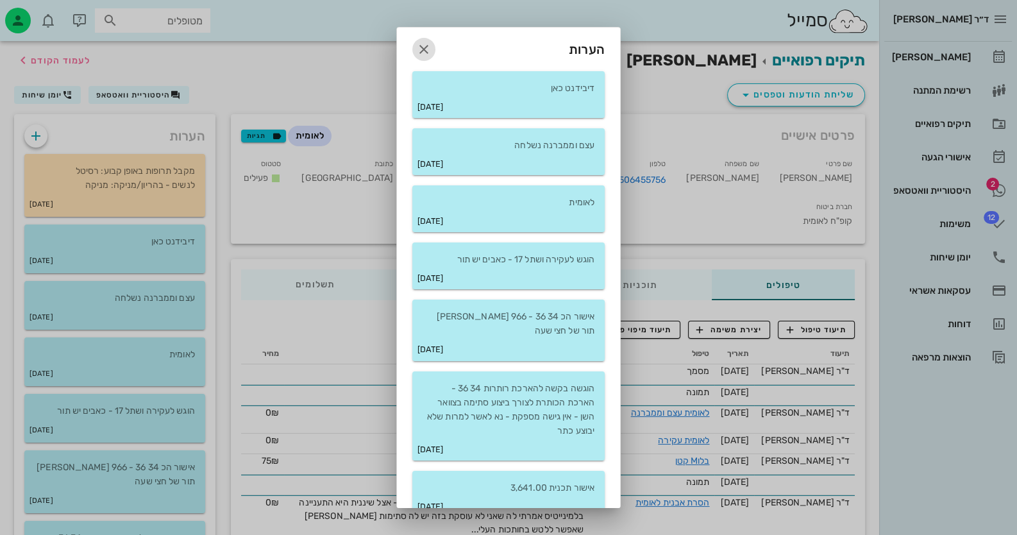
click at [429, 54] on icon "button" at bounding box center [423, 49] width 15 height 15
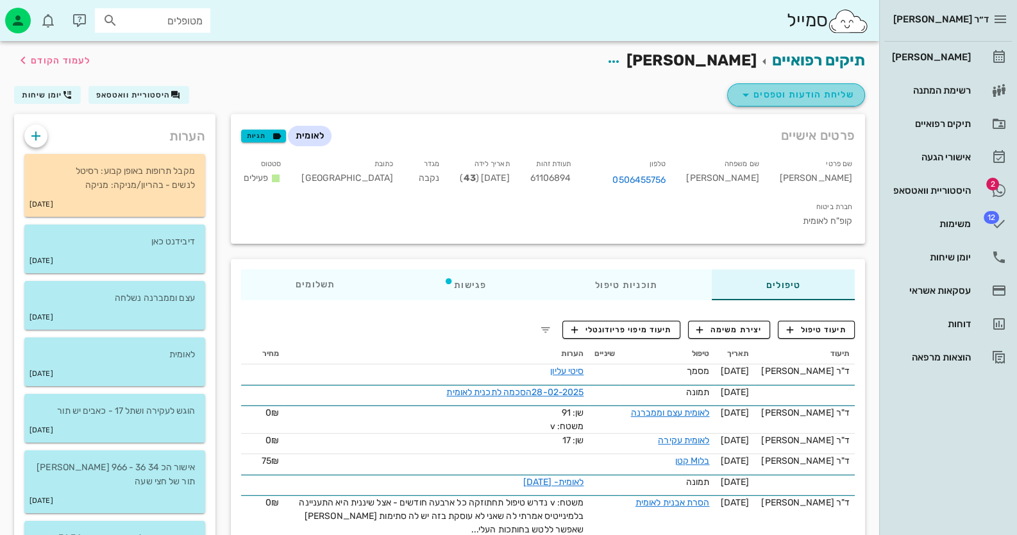
click at [831, 96] on span "שליחת הודעות וטפסים" at bounding box center [796, 94] width 116 height 15
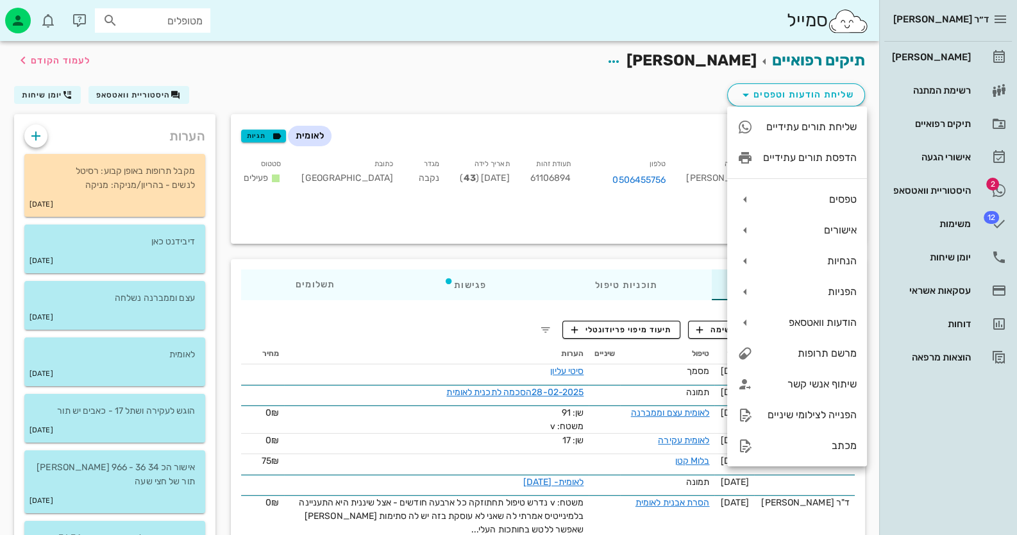
click at [423, 86] on div "שליחת הודעות וטפסים היסטוריית וואטסאפ יומן שיחות" at bounding box center [439, 97] width 866 height 33
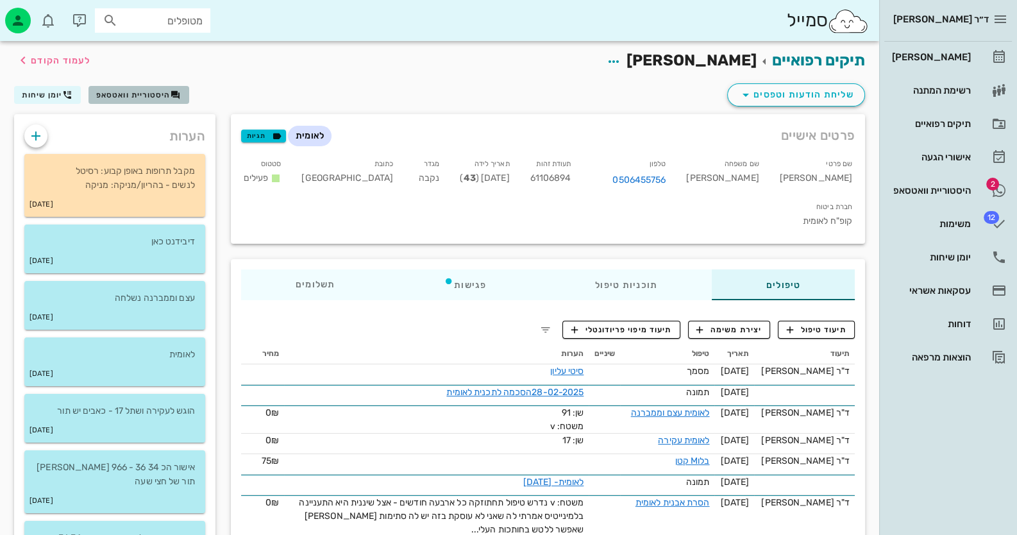
click at [110, 99] on button "היסטוריית וואטסאפ" at bounding box center [138, 95] width 101 height 18
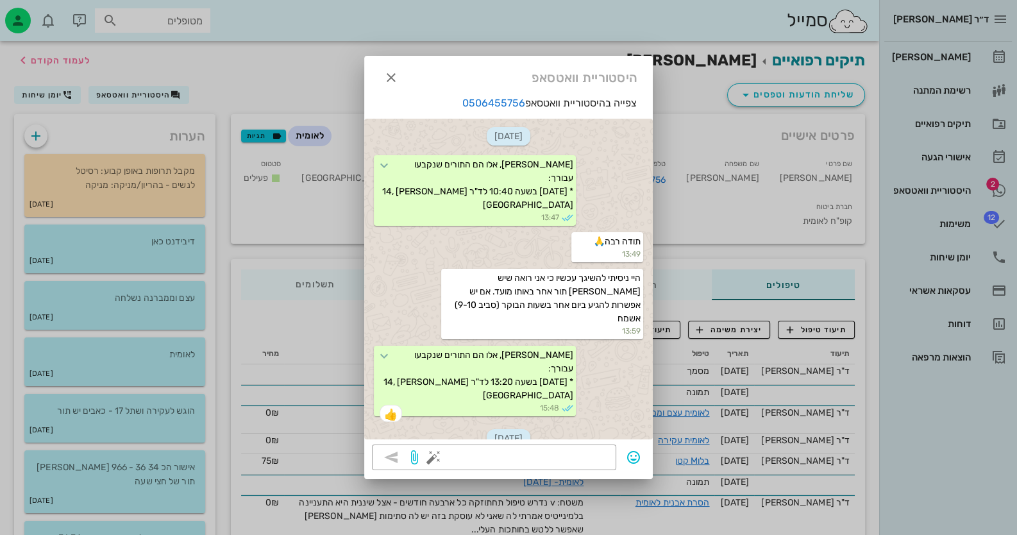
scroll to position [508, 0]
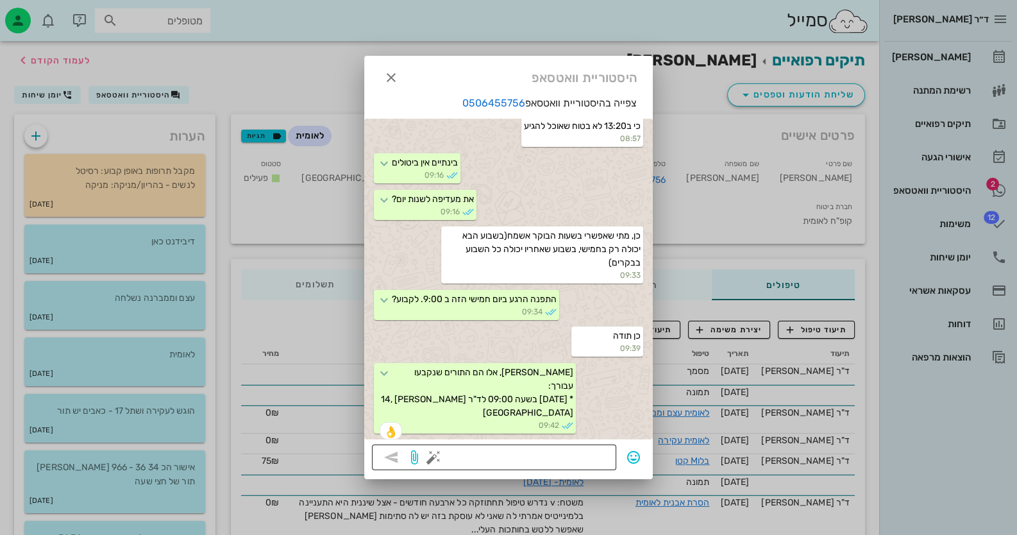
click at [432, 458] on button "button" at bounding box center [433, 456] width 15 height 15
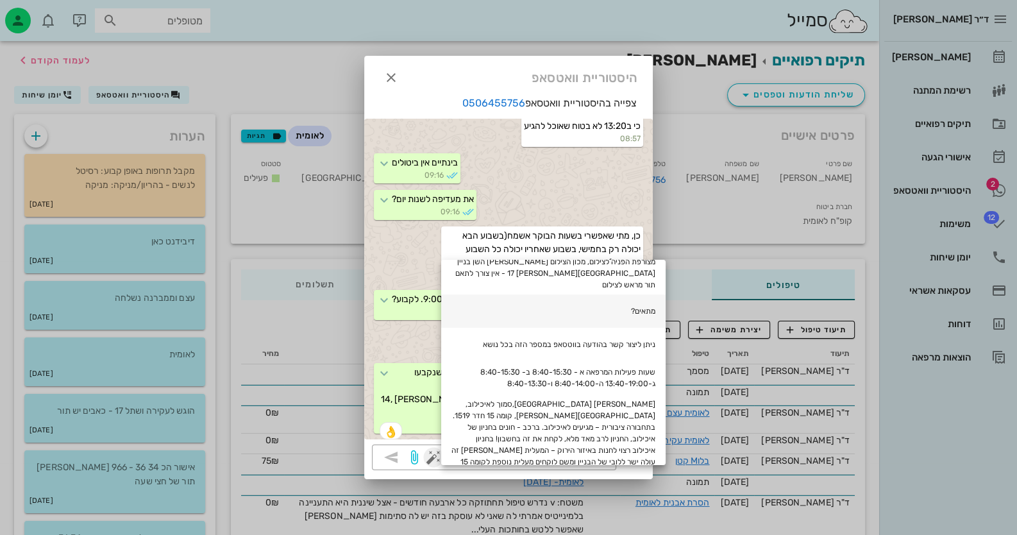
scroll to position [192, 0]
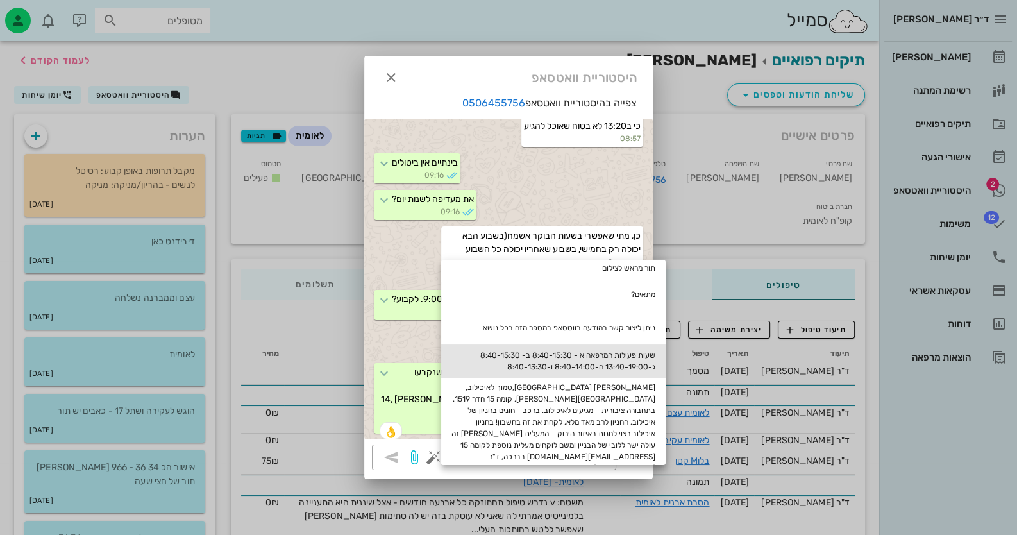
click at [636, 344] on div "שעות פעילות המרפאה א - 8:40-15:30 ב- 8:40-15:30 ג-13:40-19:00 ה-8:40-14:00 ו-8:…" at bounding box center [553, 360] width 224 height 33
type textarea "שעות פעילות המרפאה א - 8:40-15:30 ב- 8:40-15:30 ג-13:40-19:00 ה-8:40-14:00 ו-8:…"
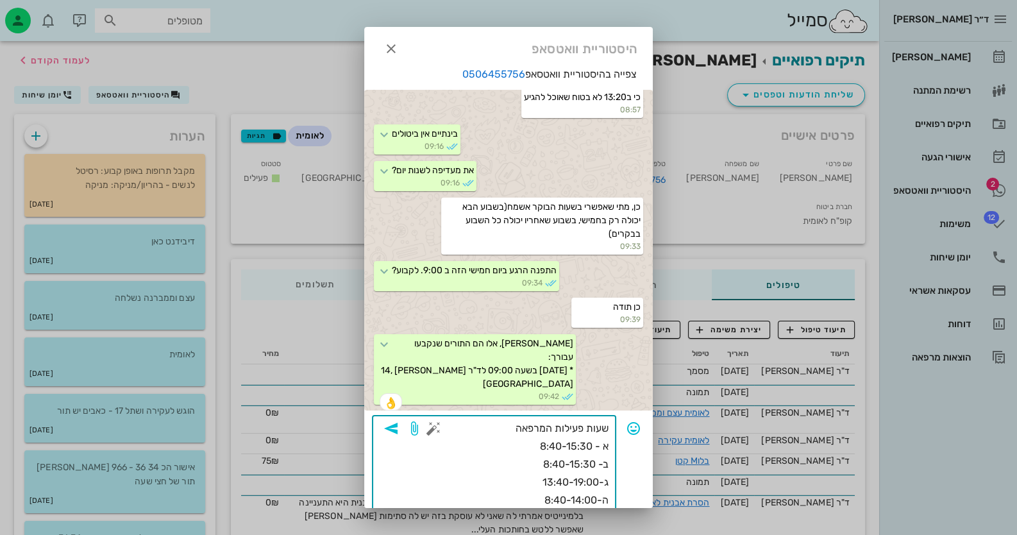
scroll to position [26, 0]
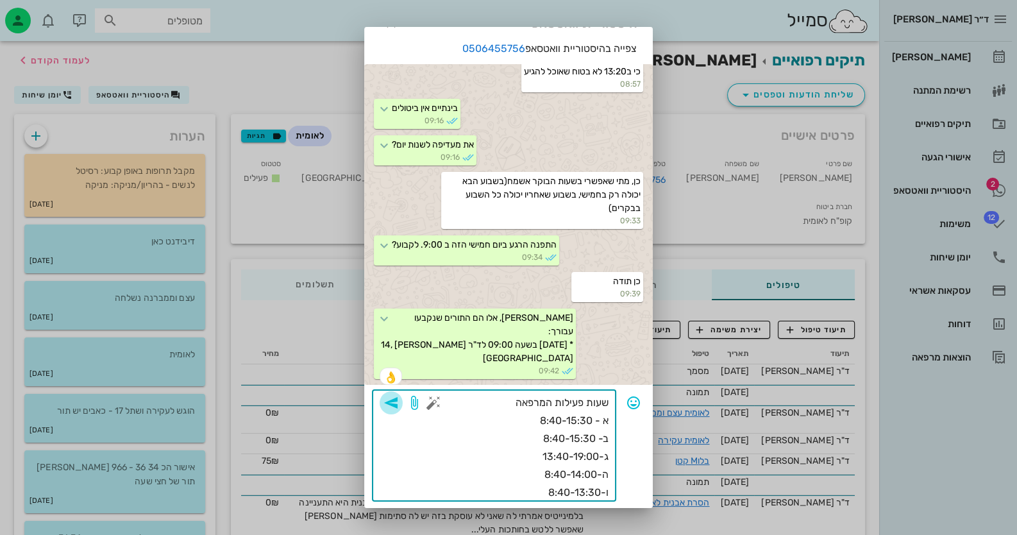
click at [399, 403] on icon "button" at bounding box center [390, 402] width 15 height 15
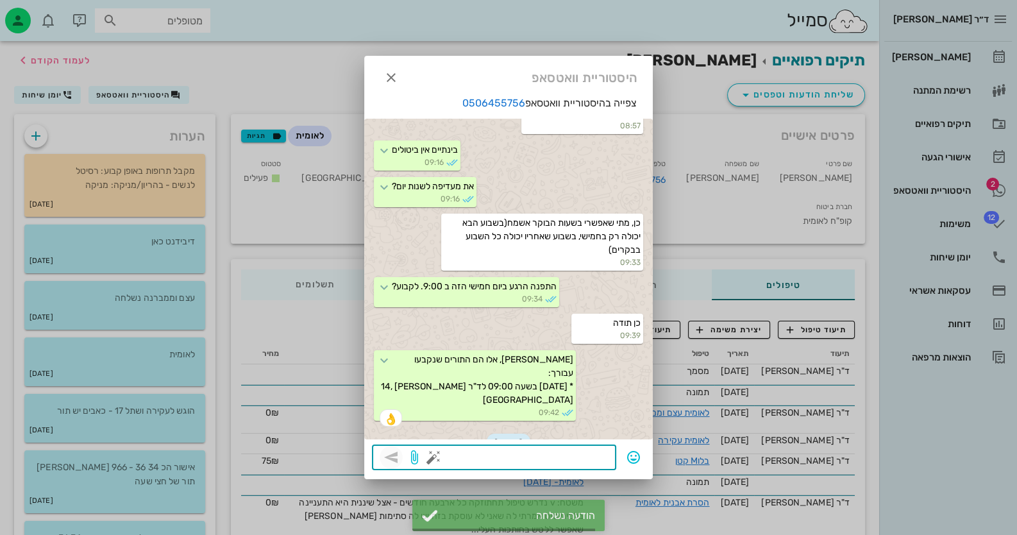
scroll to position [631, 0]
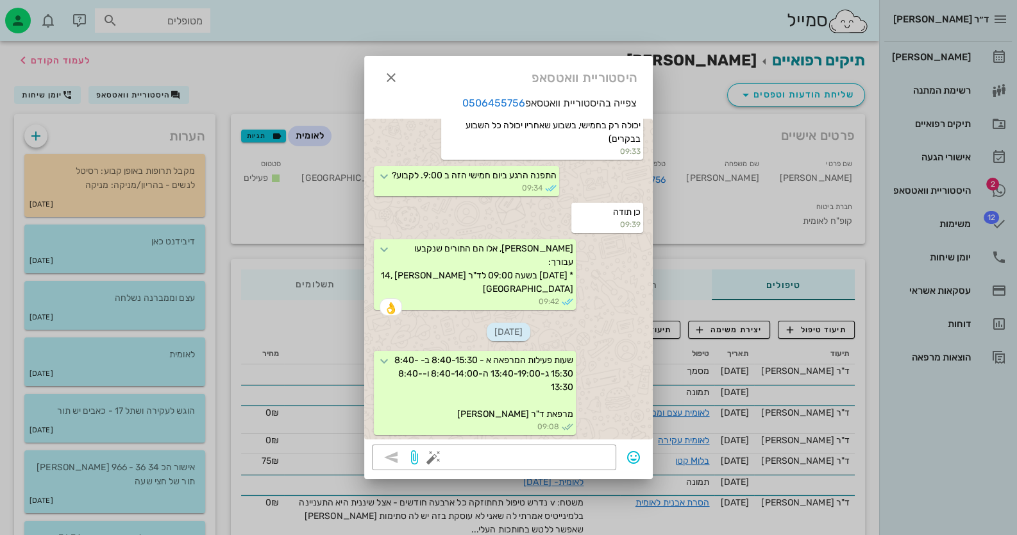
click at [951, 179] on div at bounding box center [508, 267] width 1017 height 535
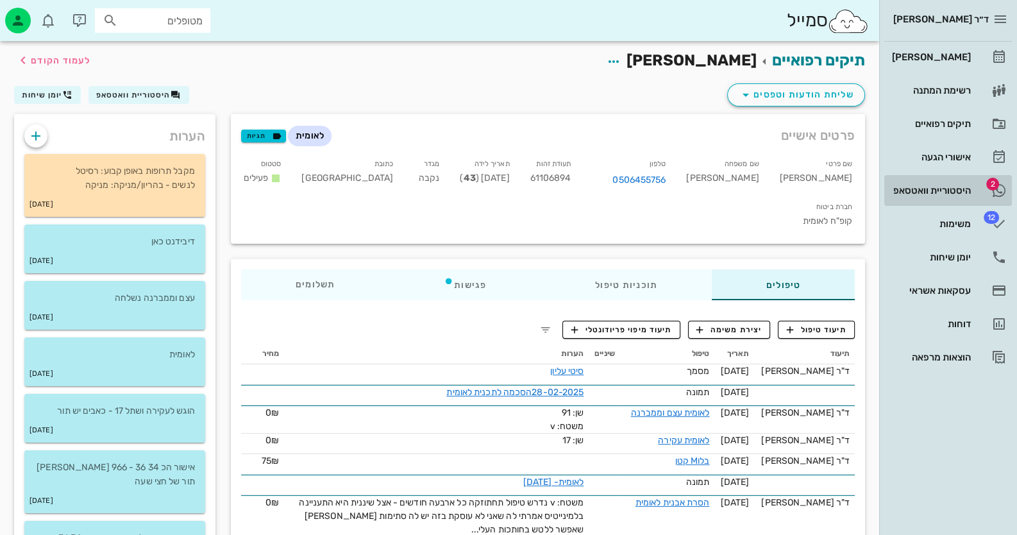
click at [952, 179] on link "2 היסטוריית וואטסאפ" at bounding box center [948, 190] width 128 height 31
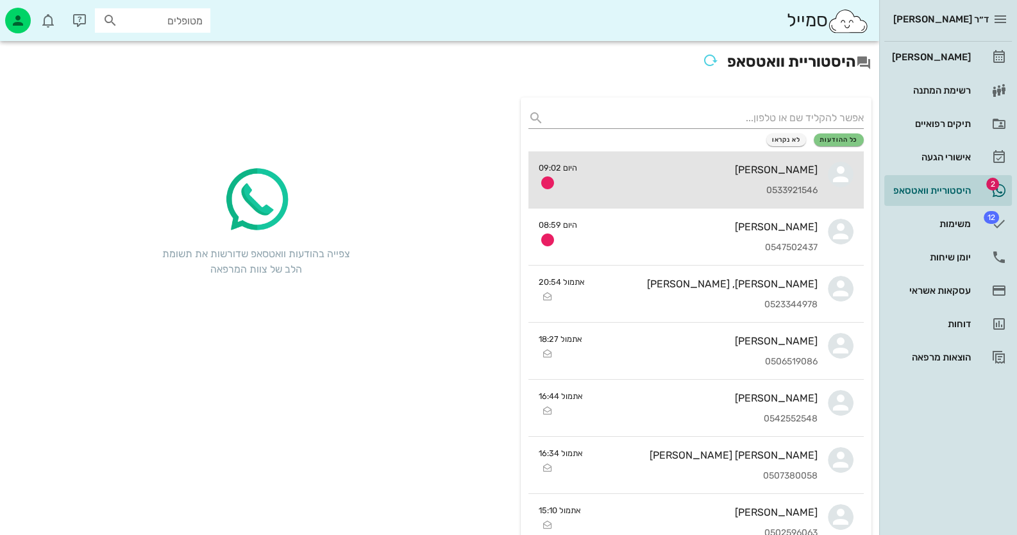
click at [753, 179] on div "[PERSON_NAME] 0533921546" at bounding box center [702, 179] width 230 height 56
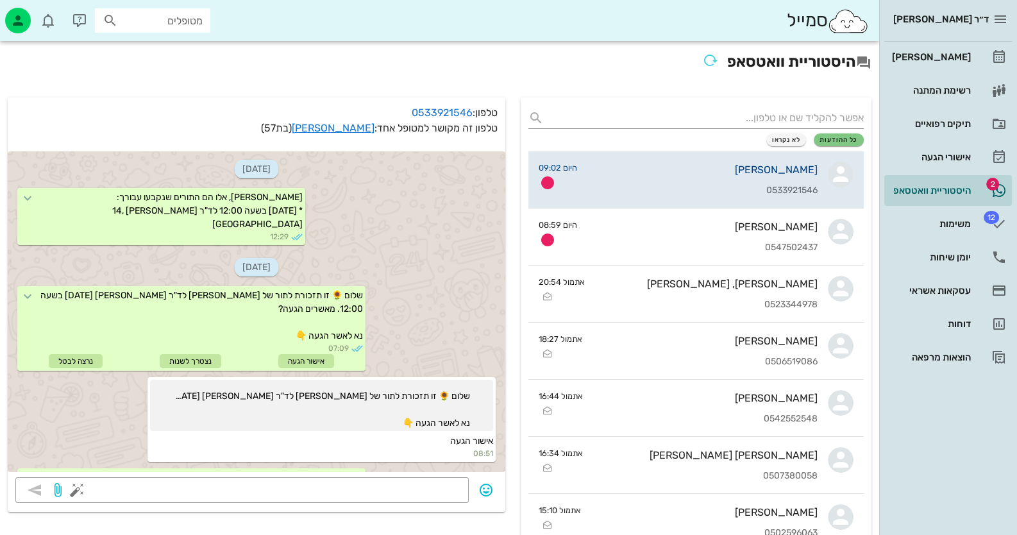
scroll to position [2245, 0]
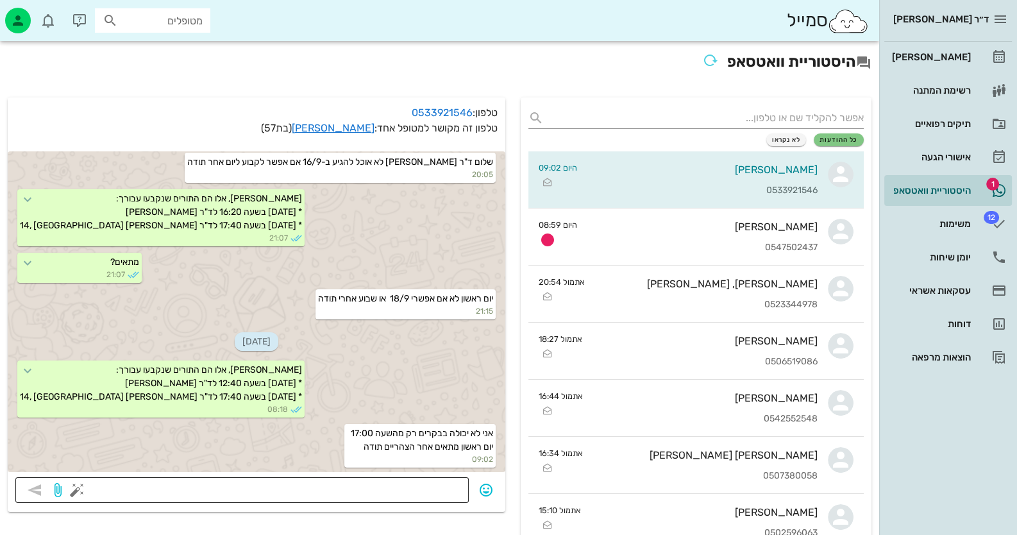
click at [76, 488] on button "button" at bounding box center [76, 489] width 15 height 15
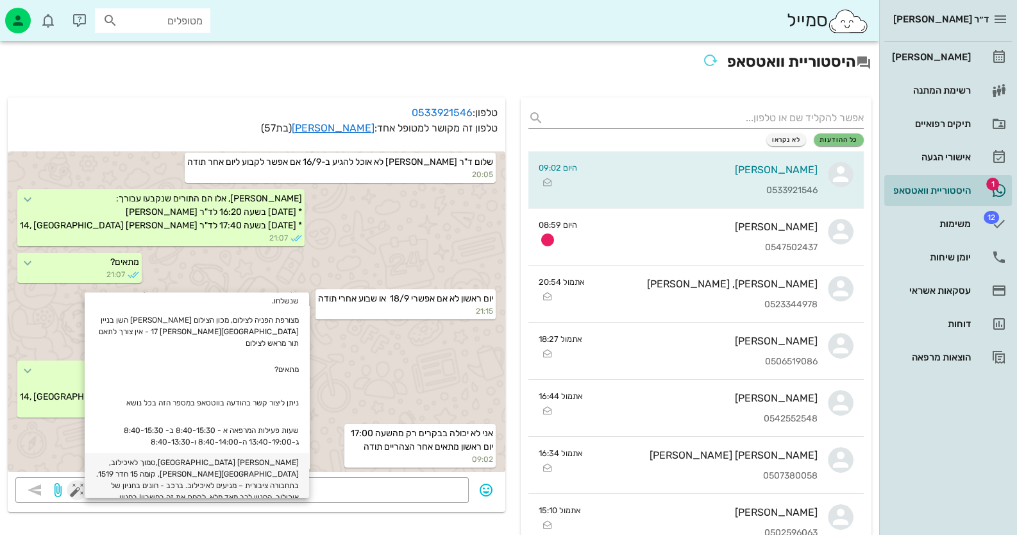
scroll to position [192, 0]
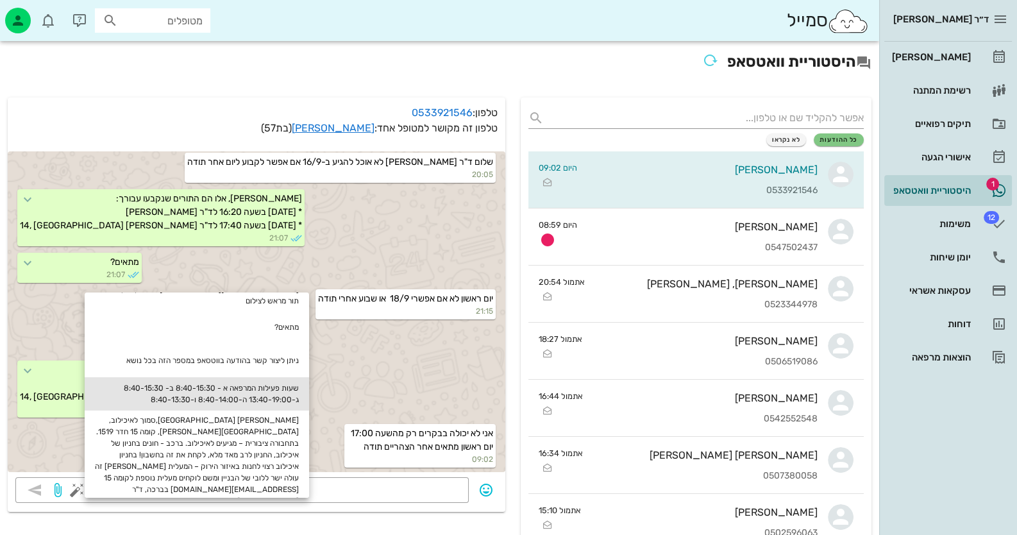
click at [278, 377] on div "שעות פעילות המרפאה א - 8:40-15:30 ב- 8:40-15:30 ג-13:40-19:00 ה-8:40-14:00 ו-8:…" at bounding box center [197, 393] width 224 height 33
type textarea "שעות פעילות המרפאה א - 8:40-15:30 ב- 8:40-15:30 ג-13:40-19:00 ה-8:40-14:00 ו-8:…"
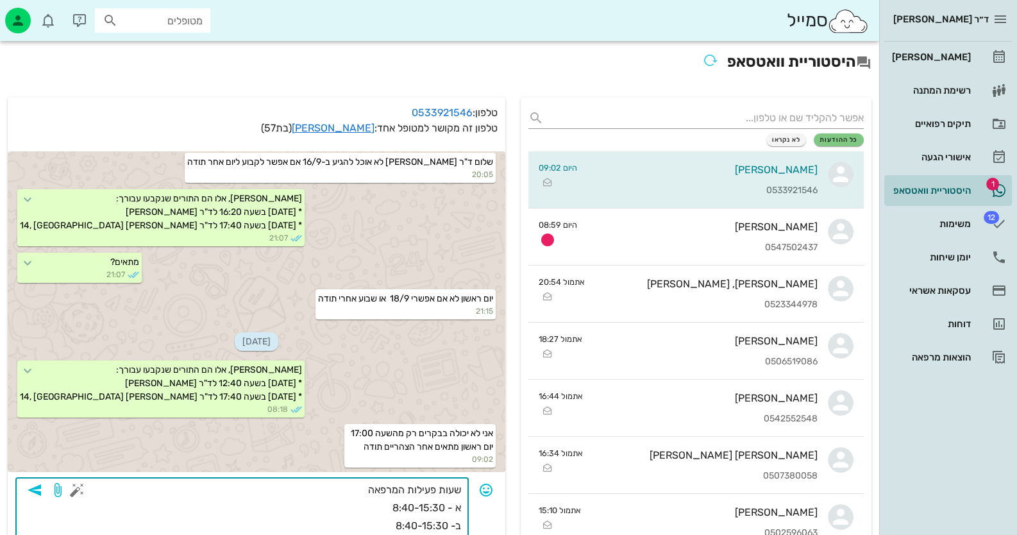
scroll to position [312, 0]
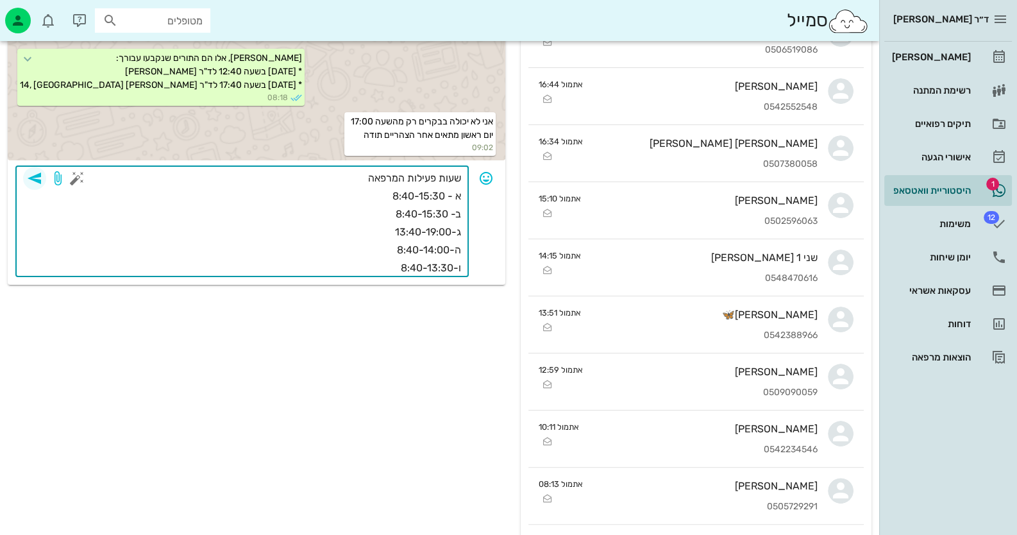
click at [31, 176] on icon "button" at bounding box center [34, 178] width 15 height 15
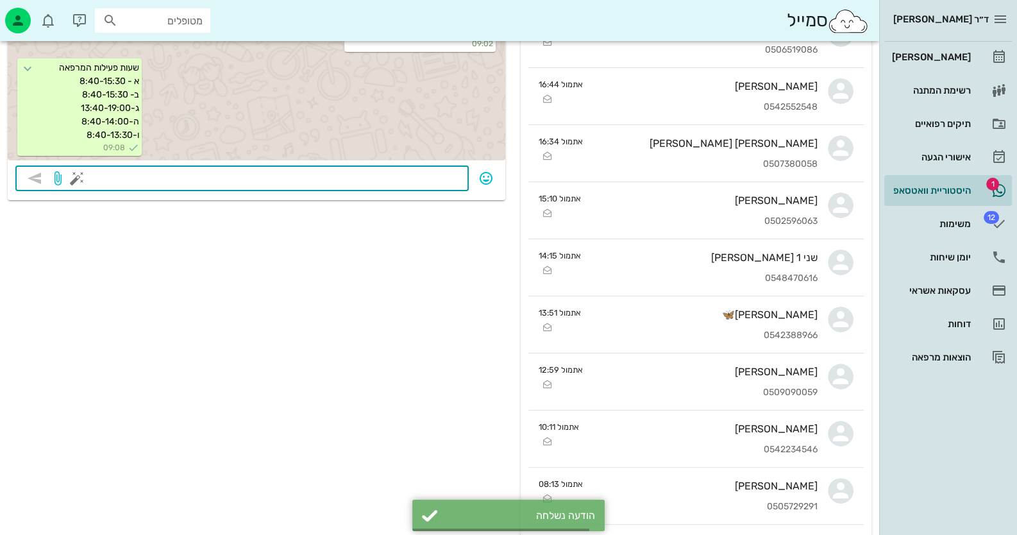
scroll to position [2349, 0]
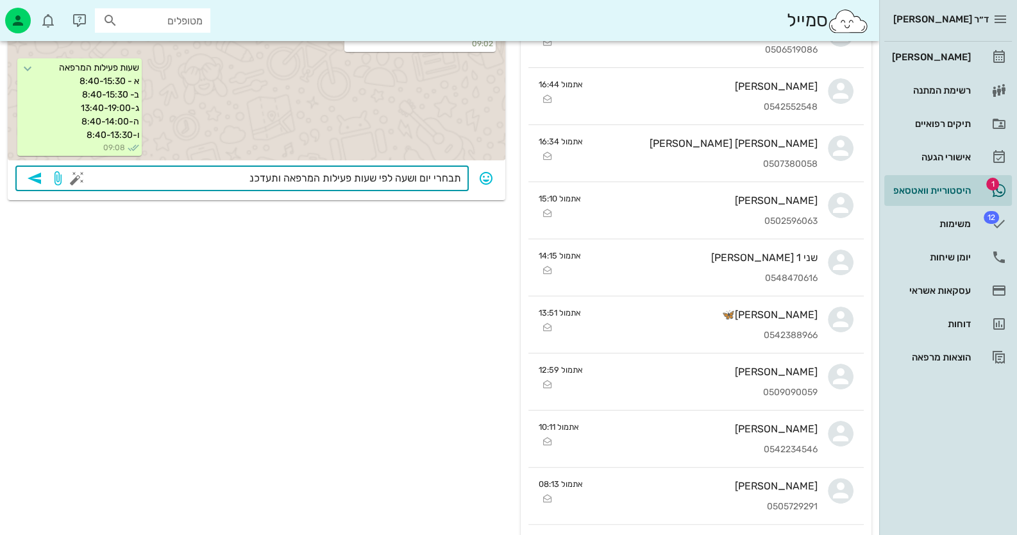
type textarea "תבחרי יום ושעה לפי שעות פעילות המרפאה ותעדכני"
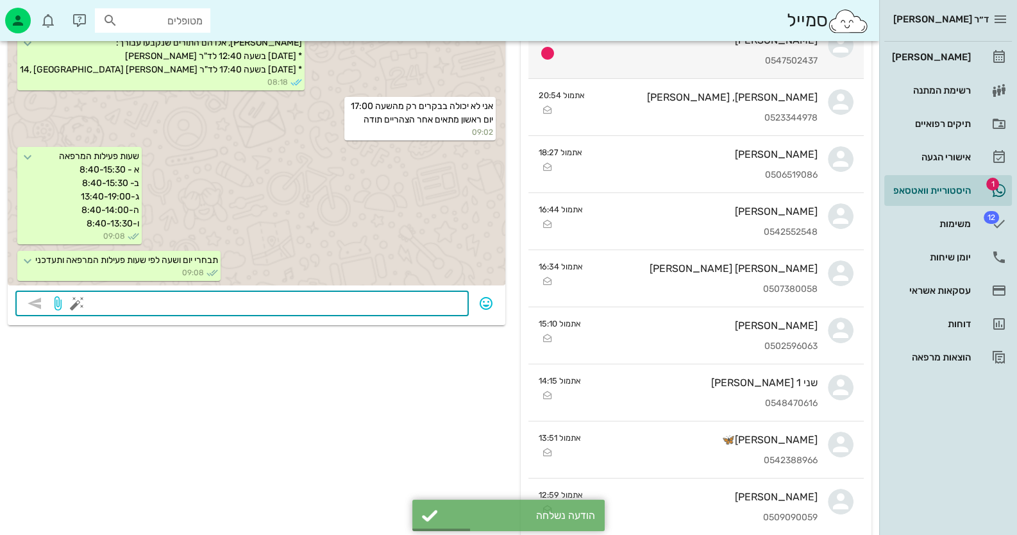
scroll to position [183, 0]
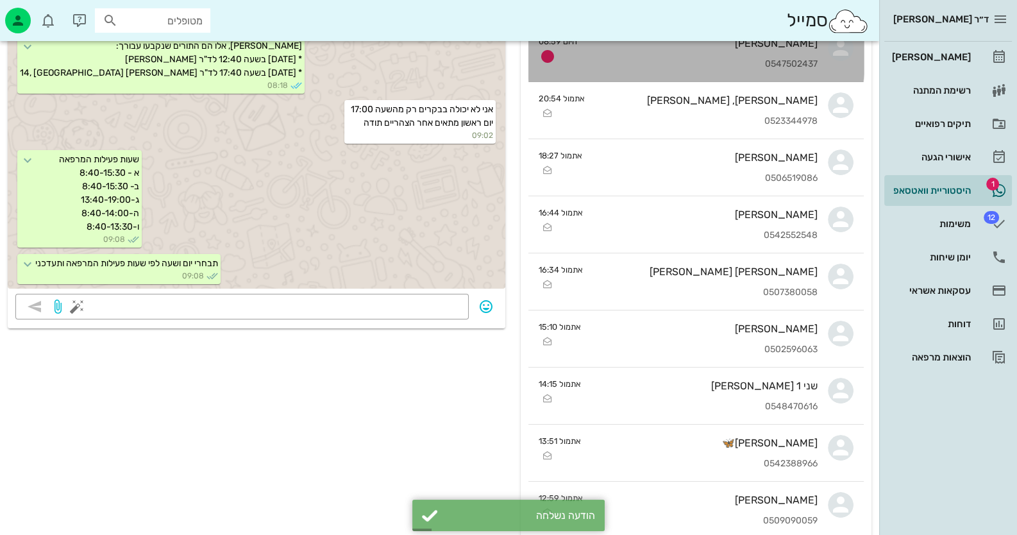
click at [788, 67] on div "0547502437" at bounding box center [702, 64] width 230 height 11
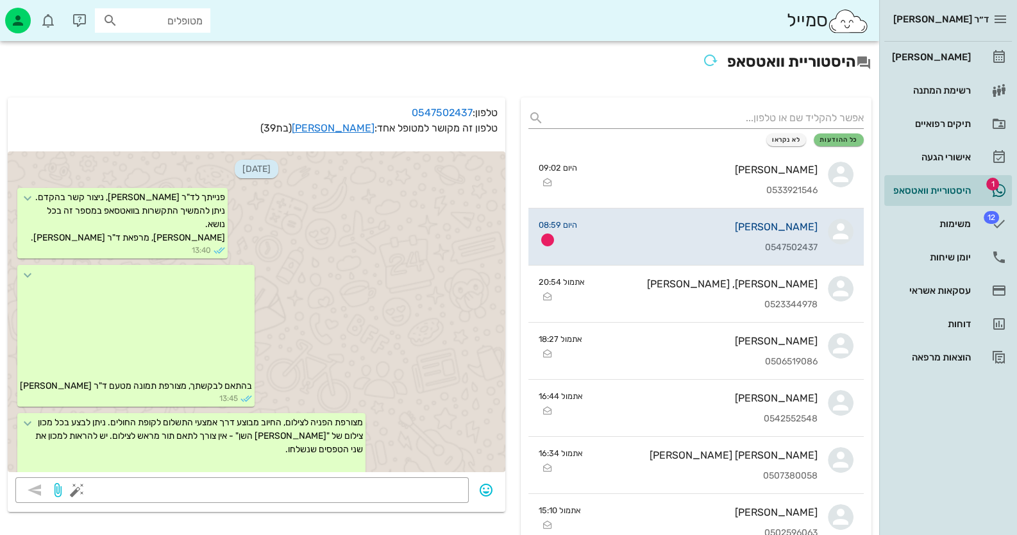
scroll to position [1031, 0]
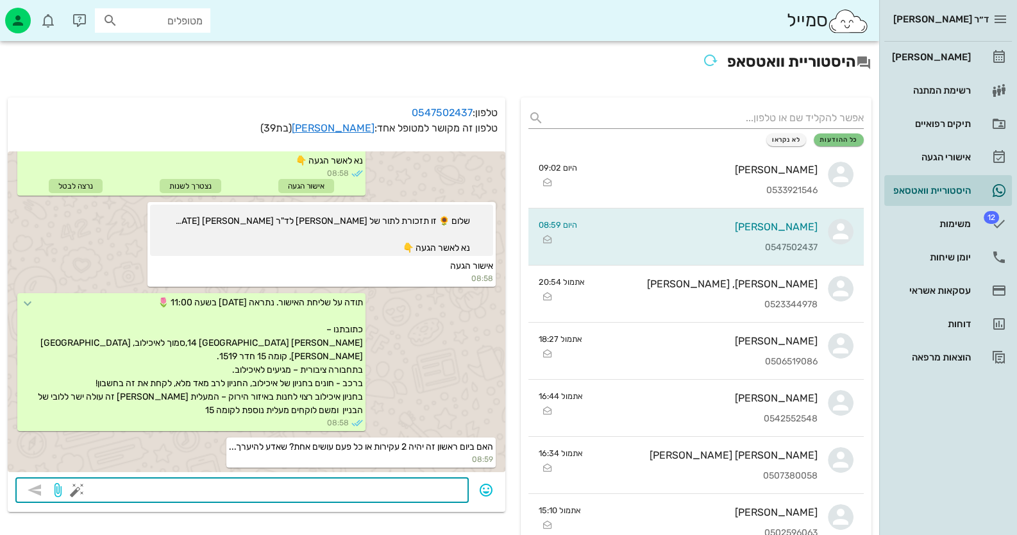
click at [365, 488] on textarea at bounding box center [269, 491] width 381 height 21
type textarea "שתי עקירות"
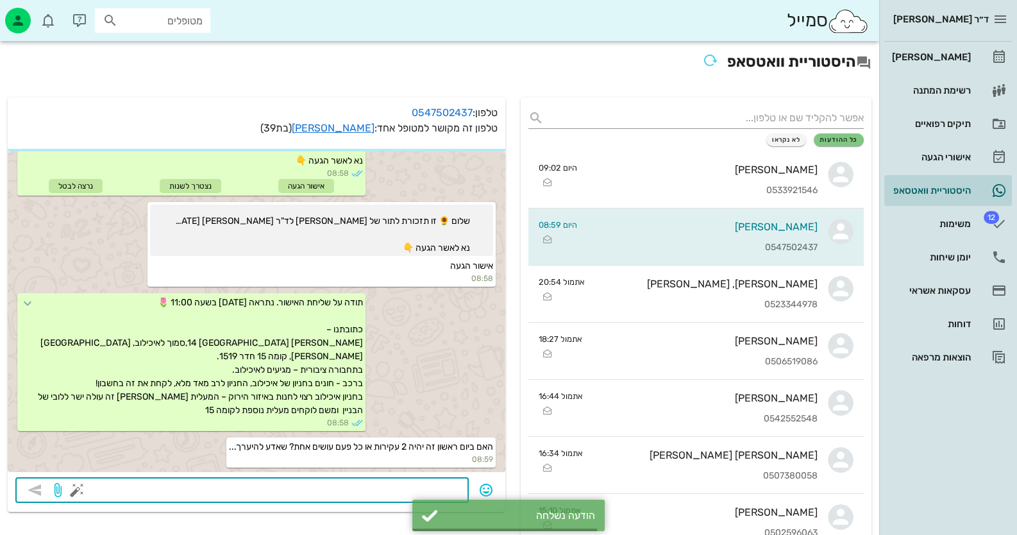
scroll to position [1067, 0]
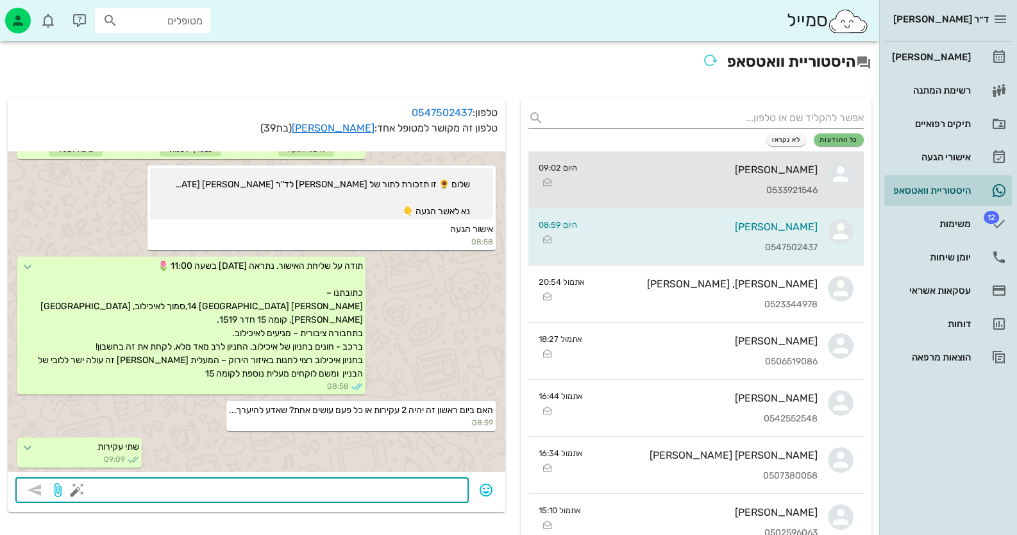
click at [826, 174] on link "[PERSON_NAME] 0533921546 היום 09:02" at bounding box center [695, 179] width 335 height 57
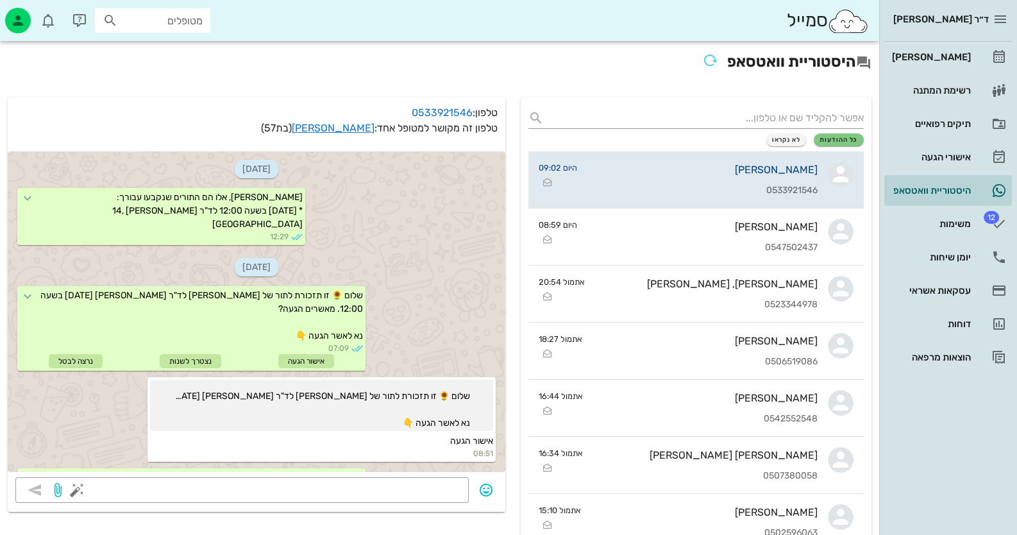
scroll to position [2385, 0]
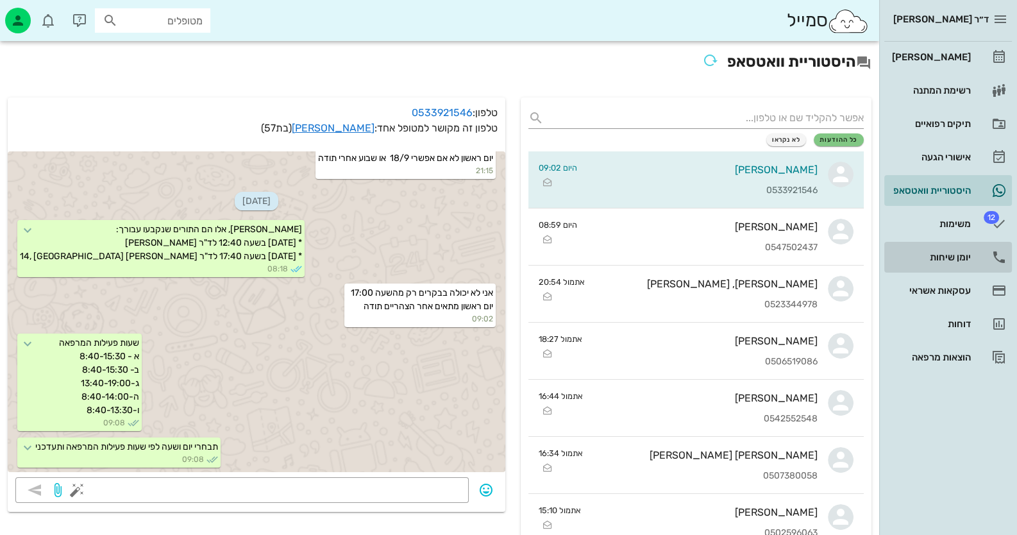
click at [944, 252] on div "יומן שיחות" at bounding box center [929, 257] width 81 height 10
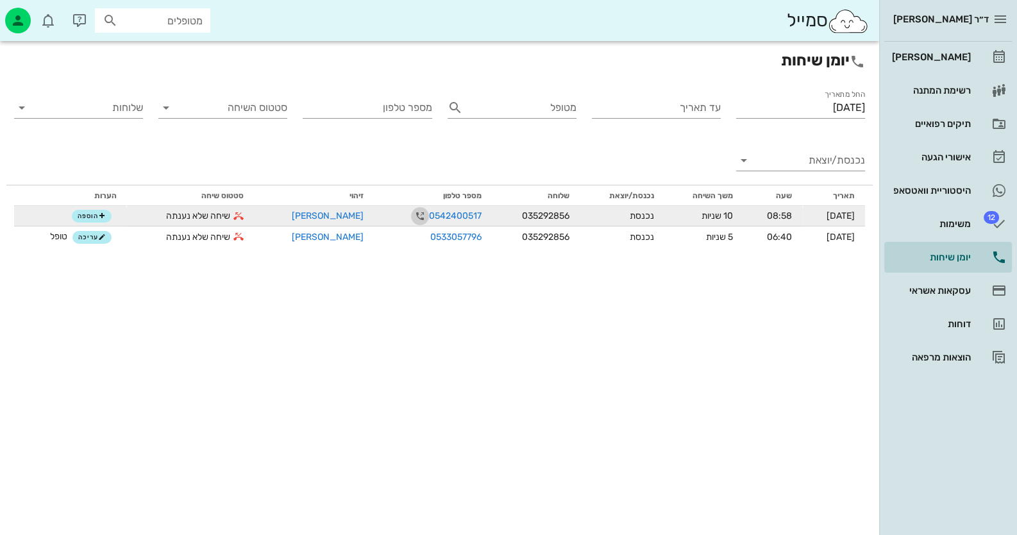
click at [412, 217] on icon "button" at bounding box center [419, 215] width 15 height 15
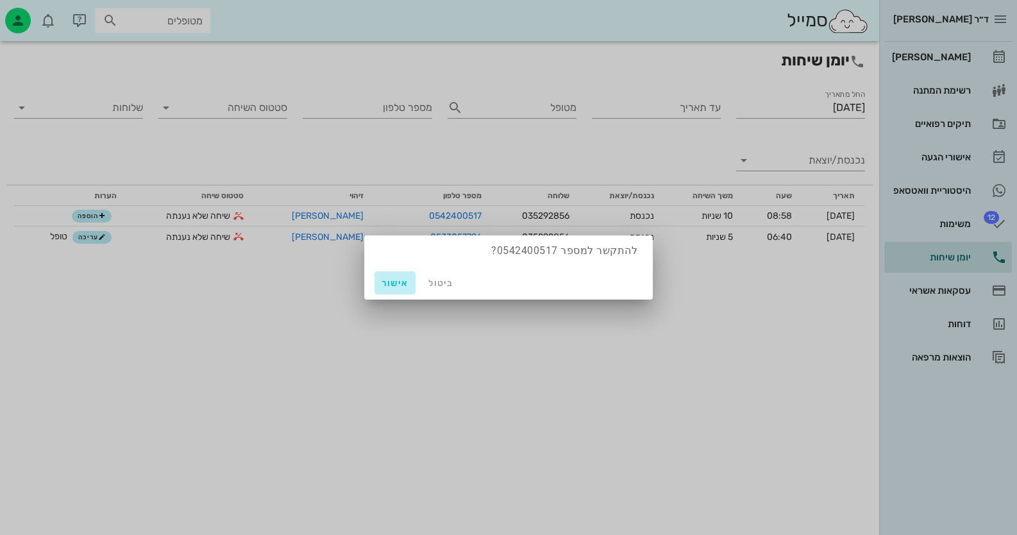
click at [394, 287] on span "אישור" at bounding box center [394, 283] width 31 height 11
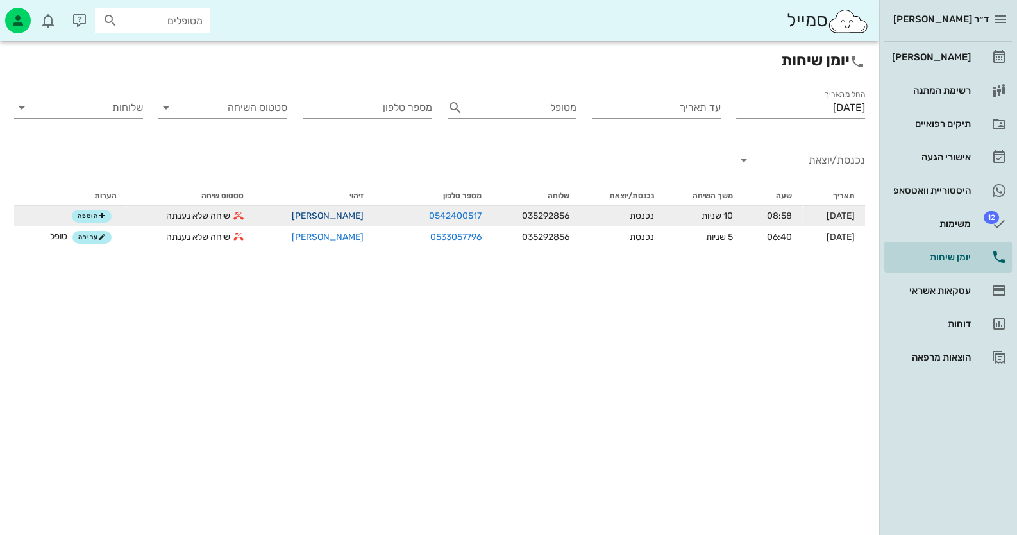
click at [295, 215] on link "[PERSON_NAME]" at bounding box center [328, 215] width 72 height 11
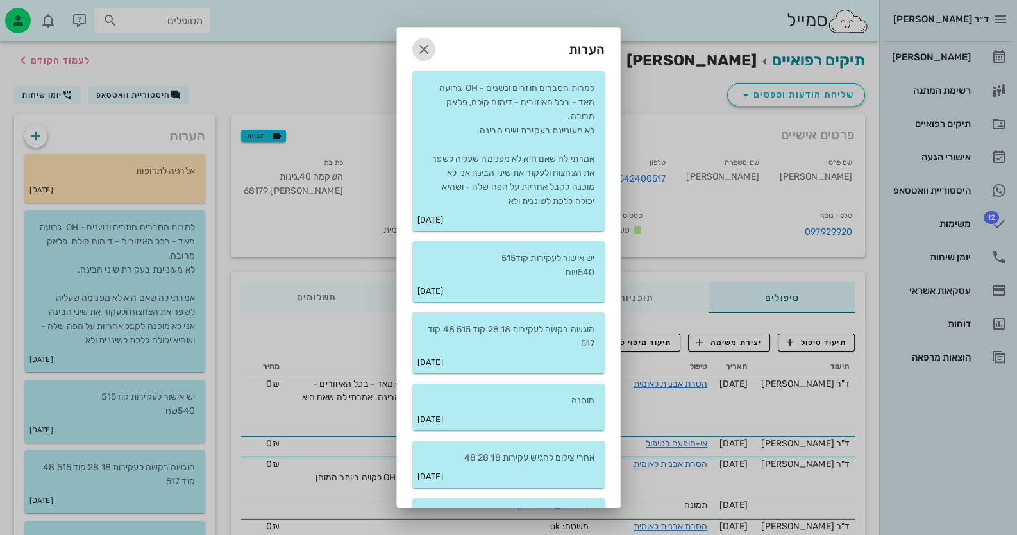
click at [429, 49] on icon "button" at bounding box center [423, 49] width 15 height 15
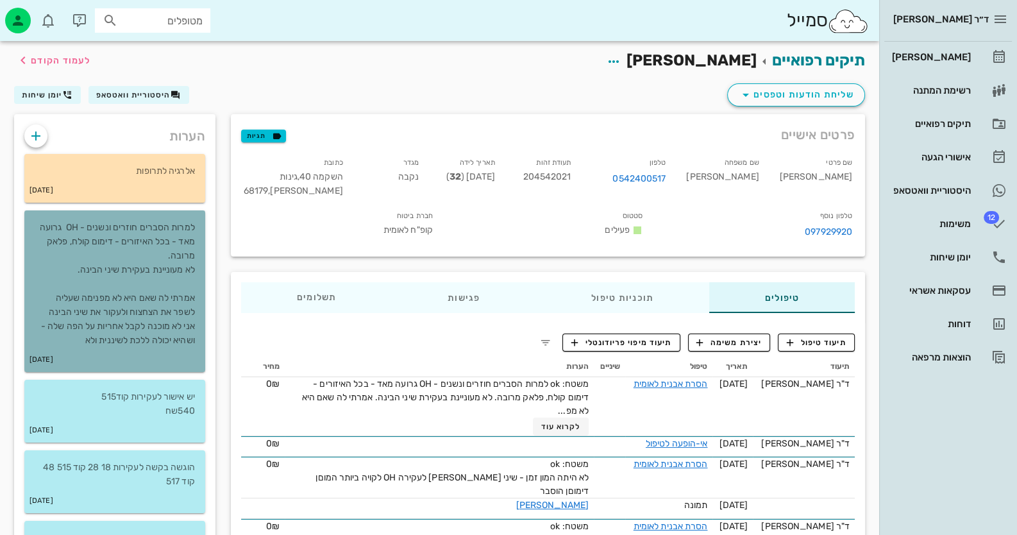
click at [197, 259] on div "למרות הסברים חוזרים ונשנים - OH גרועה מאד - בכל האיזורים - דימום קולח, פלאק מרו…" at bounding box center [114, 278] width 181 height 137
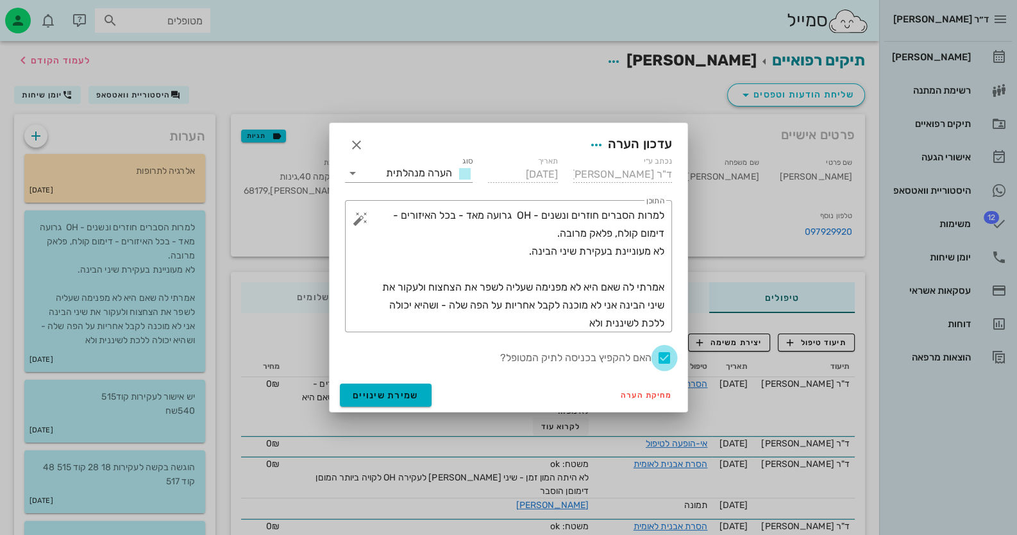
click at [660, 358] on div at bounding box center [664, 358] width 22 height 22
checkbox input "false"
click at [346, 397] on button "שמירת שינויים" at bounding box center [386, 394] width 92 height 23
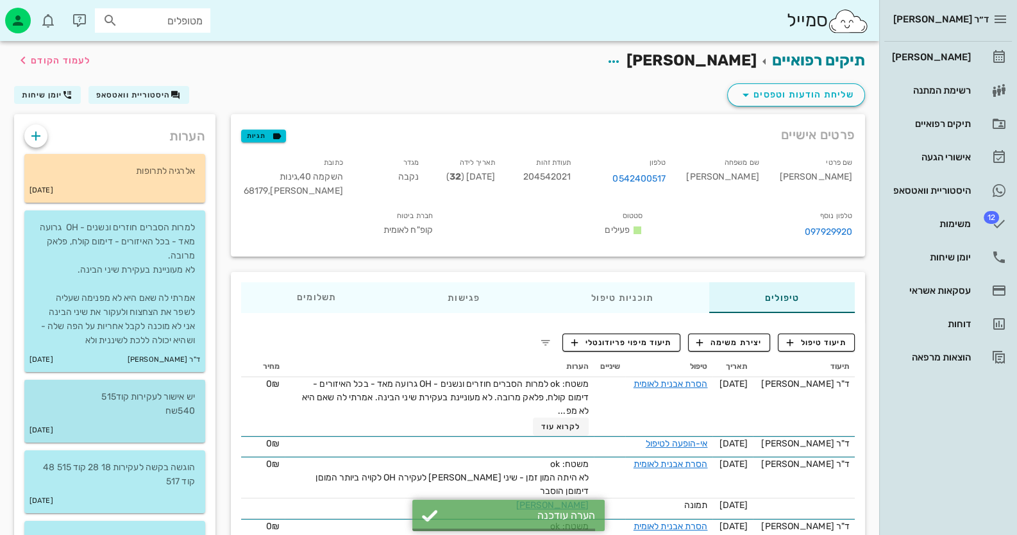
click at [116, 415] on p "יש אישור לעקירות קוד515 540שח" at bounding box center [115, 404] width 160 height 28
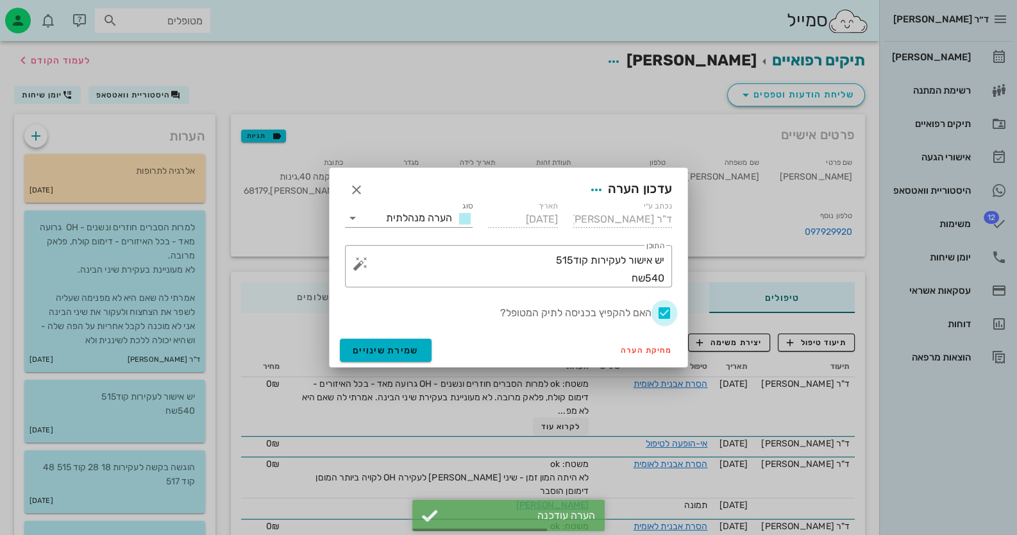
click at [660, 313] on div at bounding box center [664, 313] width 22 height 22
checkbox input "false"
click at [397, 346] on span "שמירת שינויים" at bounding box center [386, 350] width 66 height 11
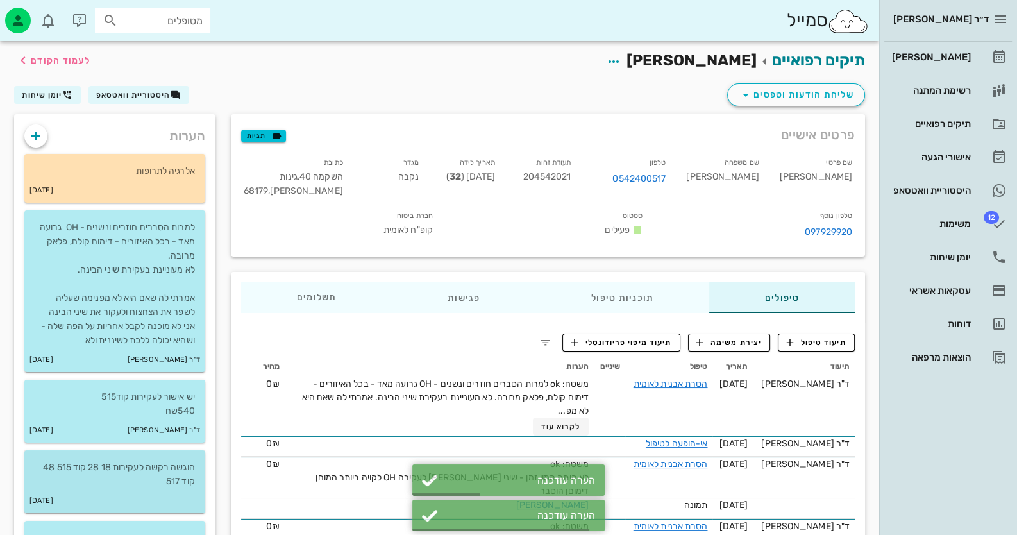
click at [102, 492] on div "[DATE]" at bounding box center [114, 500] width 181 height 24
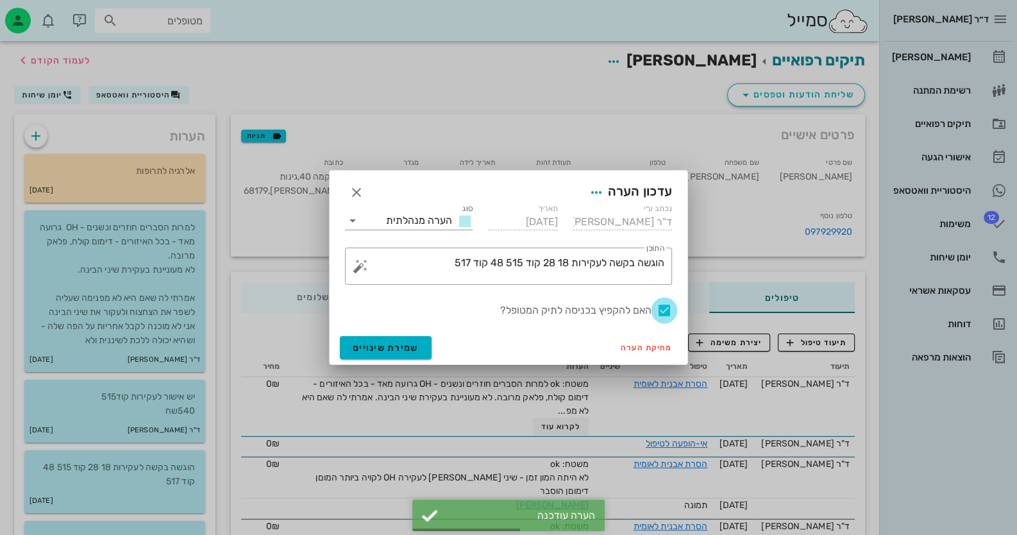
click at [659, 304] on div at bounding box center [664, 310] width 22 height 22
checkbox input "false"
click at [354, 353] on button "שמירת שינויים" at bounding box center [386, 347] width 92 height 23
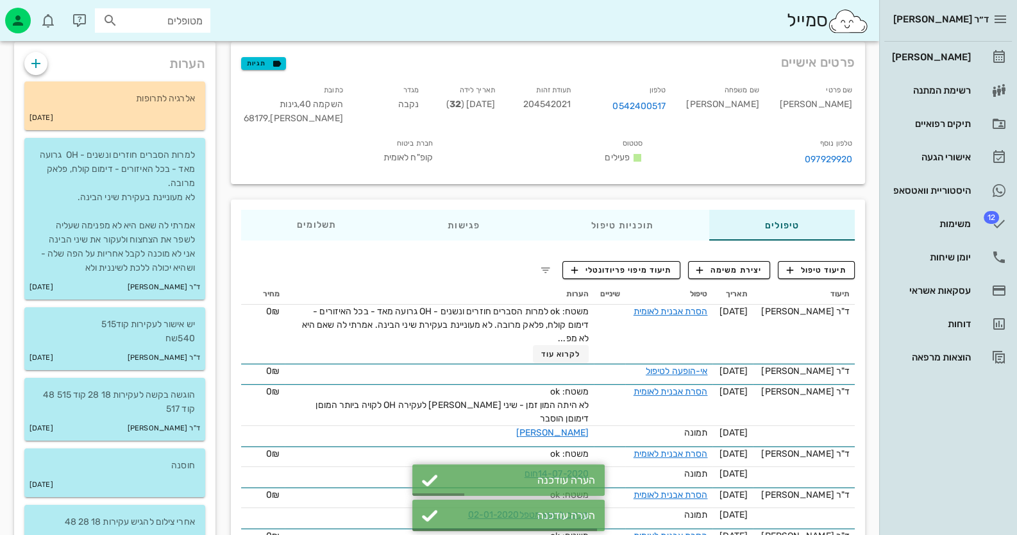
scroll to position [192, 0]
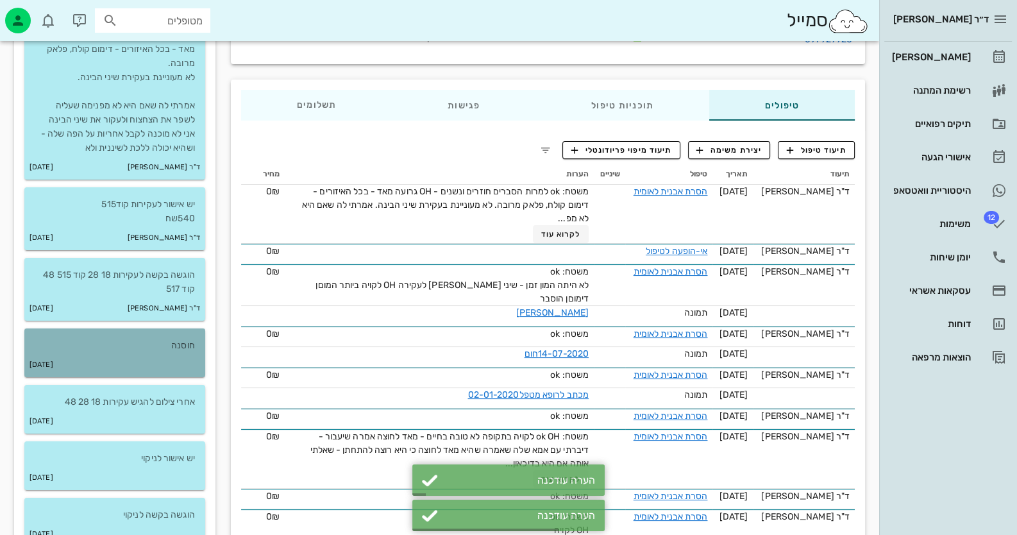
click at [179, 367] on div "[DATE]" at bounding box center [114, 365] width 181 height 24
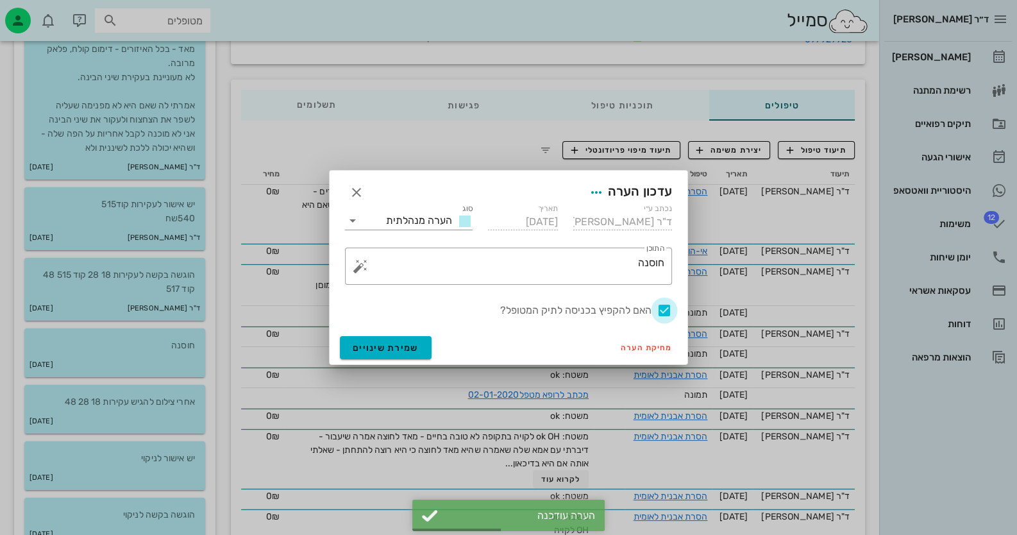
click at [661, 308] on div at bounding box center [664, 310] width 22 height 22
checkbox input "false"
click at [347, 347] on button "שמירת שינויים" at bounding box center [386, 347] width 92 height 23
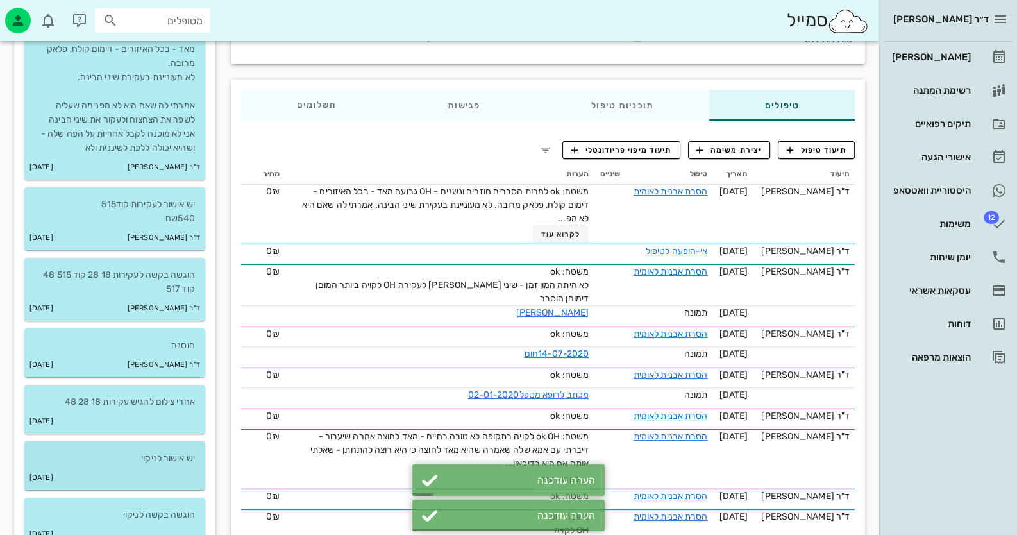
click at [70, 442] on div "יש אישור לניקוי" at bounding box center [114, 453] width 181 height 24
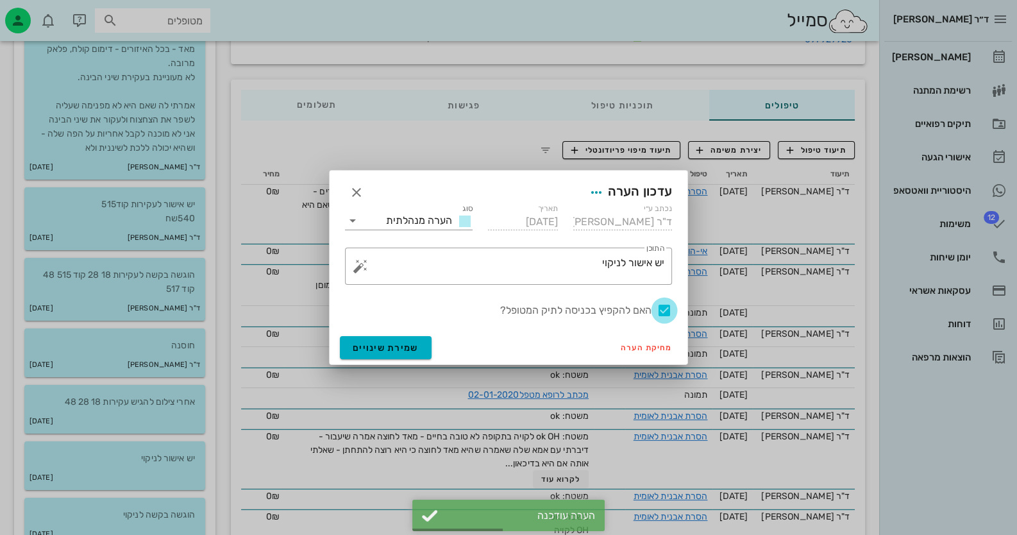
click at [665, 312] on div at bounding box center [664, 310] width 22 height 22
checkbox input "false"
click at [396, 343] on span "שמירת שינויים" at bounding box center [386, 347] width 66 height 11
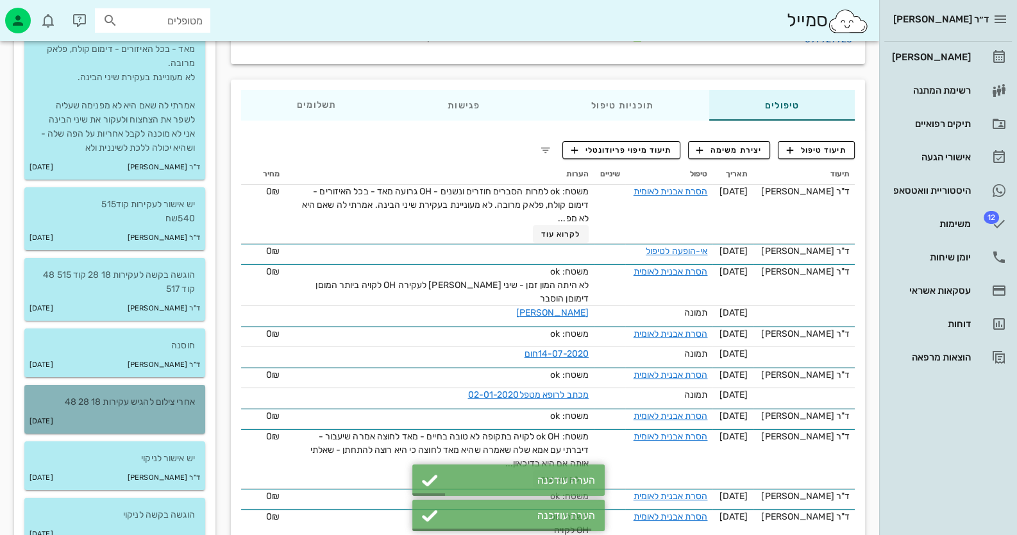
click at [146, 417] on div "[DATE]" at bounding box center [114, 421] width 181 height 24
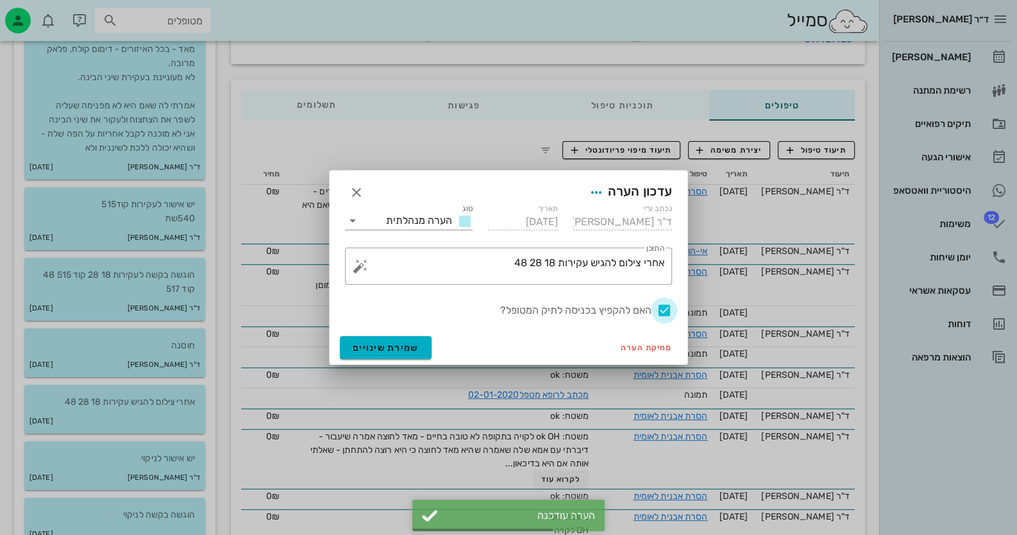
click at [666, 311] on div at bounding box center [664, 310] width 22 height 22
checkbox input "false"
click at [391, 347] on span "שמירת שינויים" at bounding box center [386, 347] width 66 height 11
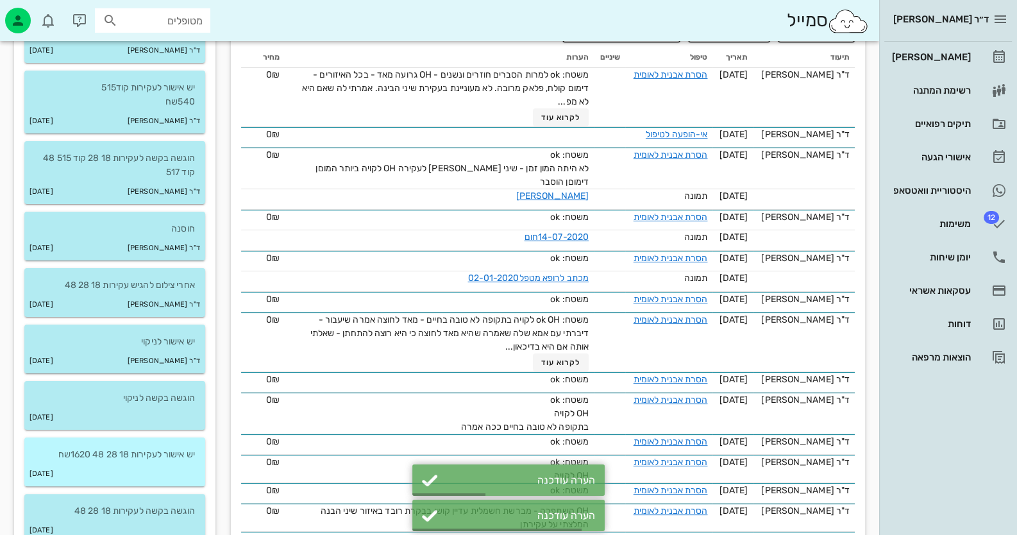
scroll to position [320, 0]
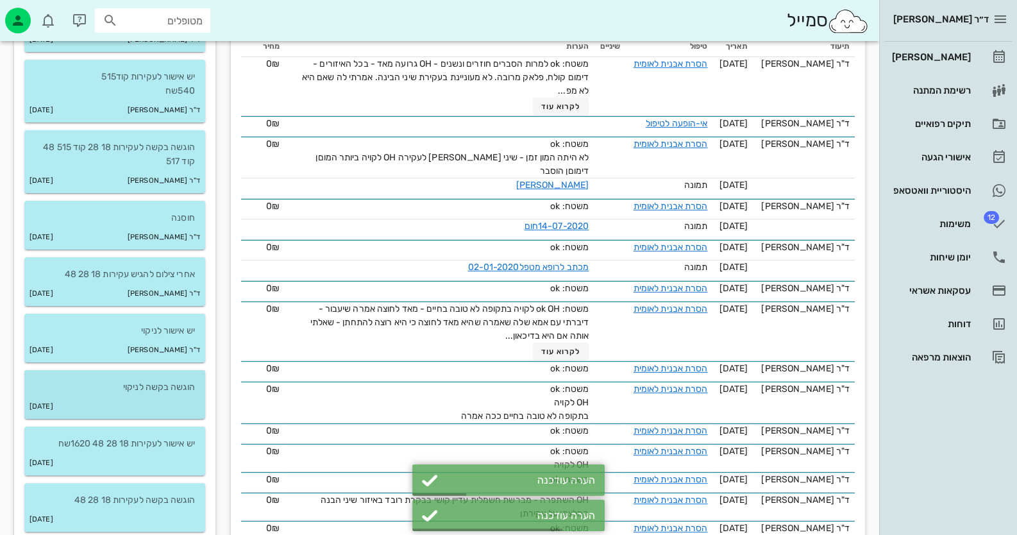
click at [163, 384] on p "הוגשה בקשה לניקוי" at bounding box center [115, 387] width 160 height 14
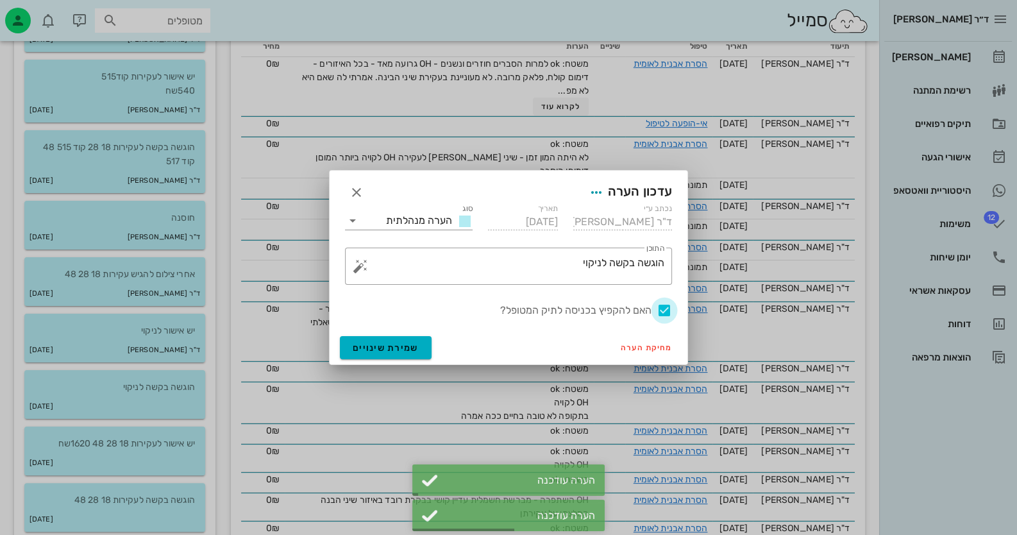
click at [659, 312] on div at bounding box center [664, 310] width 22 height 22
checkbox input "false"
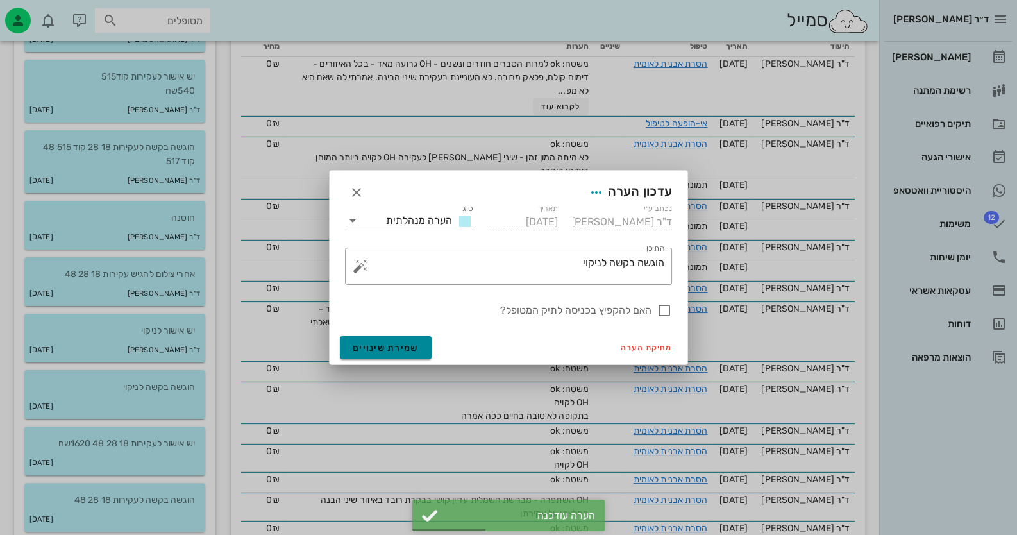
click at [425, 342] on button "שמירת שינויים" at bounding box center [386, 347] width 92 height 23
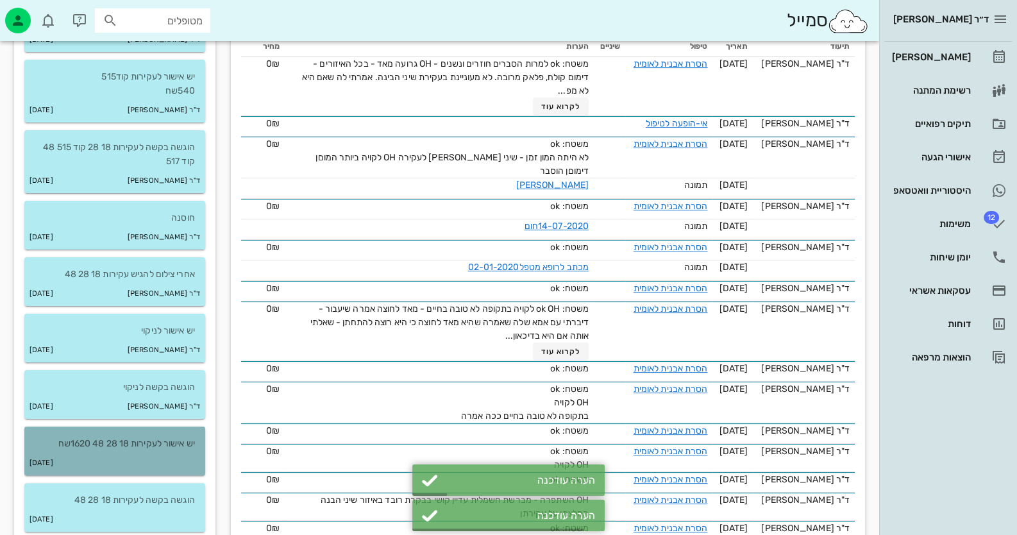
click at [151, 451] on div "[DATE]" at bounding box center [114, 463] width 181 height 24
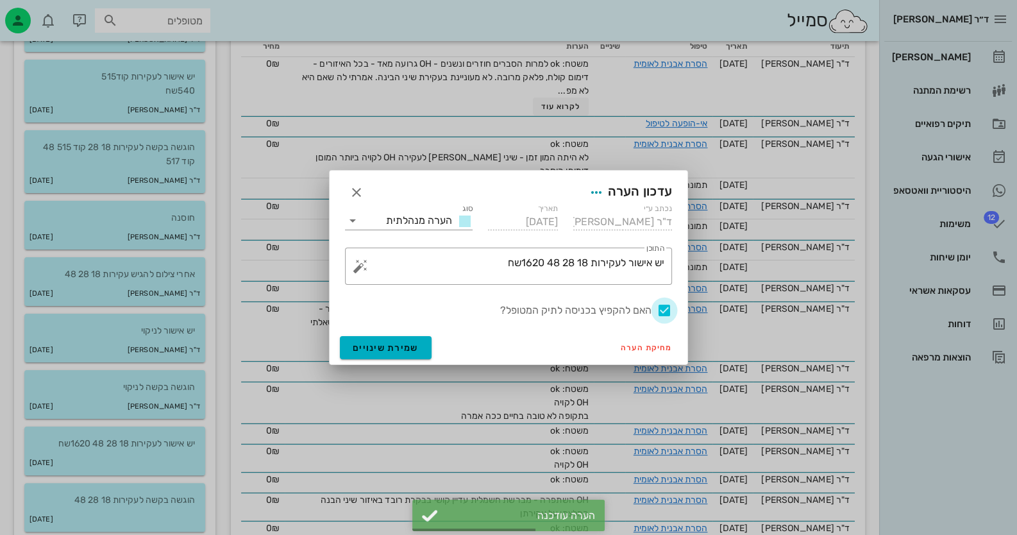
click at [670, 308] on div at bounding box center [664, 310] width 22 height 22
checkbox input "false"
click at [384, 357] on button "שמירת שינויים" at bounding box center [386, 347] width 92 height 23
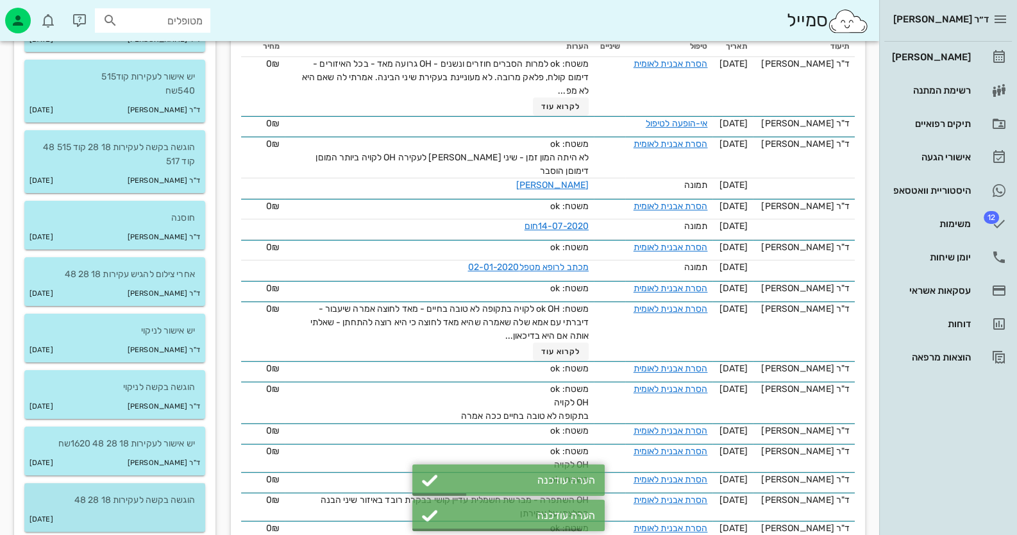
click at [124, 493] on p "הוגשה בקשה לעקירות 18 28 48" at bounding box center [115, 500] width 160 height 14
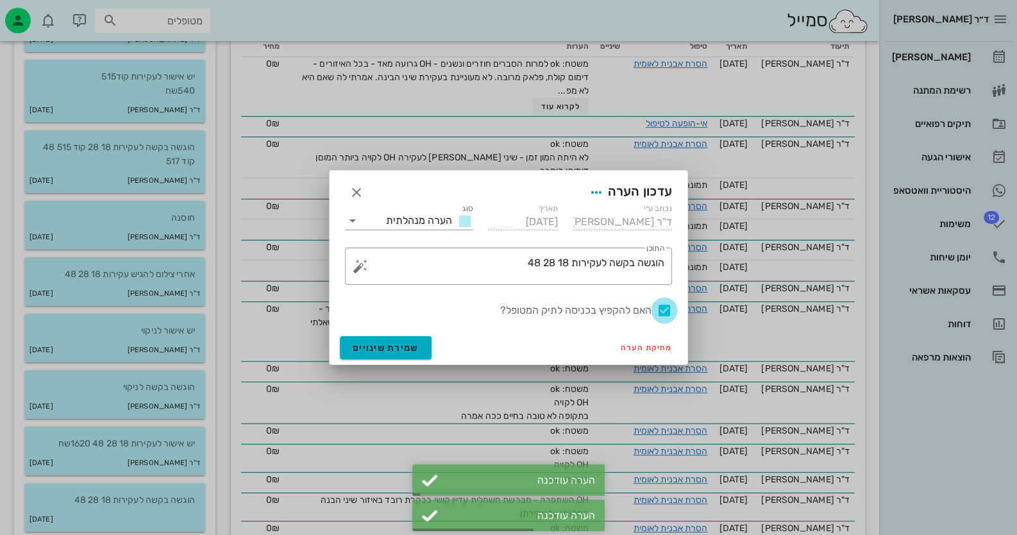
click at [668, 310] on div at bounding box center [664, 310] width 22 height 22
checkbox input "false"
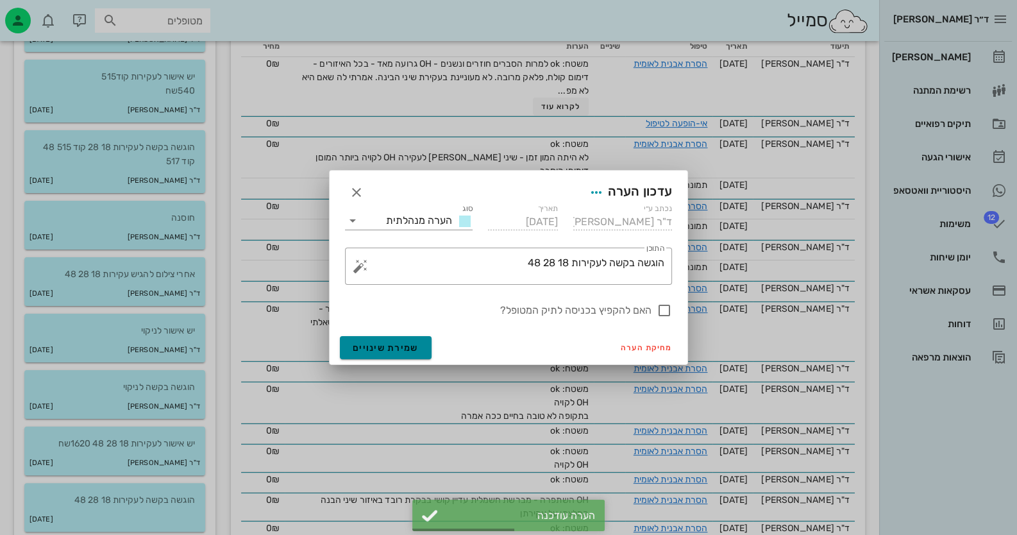
click at [356, 345] on span "שמירת שינויים" at bounding box center [386, 347] width 66 height 11
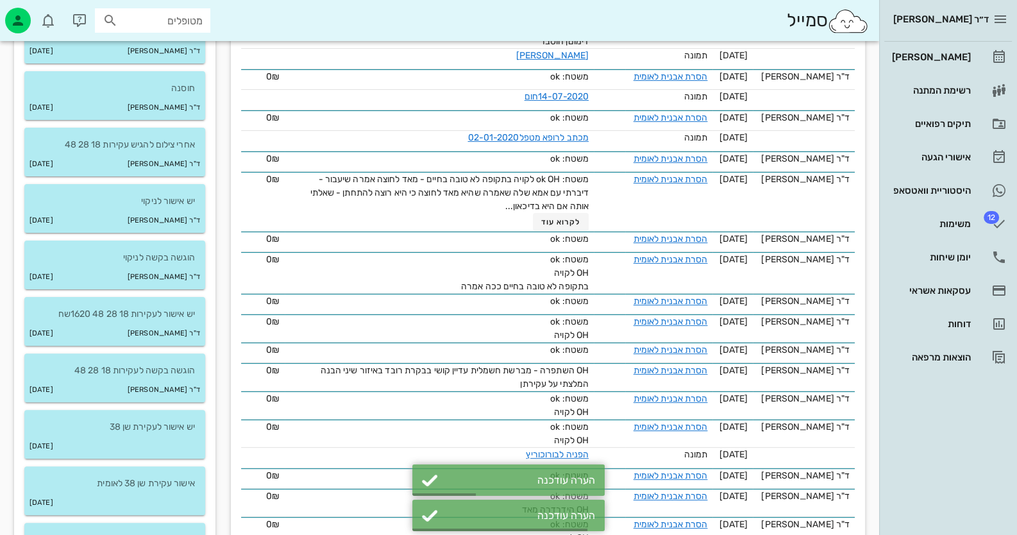
scroll to position [576, 0]
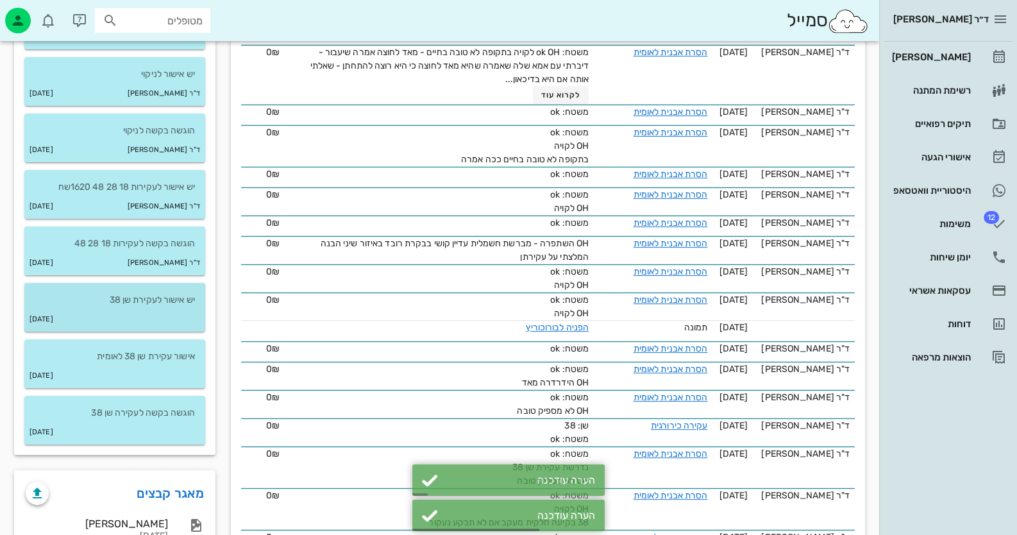
drag, startPoint x: 126, startPoint y: 288, endPoint x: 135, endPoint y: 288, distance: 8.3
click at [128, 288] on div "יש אישור לעקירת שן 38" at bounding box center [114, 295] width 181 height 24
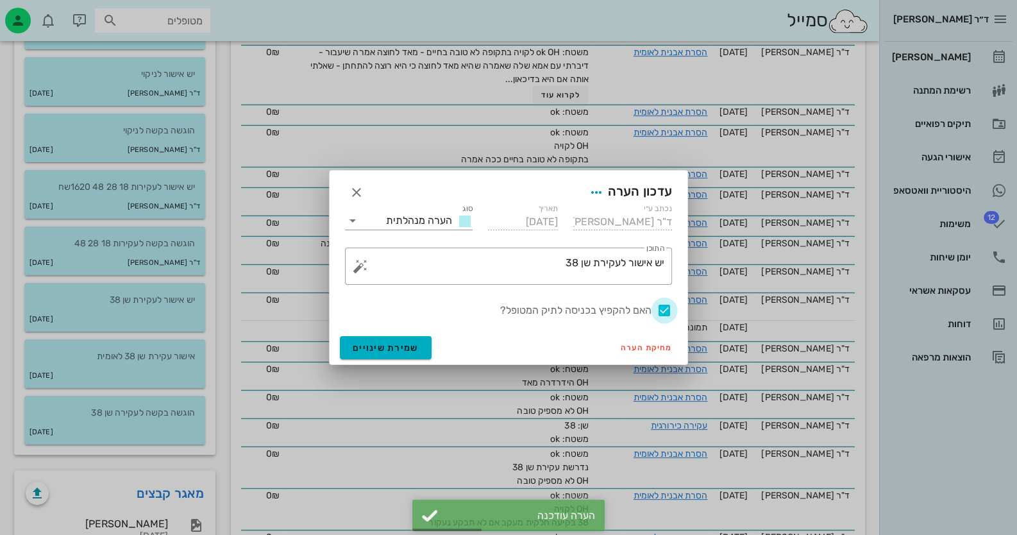
click at [659, 304] on div at bounding box center [664, 310] width 22 height 22
checkbox input "false"
click at [319, 350] on div at bounding box center [508, 267] width 1017 height 535
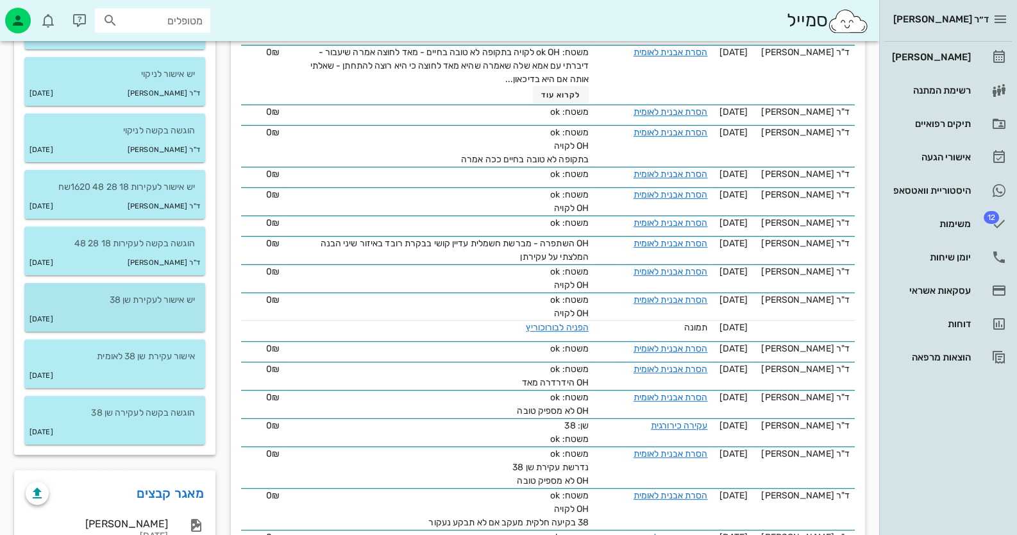
click at [146, 310] on div "[DATE]" at bounding box center [114, 319] width 181 height 24
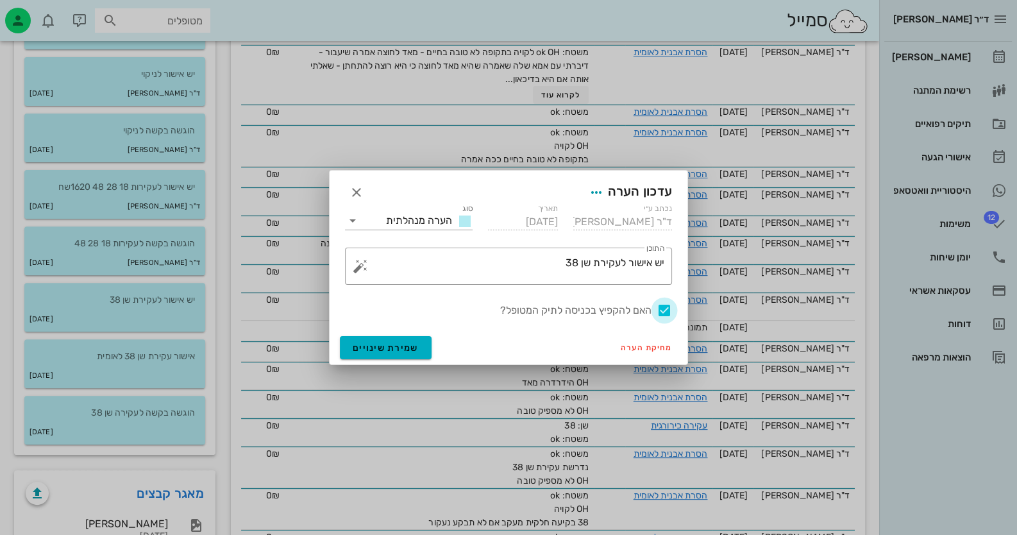
click at [665, 307] on div at bounding box center [664, 310] width 22 height 22
checkbox input "false"
click at [363, 353] on button "שמירת שינויים" at bounding box center [386, 347] width 92 height 23
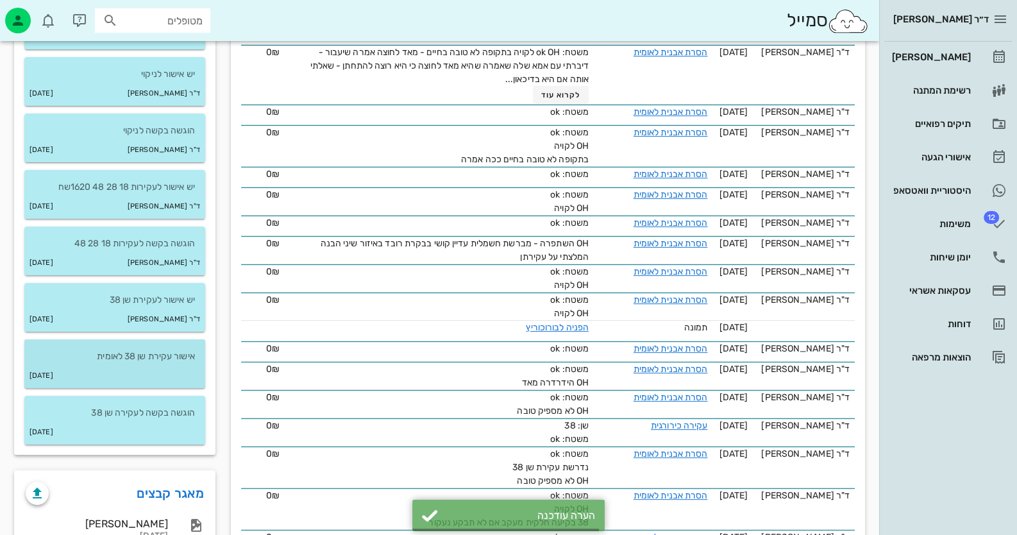
click at [156, 360] on p "אישור עקירת שן 38 לאומית" at bounding box center [115, 356] width 160 height 14
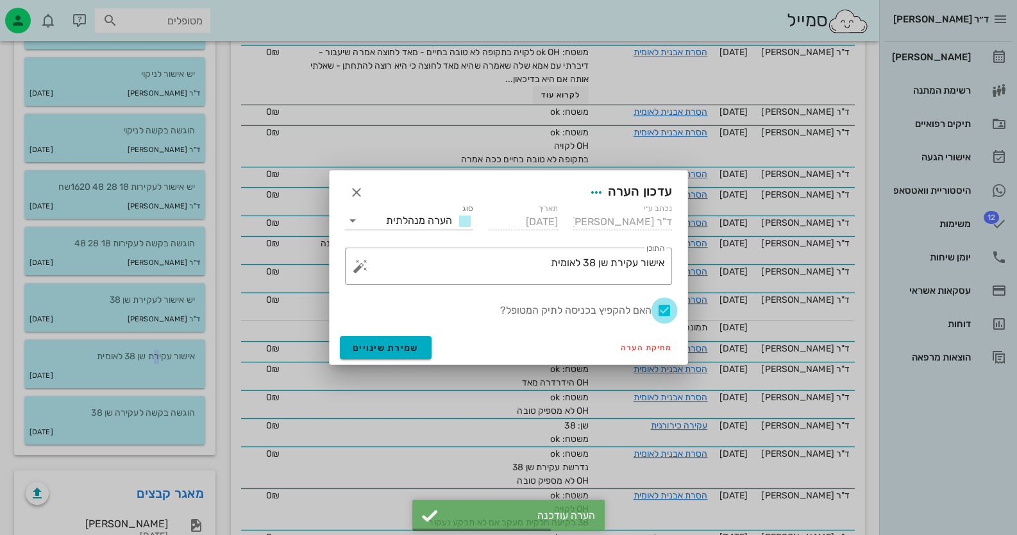
click at [666, 310] on div at bounding box center [664, 310] width 22 height 22
checkbox input "false"
click at [382, 351] on span "שמירת שינויים" at bounding box center [386, 347] width 66 height 11
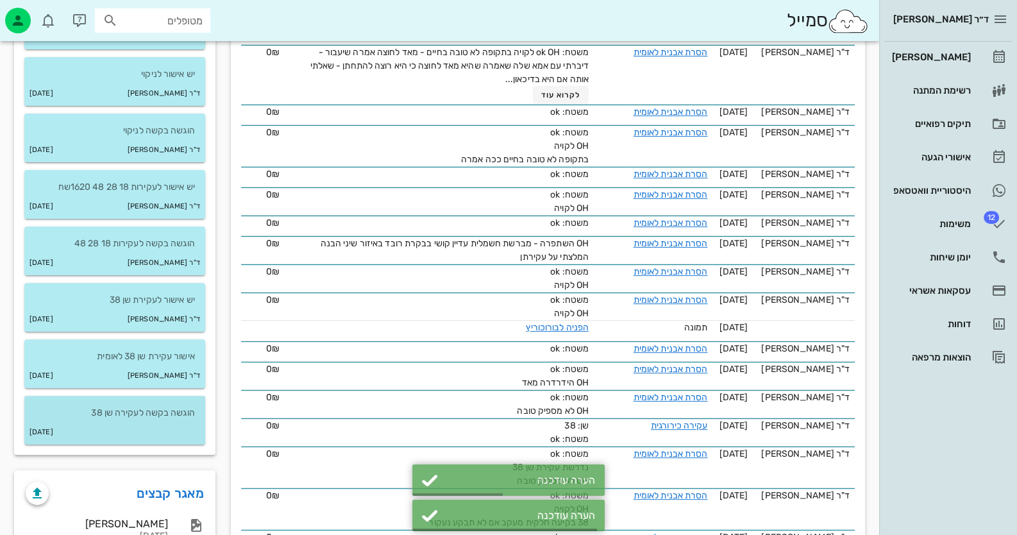
click at [163, 423] on div "[DATE]" at bounding box center [114, 432] width 181 height 24
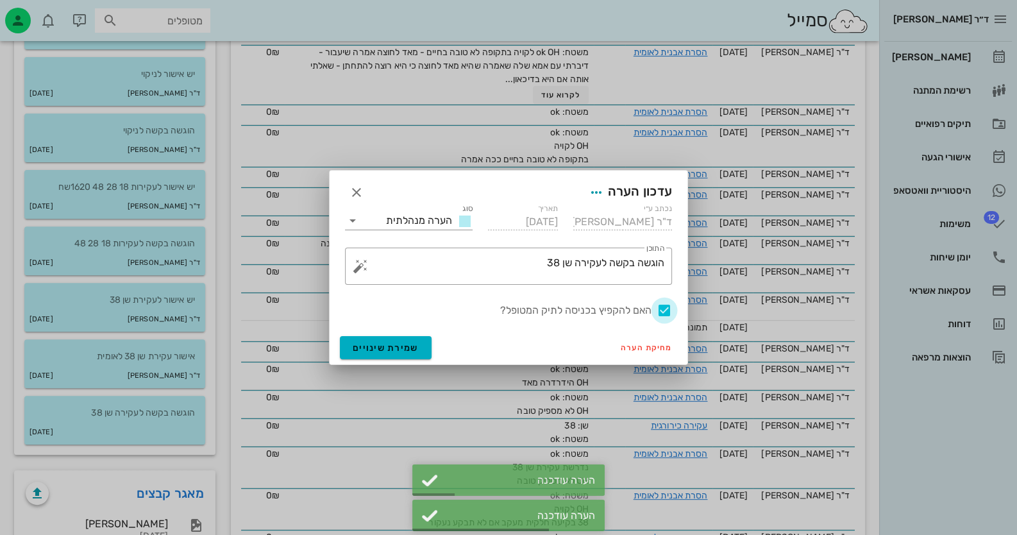
click at [669, 310] on div at bounding box center [664, 310] width 22 height 22
checkbox input "false"
click at [426, 354] on button "שמירת שינויים" at bounding box center [386, 347] width 92 height 23
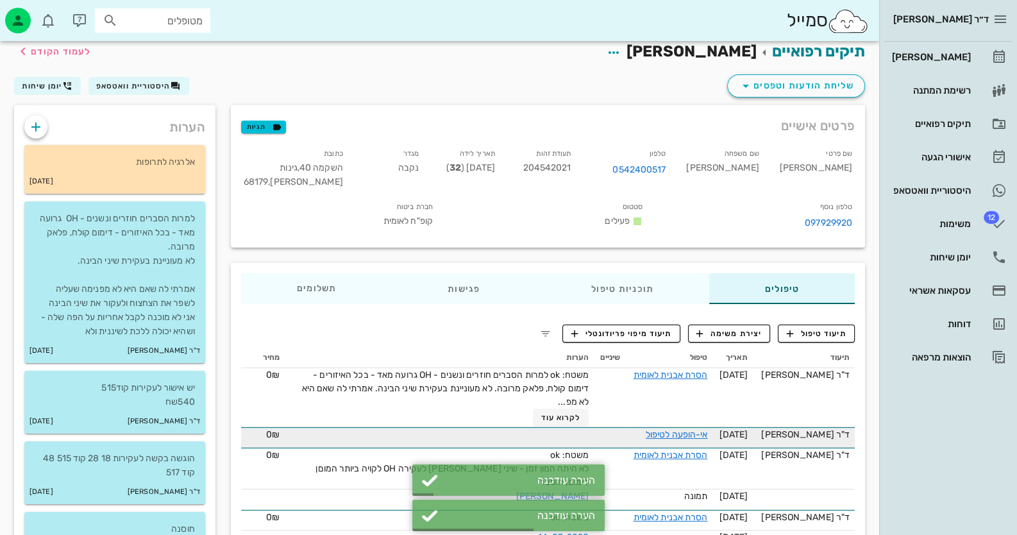
scroll to position [0, 0]
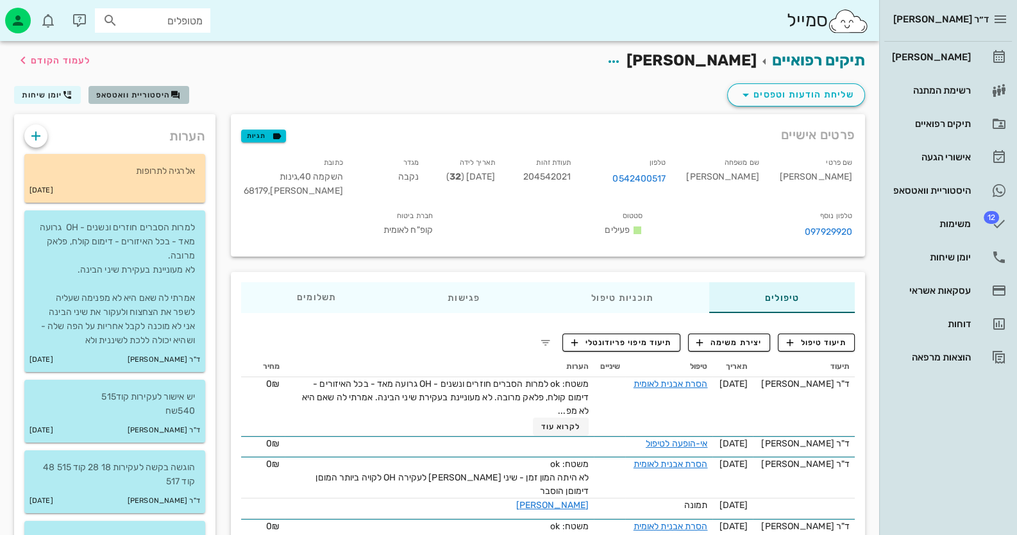
click at [123, 102] on button "היסטוריית וואטסאפ" at bounding box center [138, 95] width 101 height 18
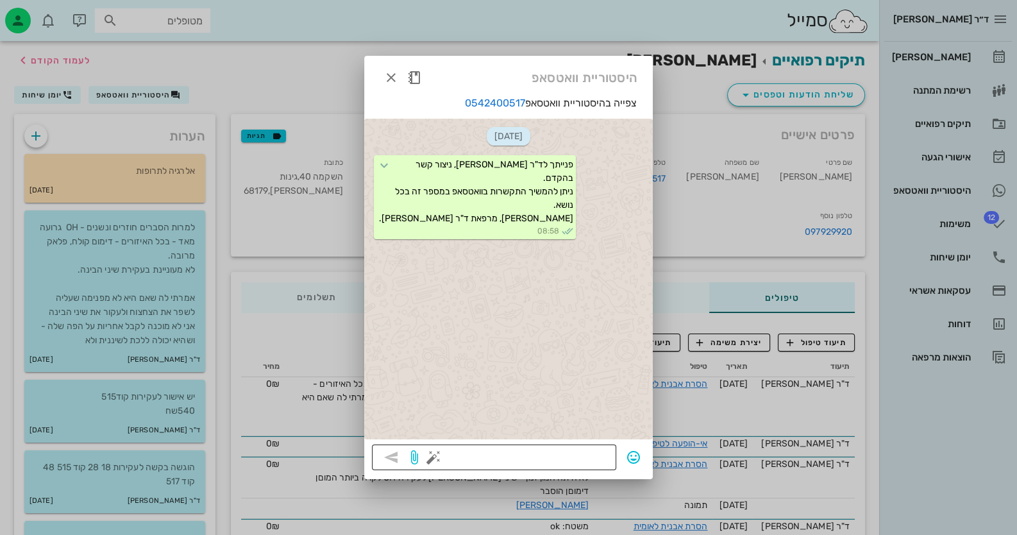
click at [429, 457] on button "button" at bounding box center [433, 456] width 15 height 15
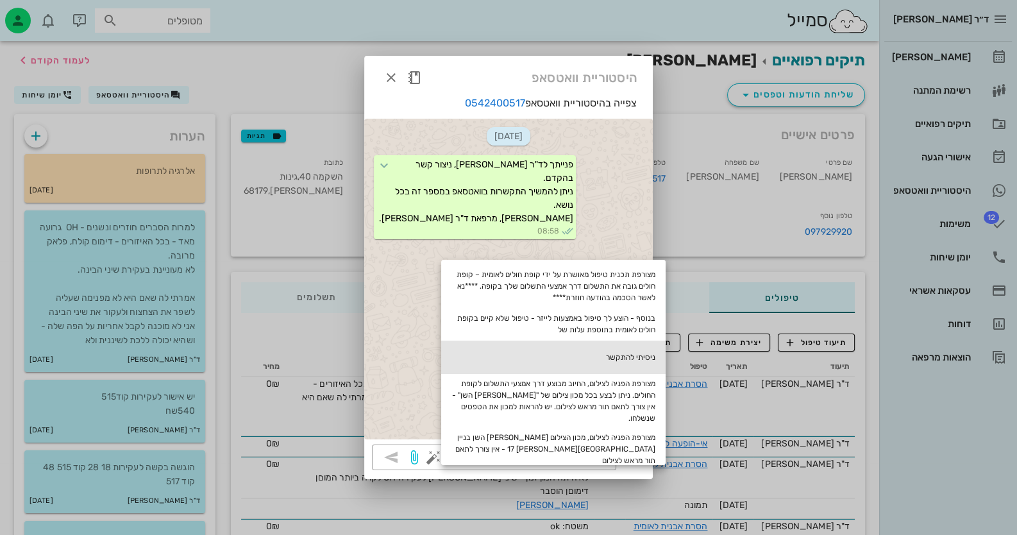
click at [597, 358] on div "ניסיתי להתקשר" at bounding box center [553, 356] width 224 height 33
type textarea "ניסיתי להתקשר"
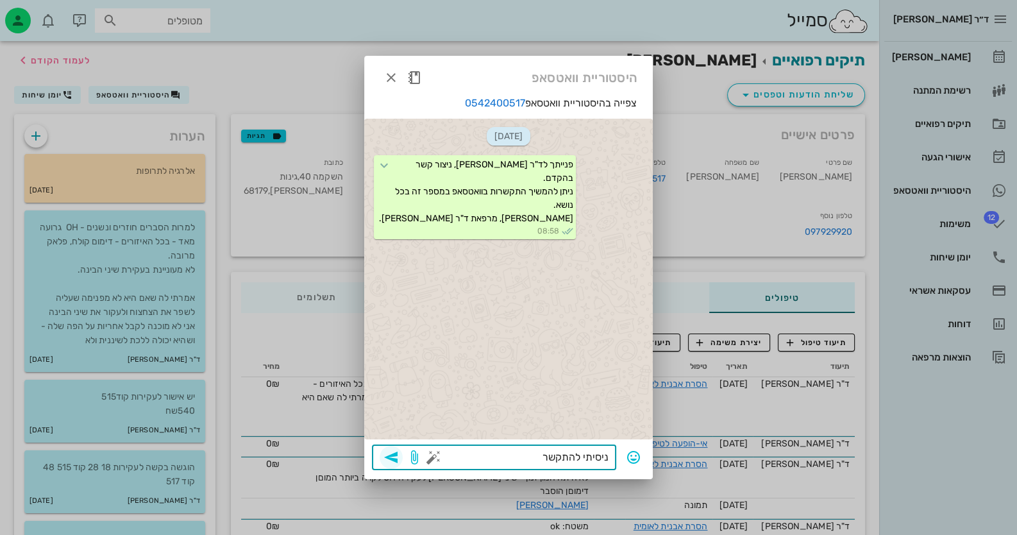
click at [381, 457] on span "button" at bounding box center [390, 456] width 23 height 15
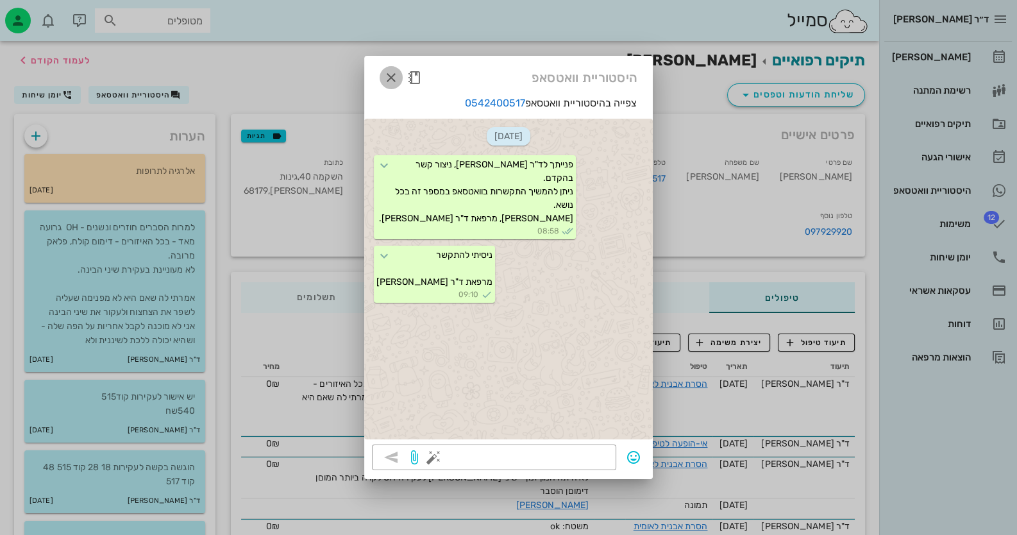
click at [385, 72] on icon "button" at bounding box center [390, 77] width 15 height 15
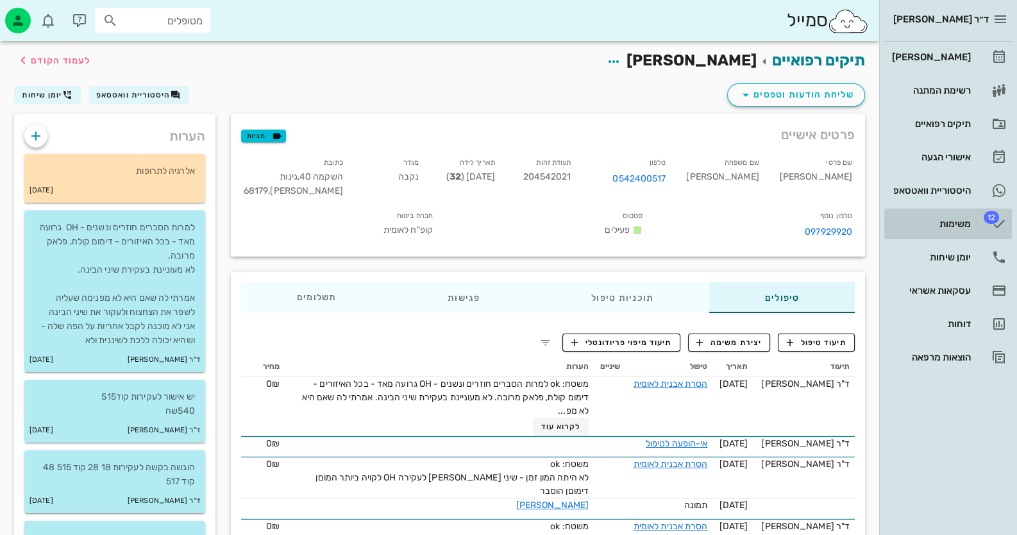
click at [971, 220] on link "12 משימות" at bounding box center [948, 223] width 128 height 31
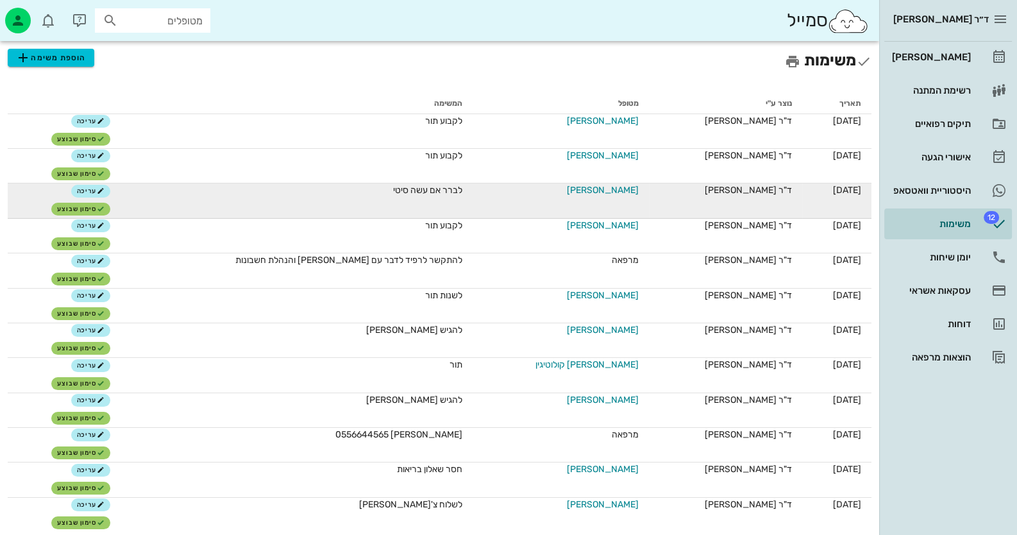
click at [594, 190] on span "[PERSON_NAME]" at bounding box center [603, 189] width 72 height 13
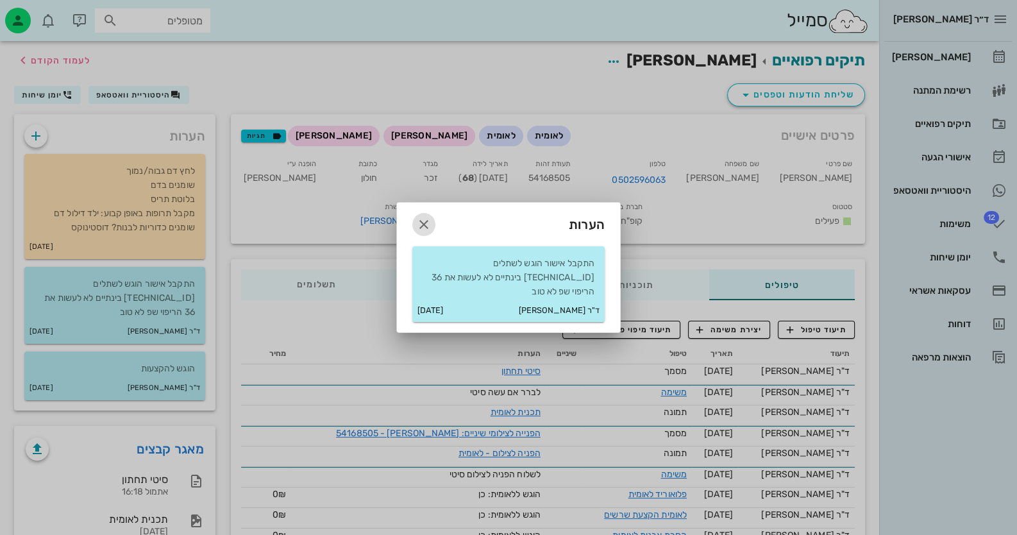
click at [428, 231] on icon "button" at bounding box center [423, 224] width 15 height 15
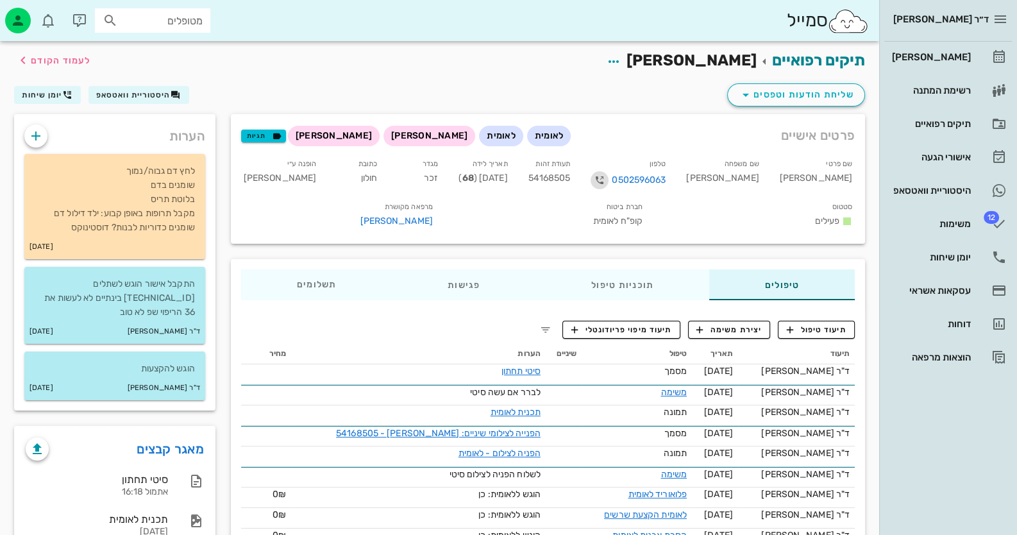
click at [607, 177] on icon "button" at bounding box center [599, 179] width 15 height 15
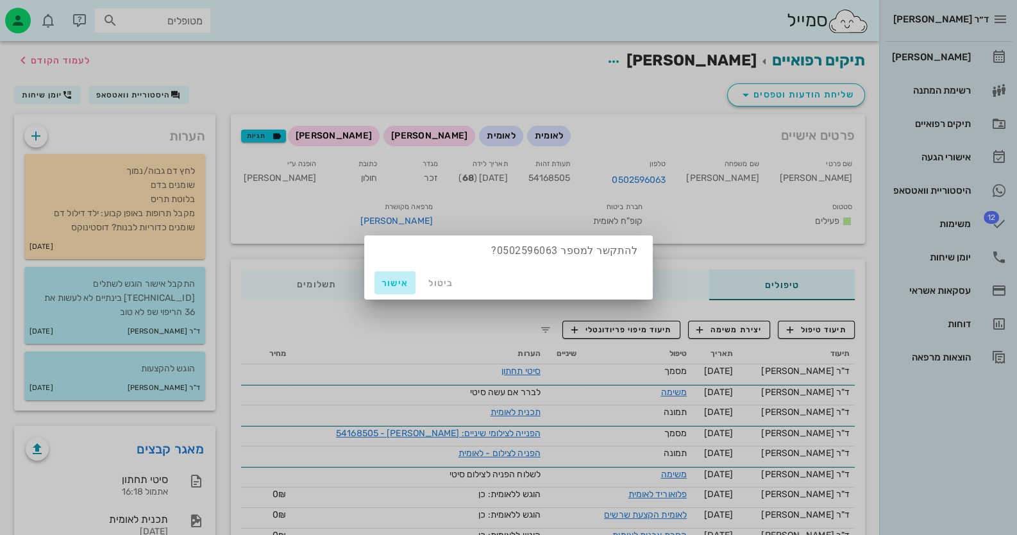
click at [388, 278] on span "אישור" at bounding box center [394, 283] width 31 height 11
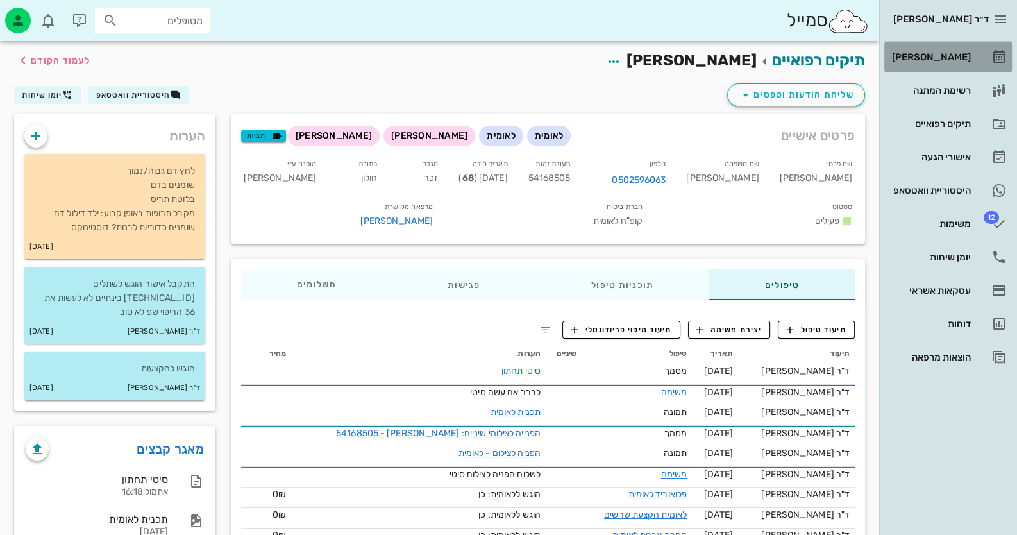
click at [952, 53] on div "[PERSON_NAME]" at bounding box center [929, 57] width 81 height 10
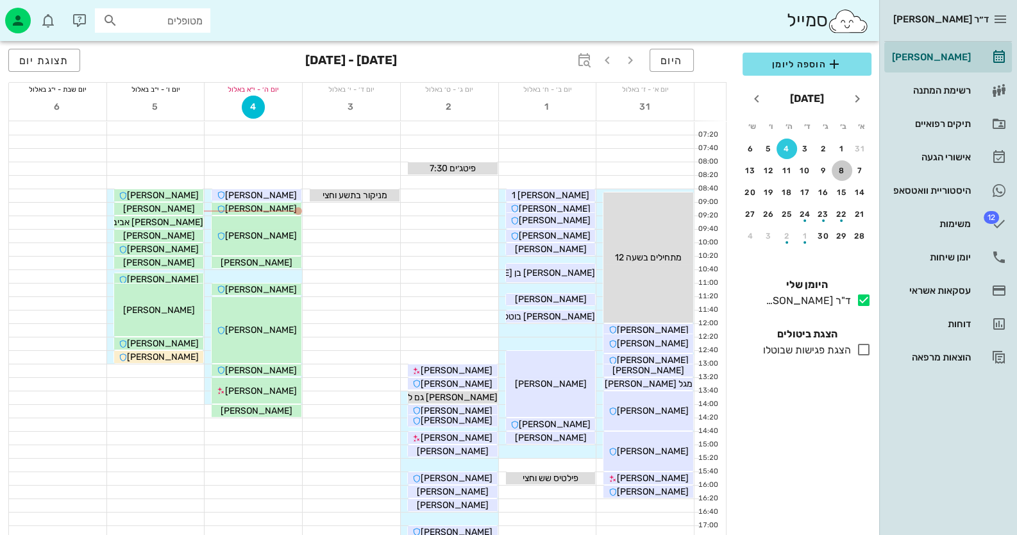
click at [840, 164] on button "8" at bounding box center [841, 170] width 21 height 21
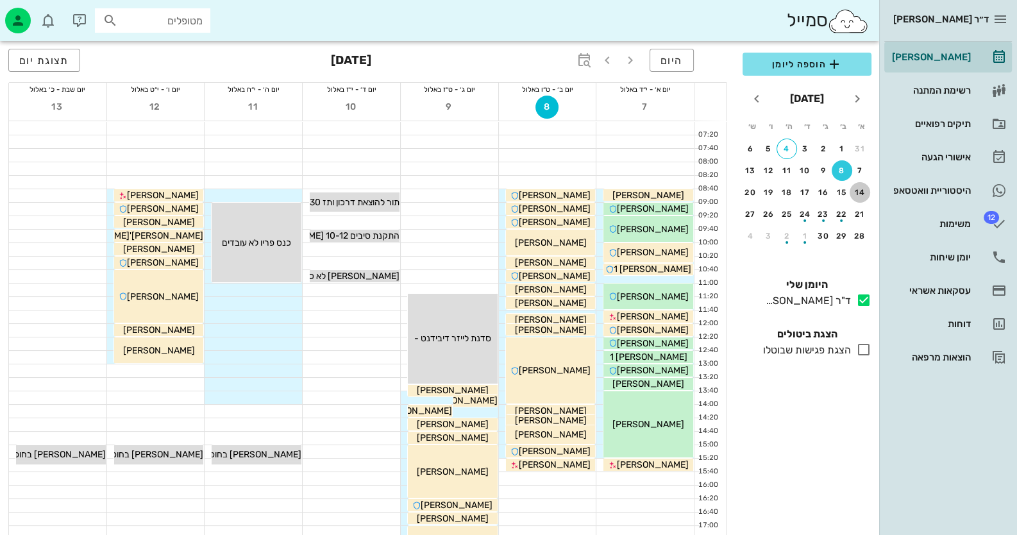
click at [863, 191] on div "14" at bounding box center [859, 192] width 21 height 9
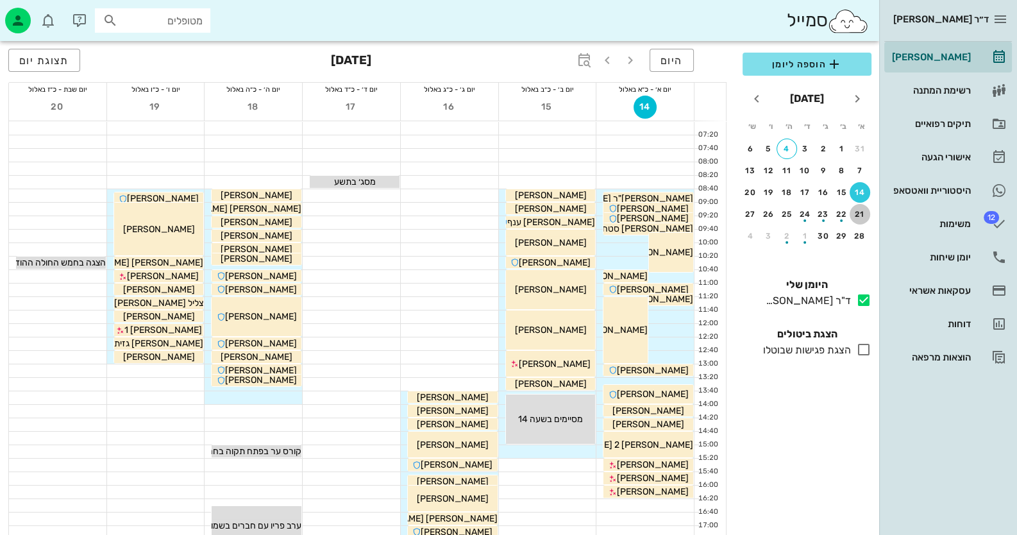
click at [861, 210] on div "21" at bounding box center [859, 214] width 21 height 9
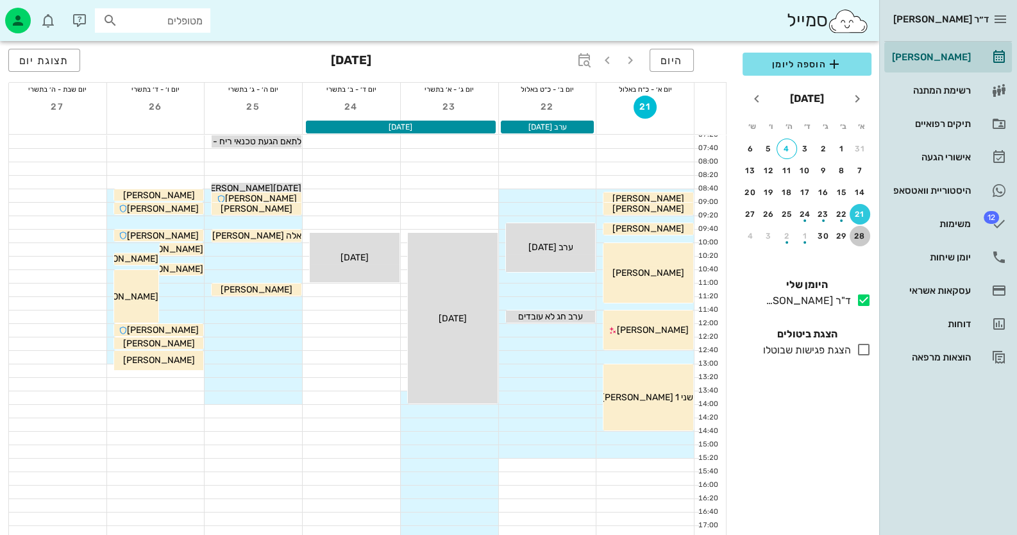
click at [857, 235] on div "28" at bounding box center [859, 235] width 21 height 9
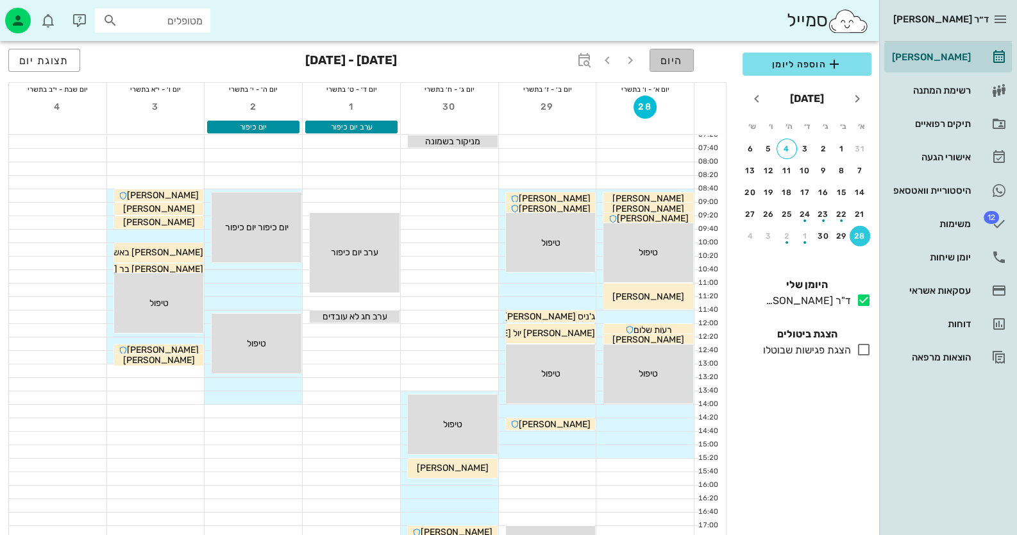
click at [672, 62] on span "היום" at bounding box center [671, 60] width 22 height 12
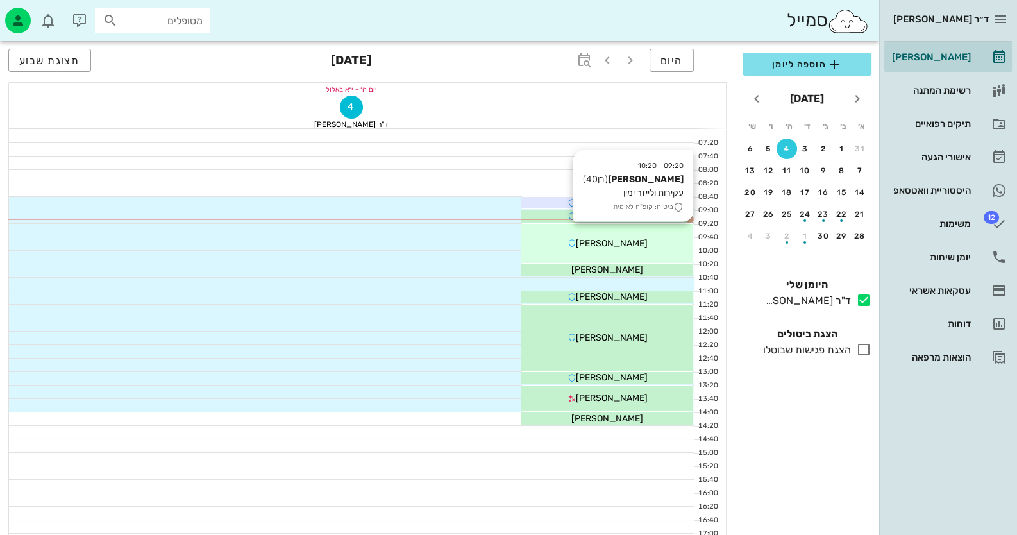
click at [648, 231] on div "09:20 - 10:20 [PERSON_NAME] (בן 40 ) עקירות ולייזר ימין ביטוח: קופ"ח לאומית [PE…" at bounding box center [607, 243] width 172 height 39
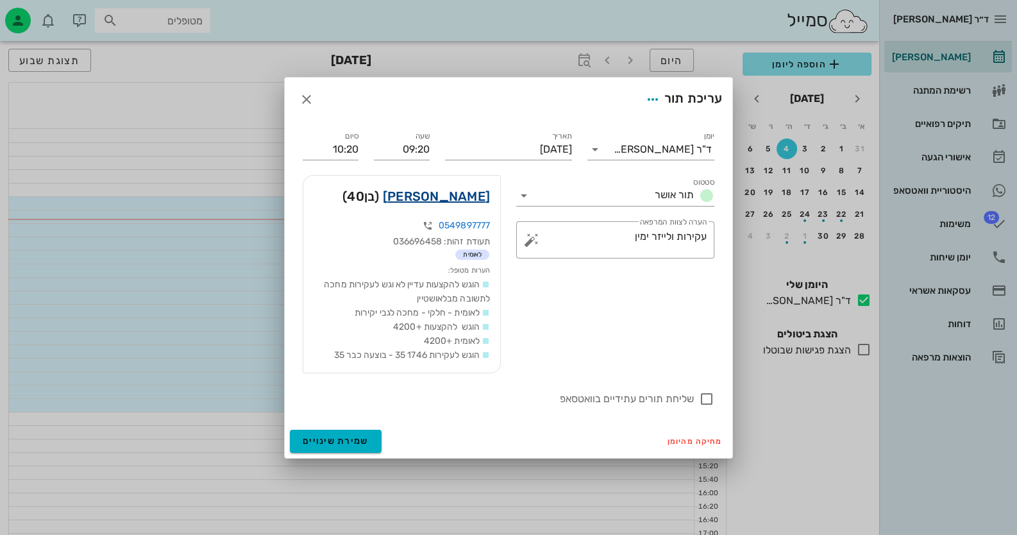
click at [449, 195] on link "[PERSON_NAME]" at bounding box center [436, 196] width 107 height 21
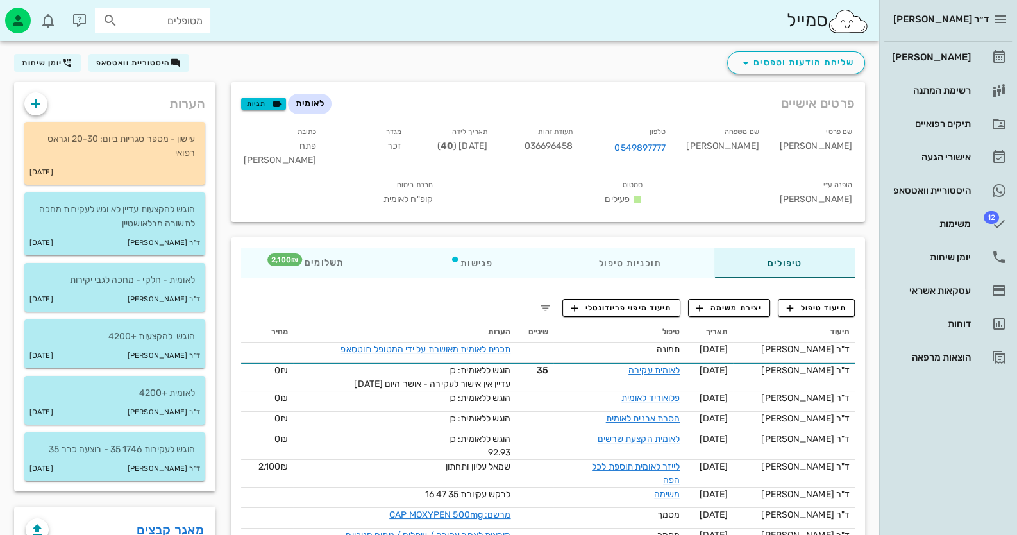
scroll to position [128, 0]
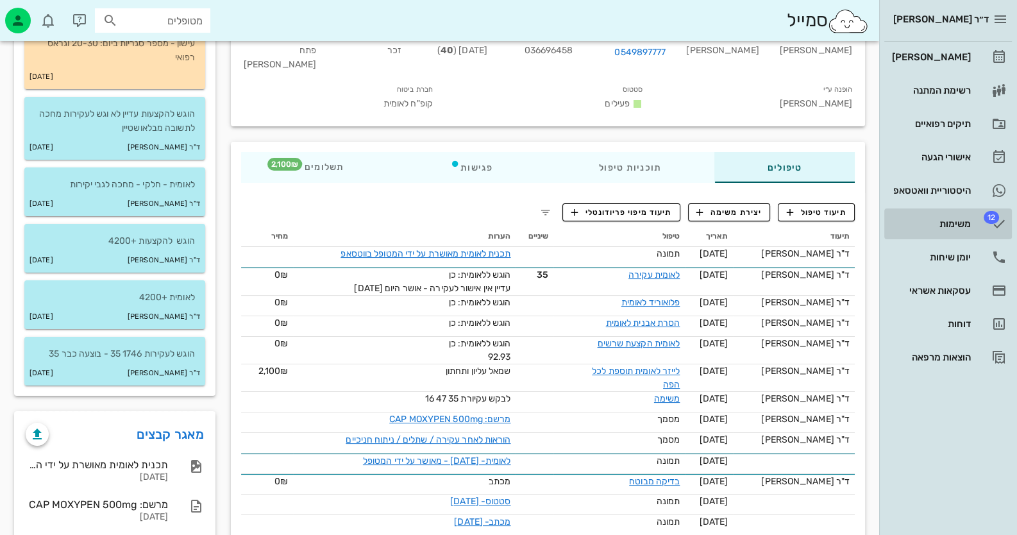
click at [942, 219] on div "משימות" at bounding box center [929, 224] width 81 height 10
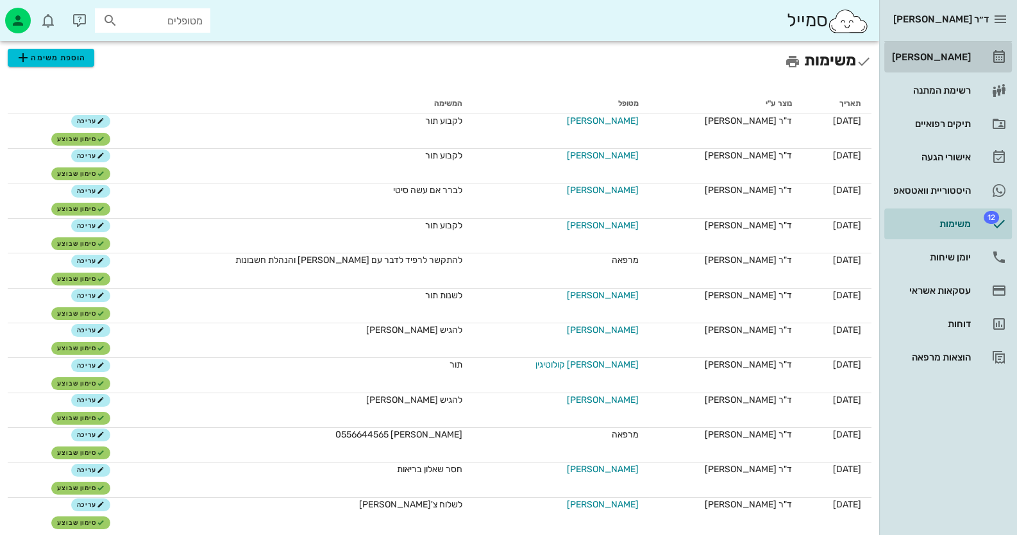
click at [975, 60] on link "[PERSON_NAME]" at bounding box center [948, 57] width 128 height 31
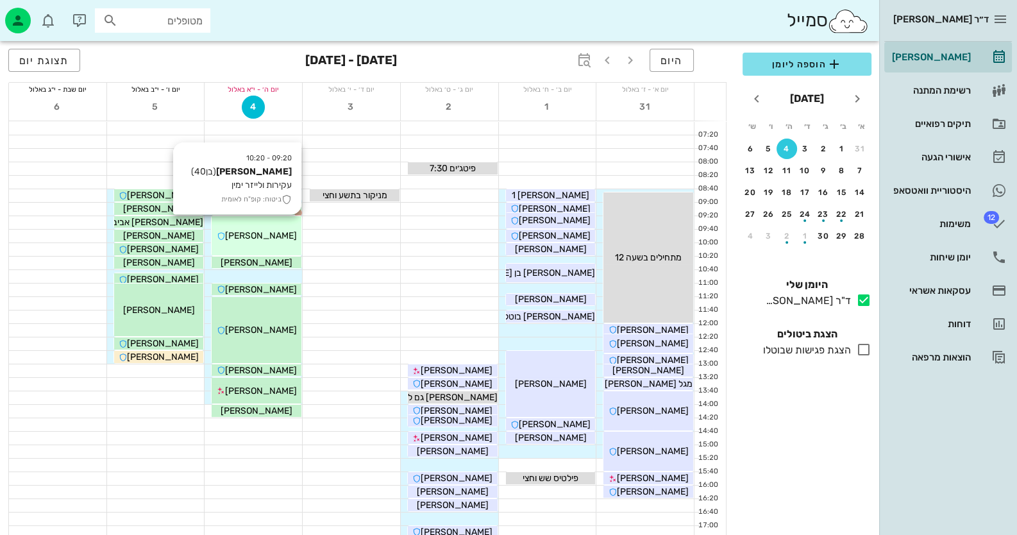
click at [219, 237] on div "[PERSON_NAME]" at bounding box center [257, 235] width 90 height 13
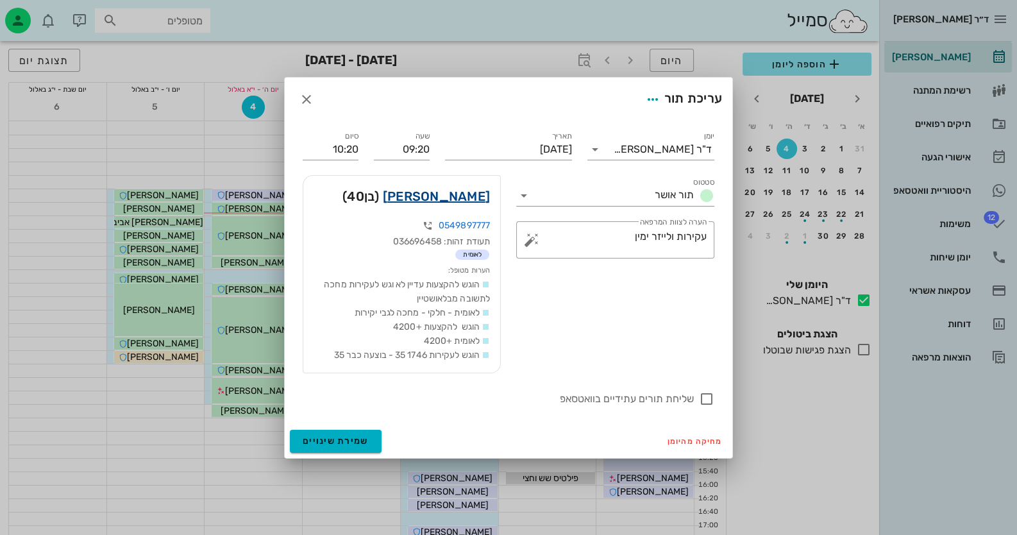
click at [450, 199] on link "[PERSON_NAME]" at bounding box center [436, 196] width 107 height 21
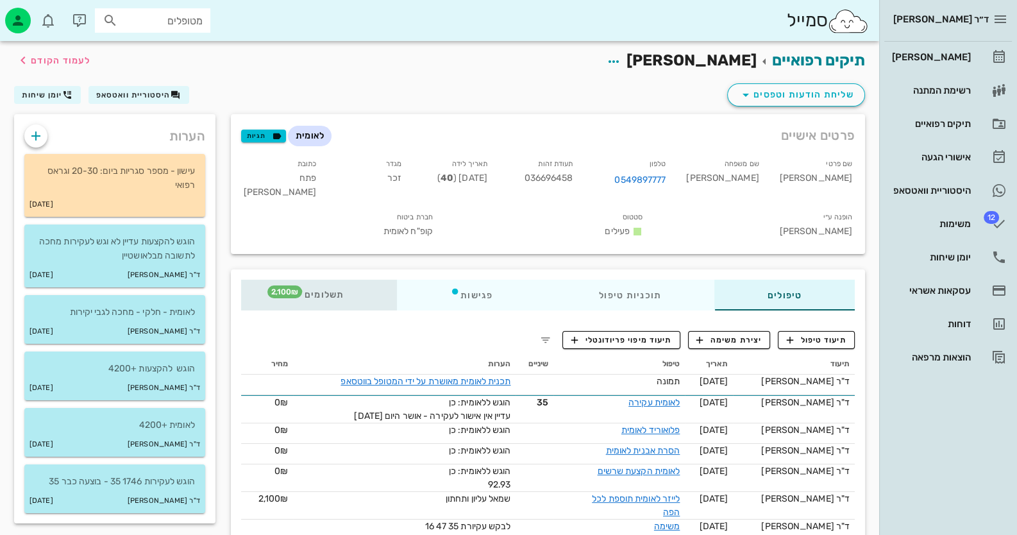
click at [295, 285] on span "2,100₪" at bounding box center [284, 291] width 35 height 13
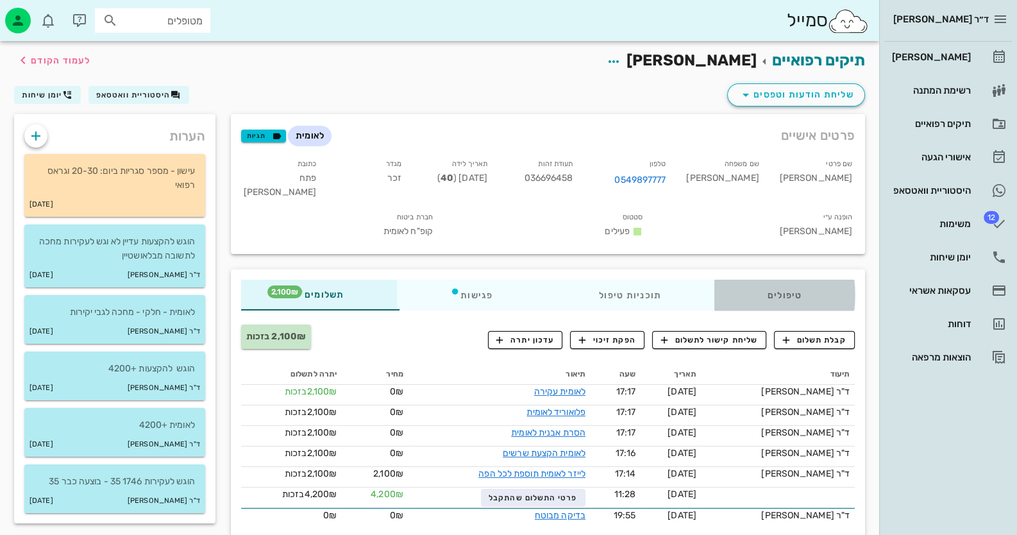
click at [782, 279] on div "טיפולים" at bounding box center [784, 294] width 140 height 31
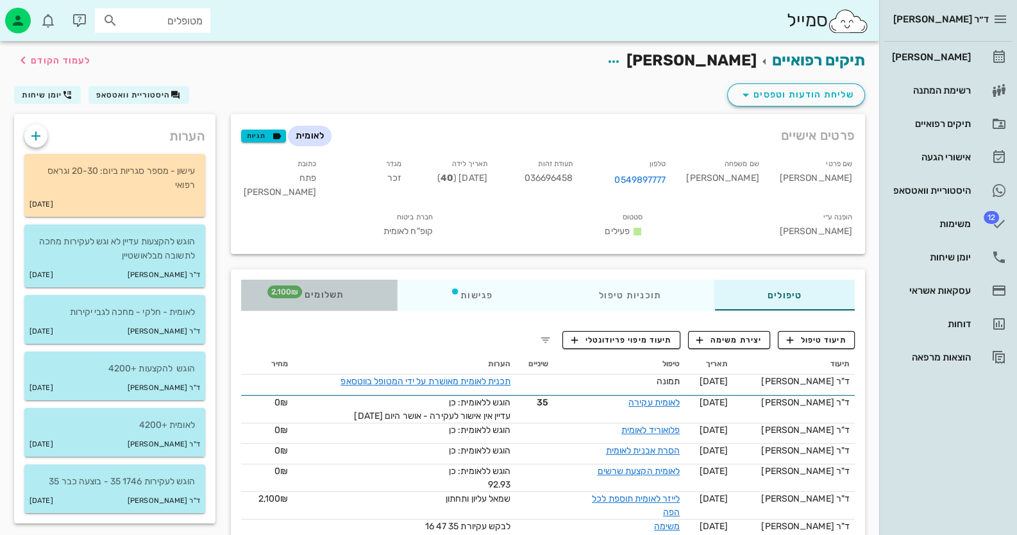
click at [338, 290] on span "תשלומים 2,100₪" at bounding box center [319, 294] width 50 height 9
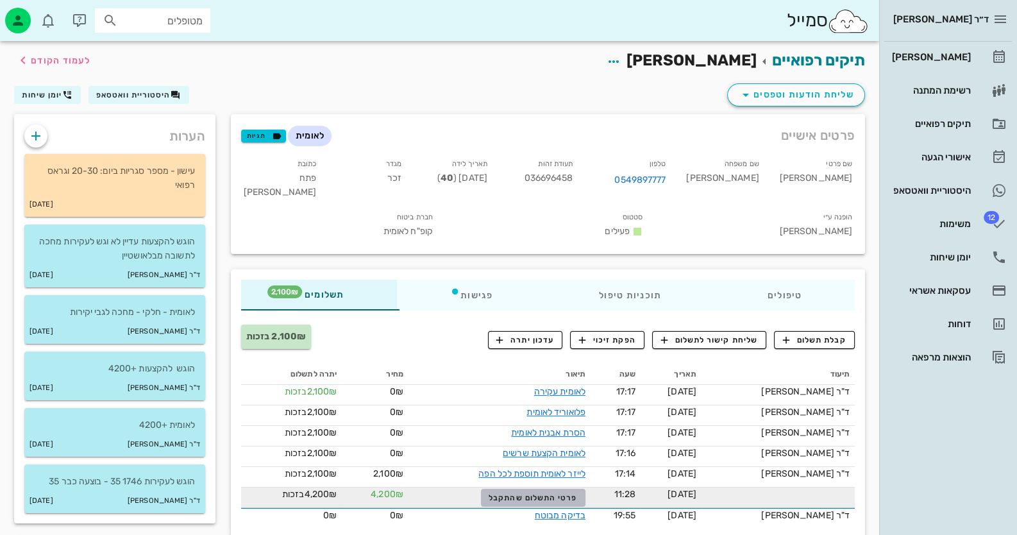
click at [520, 488] on button "פרטי התשלום שהתקבל" at bounding box center [533, 497] width 104 height 18
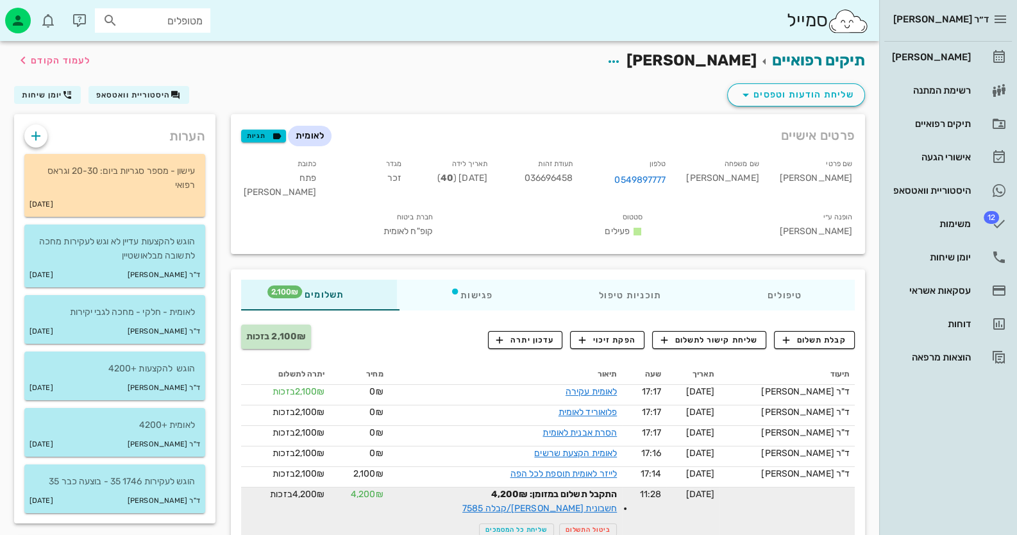
click at [779, 219] on div "פרטים אישיים לאומית תגיות שם פרטי [PERSON_NAME] שם משפחה [PERSON_NAME] 05498977…" at bounding box center [547, 183] width 649 height 155
click at [961, 59] on div "[PERSON_NAME]" at bounding box center [929, 57] width 81 height 10
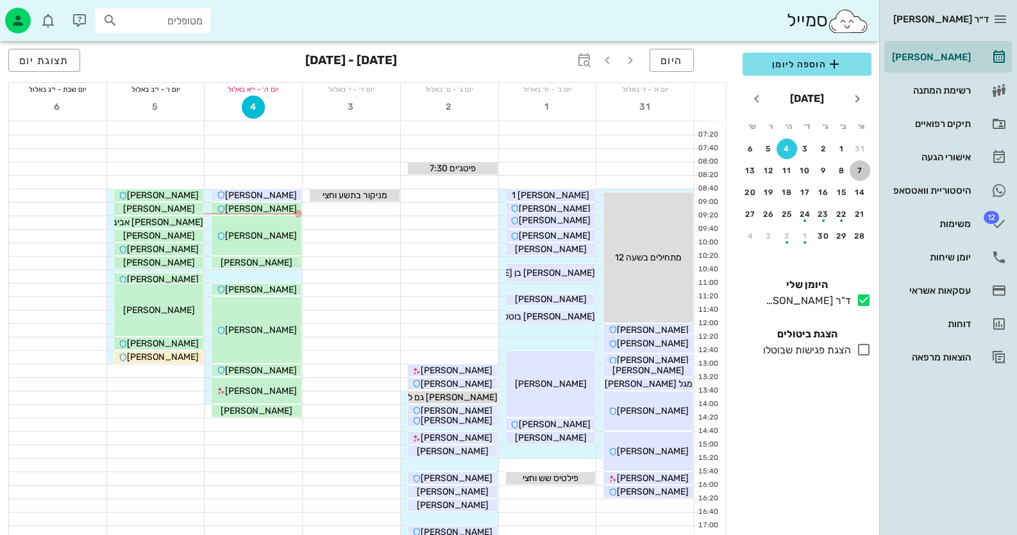
click at [862, 171] on div "7" at bounding box center [859, 170] width 21 height 9
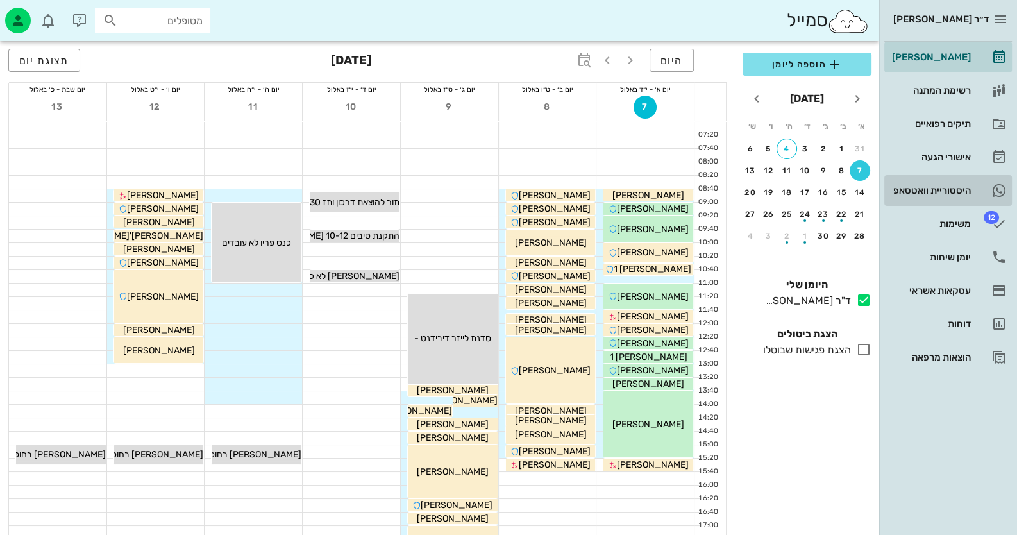
click at [977, 200] on link "היסטוריית וואטסאפ" at bounding box center [948, 190] width 128 height 31
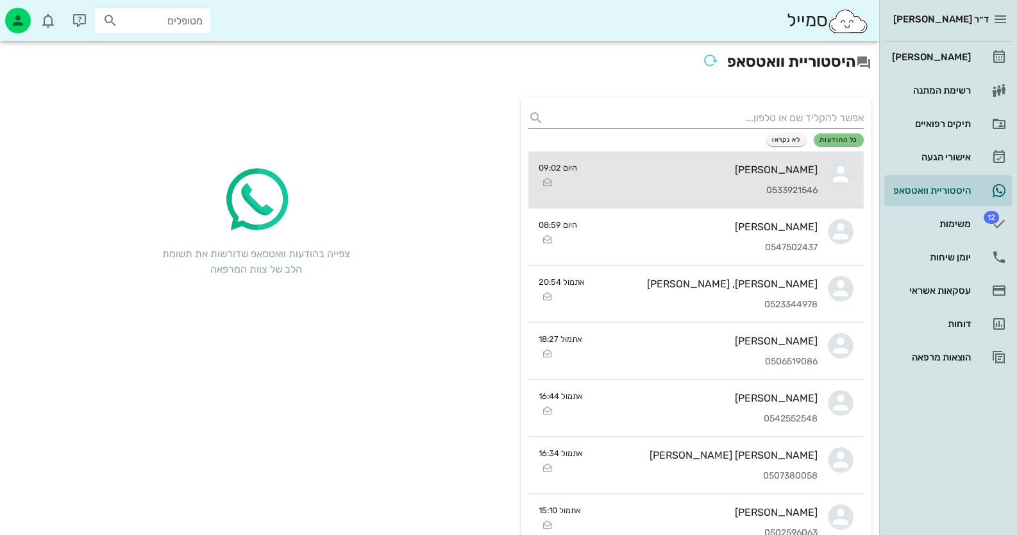
click at [578, 193] on link "[PERSON_NAME] 0533921546 היום 09:02" at bounding box center [695, 179] width 335 height 57
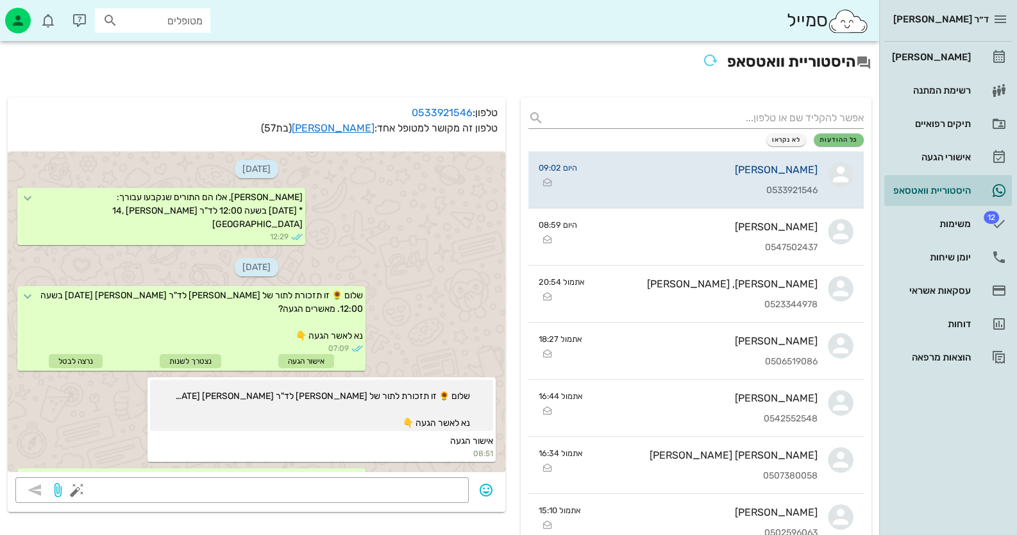
scroll to position [2385, 0]
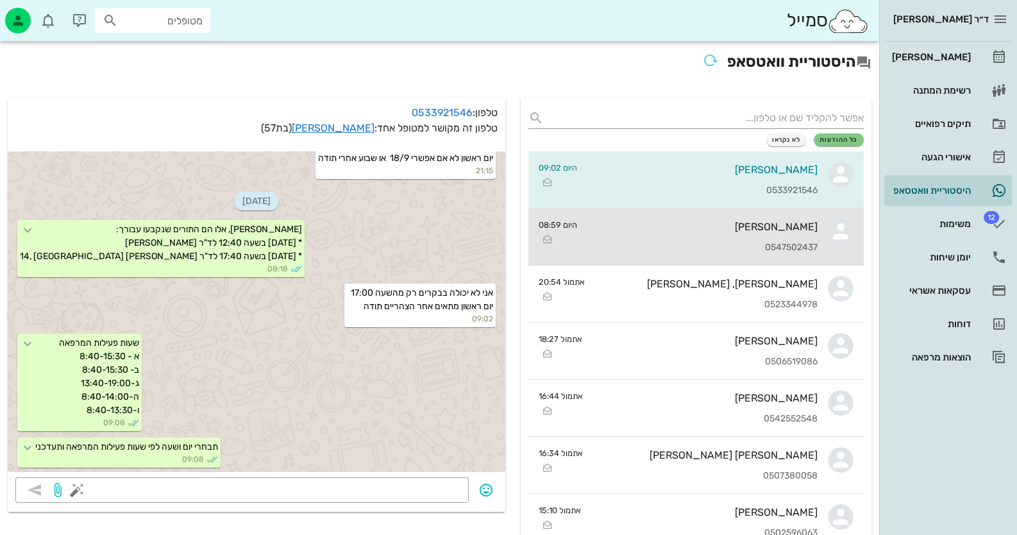
click at [782, 219] on div "[PERSON_NAME] 0547502437" at bounding box center [702, 236] width 230 height 56
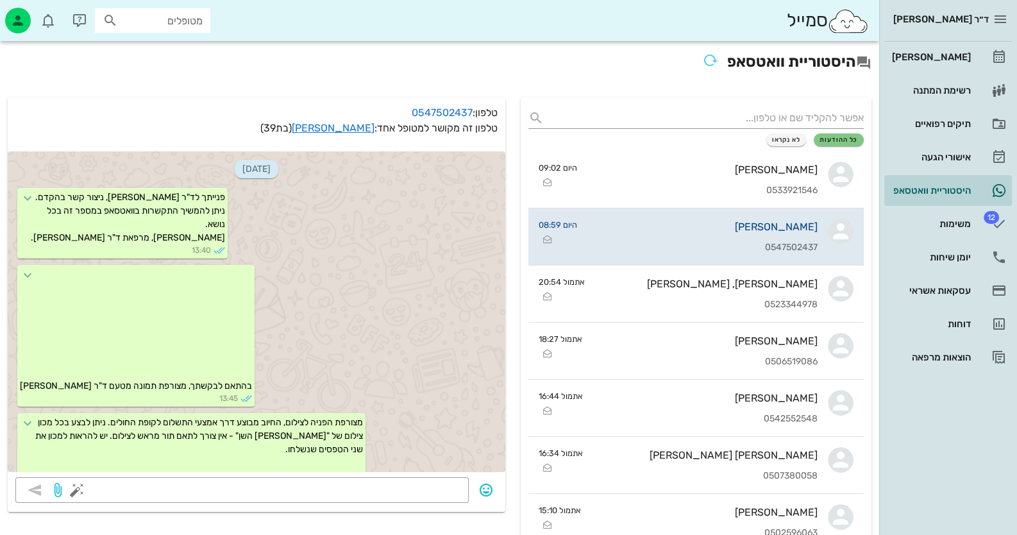
scroll to position [1069, 0]
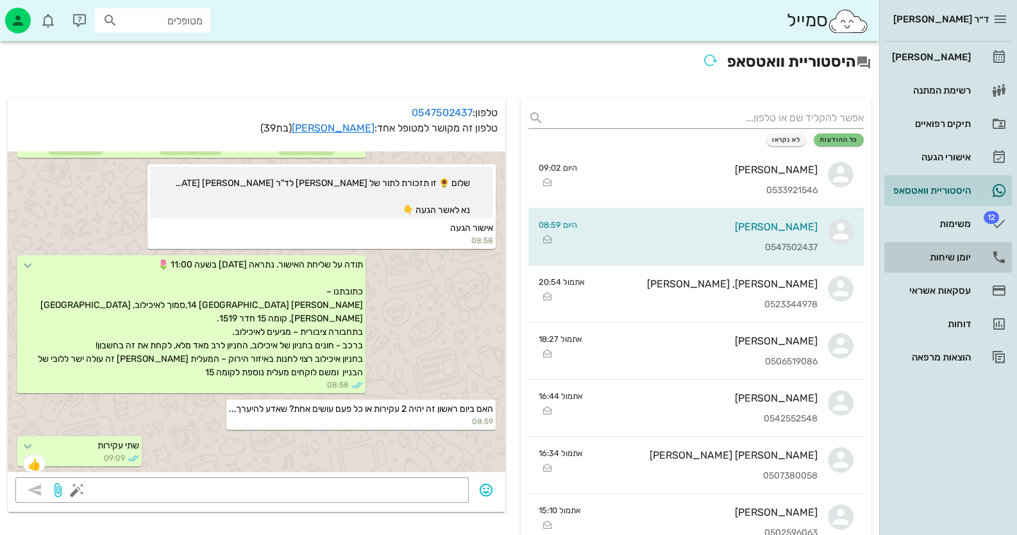
click at [963, 252] on div "יומן שיחות" at bounding box center [929, 257] width 81 height 10
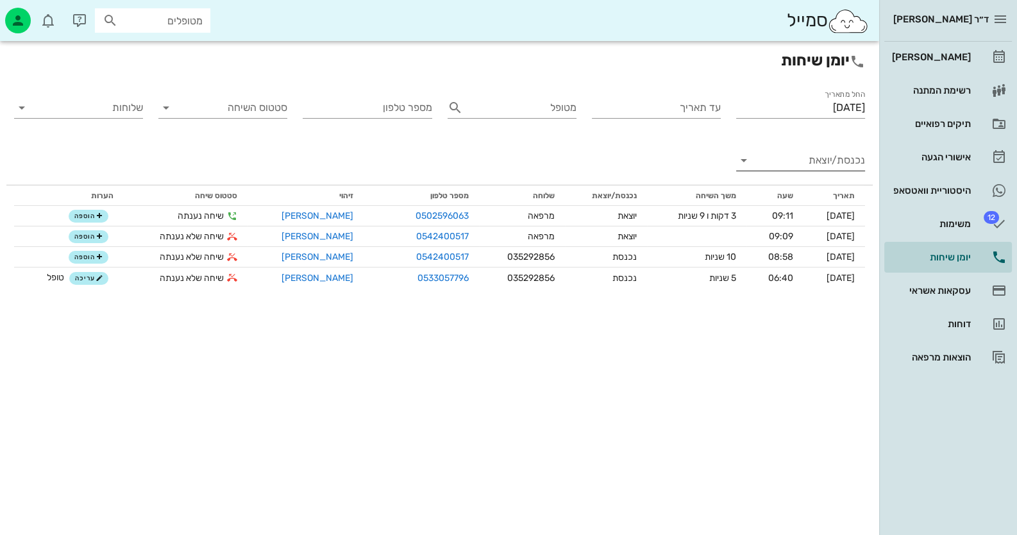
click at [814, 160] on input "נכנסת/יוצאת" at bounding box center [810, 160] width 108 height 21
click at [814, 160] on div "נכנסת" at bounding box center [824, 170] width 28 height 31
